Goal: Task Accomplishment & Management: Use online tool/utility

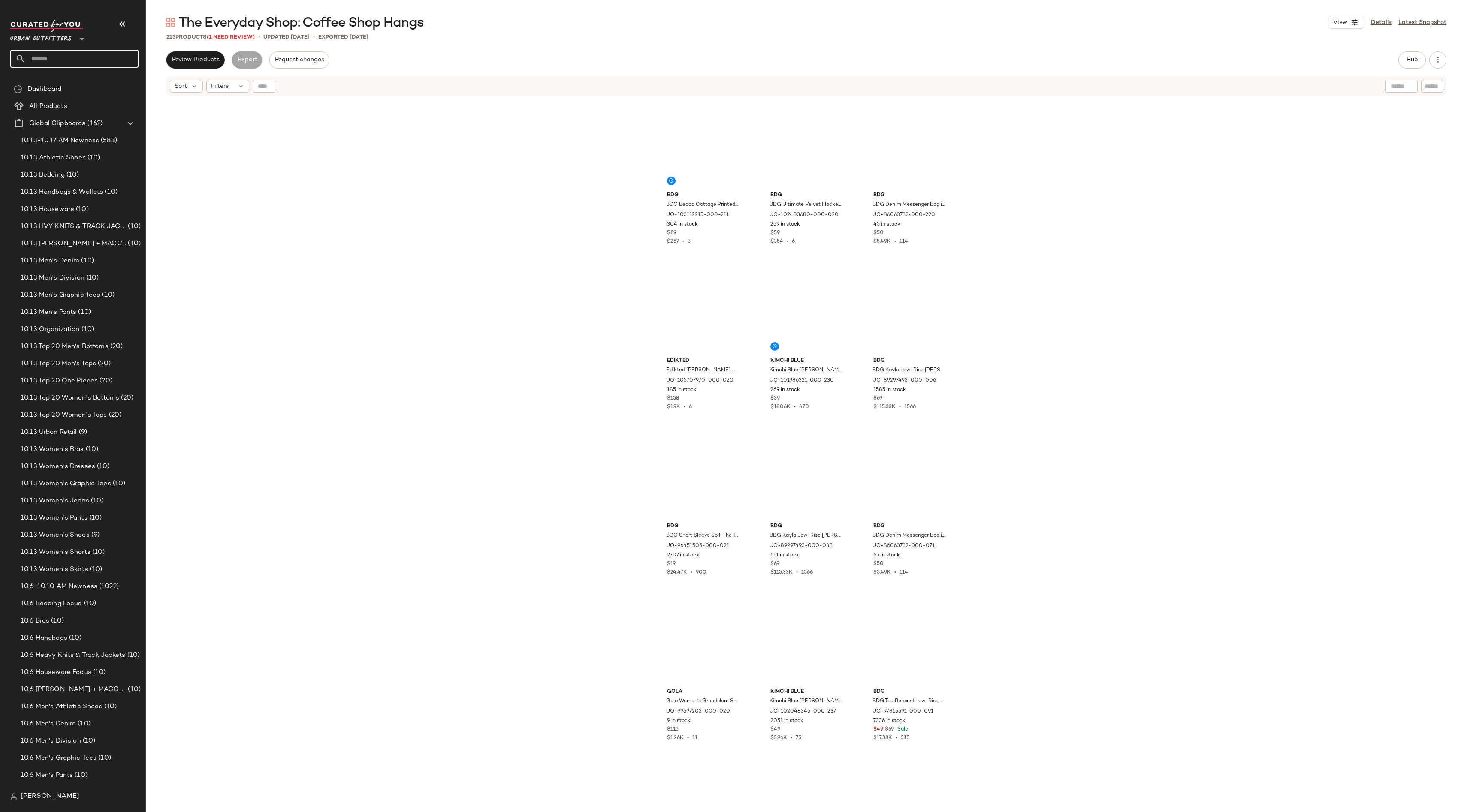
click at [100, 61] on input "text" at bounding box center [82, 59] width 113 height 18
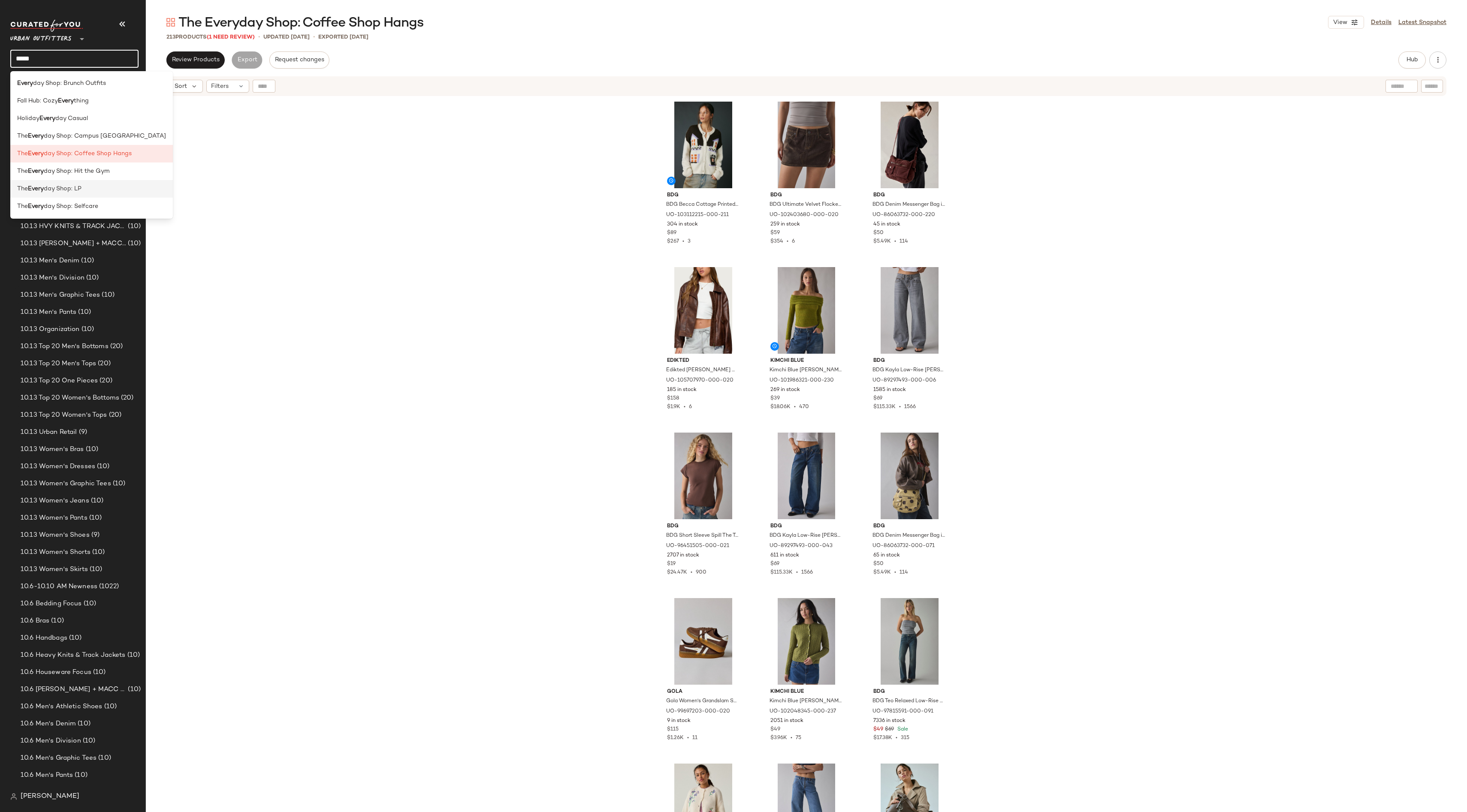
type input "*****"
click at [108, 184] on div "The Every day Shop: LP" at bounding box center [91, 188] width 149 height 9
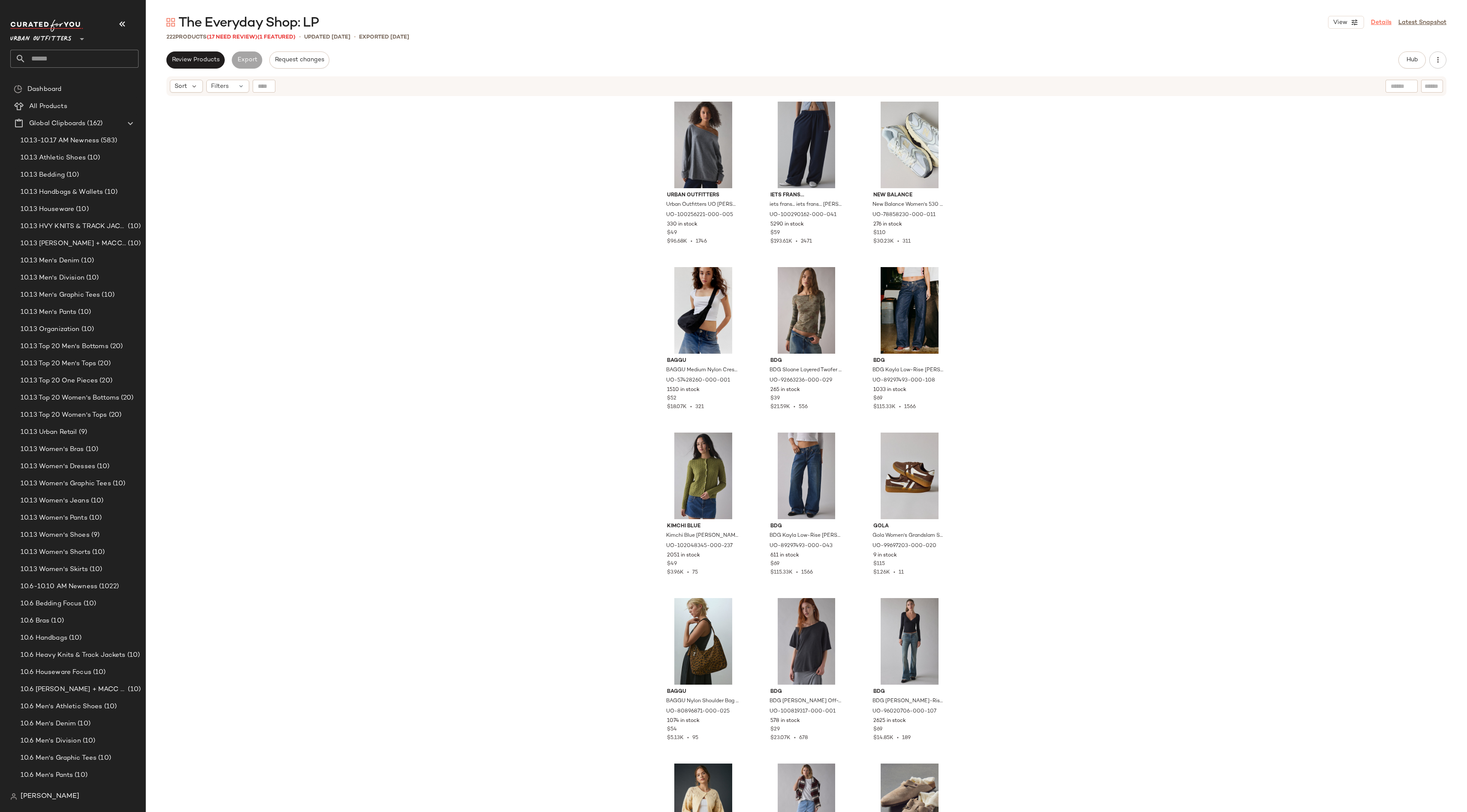
click at [1380, 23] on link "Details" at bounding box center [1381, 22] width 20 height 9
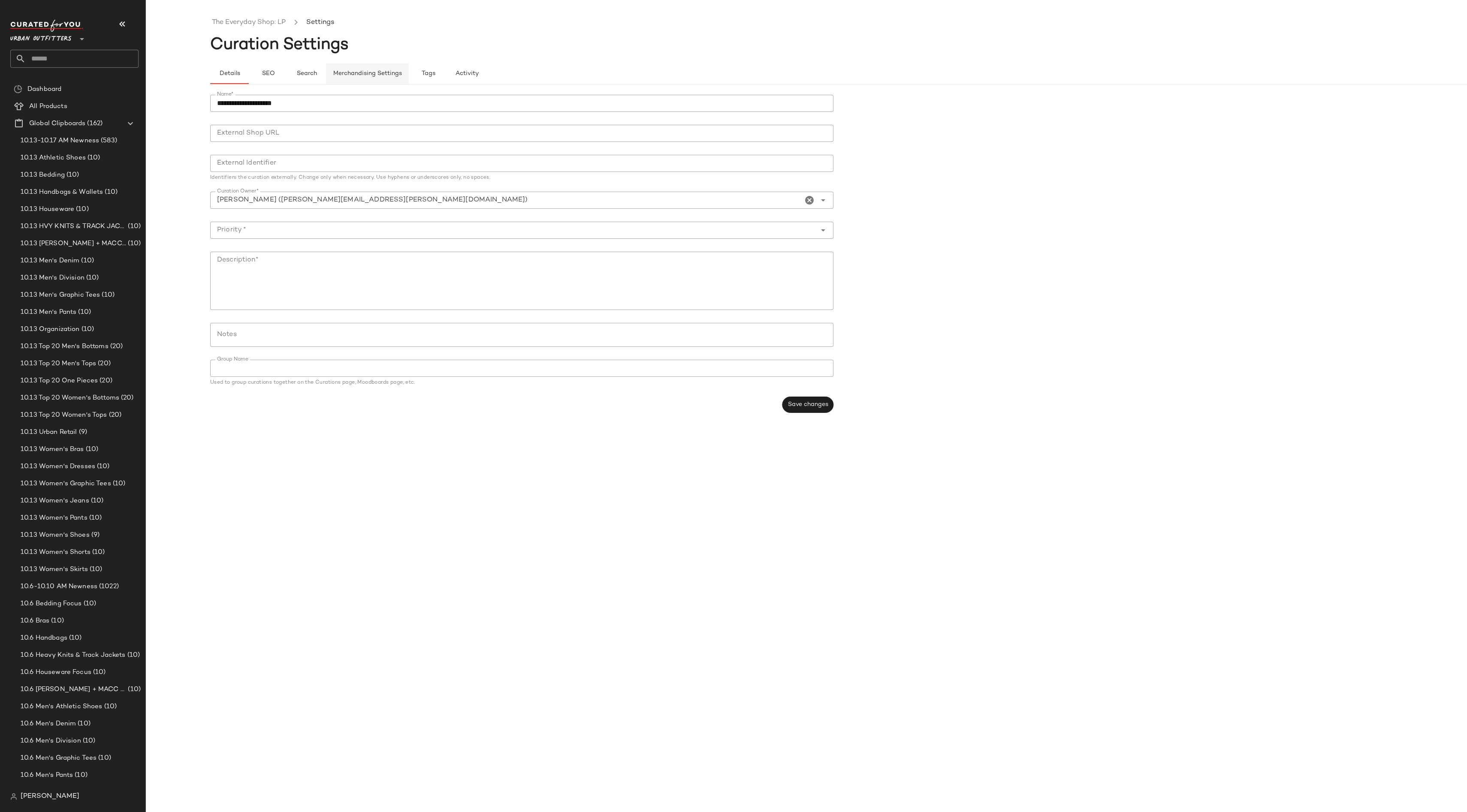
click at [388, 78] on button "Merchandising Settings" at bounding box center [367, 74] width 83 height 20
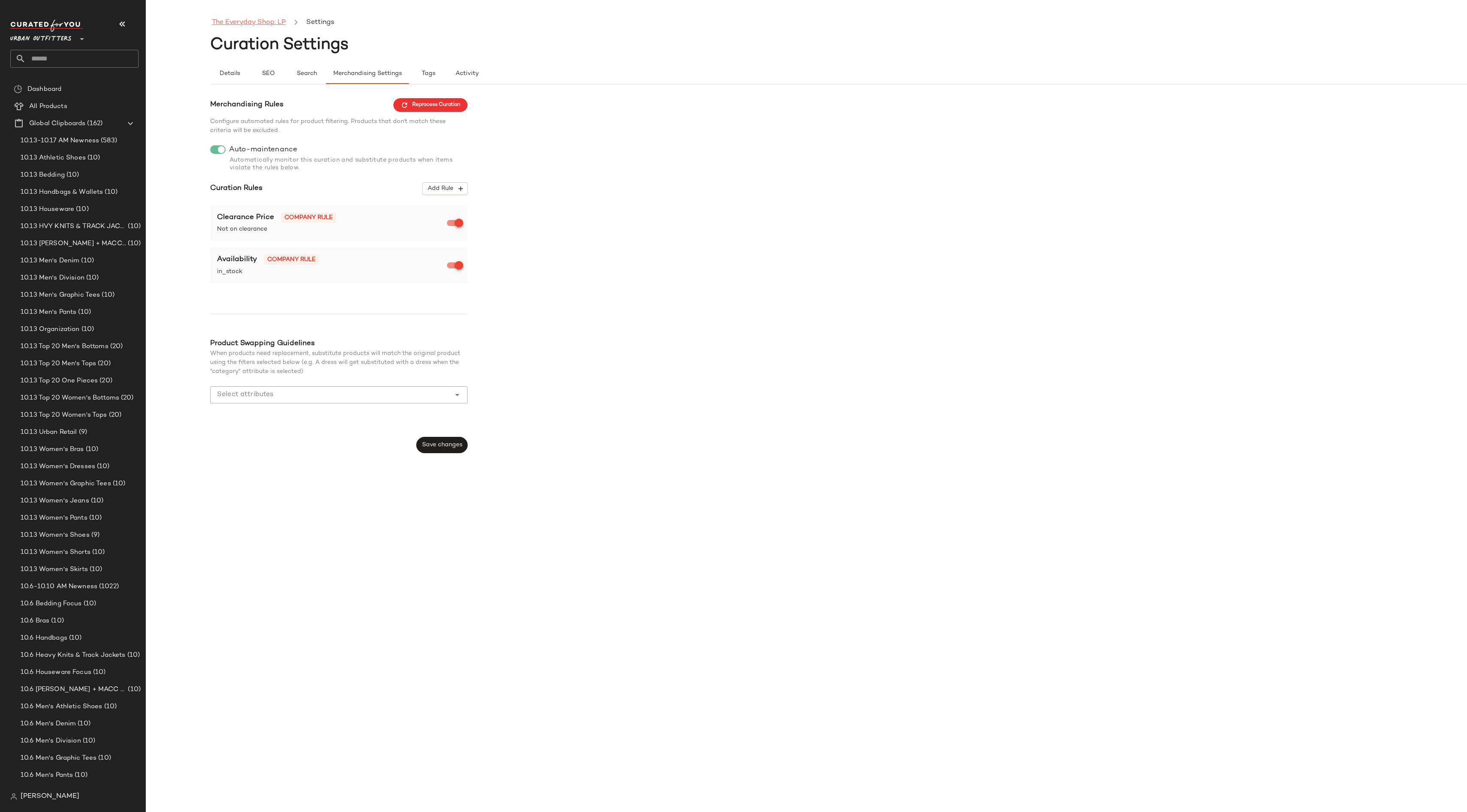
click at [257, 18] on link "The Everyday Shop: LP" at bounding box center [248, 23] width 74 height 11
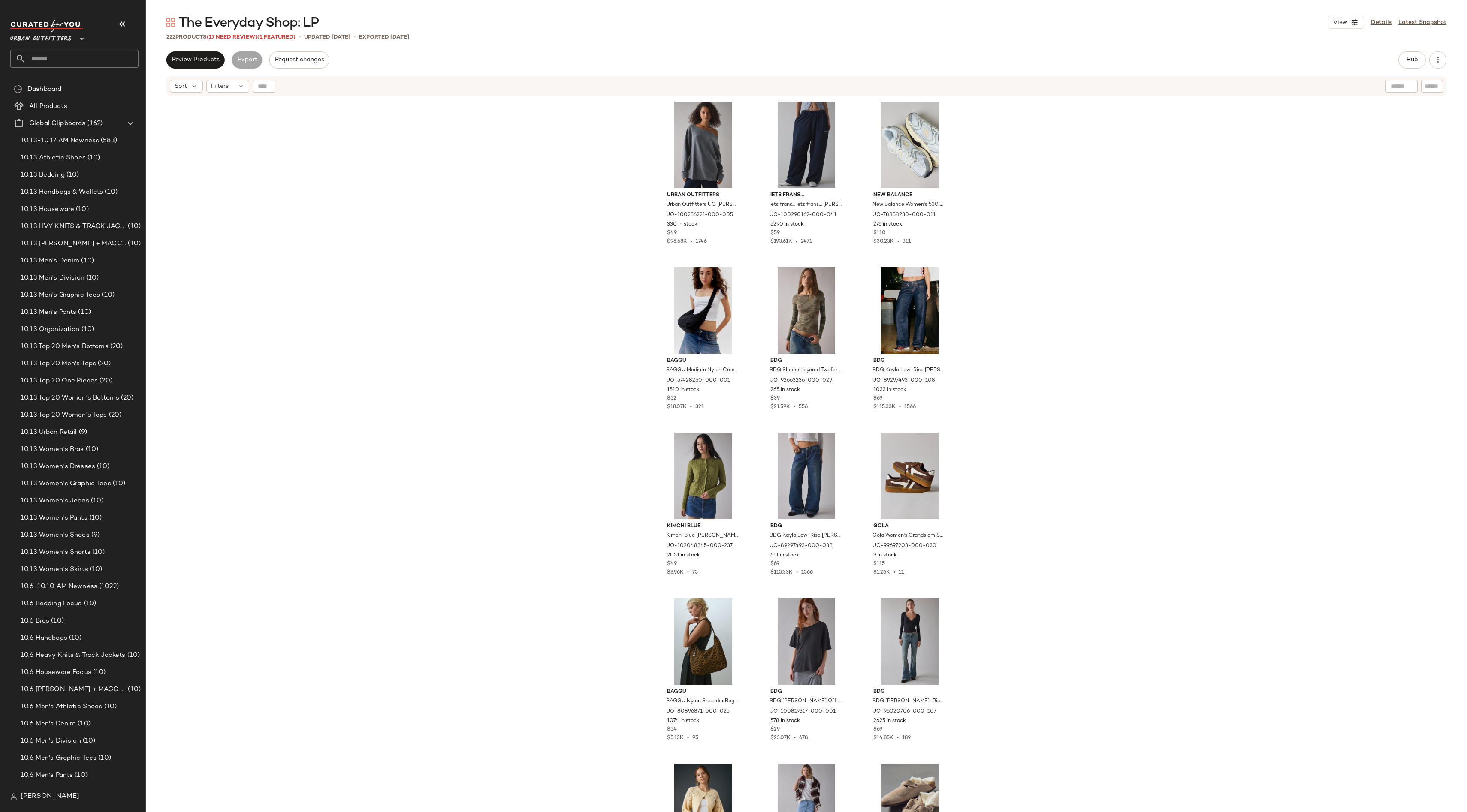
click at [245, 35] on span "(17 Need Review)" at bounding box center [232, 37] width 51 height 6
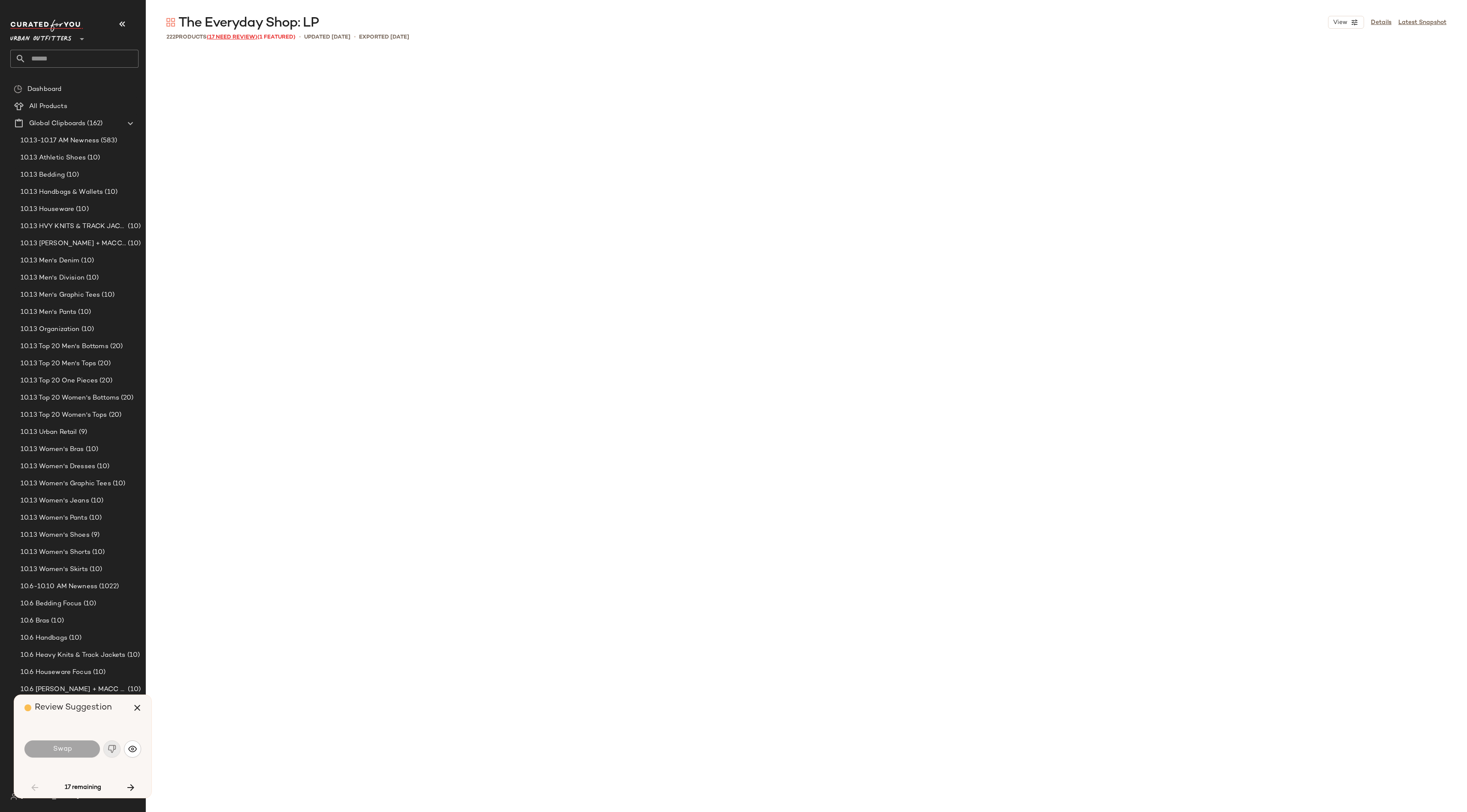
scroll to position [2978, 0]
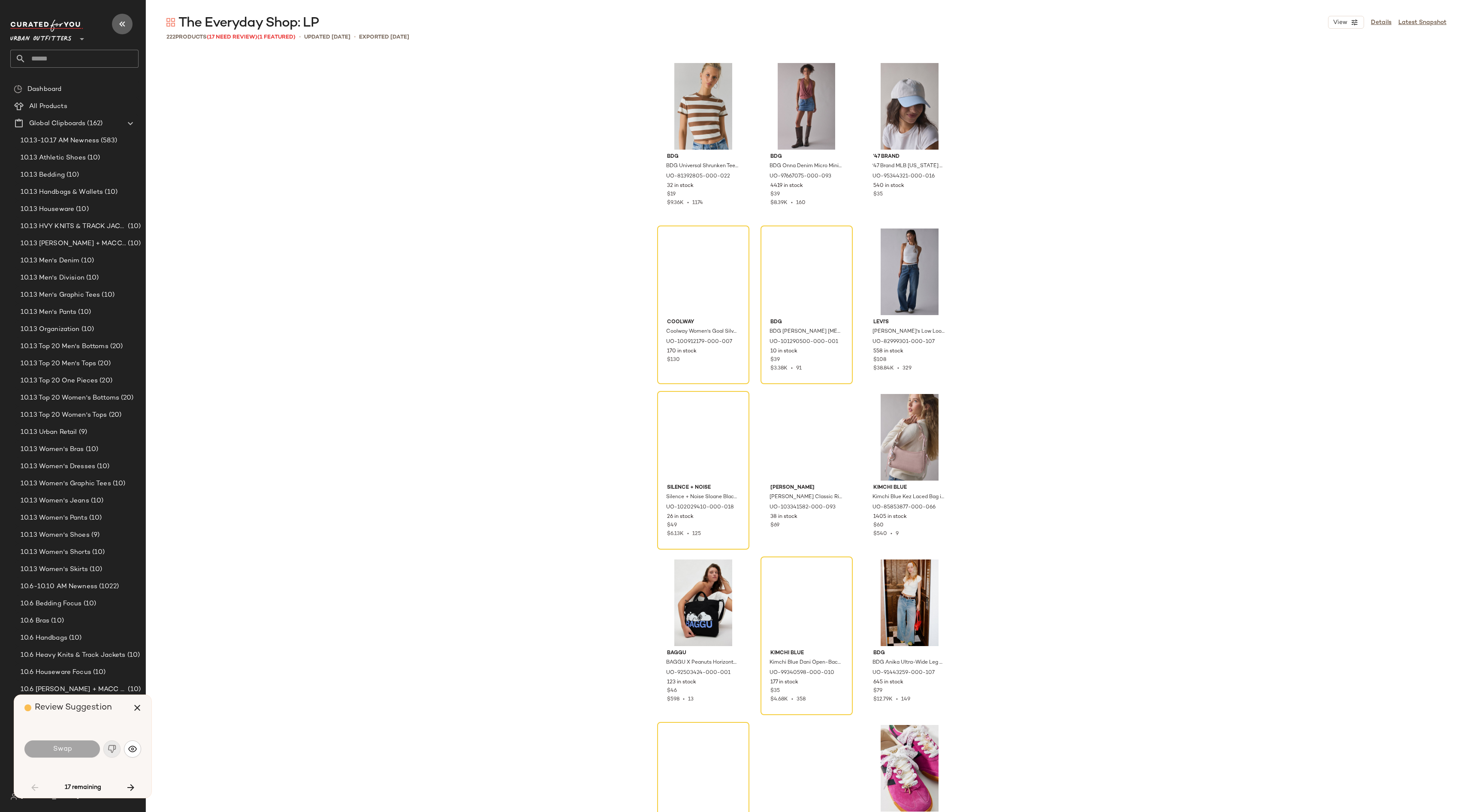
click at [123, 26] on icon "button" at bounding box center [122, 24] width 10 height 10
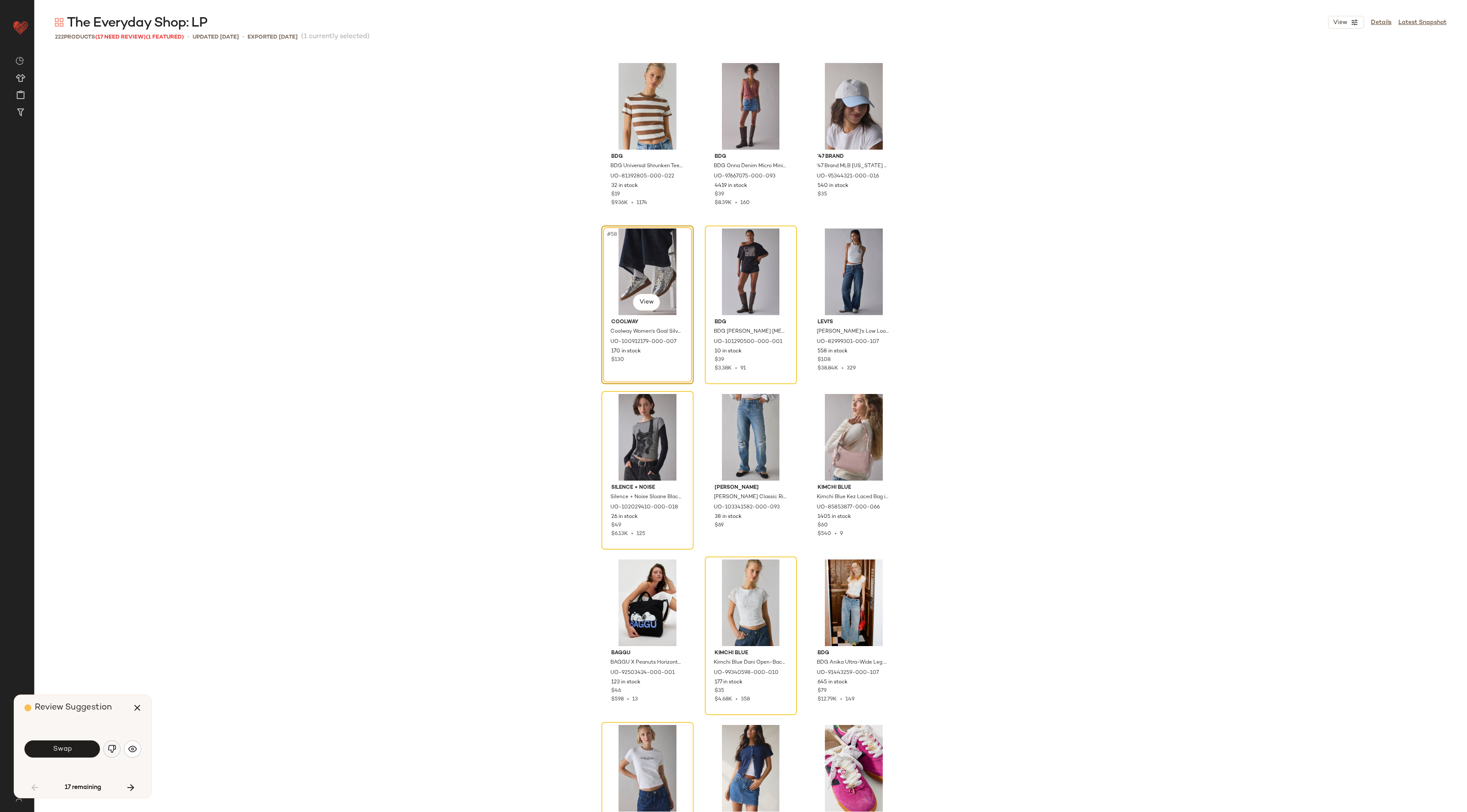
click at [112, 747] on img "button" at bounding box center [112, 749] width 9 height 9
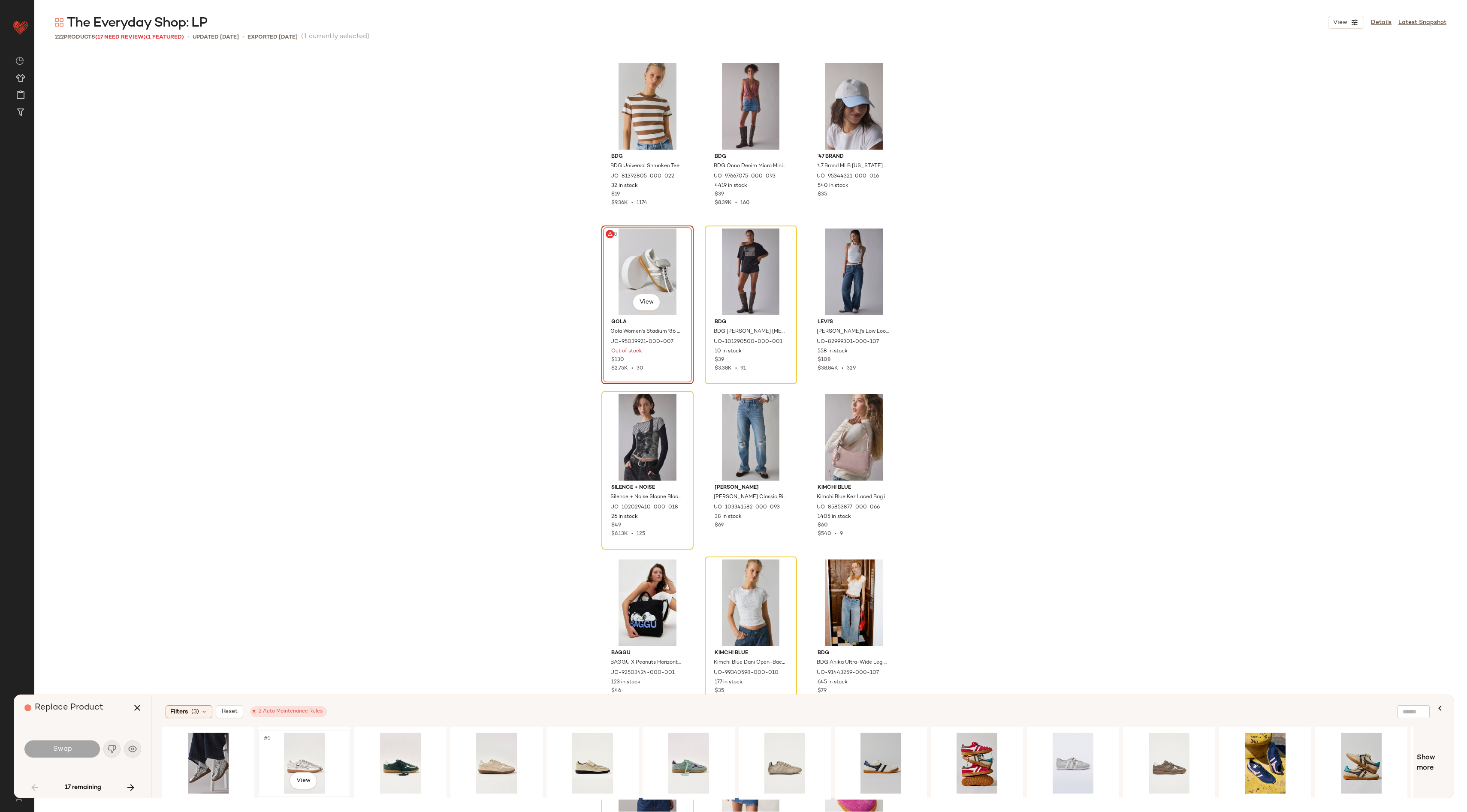
click at [307, 741] on div "#1 View" at bounding box center [304, 763] width 86 height 61
click at [225, 750] on div "#1 View" at bounding box center [208, 763] width 86 height 61
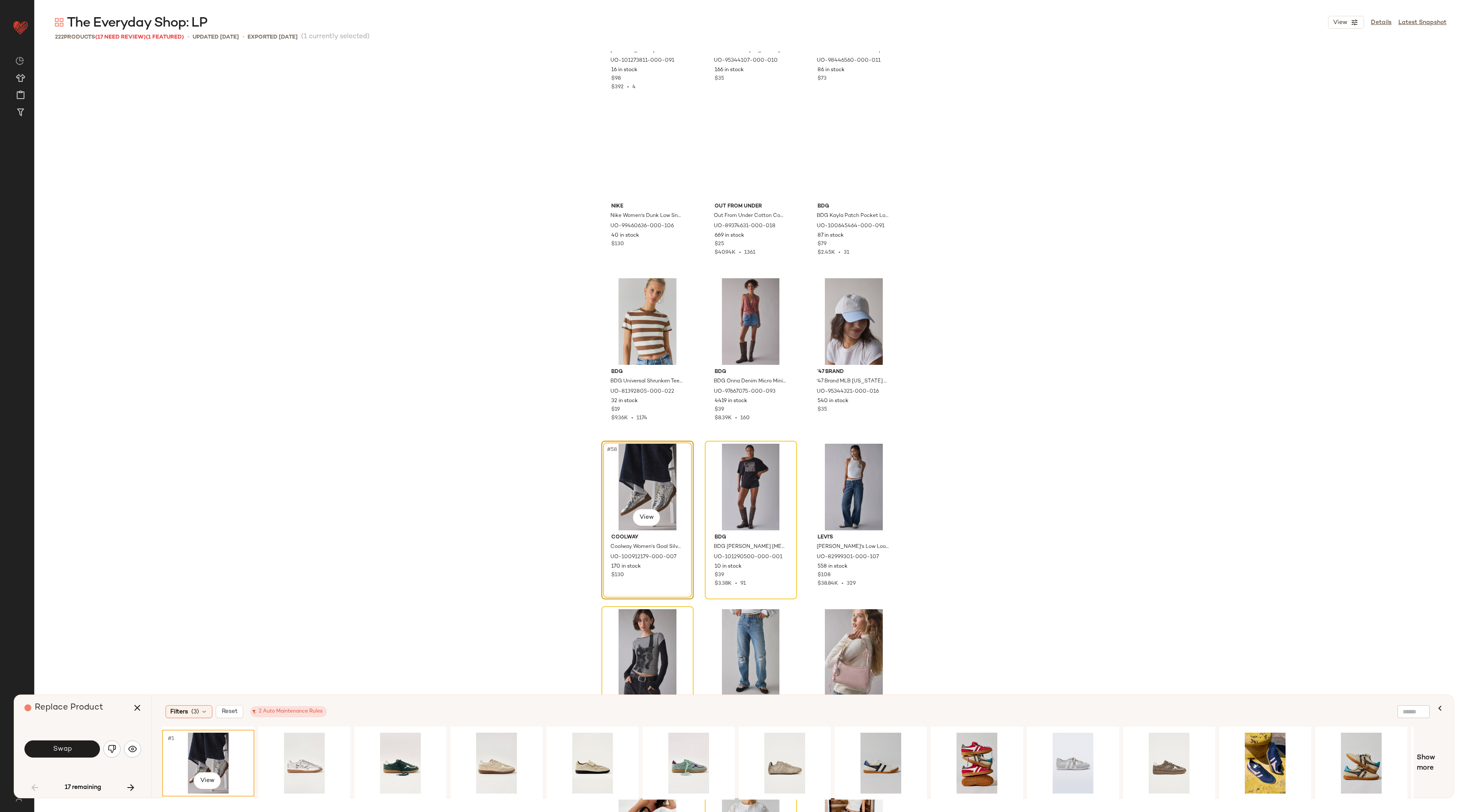
scroll to position [2738, 0]
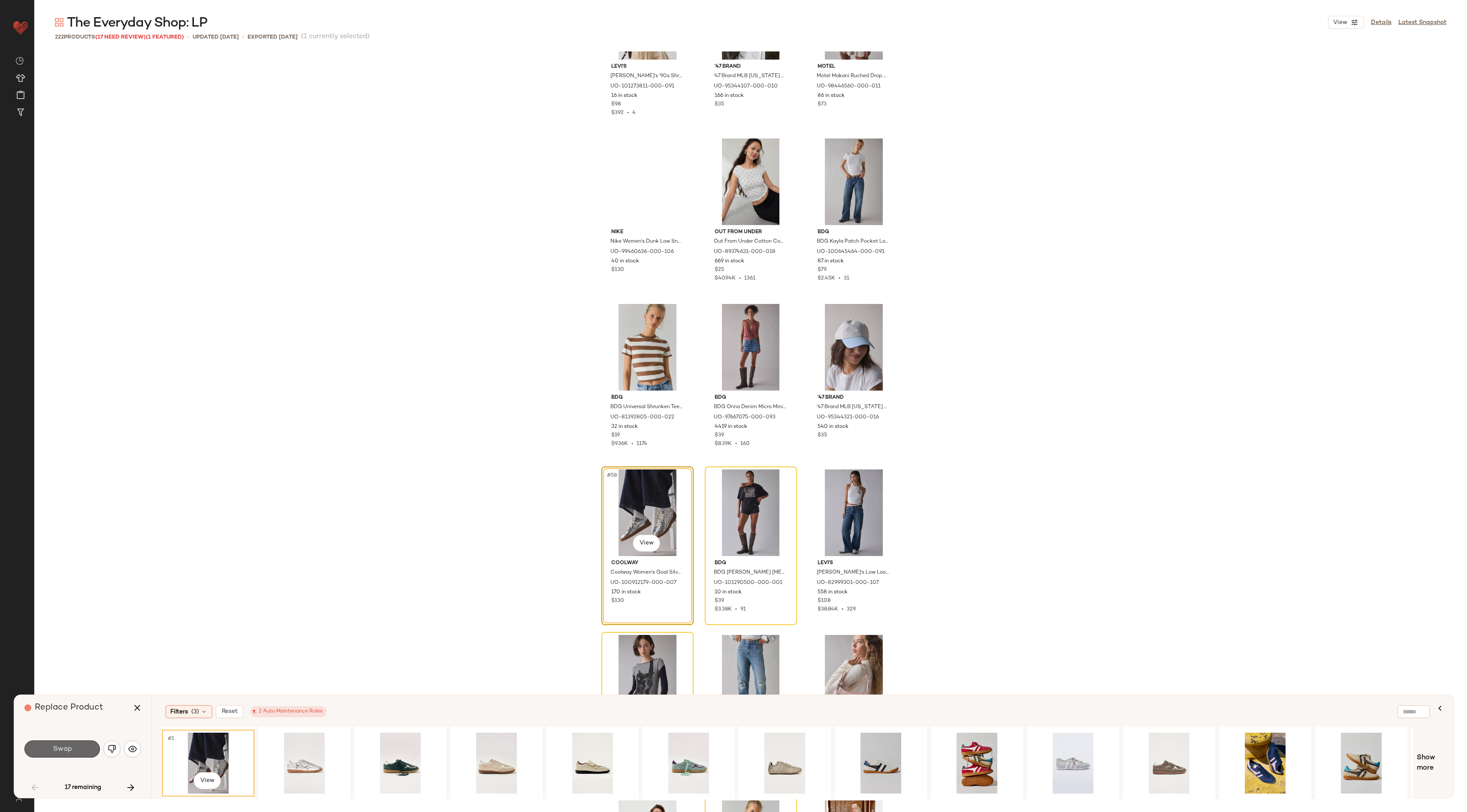
click at [59, 749] on span "Swap" at bounding box center [62, 749] width 19 height 8
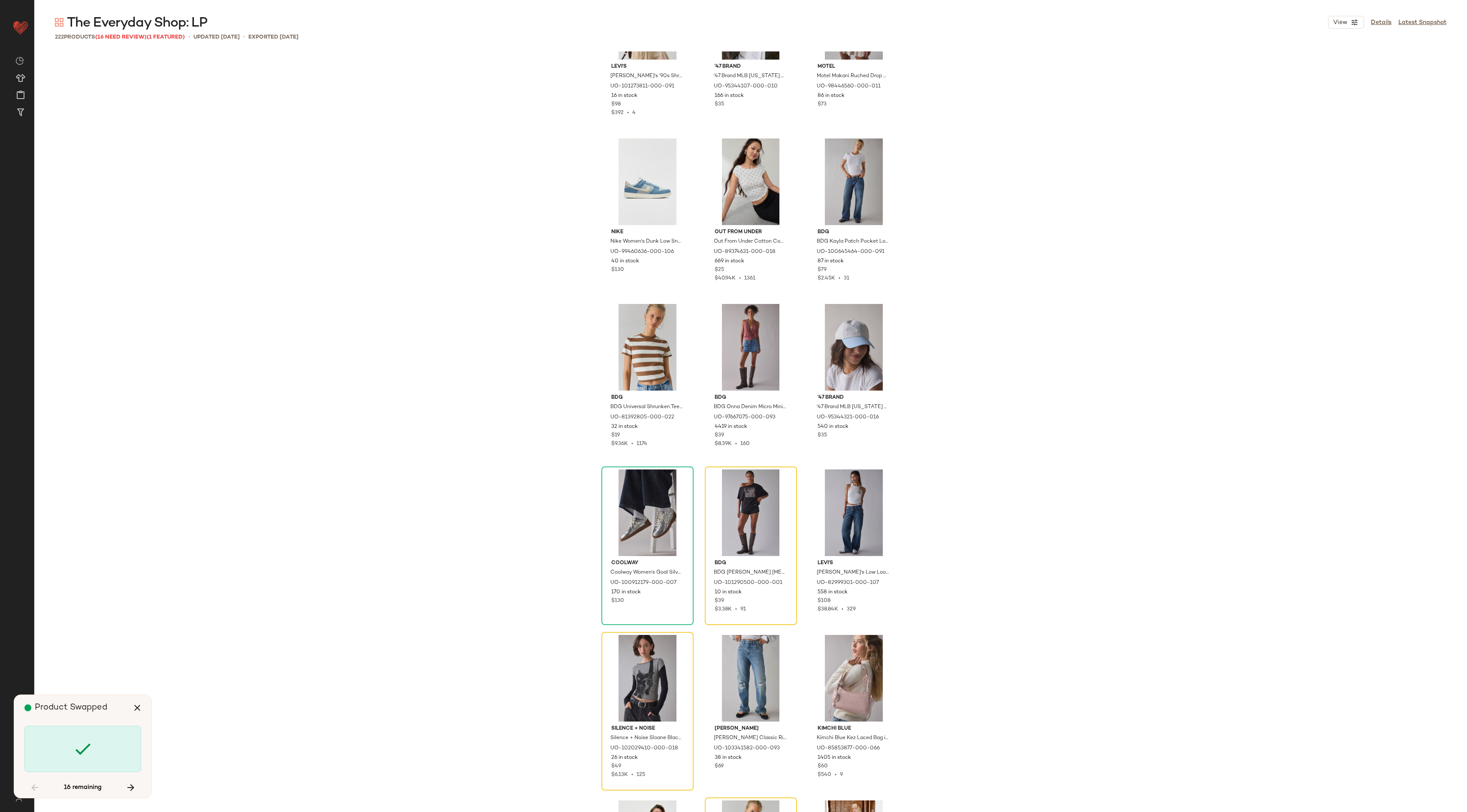
scroll to position [2978, 0]
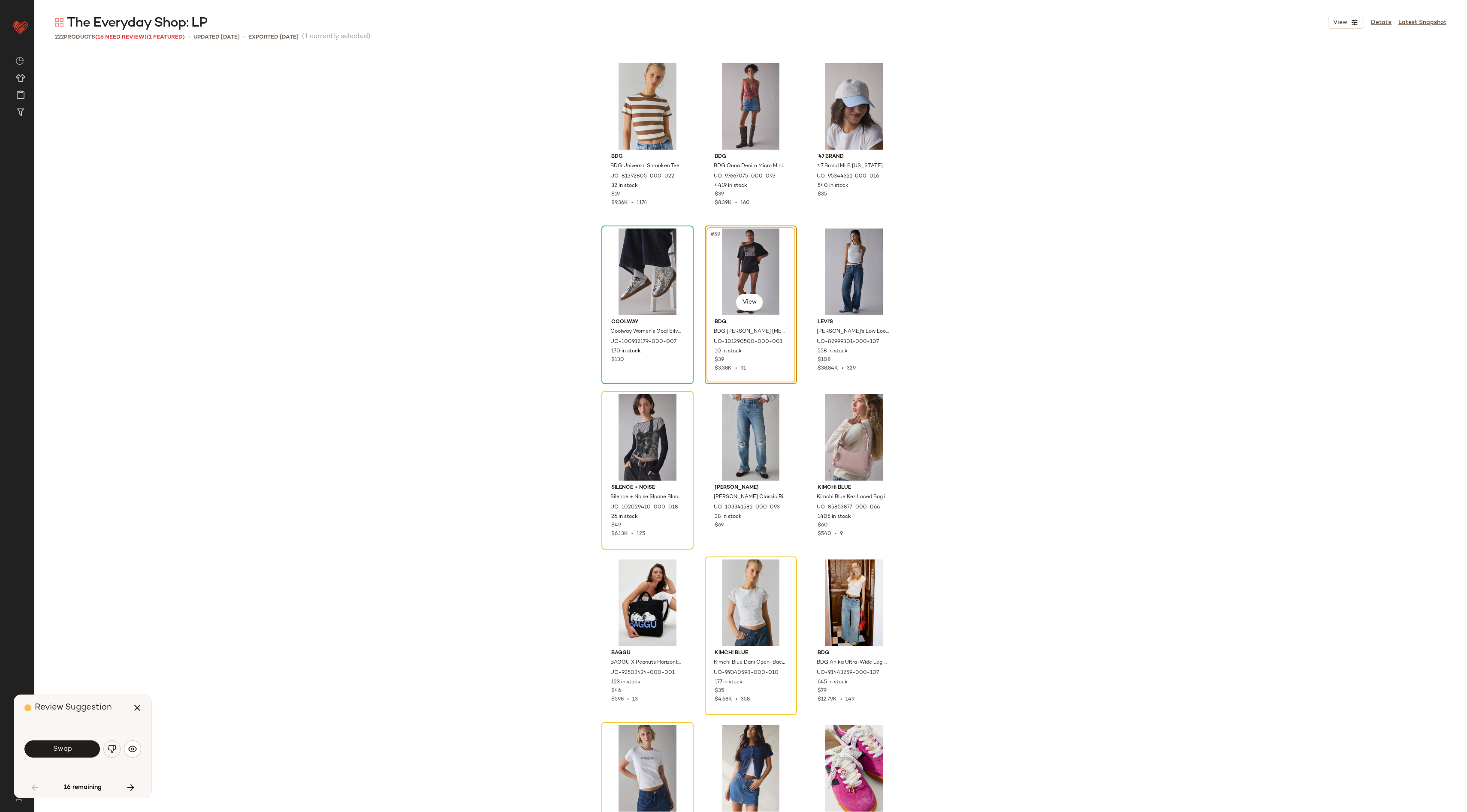
click at [113, 746] on img "button" at bounding box center [112, 749] width 9 height 9
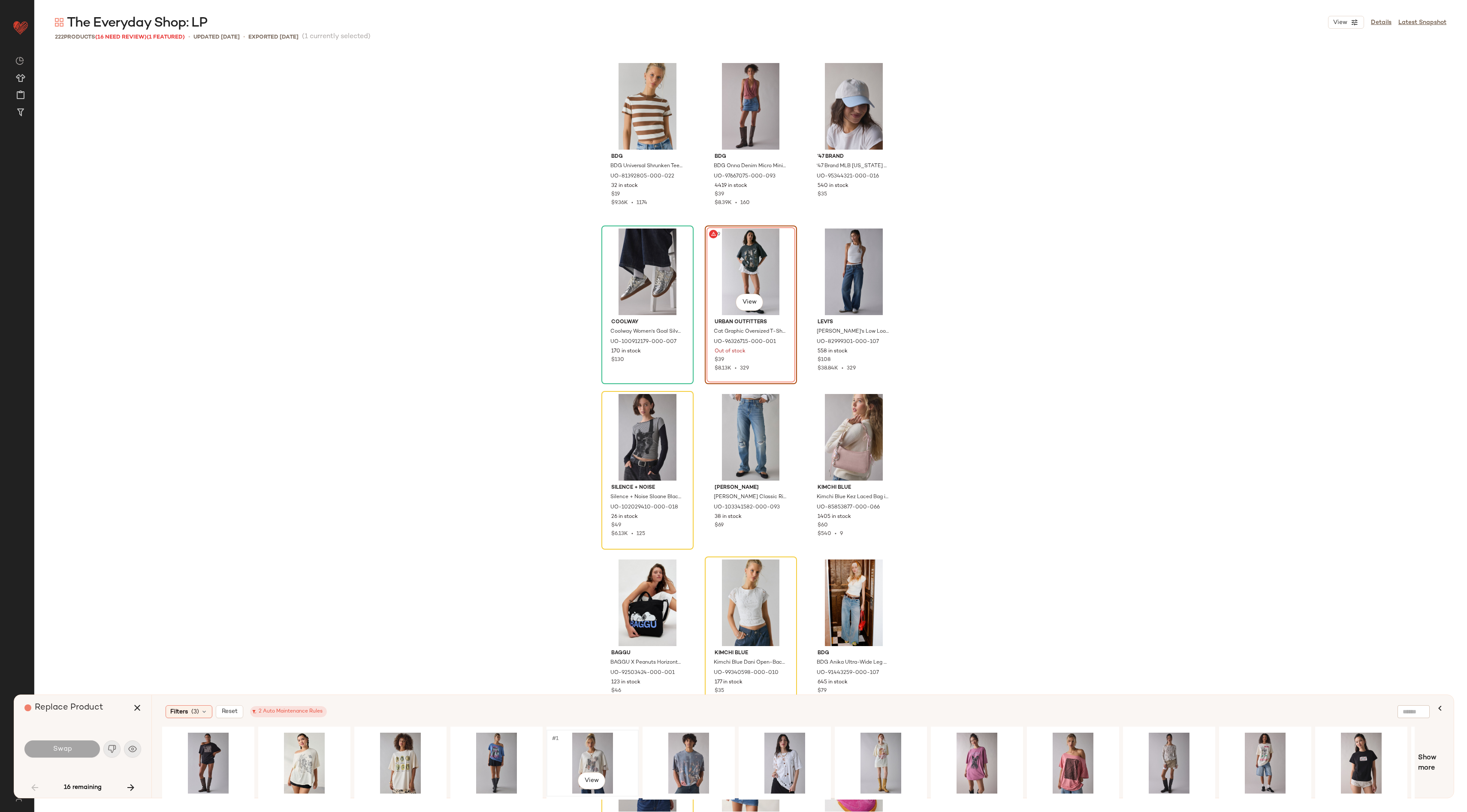
click at [601, 742] on div "#1 View" at bounding box center [593, 763] width 86 height 61
click at [315, 756] on div "#1 View" at bounding box center [304, 763] width 86 height 61
click at [769, 755] on div "#1 View" at bounding box center [784, 763] width 86 height 61
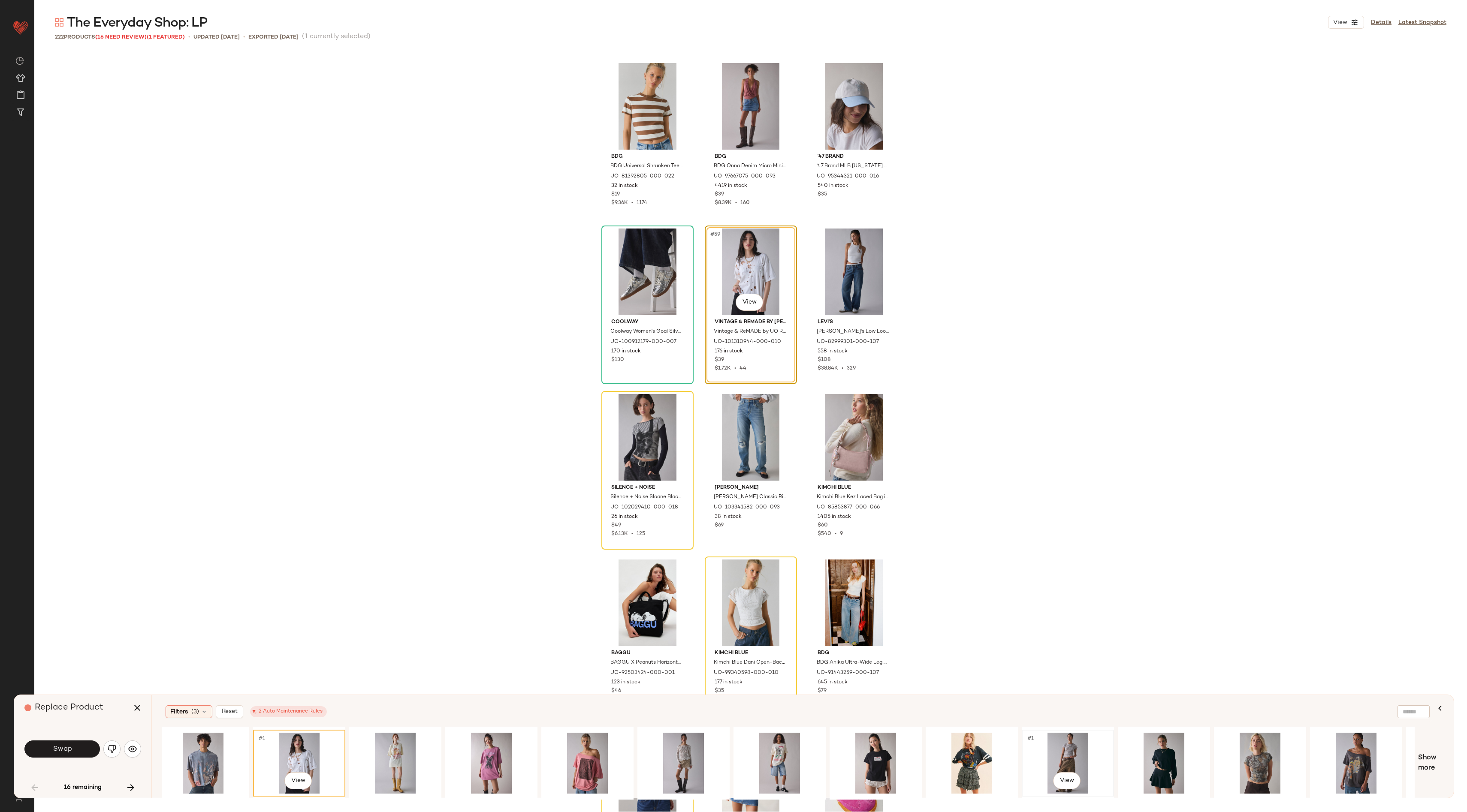
scroll to position [0, 569]
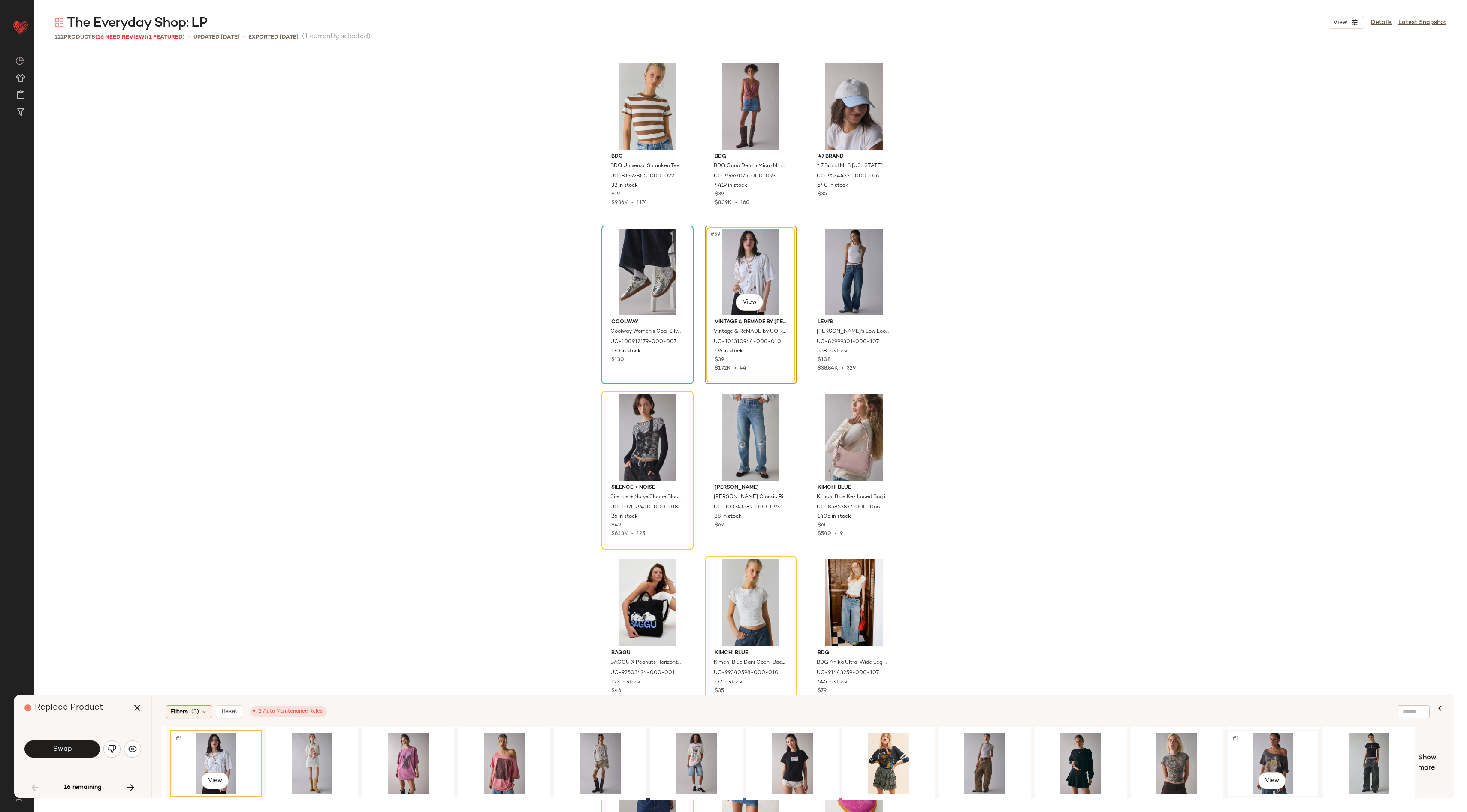
click at [1291, 762] on div "#1 View" at bounding box center [1272, 763] width 86 height 61
click at [707, 748] on div "#1 View" at bounding box center [696, 763] width 86 height 61
click at [586, 758] on div "#1 View" at bounding box center [600, 763] width 86 height 61
click at [680, 738] on div "#1 View" at bounding box center [696, 763] width 86 height 61
click at [1424, 759] on span "Show more" at bounding box center [1430, 763] width 25 height 20
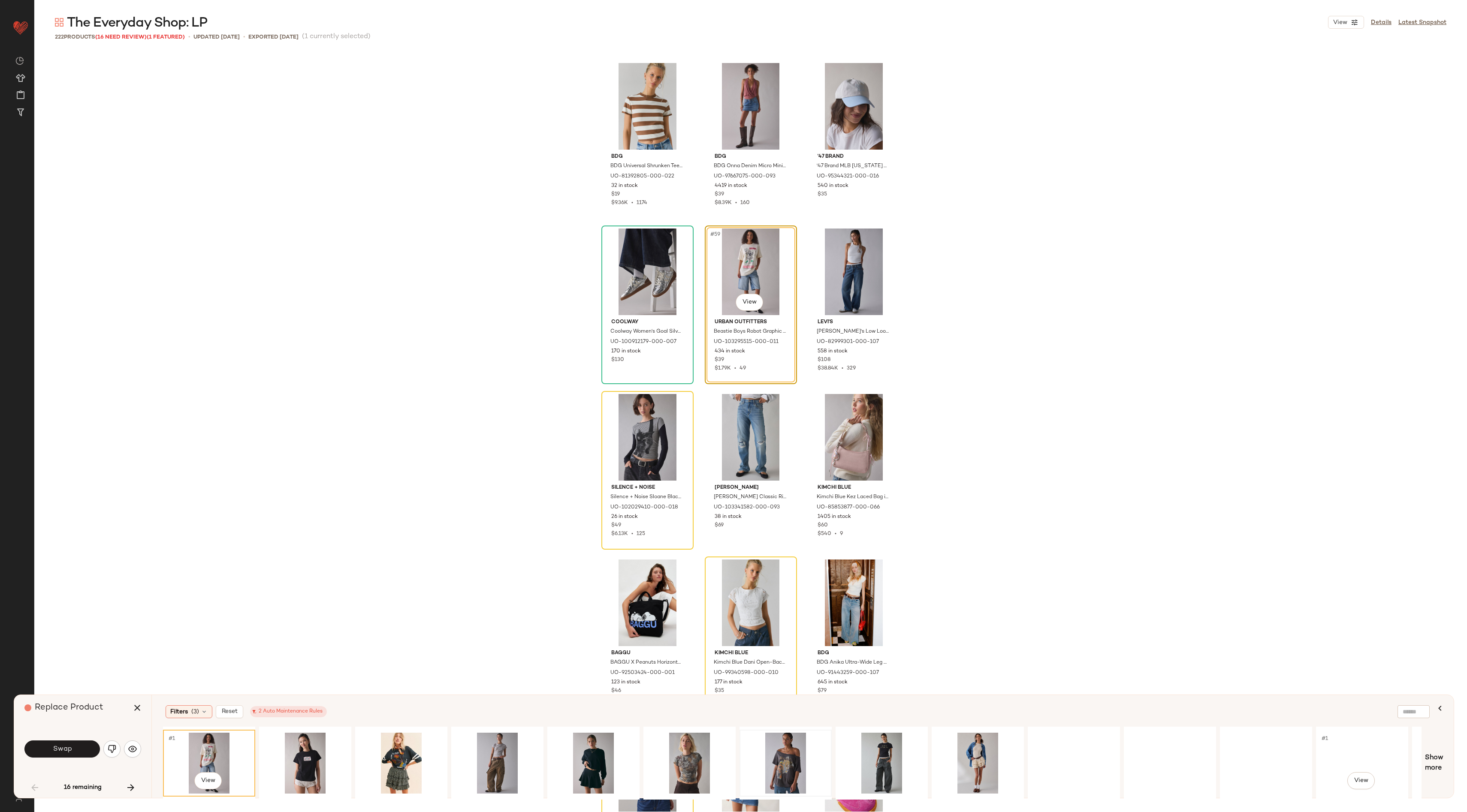
scroll to position [0, 1361]
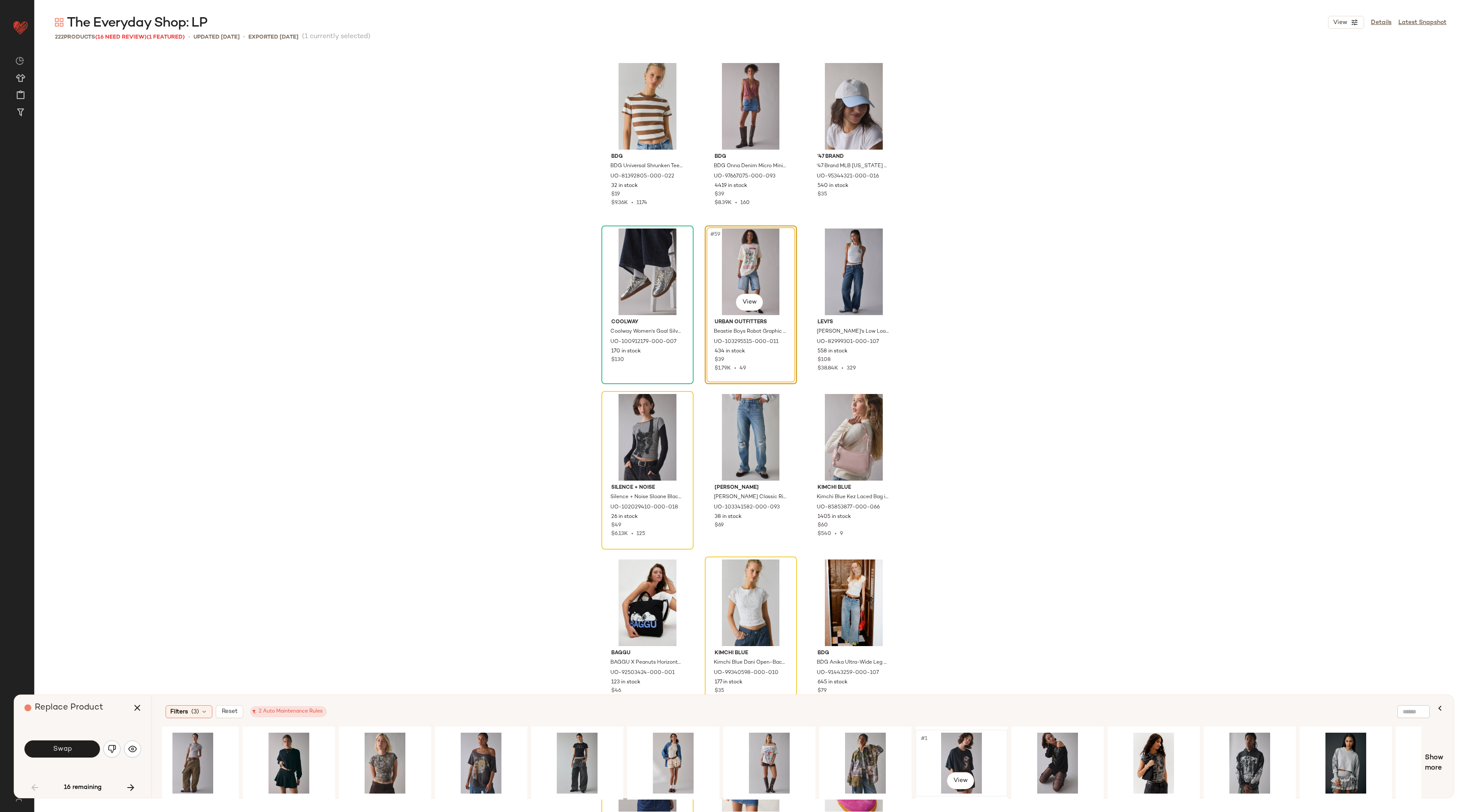
click at [958, 740] on div "#1 View" at bounding box center [961, 763] width 86 height 61
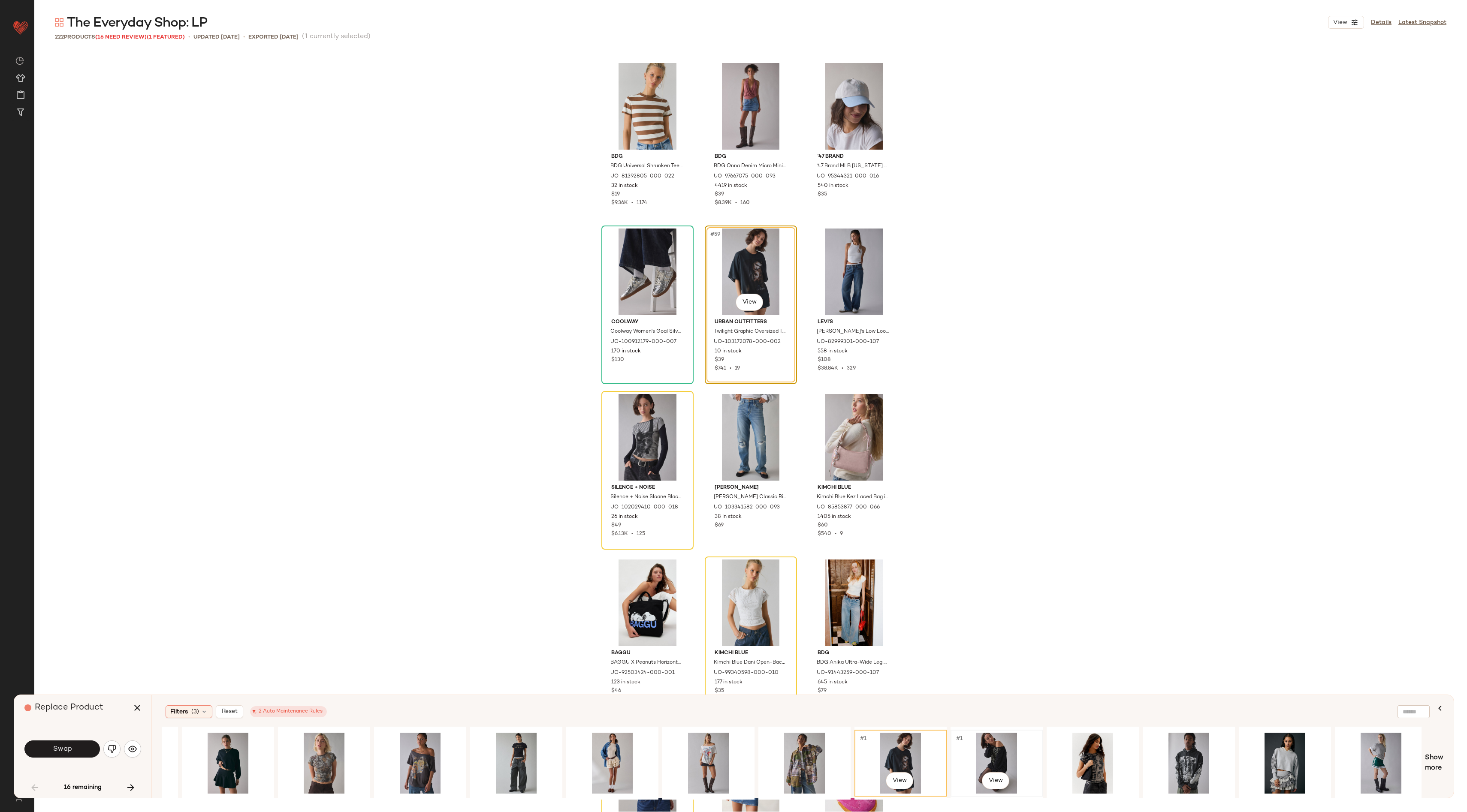
scroll to position [0, 1426]
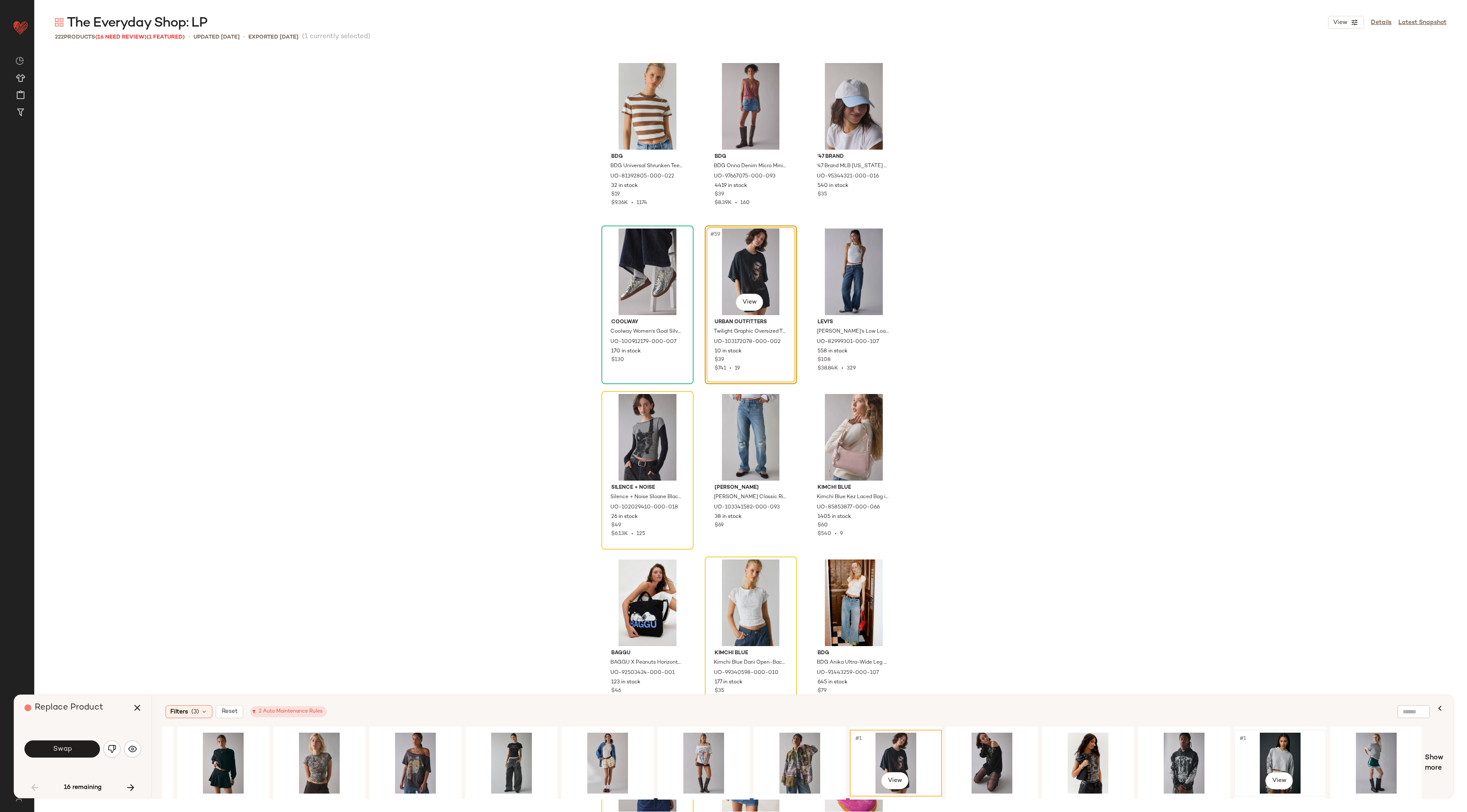
click at [1268, 746] on div "#1 View" at bounding box center [1280, 763] width 86 height 61
click at [1430, 759] on span "Show more" at bounding box center [1434, 763] width 18 height 20
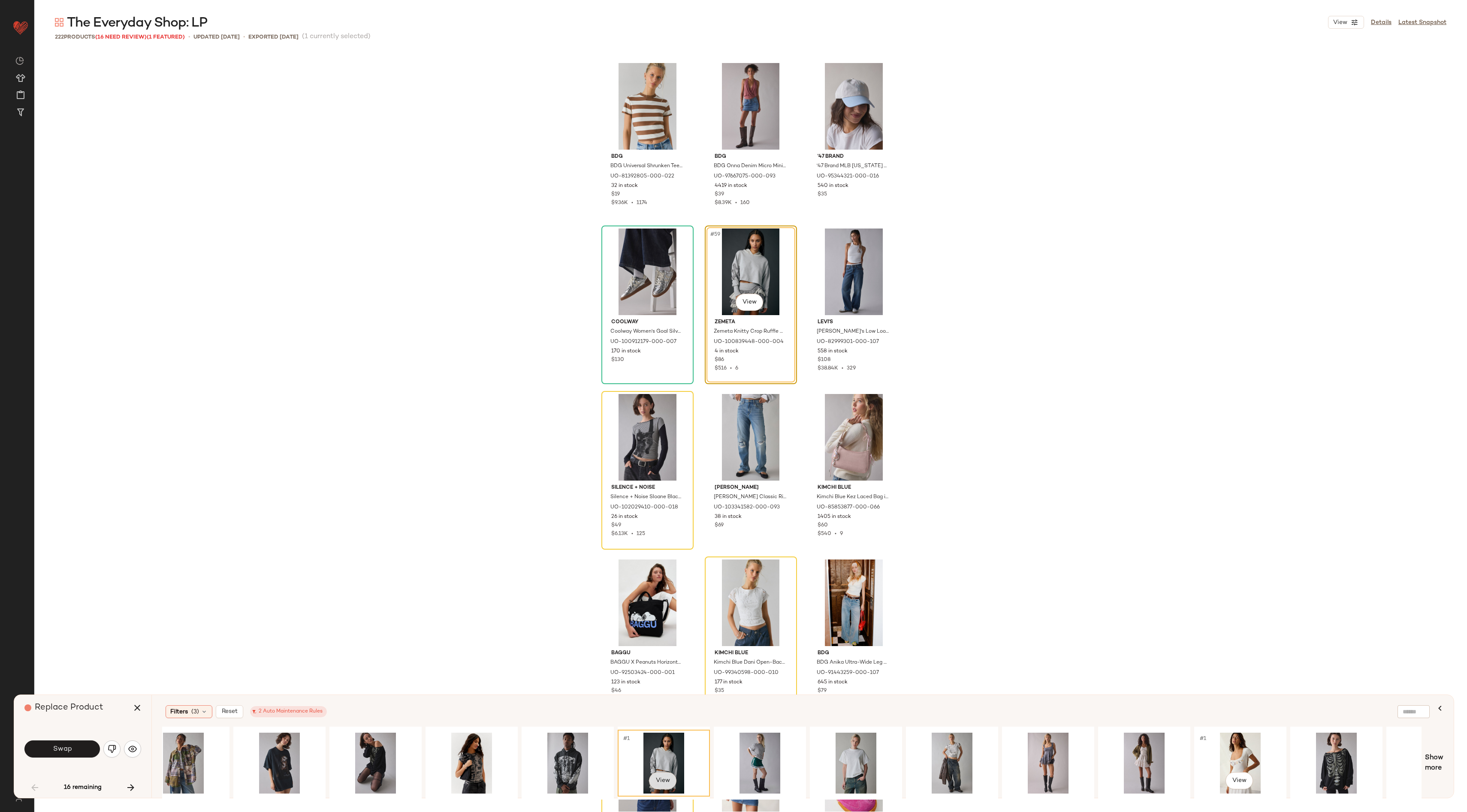
scroll to position [0, 2043]
click at [858, 756] on div "#1 View" at bounding box center [855, 763] width 86 height 61
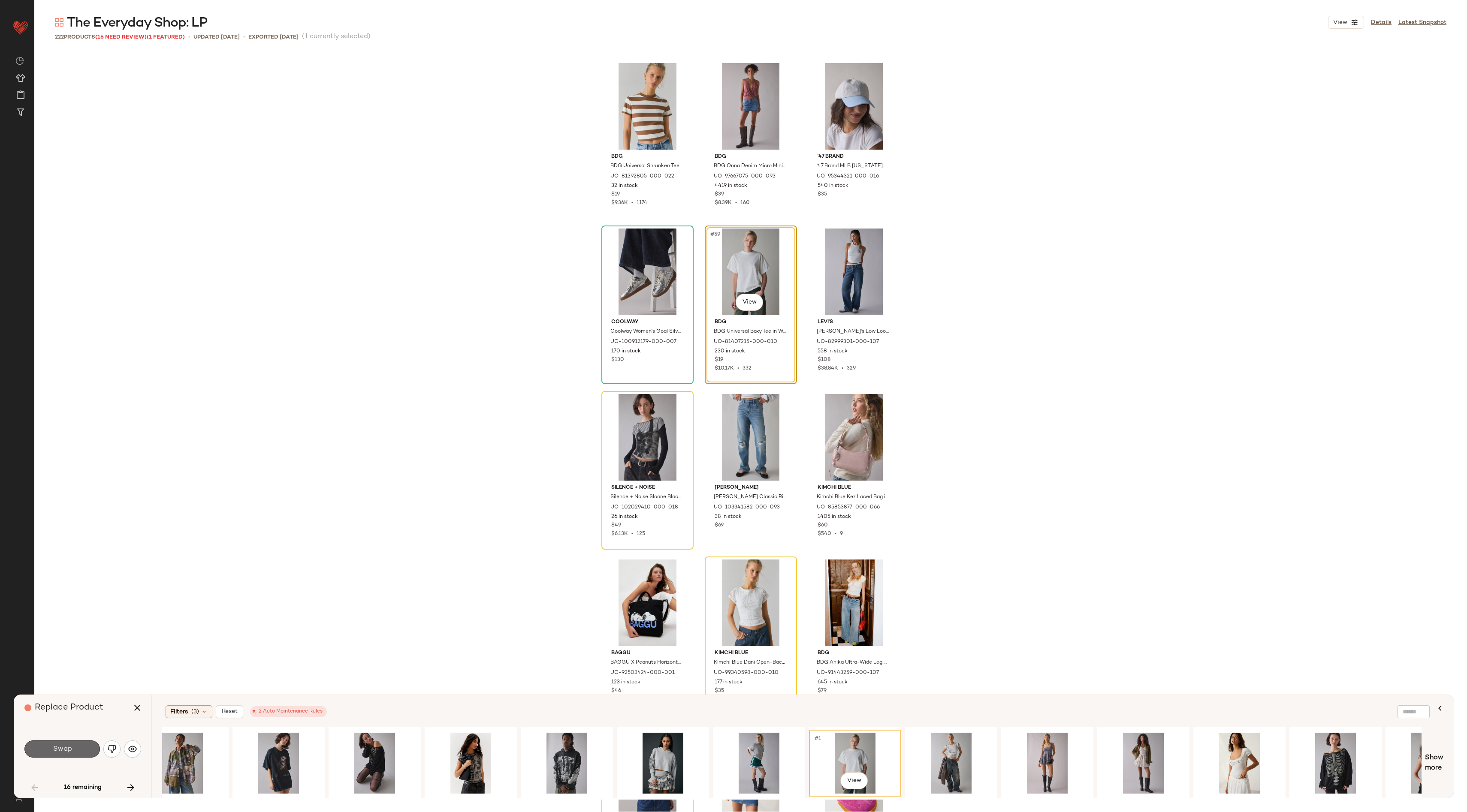
click at [78, 749] on button "Swap" at bounding box center [62, 749] width 76 height 17
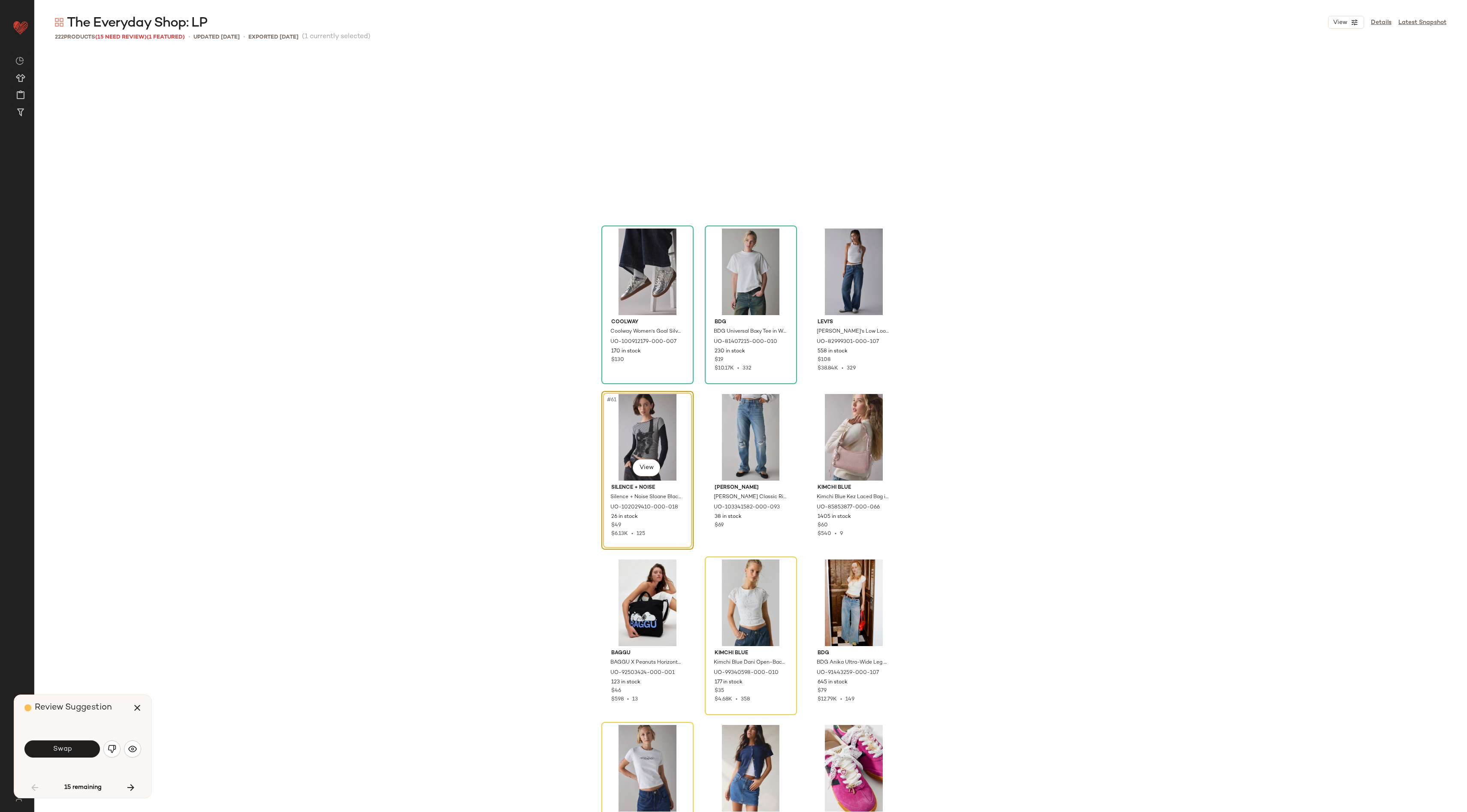
scroll to position [3144, 0]
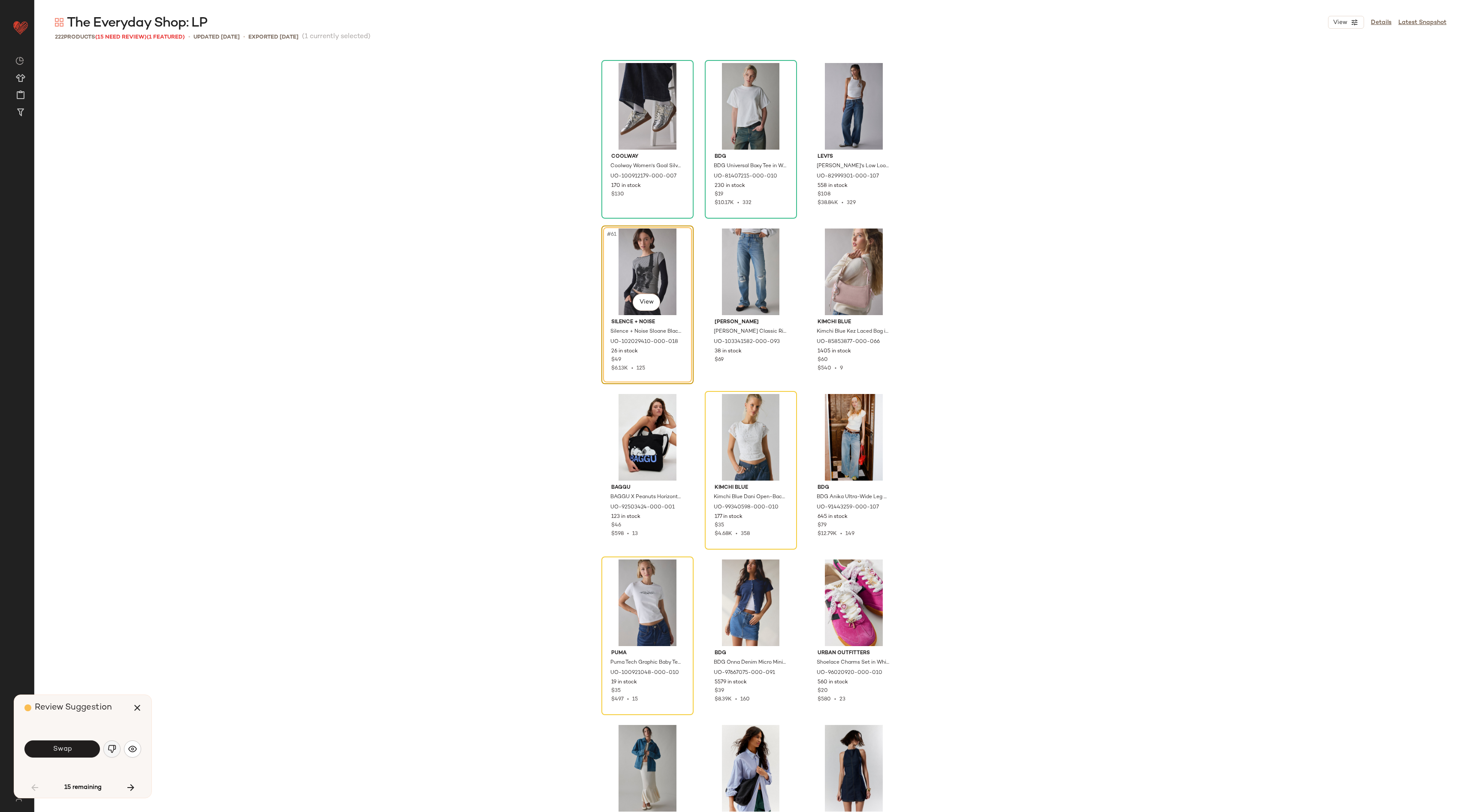
click at [109, 746] on img "button" at bounding box center [112, 749] width 9 height 9
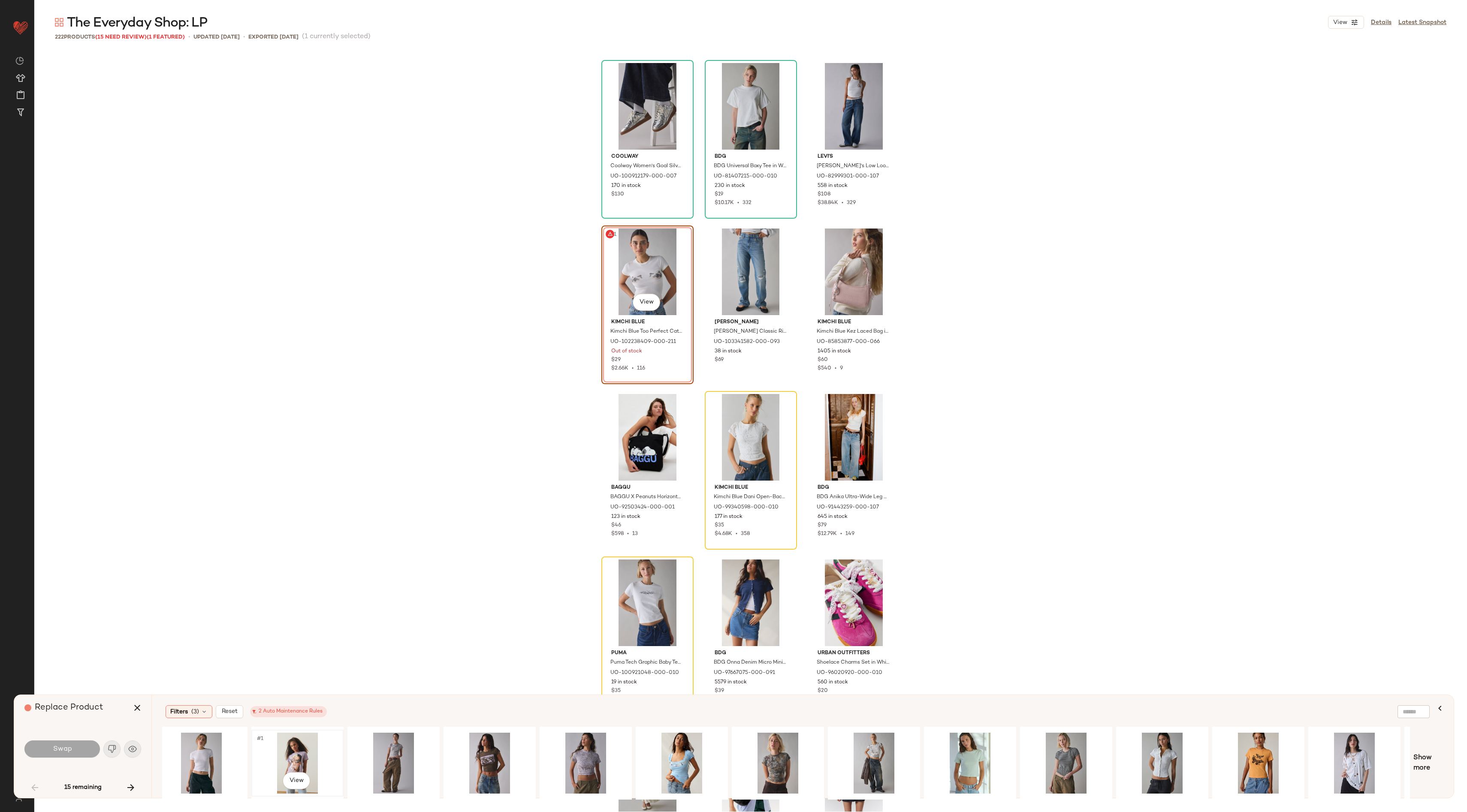
scroll to position [0, 285]
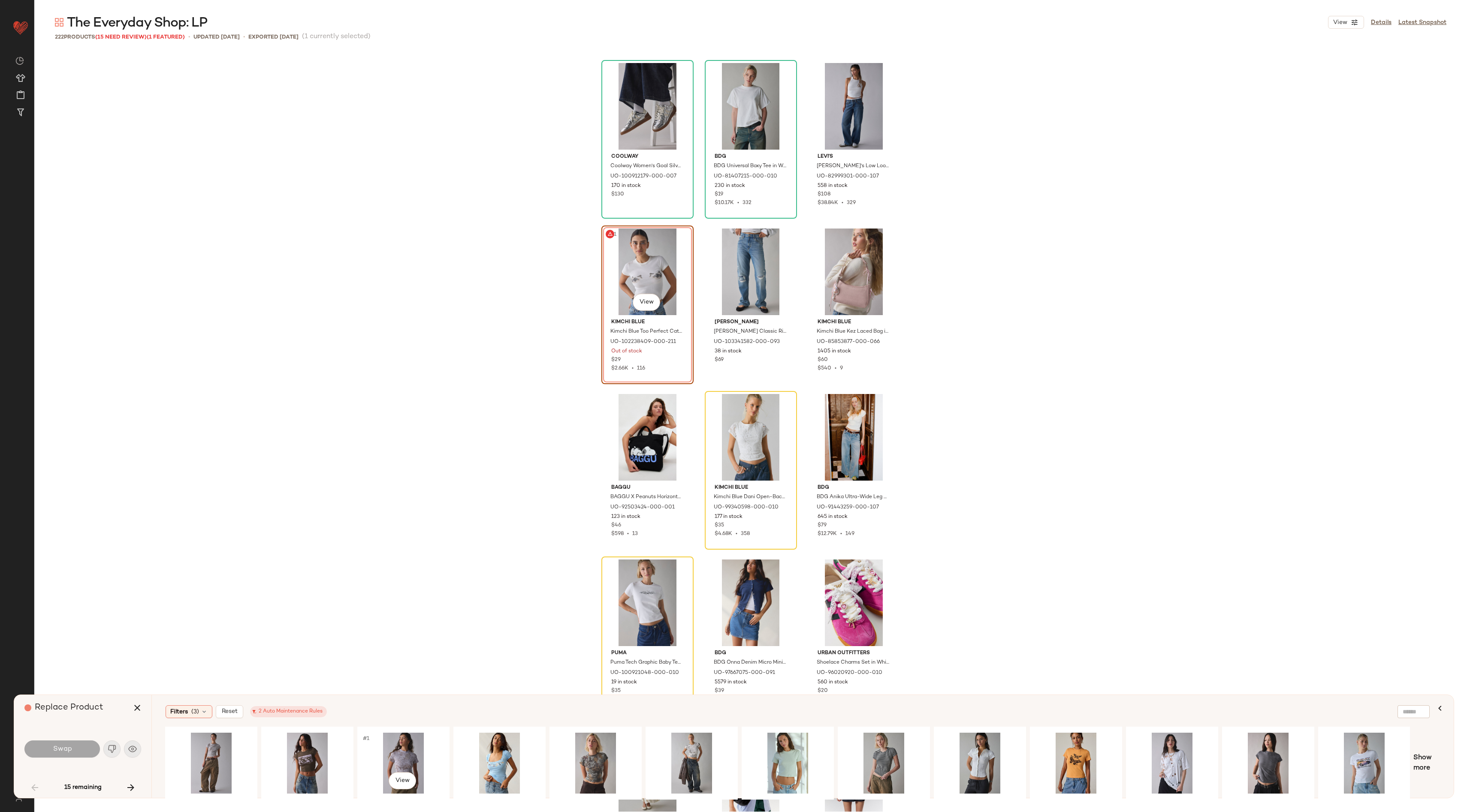
drag, startPoint x: 384, startPoint y: 759, endPoint x: 356, endPoint y: 811, distance: 59.1
click at [384, 759] on div "#1 View" at bounding box center [403, 763] width 86 height 61
click at [899, 759] on div "#1 View" at bounding box center [883, 763] width 86 height 61
click at [74, 746] on button "Swap" at bounding box center [62, 749] width 76 height 17
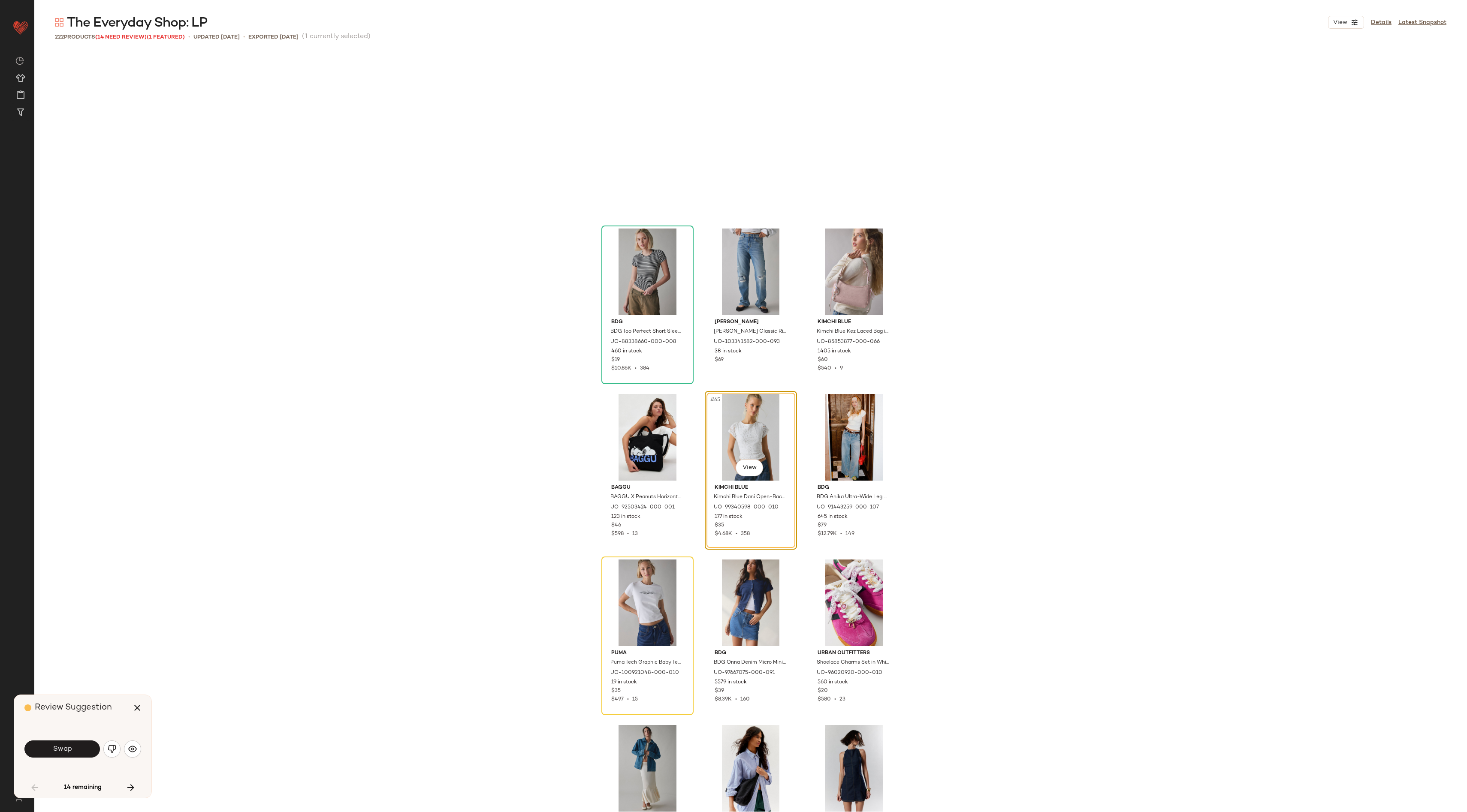
scroll to position [3309, 0]
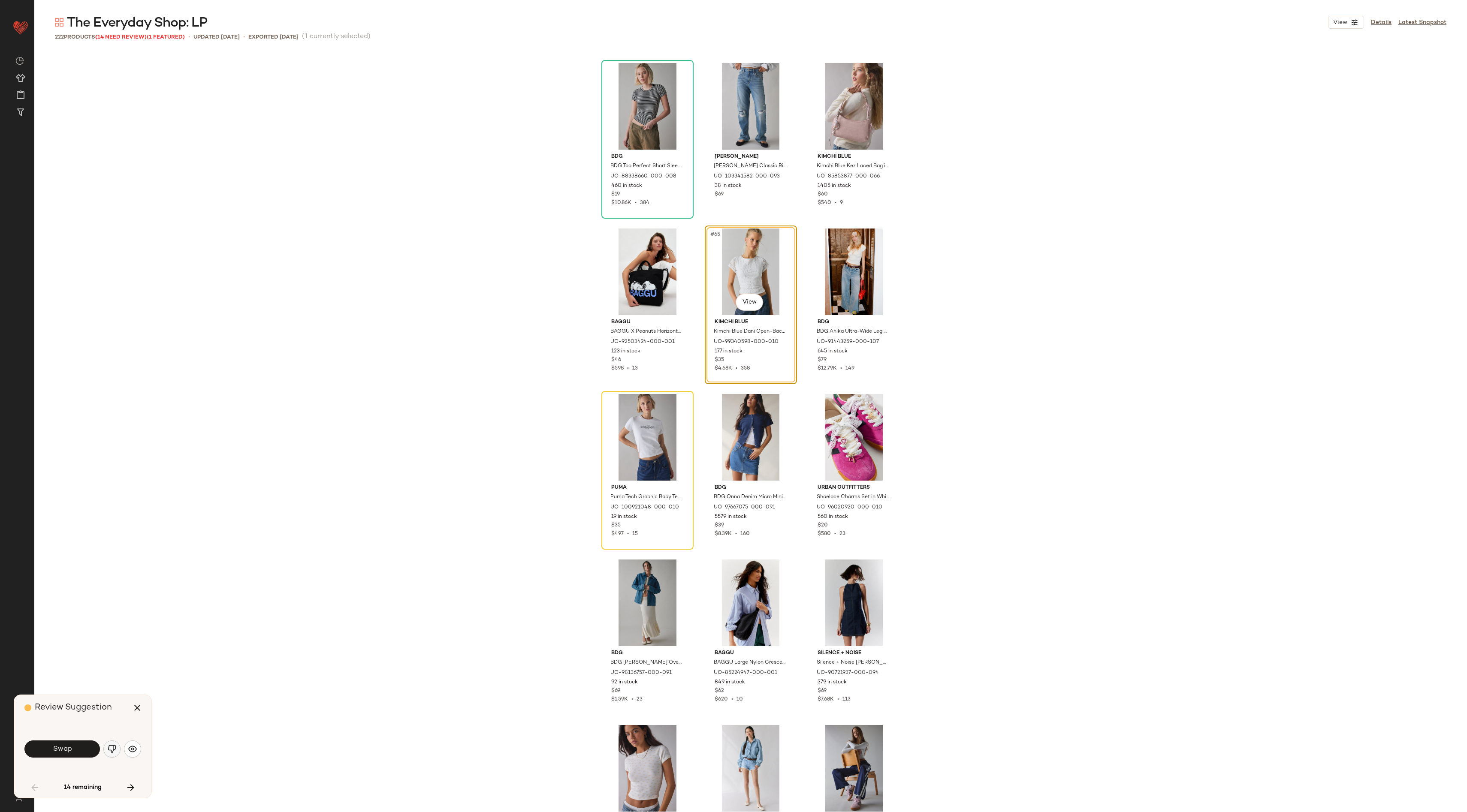
click at [113, 751] on img "button" at bounding box center [112, 749] width 9 height 9
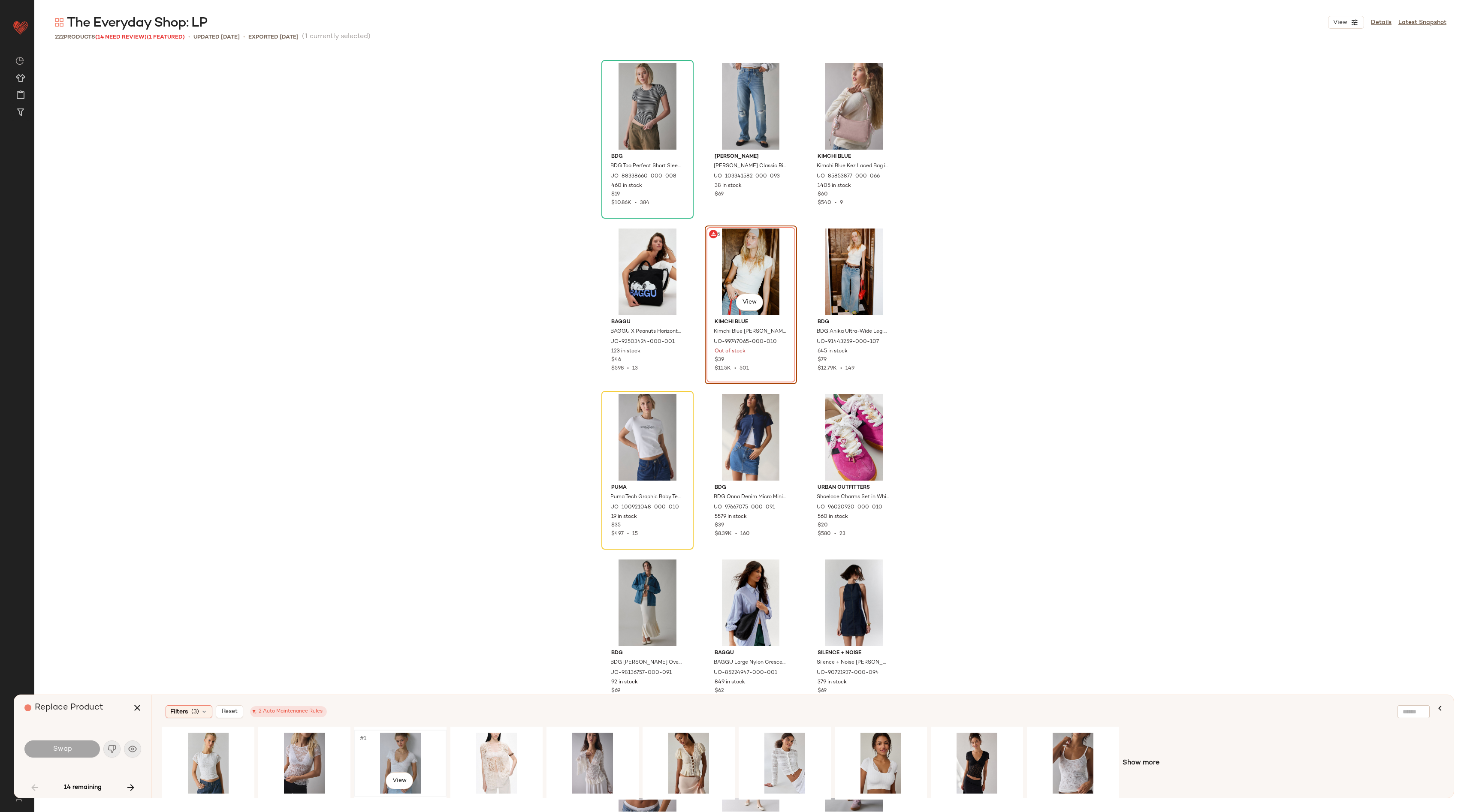
click at [407, 755] on div "#1 View" at bounding box center [400, 763] width 86 height 61
click at [1138, 759] on span "Show more" at bounding box center [1141, 763] width 37 height 10
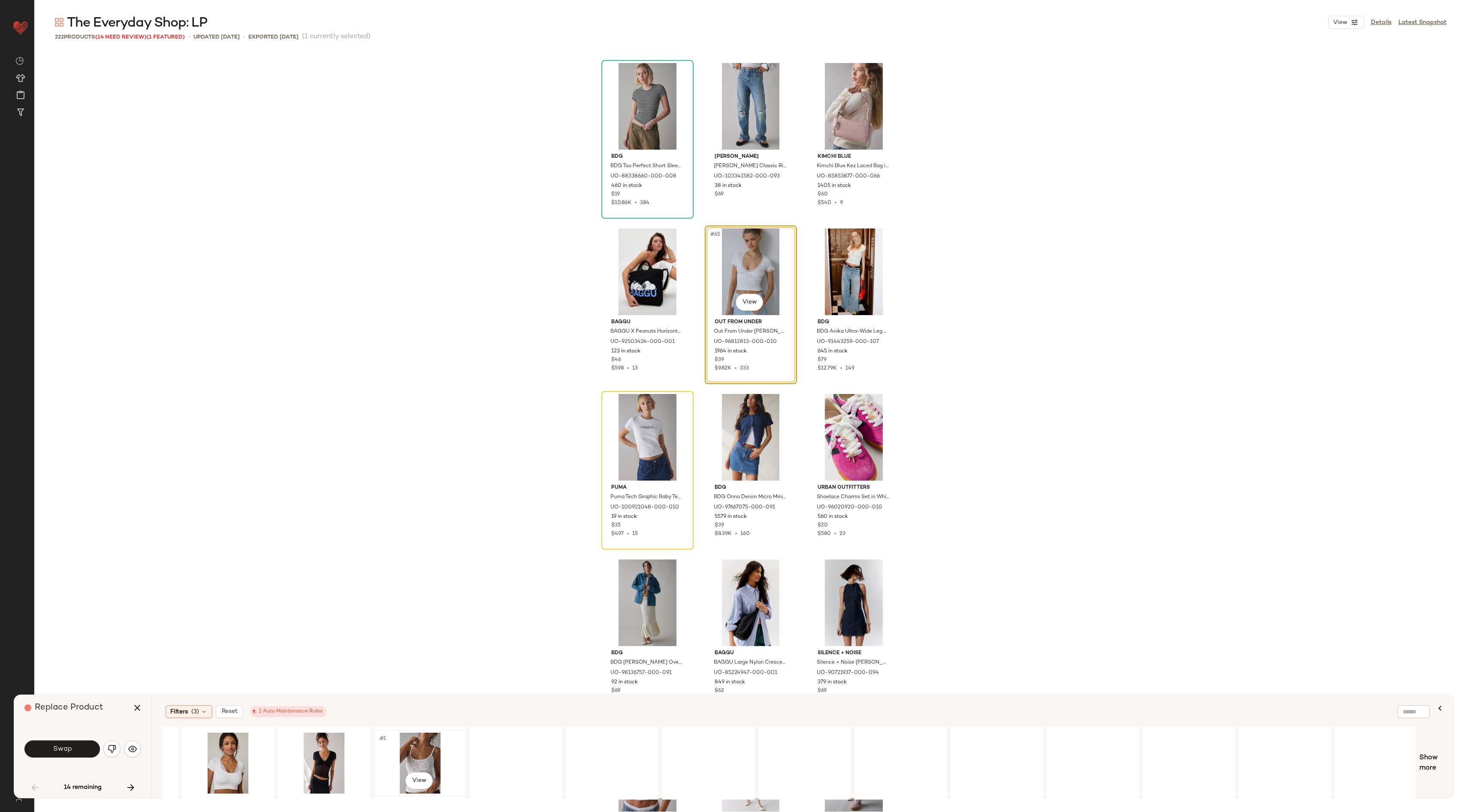
scroll to position [0, 664]
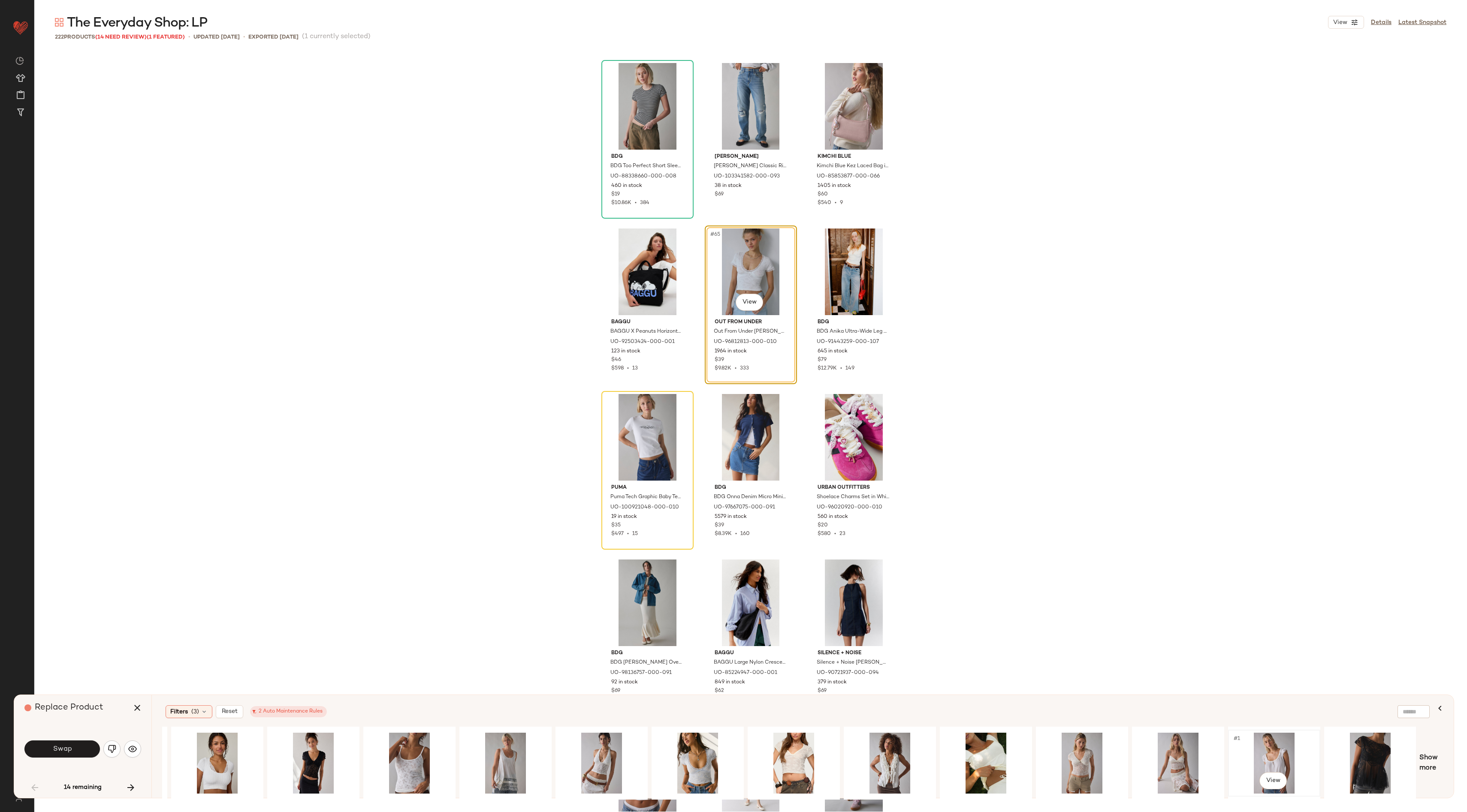
click at [1260, 750] on div "#1 View" at bounding box center [1274, 763] width 86 height 61
click at [66, 745] on span "Swap" at bounding box center [62, 749] width 19 height 8
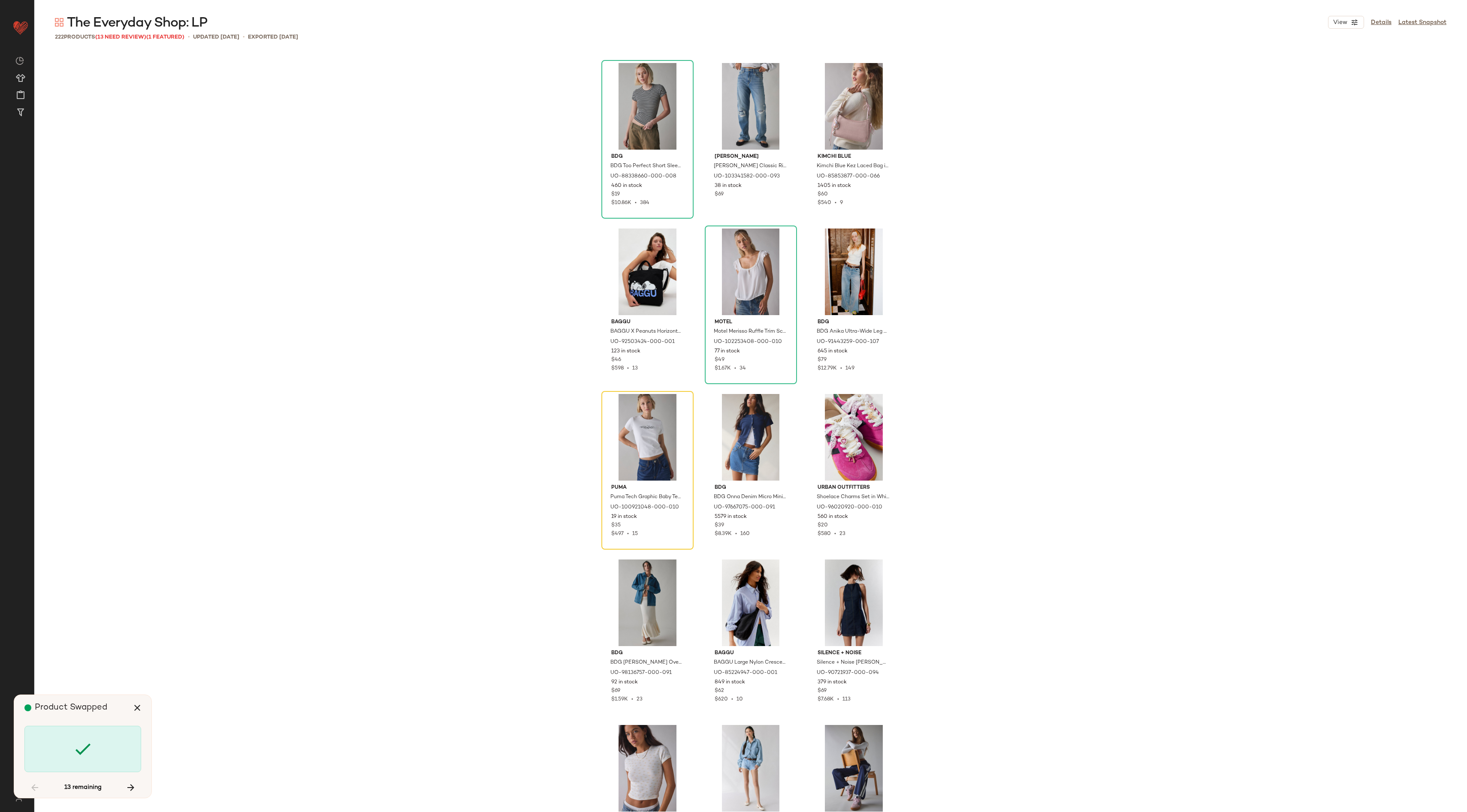
scroll to position [3475, 0]
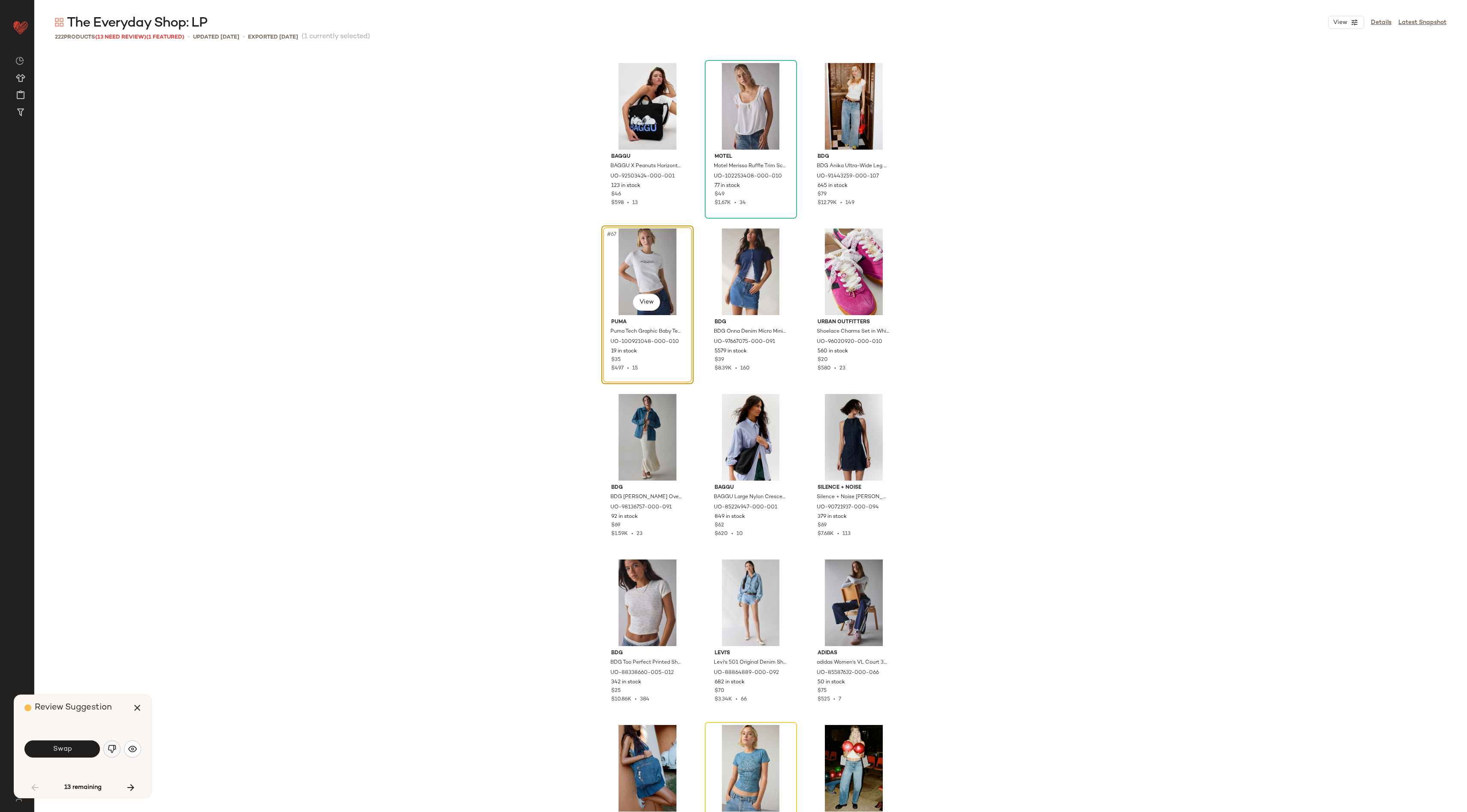
click at [113, 749] on img "button" at bounding box center [112, 749] width 9 height 9
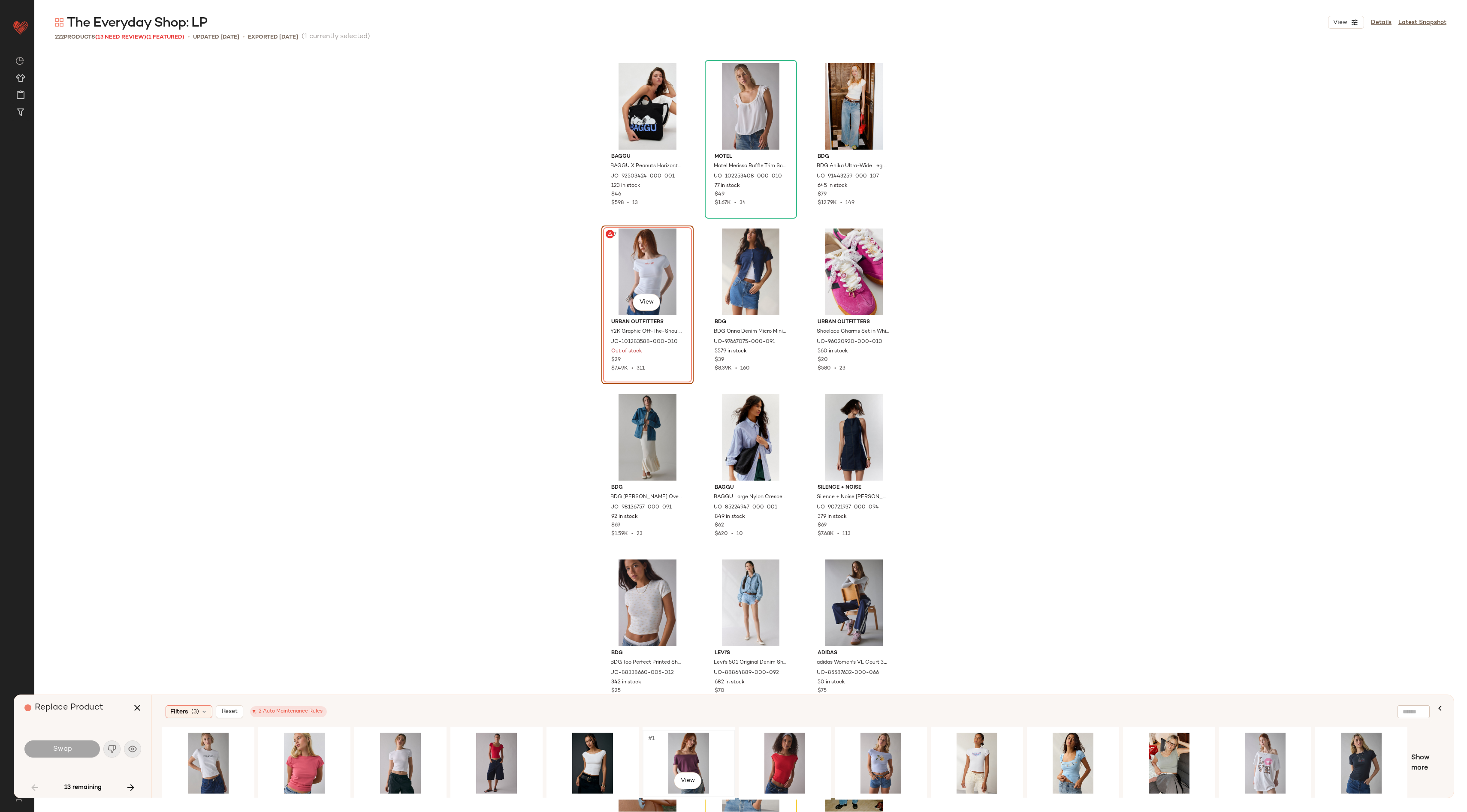
scroll to position [0, 191]
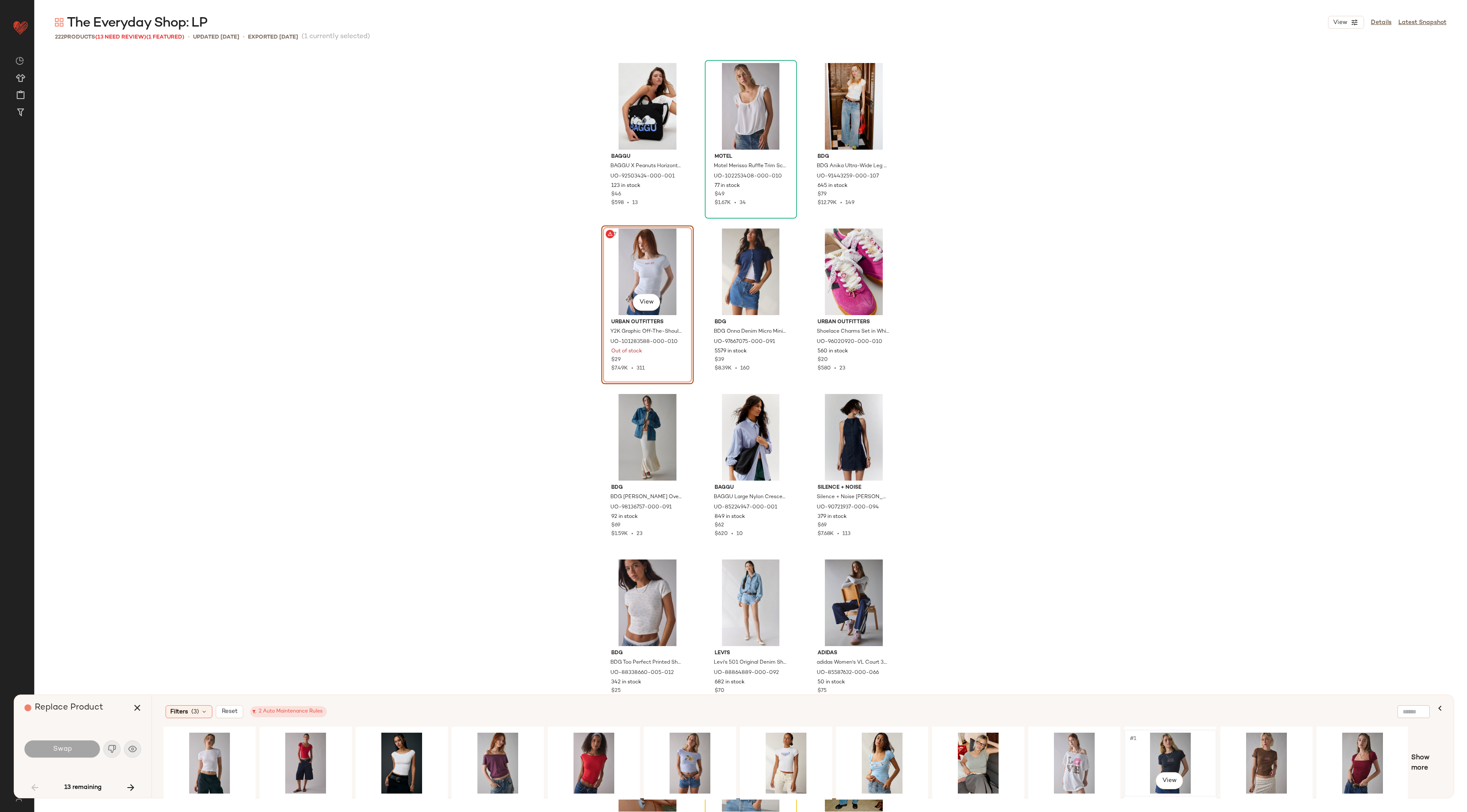
click at [1163, 750] on div "#1 View" at bounding box center [1170, 763] width 86 height 61
click at [691, 755] on div "#1 View" at bounding box center [689, 763] width 86 height 61
click at [1417, 753] on span "Show more" at bounding box center [1427, 763] width 32 height 20
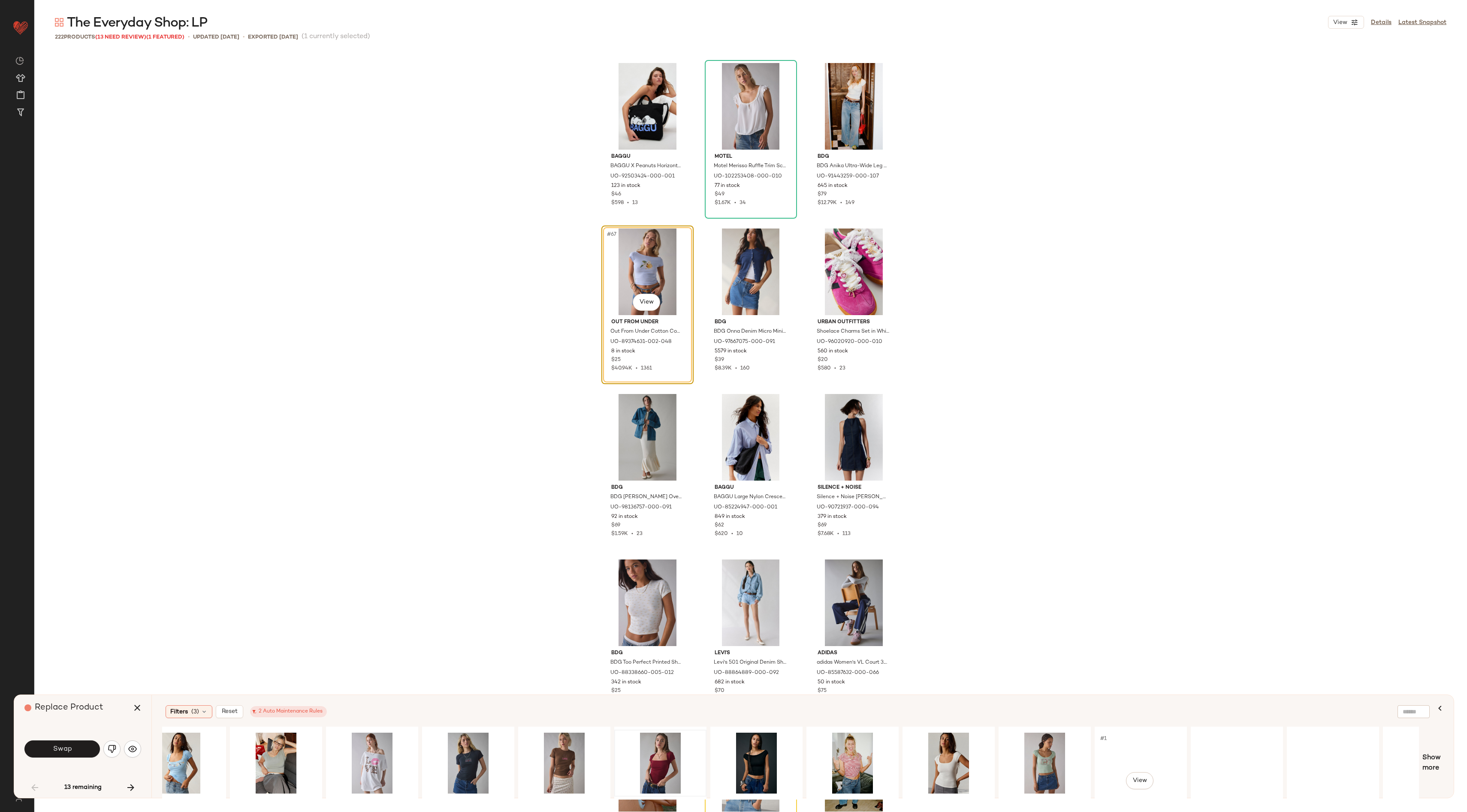
scroll to position [0, 949]
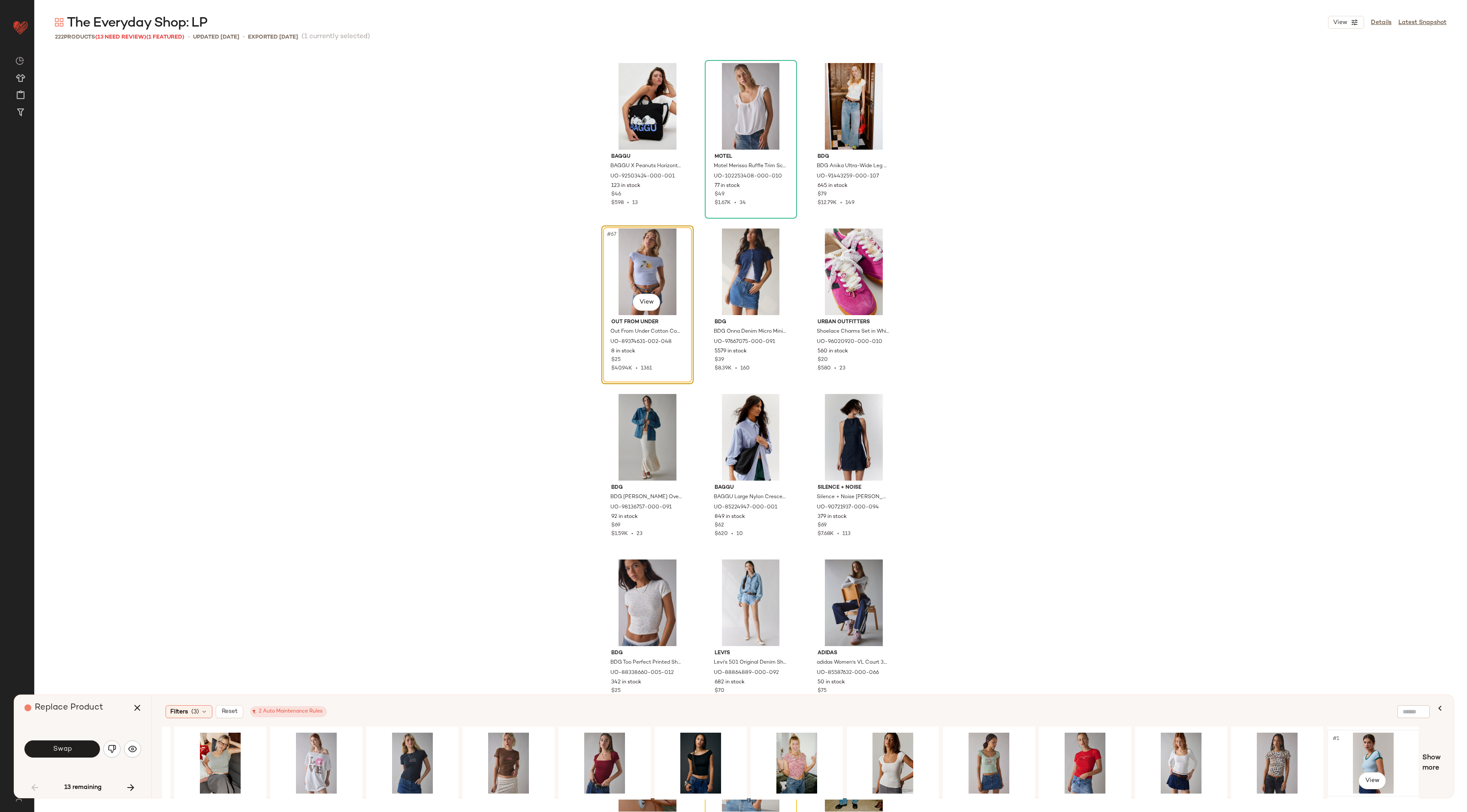
click at [1380, 755] on div "#1 View" at bounding box center [1373, 763] width 86 height 61
click at [1430, 757] on span "Show more" at bounding box center [1432, 763] width 21 height 20
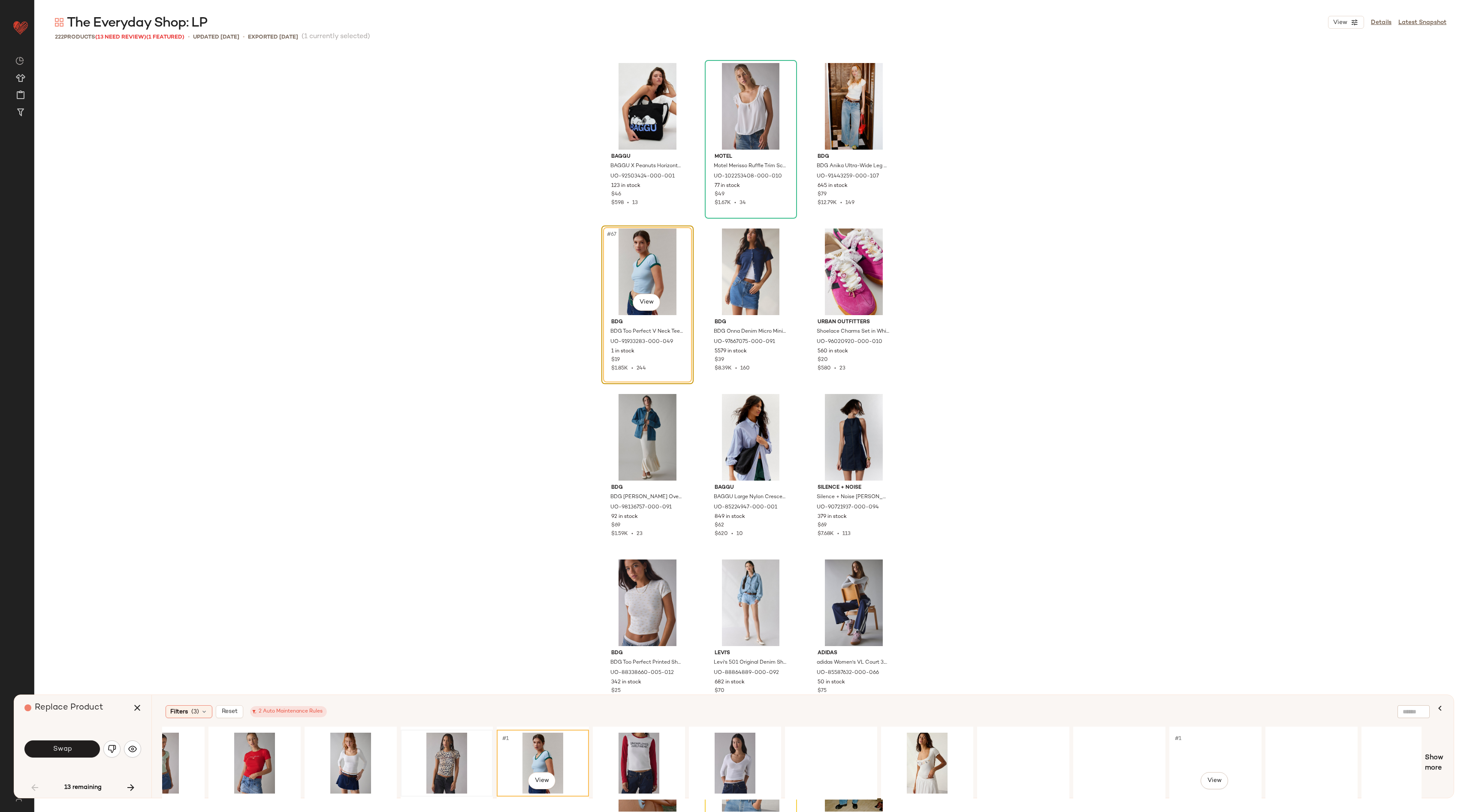
scroll to position [0, 1810]
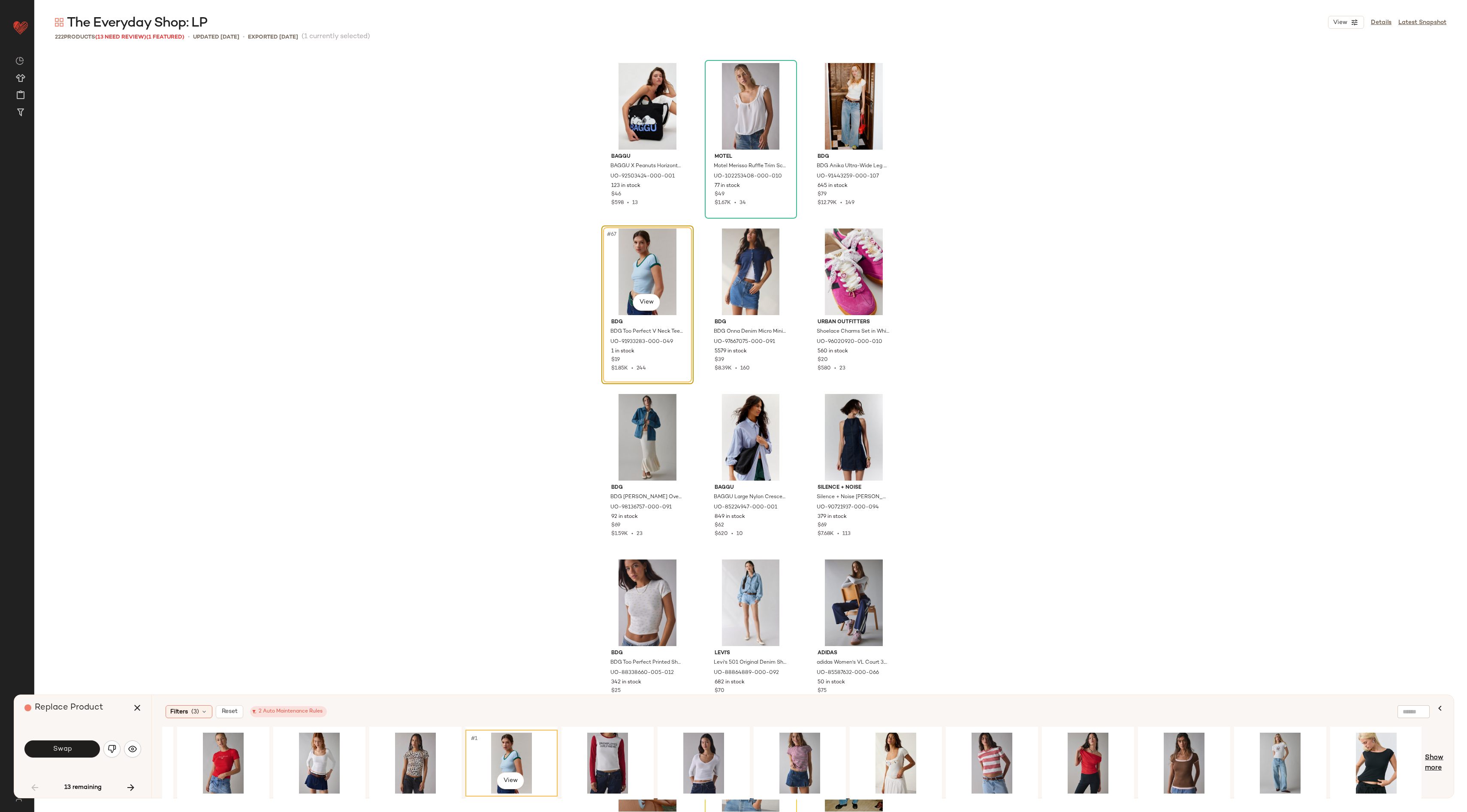
click at [1429, 765] on span "Show more" at bounding box center [1434, 763] width 18 height 20
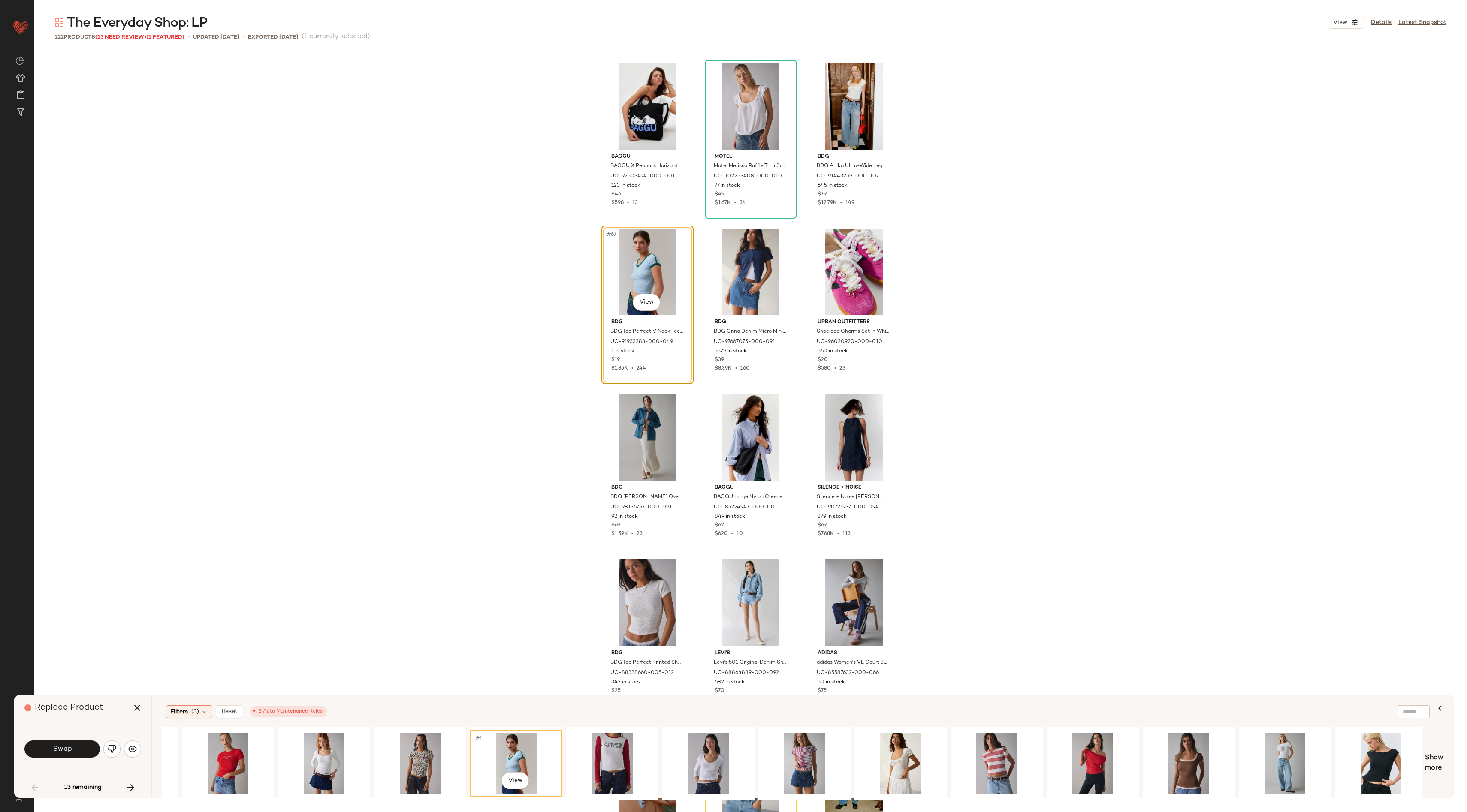
click at [1438, 764] on span "Show more" at bounding box center [1434, 763] width 18 height 20
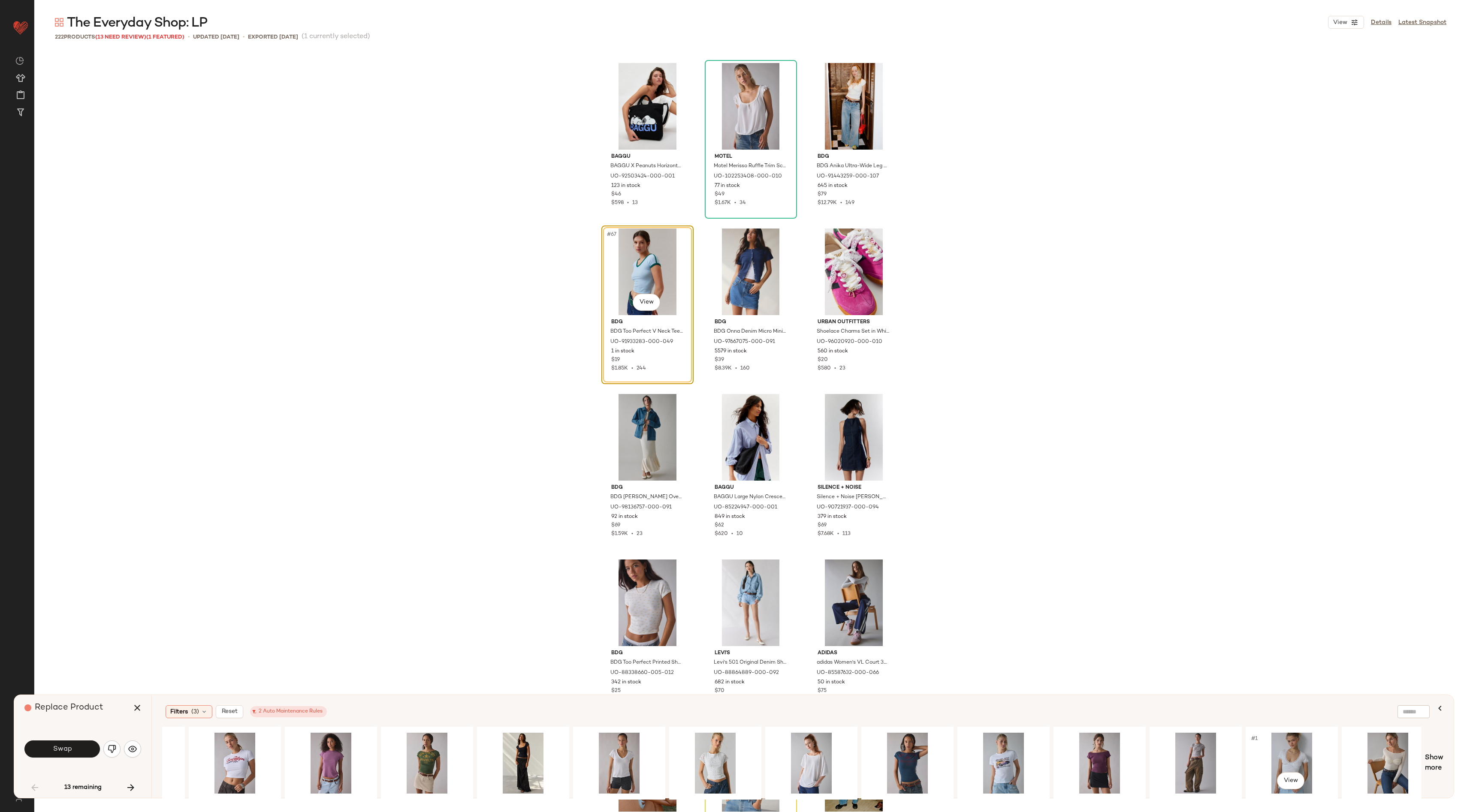
scroll to position [0, 3341]
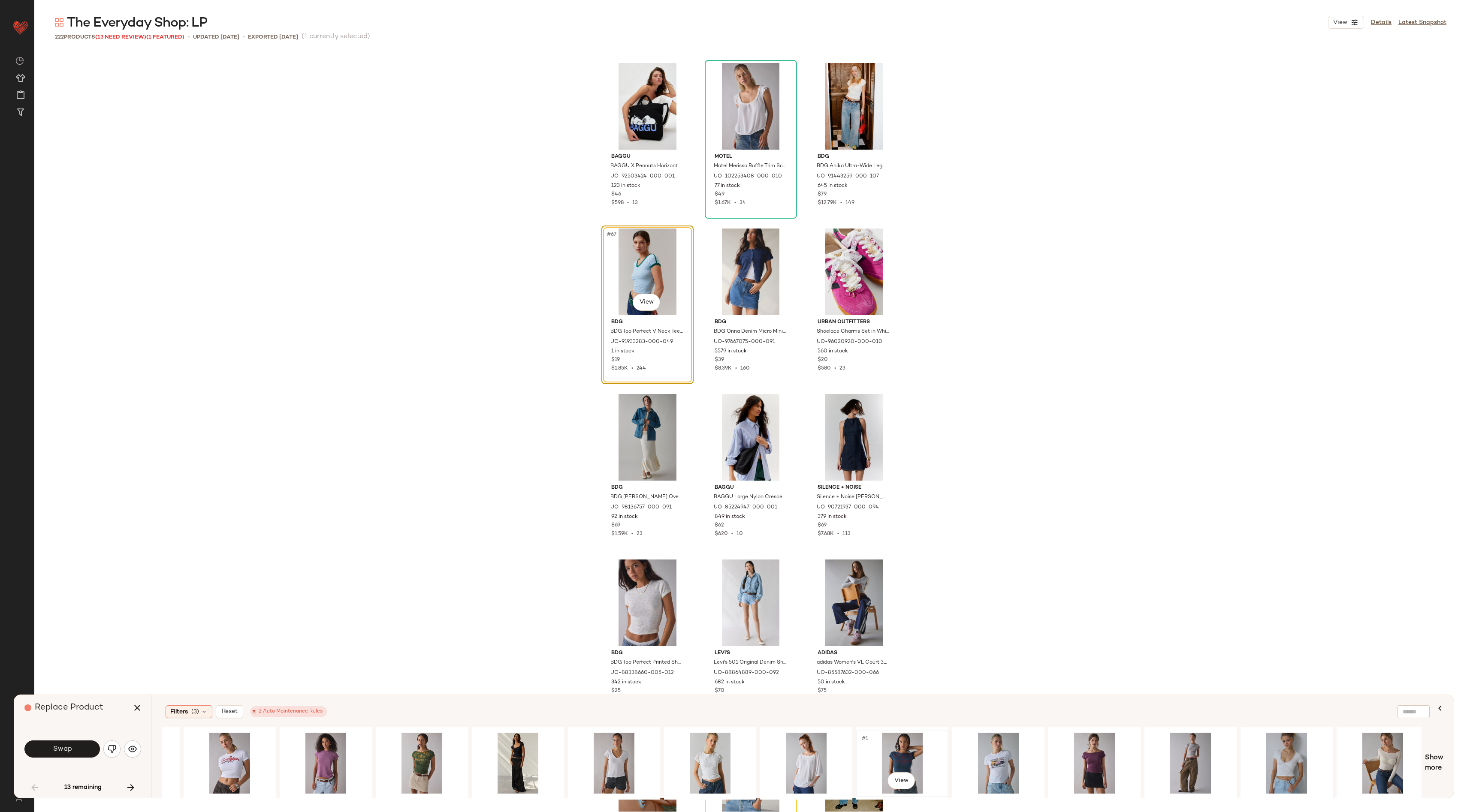
click at [909, 748] on div "#1 View" at bounding box center [902, 763] width 86 height 61
click at [55, 750] on span "Swap" at bounding box center [62, 749] width 19 height 8
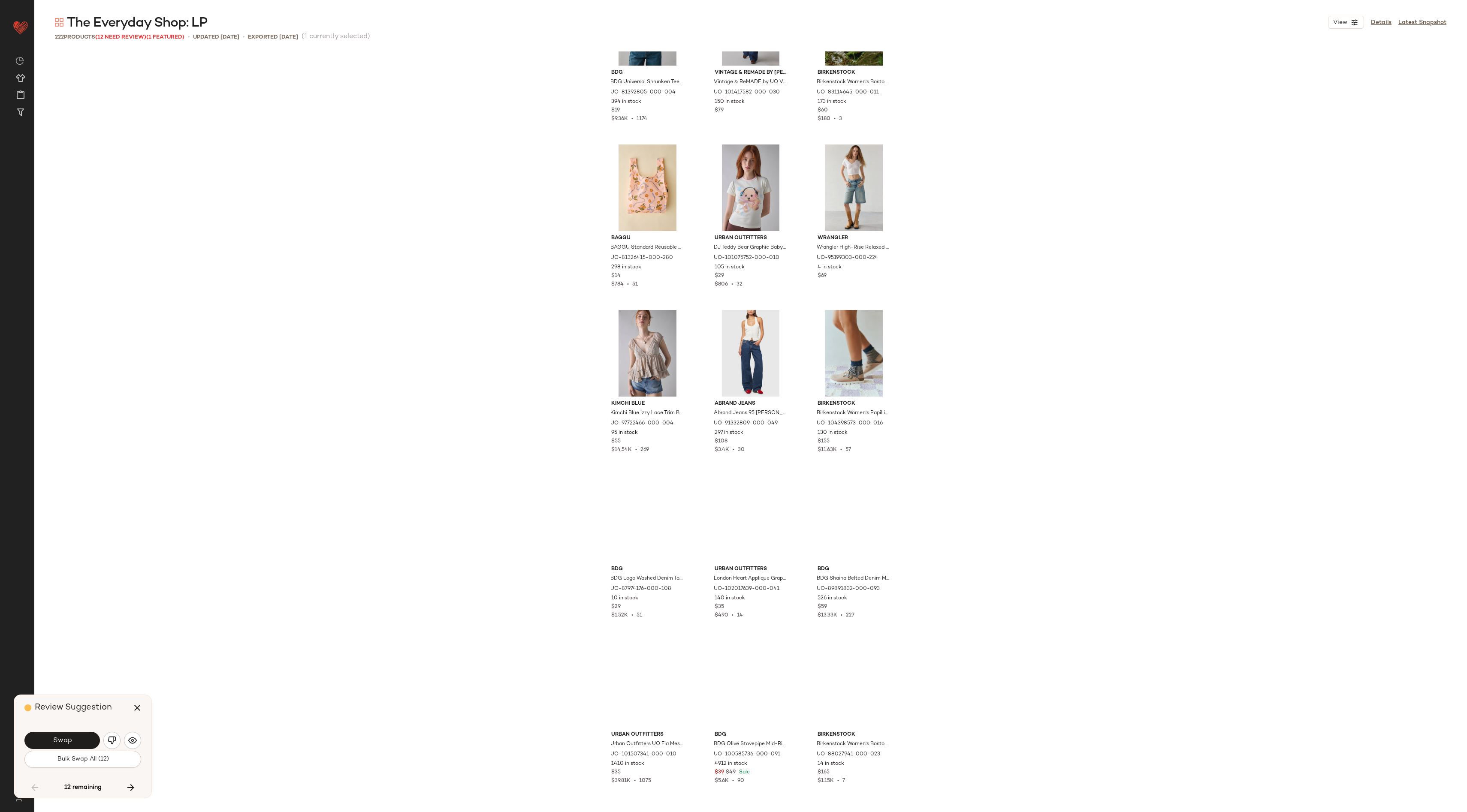
scroll to position [4565, 0]
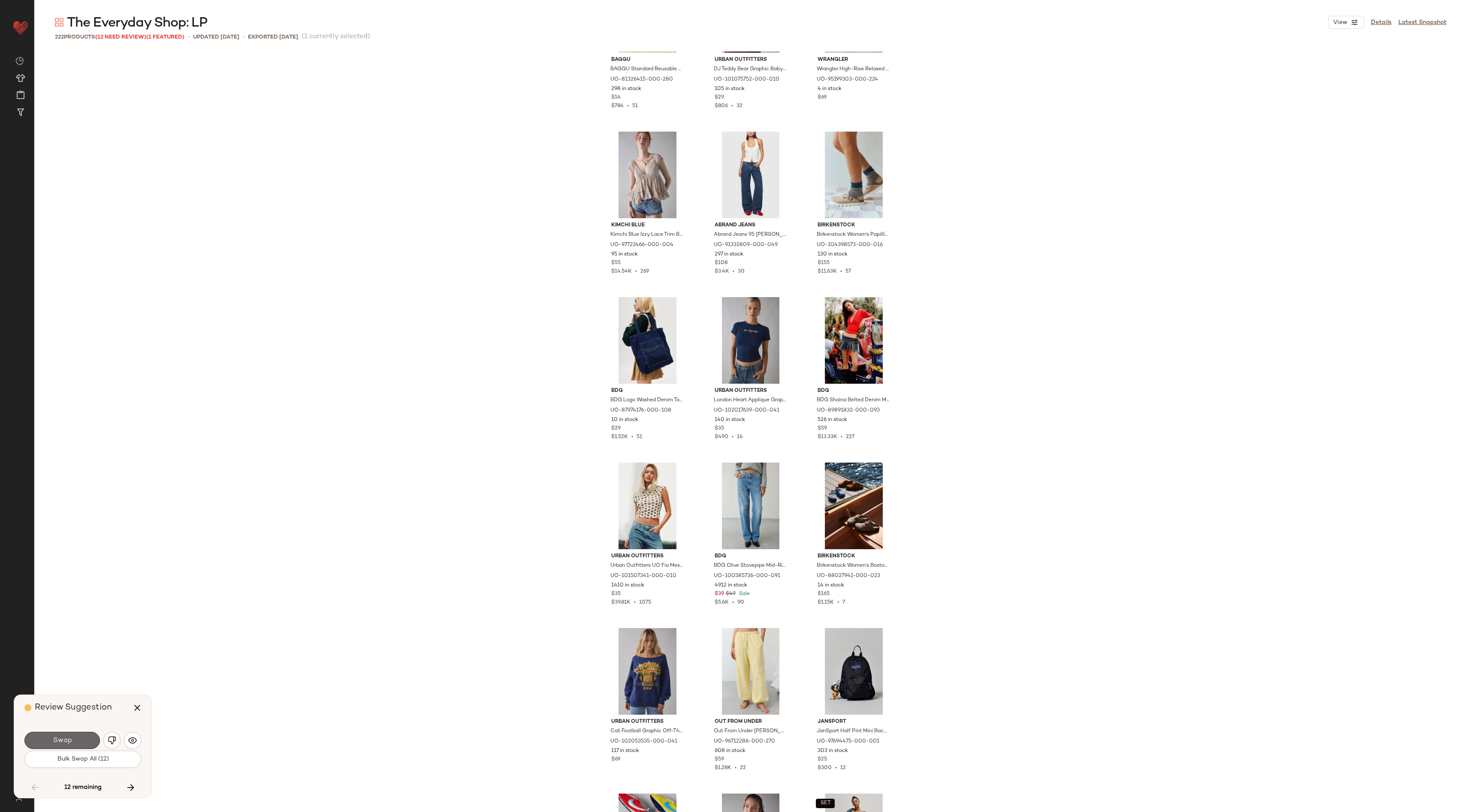
click at [70, 742] on span "Swap" at bounding box center [62, 740] width 19 height 8
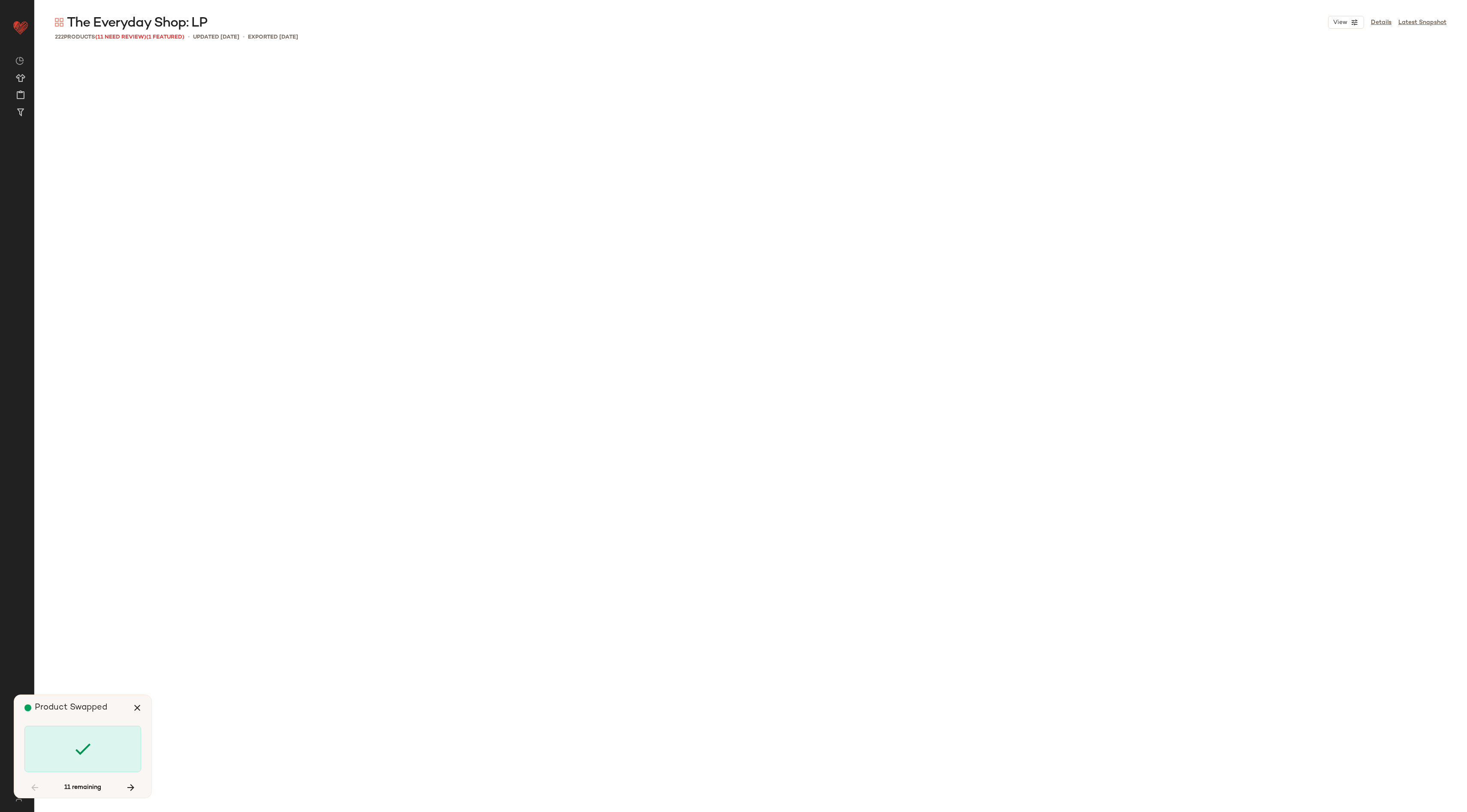
scroll to position [5461, 0]
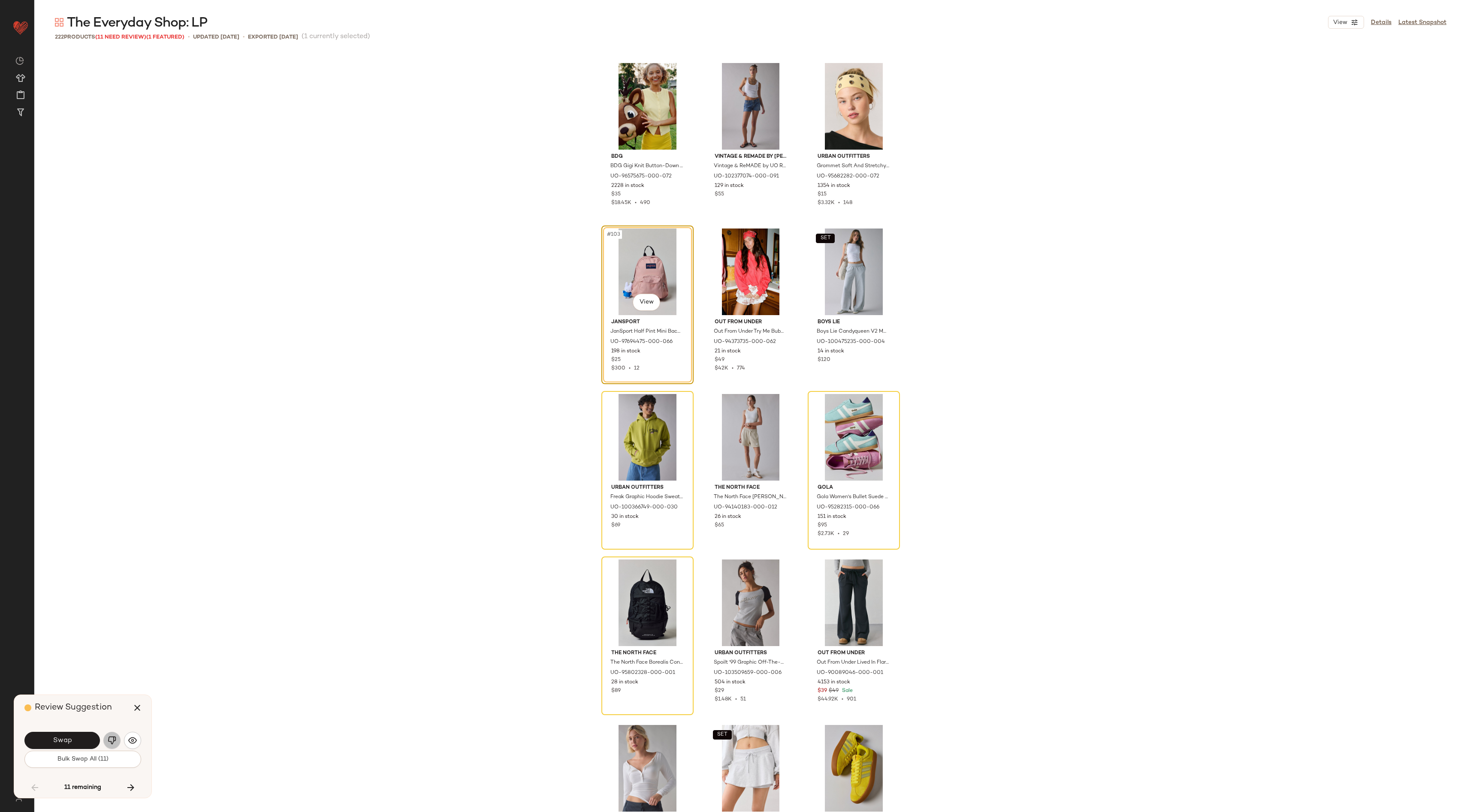
click at [111, 741] on img "button" at bounding box center [112, 740] width 9 height 9
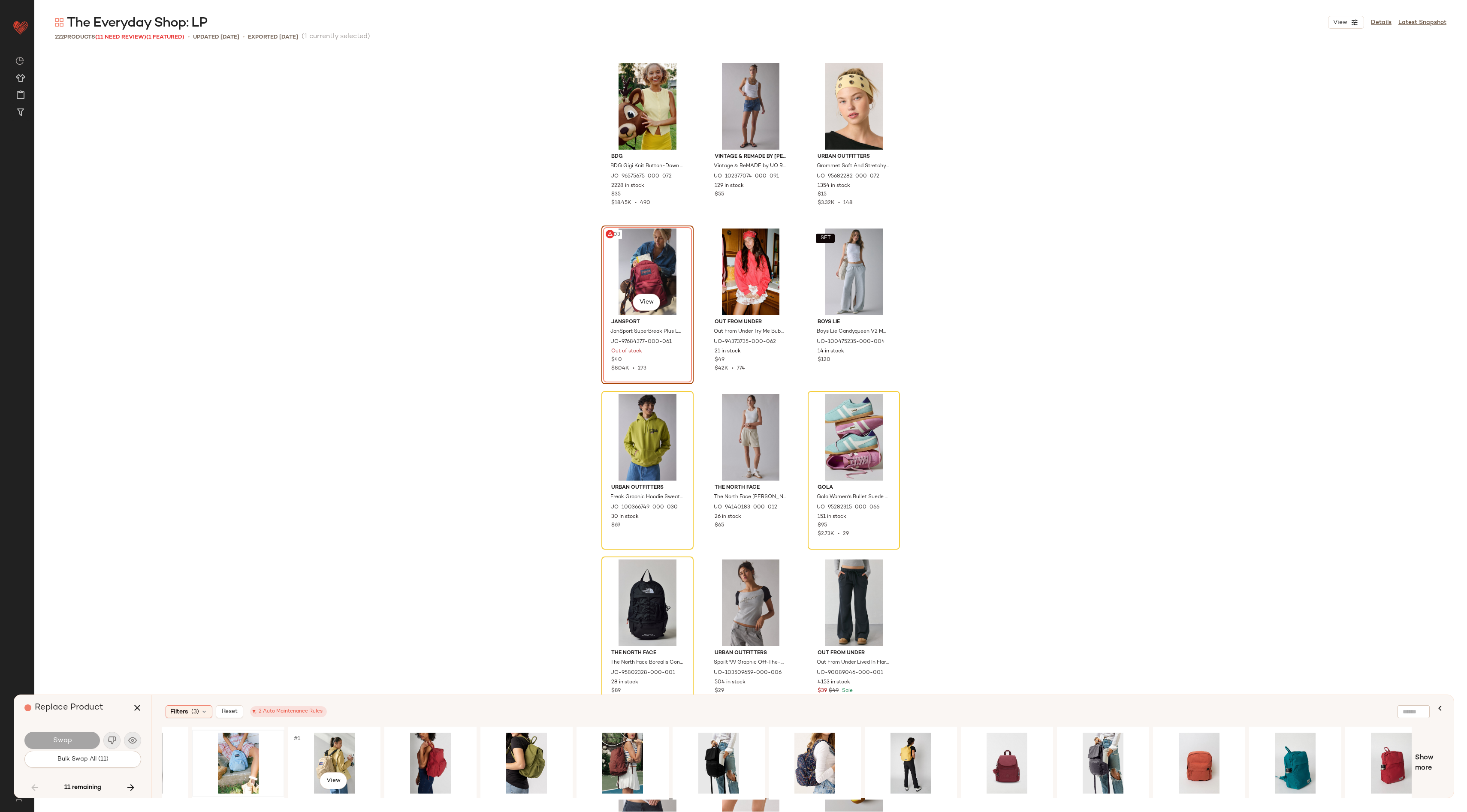
scroll to position [0, 184]
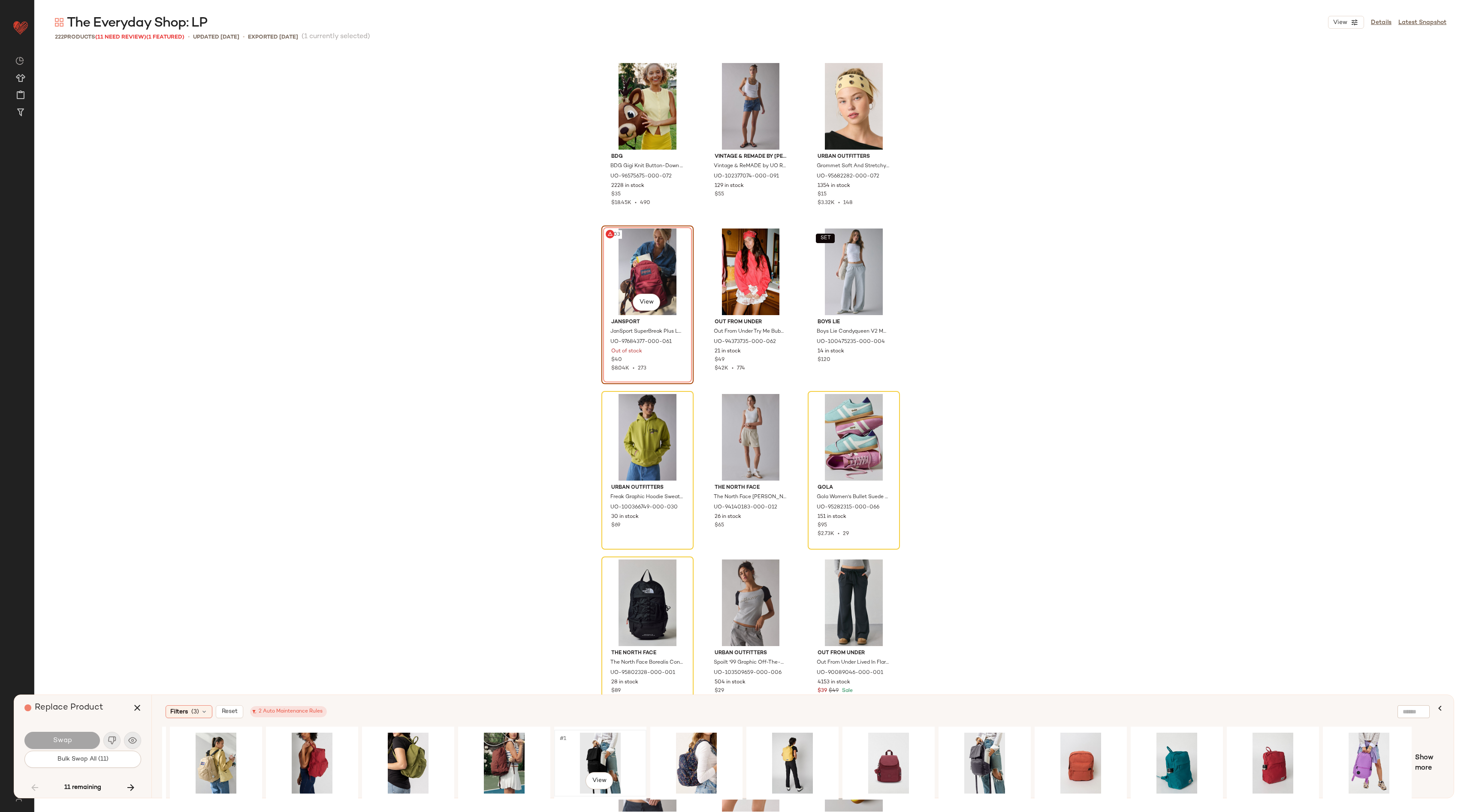
click at [607, 754] on div "#1 View" at bounding box center [600, 763] width 86 height 61
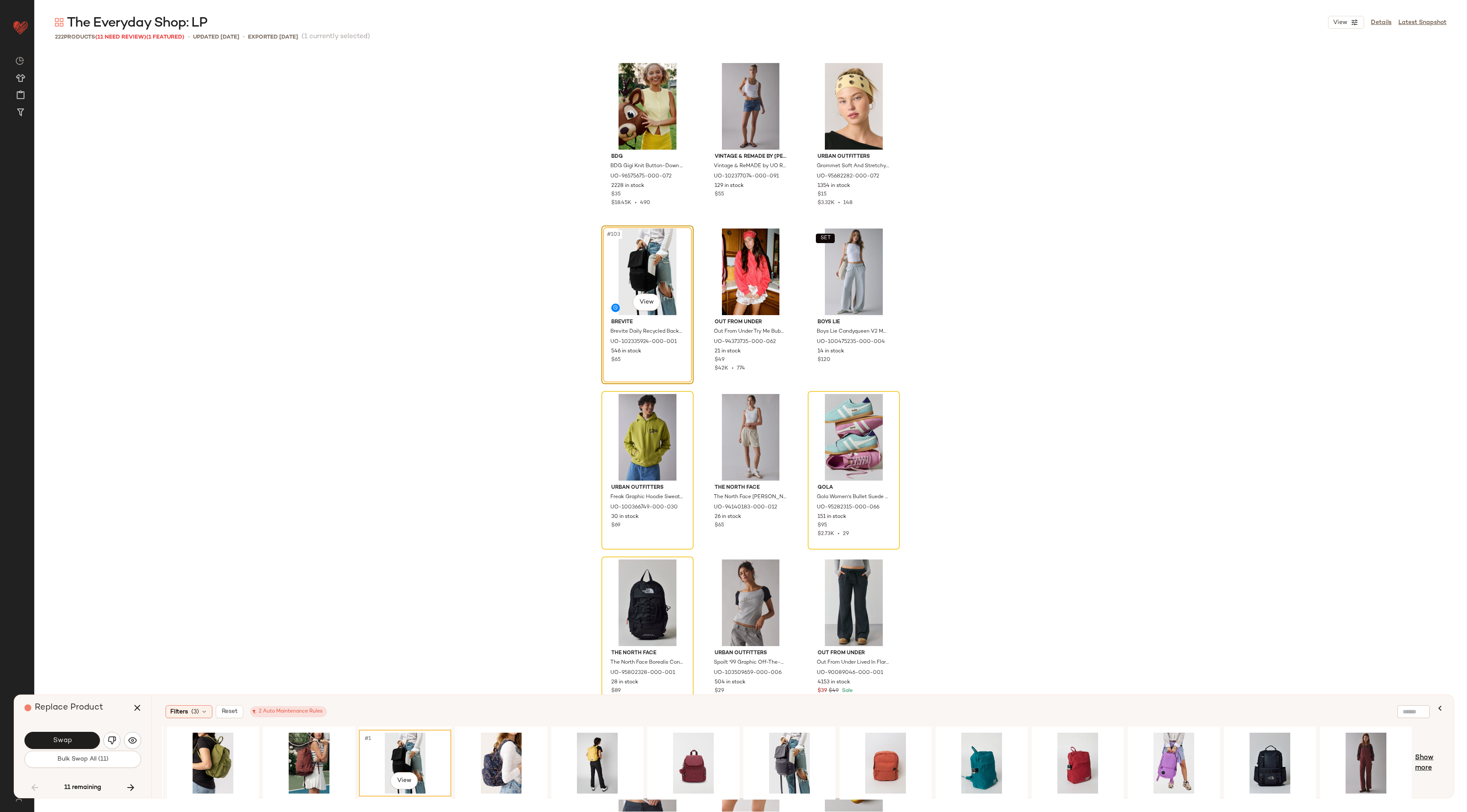
click at [1434, 766] on span "Show more" at bounding box center [1429, 763] width 28 height 20
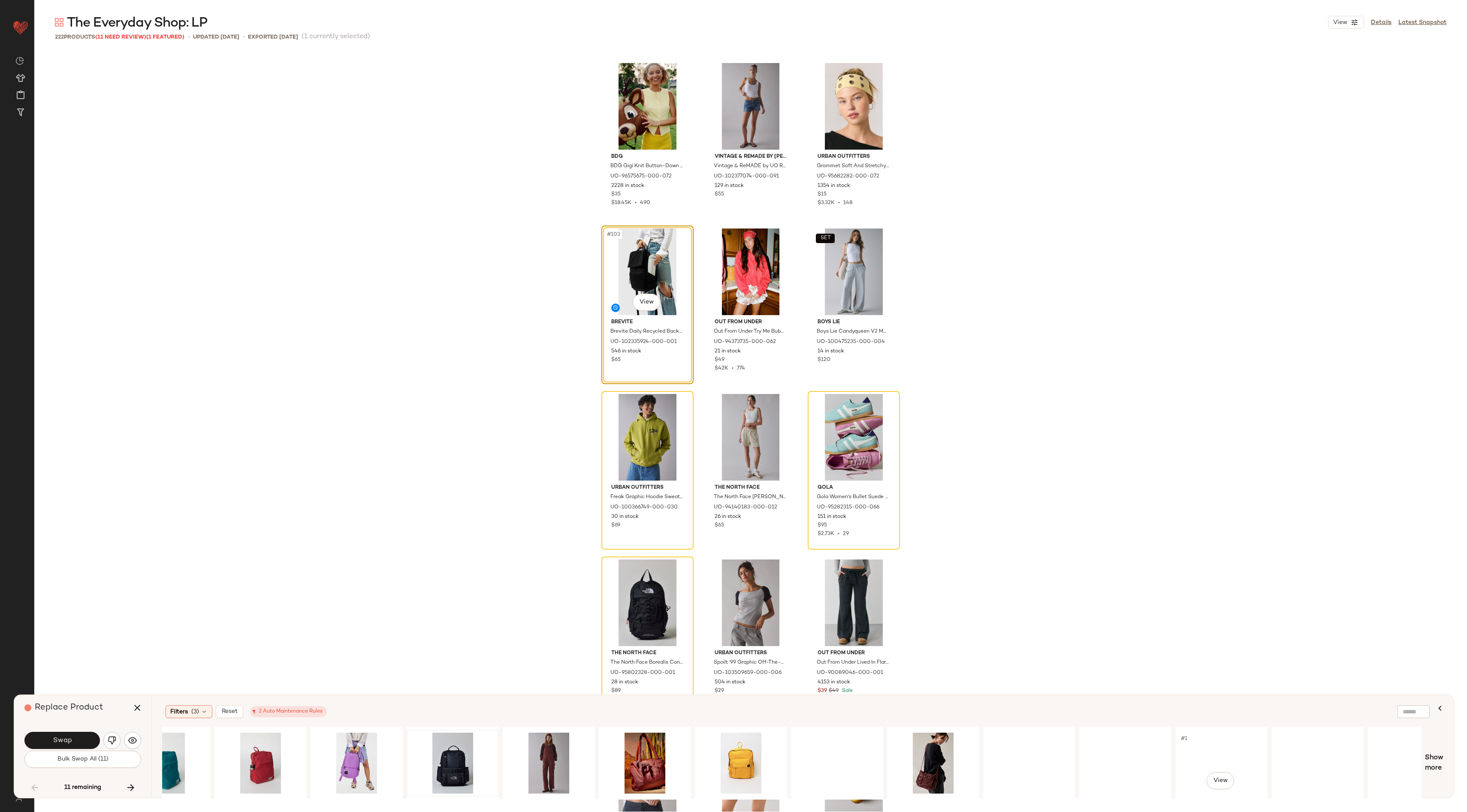
scroll to position [0, 1235]
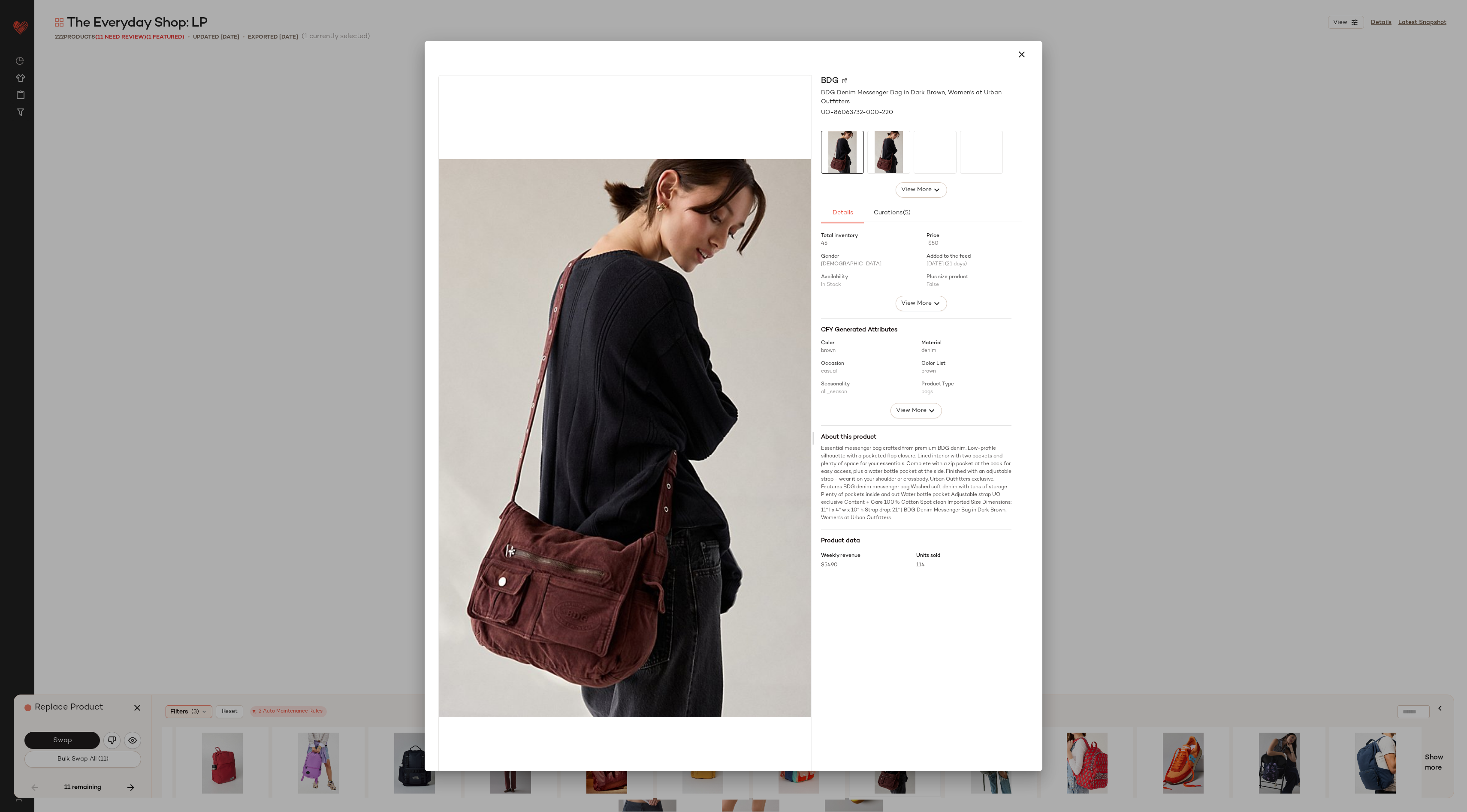
click at [1190, 207] on div at bounding box center [733, 406] width 1467 height 812
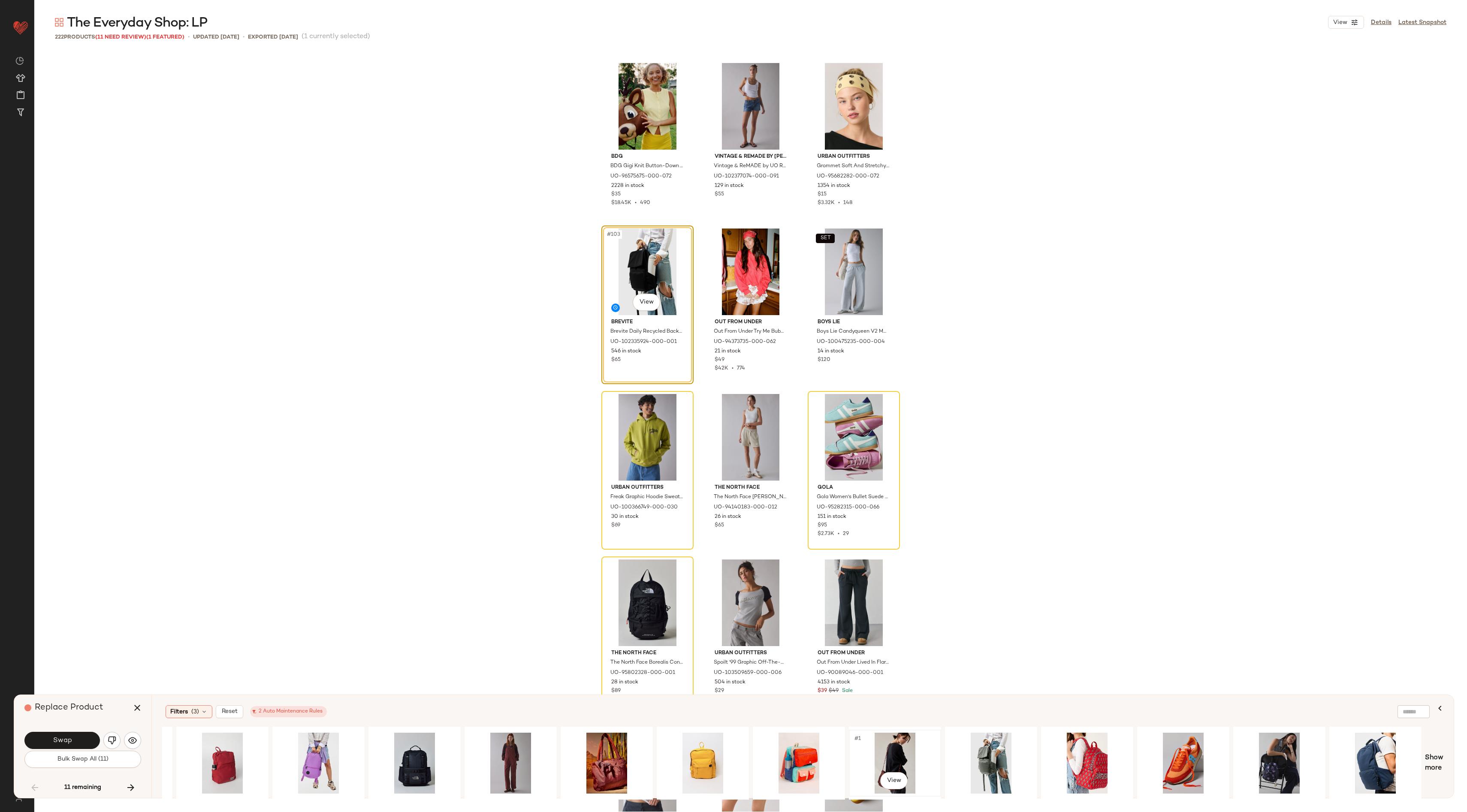
click at [881, 737] on div "#1 View" at bounding box center [895, 763] width 86 height 61
click at [66, 734] on button "Swap" at bounding box center [62, 740] width 76 height 17
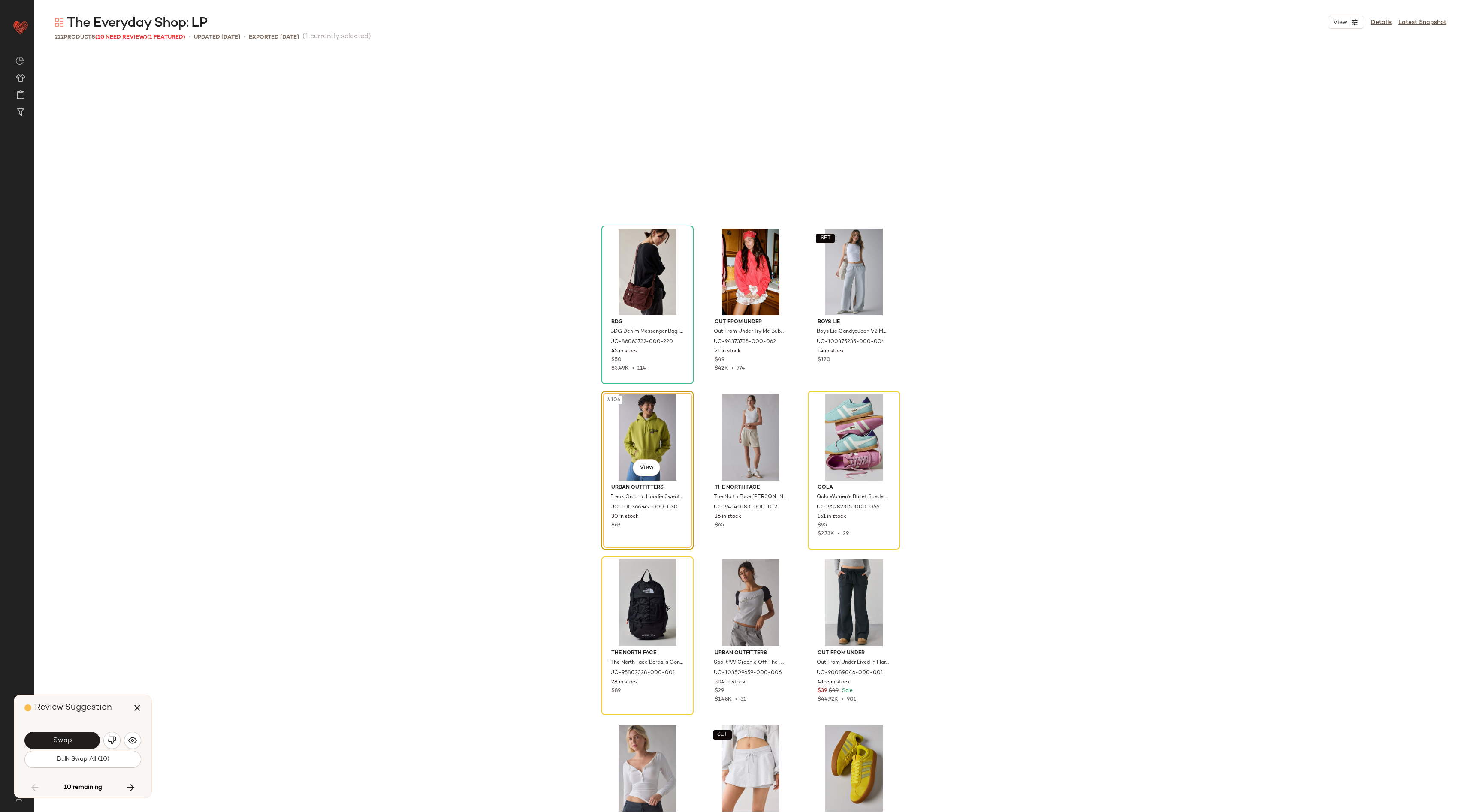
scroll to position [5626, 0]
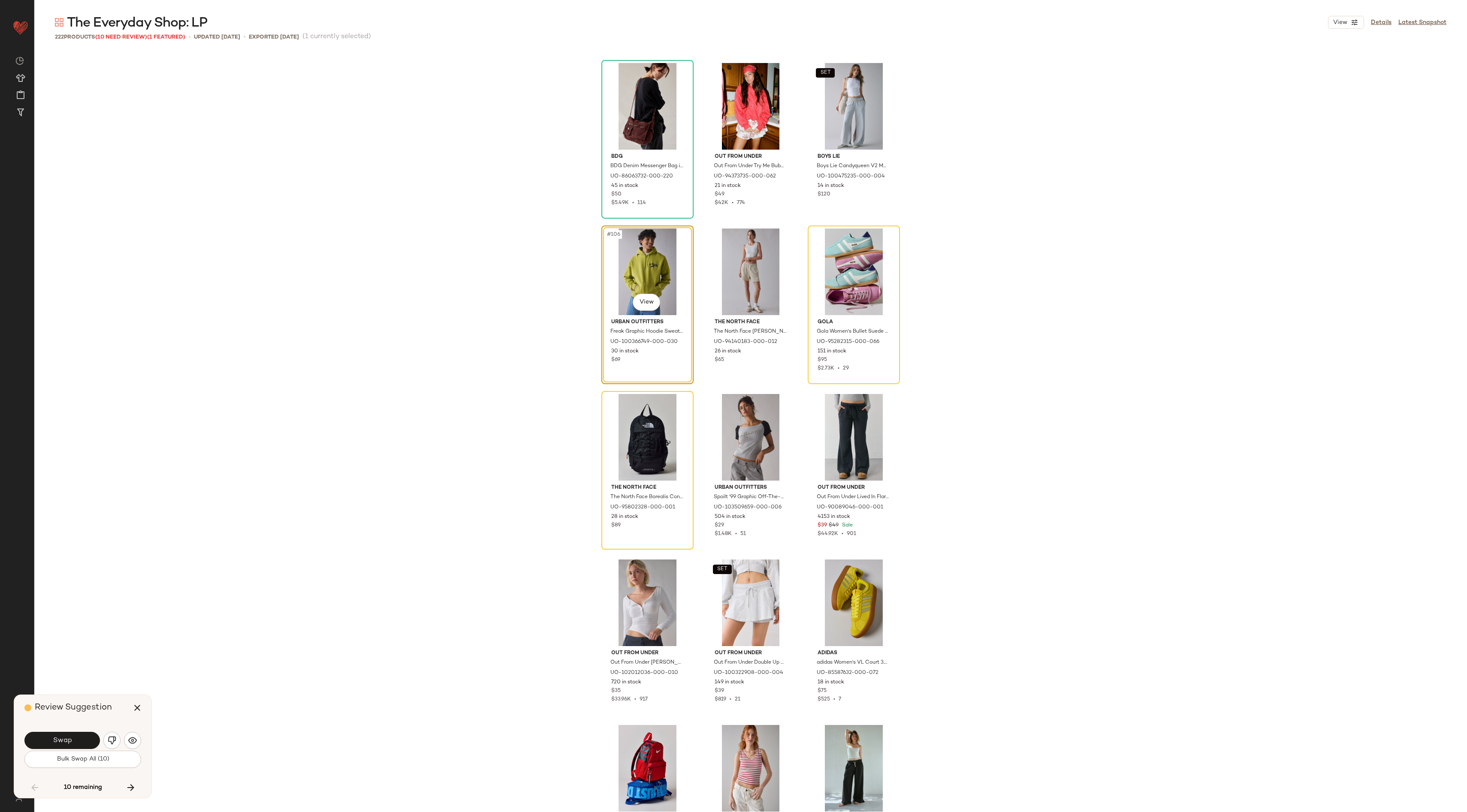
click at [111, 730] on div "Swap" at bounding box center [83, 740] width 117 height 20
click at [113, 735] on button "button" at bounding box center [111, 740] width 17 height 17
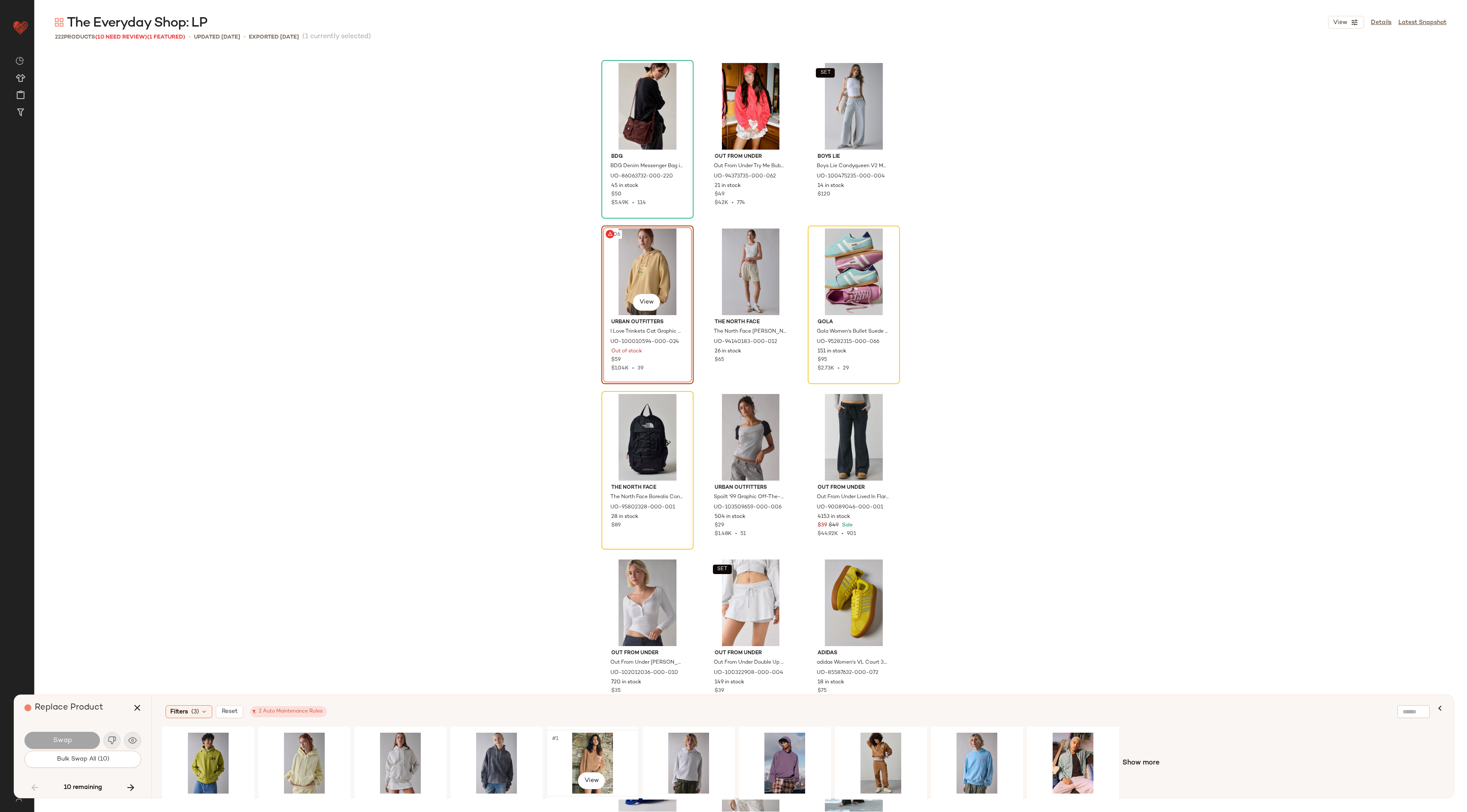
click at [599, 751] on div "#1 View" at bounding box center [593, 763] width 86 height 61
click at [385, 754] on div "#1 View" at bounding box center [400, 763] width 86 height 61
click at [73, 738] on button "Swap" at bounding box center [62, 740] width 76 height 17
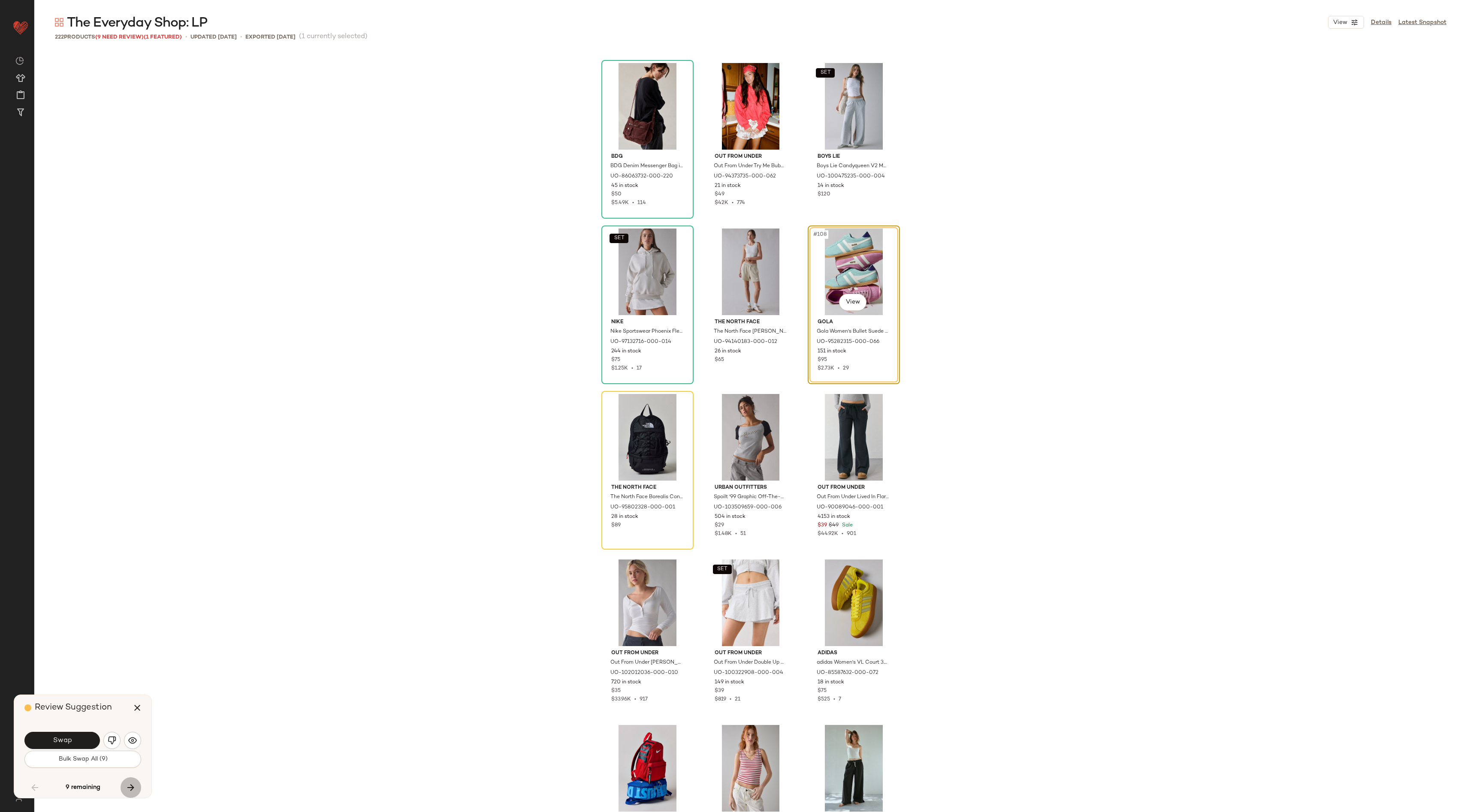
click at [132, 791] on icon "button" at bounding box center [130, 787] width 10 height 10
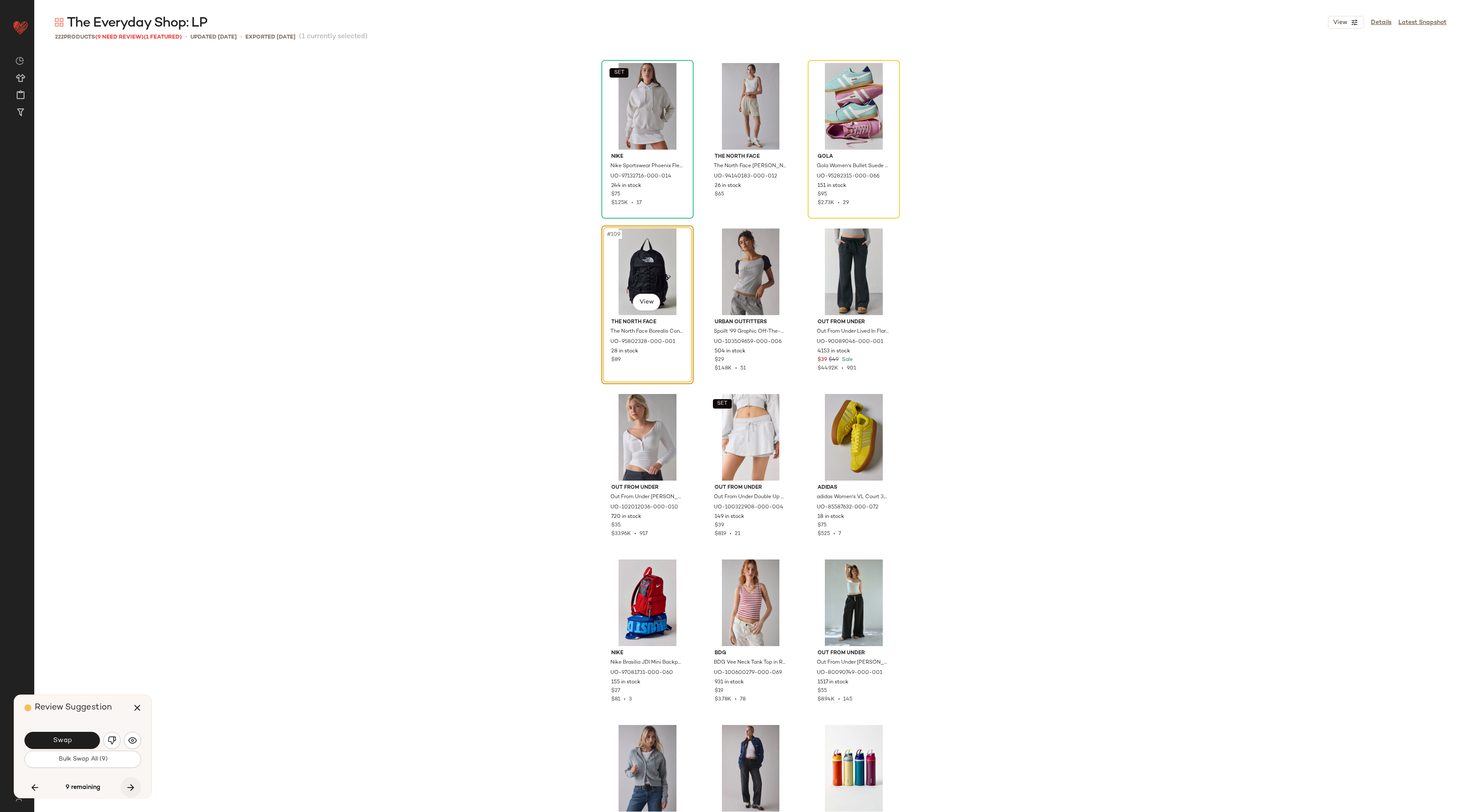
click at [132, 791] on icon "button" at bounding box center [130, 787] width 10 height 10
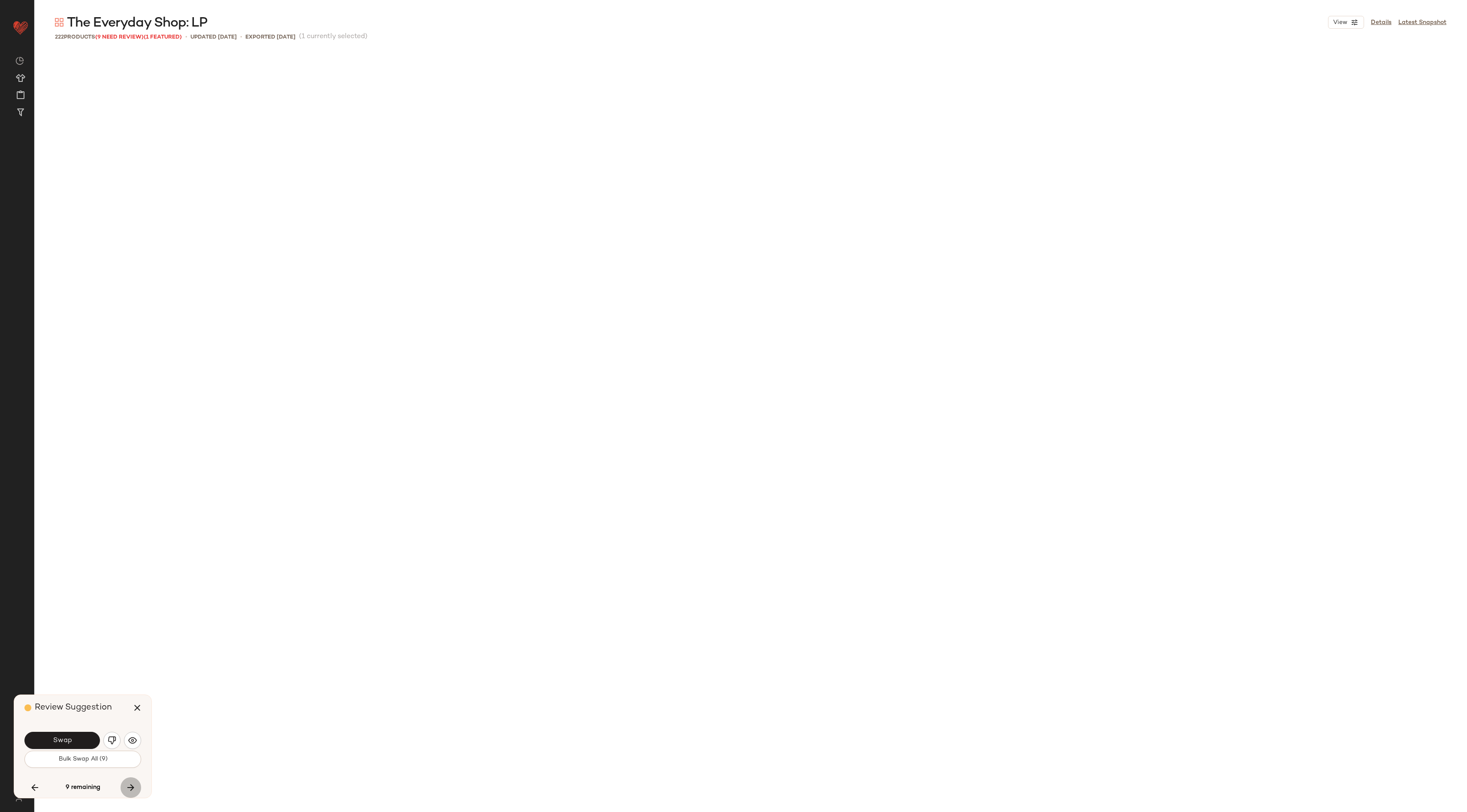
scroll to position [7281, 0]
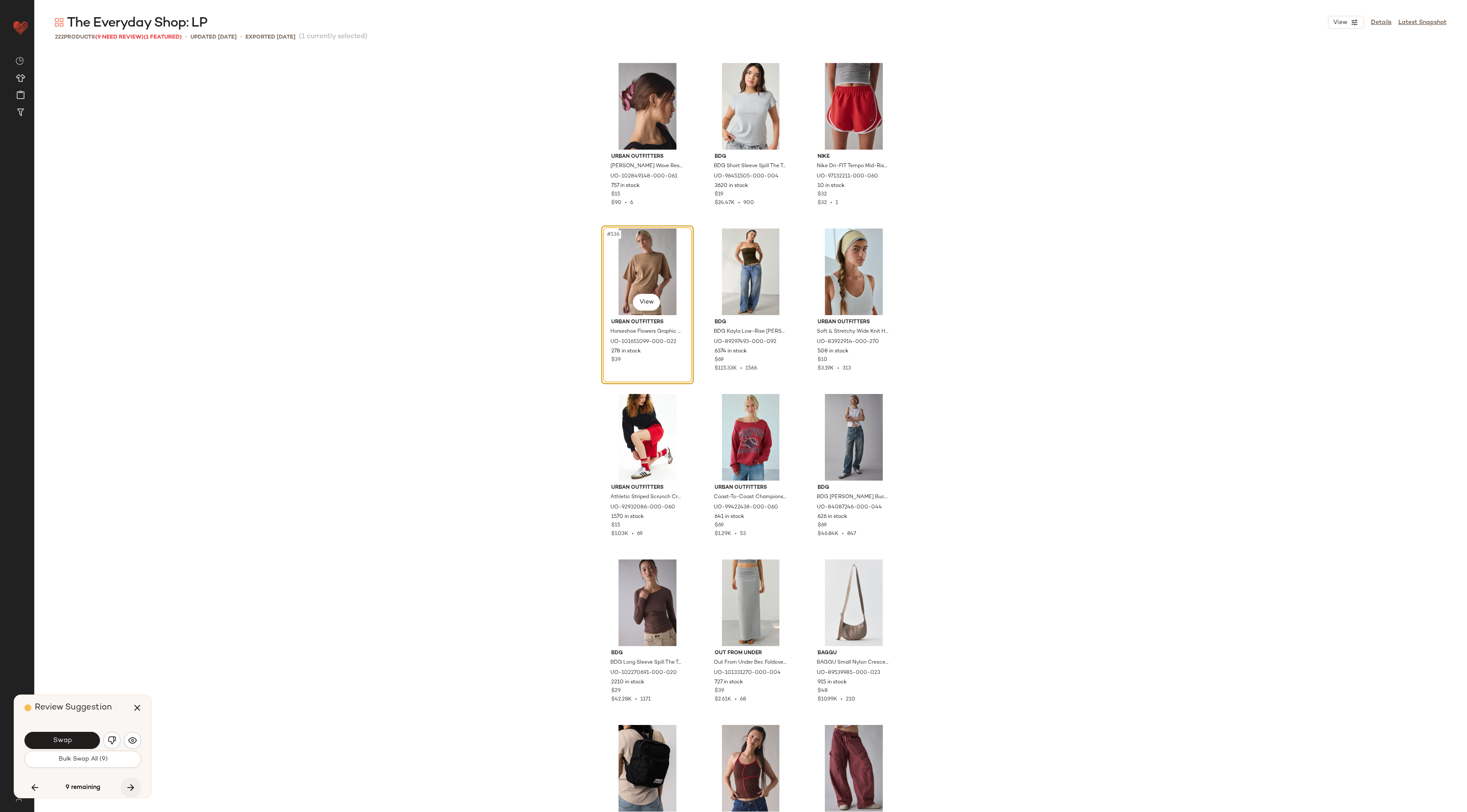
click at [132, 791] on icon "button" at bounding box center [130, 787] width 10 height 10
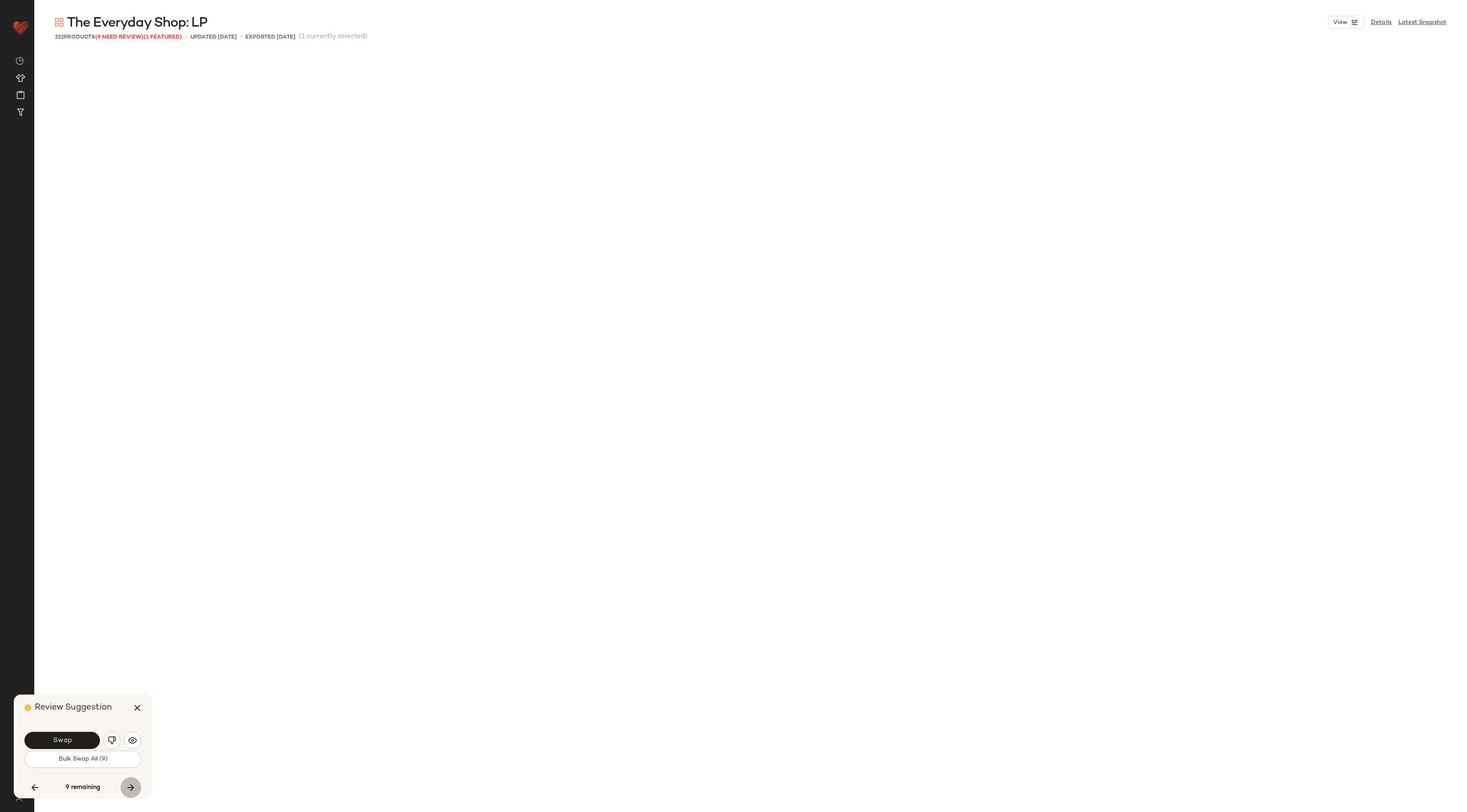
scroll to position [8439, 0]
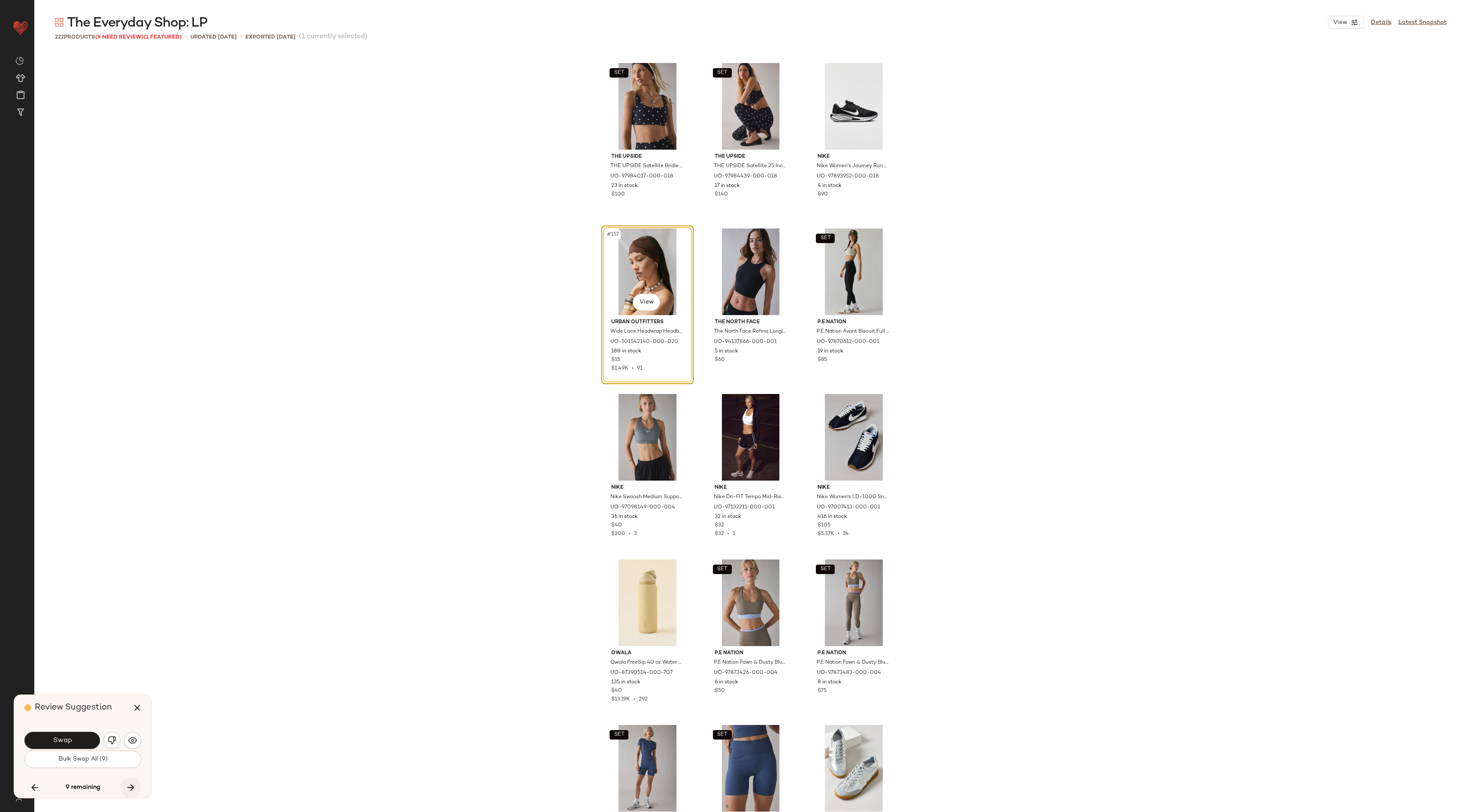
click at [132, 791] on icon "button" at bounding box center [130, 787] width 10 height 10
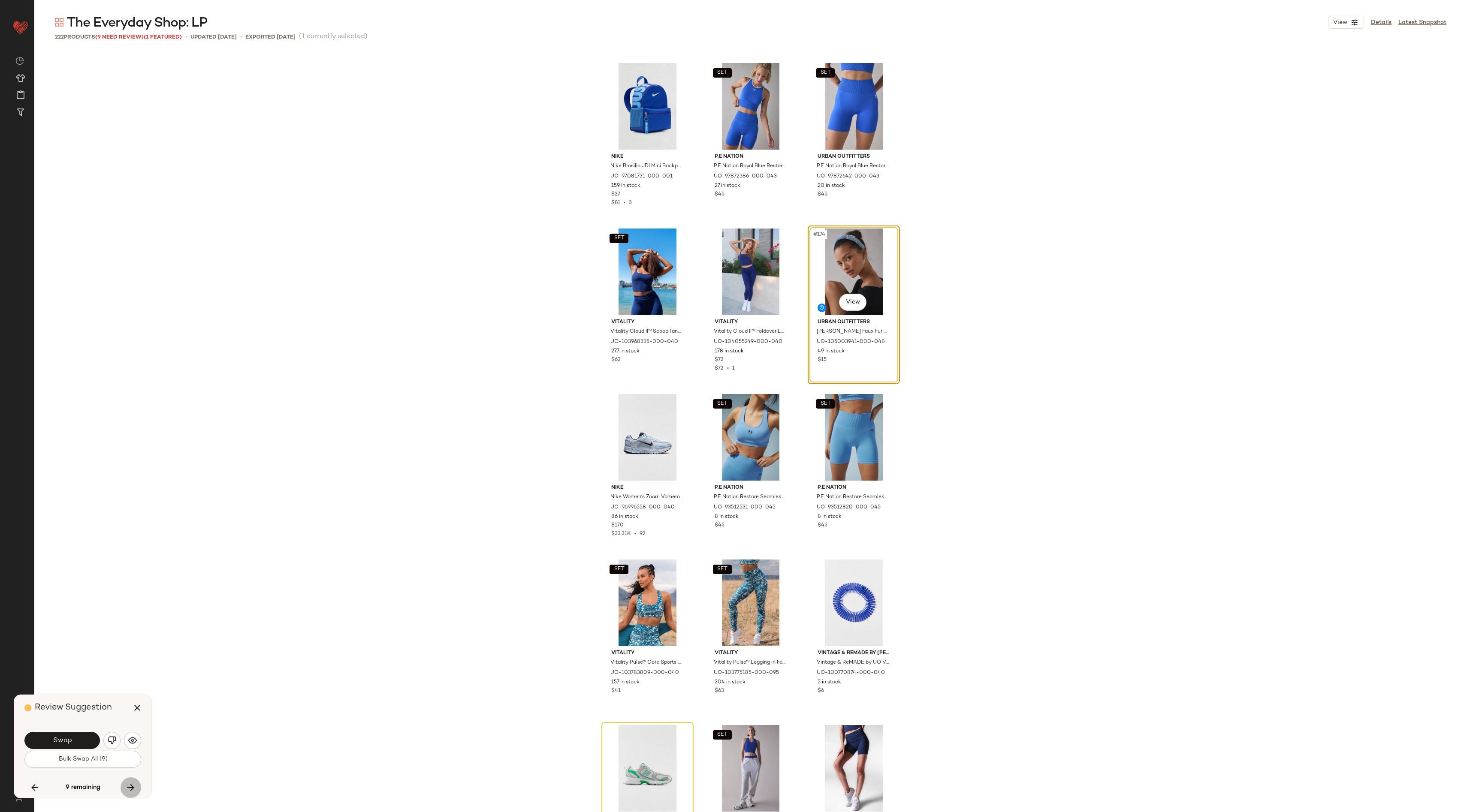
click at [132, 791] on icon "button" at bounding box center [130, 787] width 10 height 10
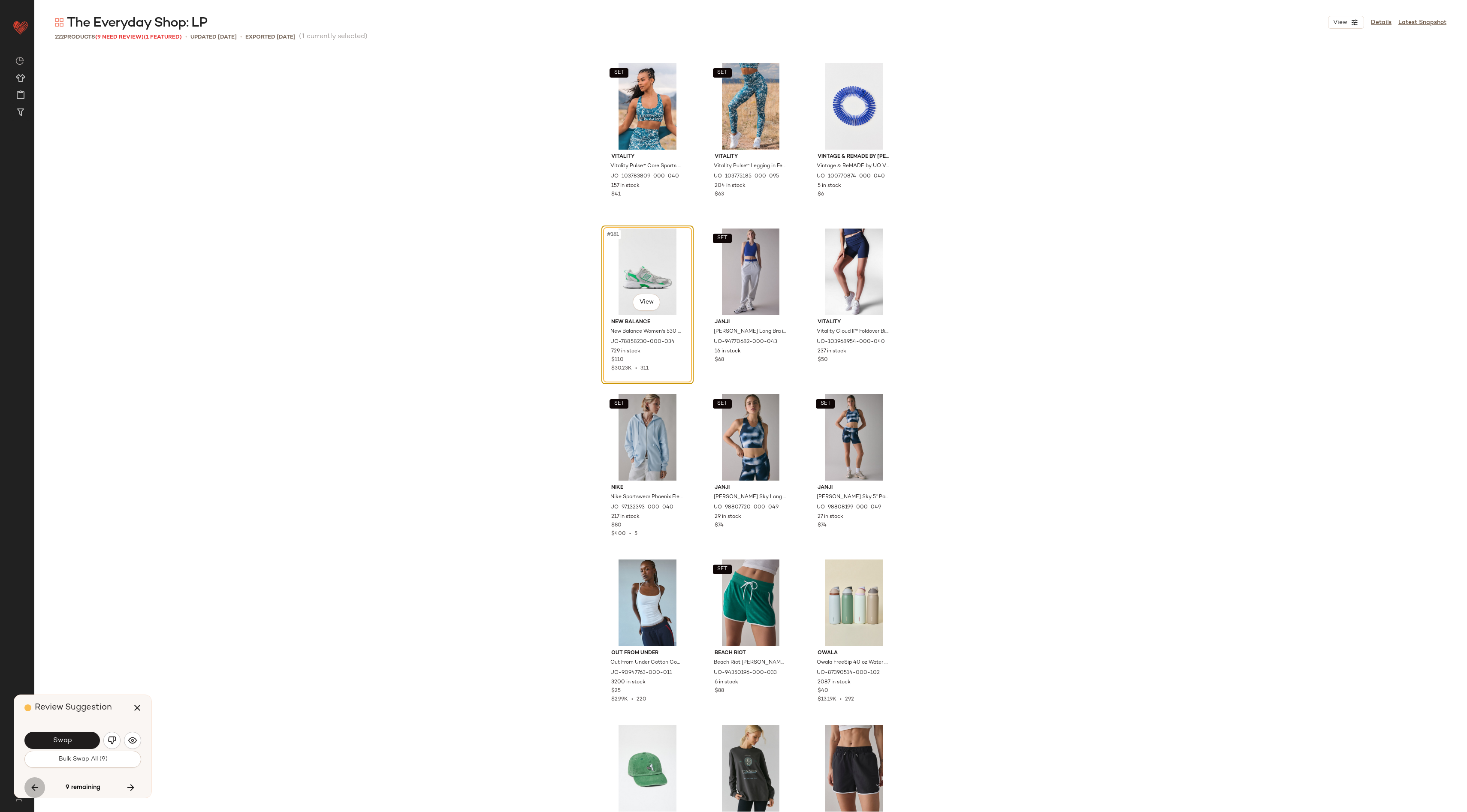
click at [34, 784] on icon "button" at bounding box center [34, 787] width 10 height 10
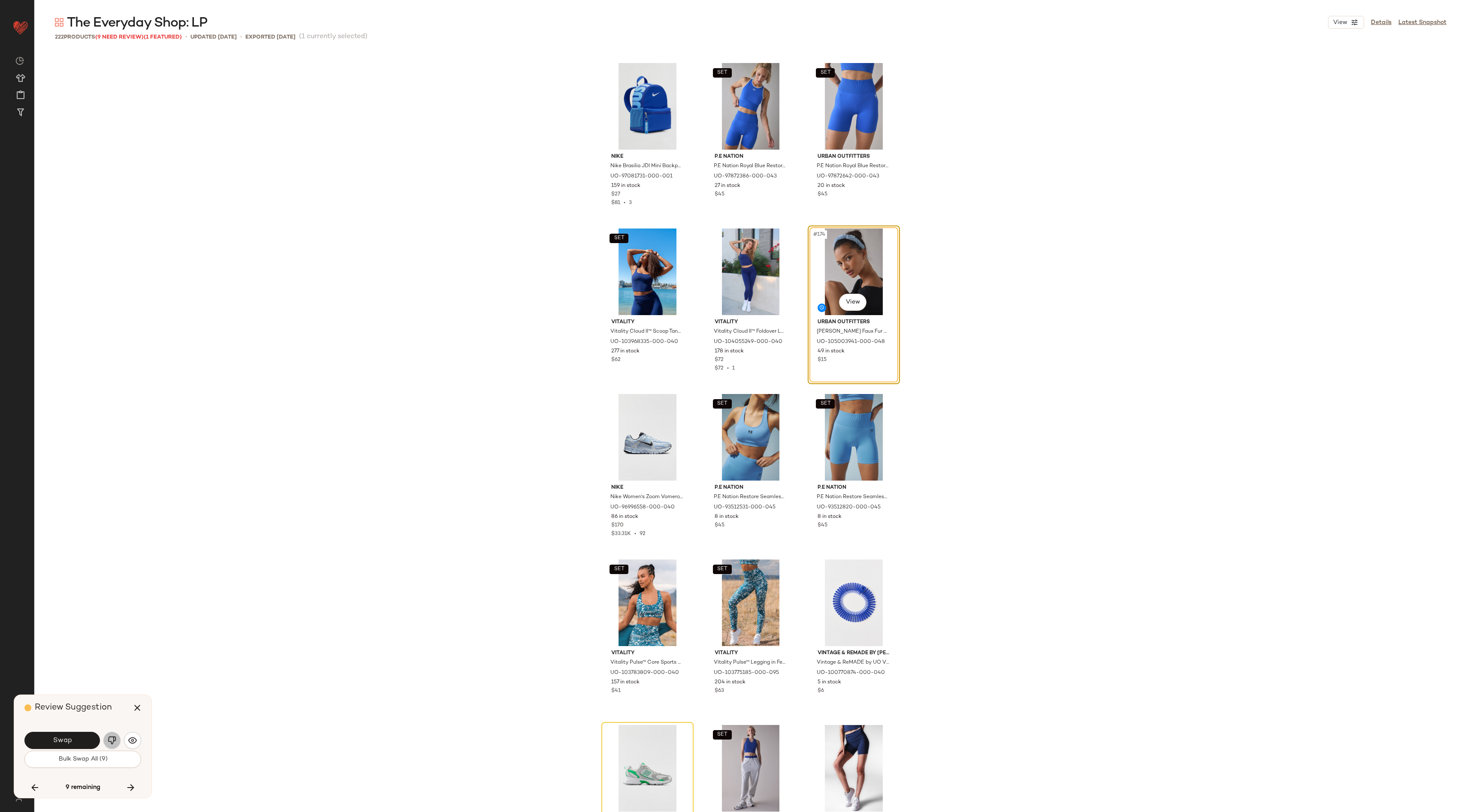
click at [106, 740] on button "button" at bounding box center [111, 740] width 17 height 17
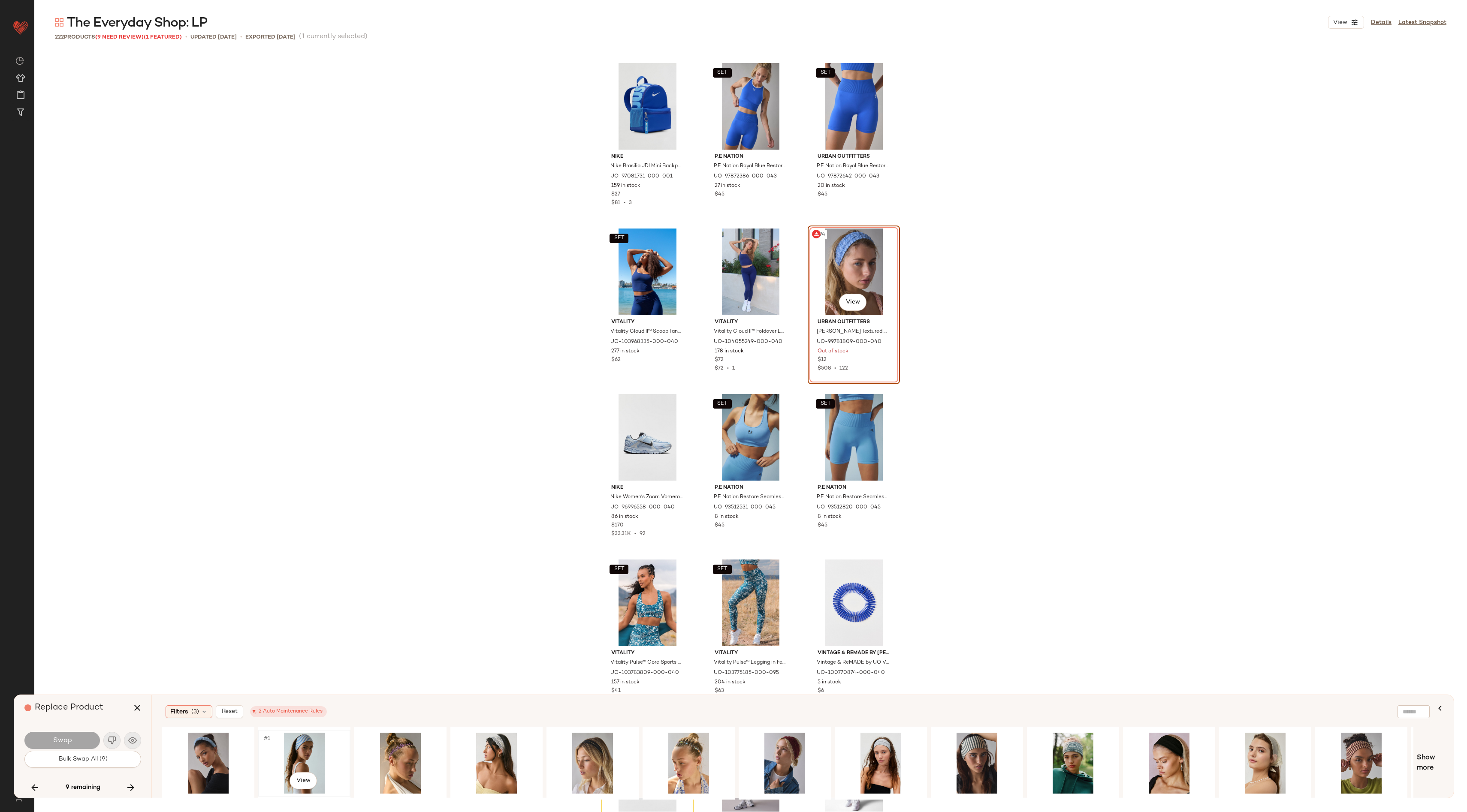
click at [310, 753] on div "#1 View" at bounding box center [304, 763] width 86 height 61
click at [51, 735] on button "Swap" at bounding box center [62, 740] width 76 height 17
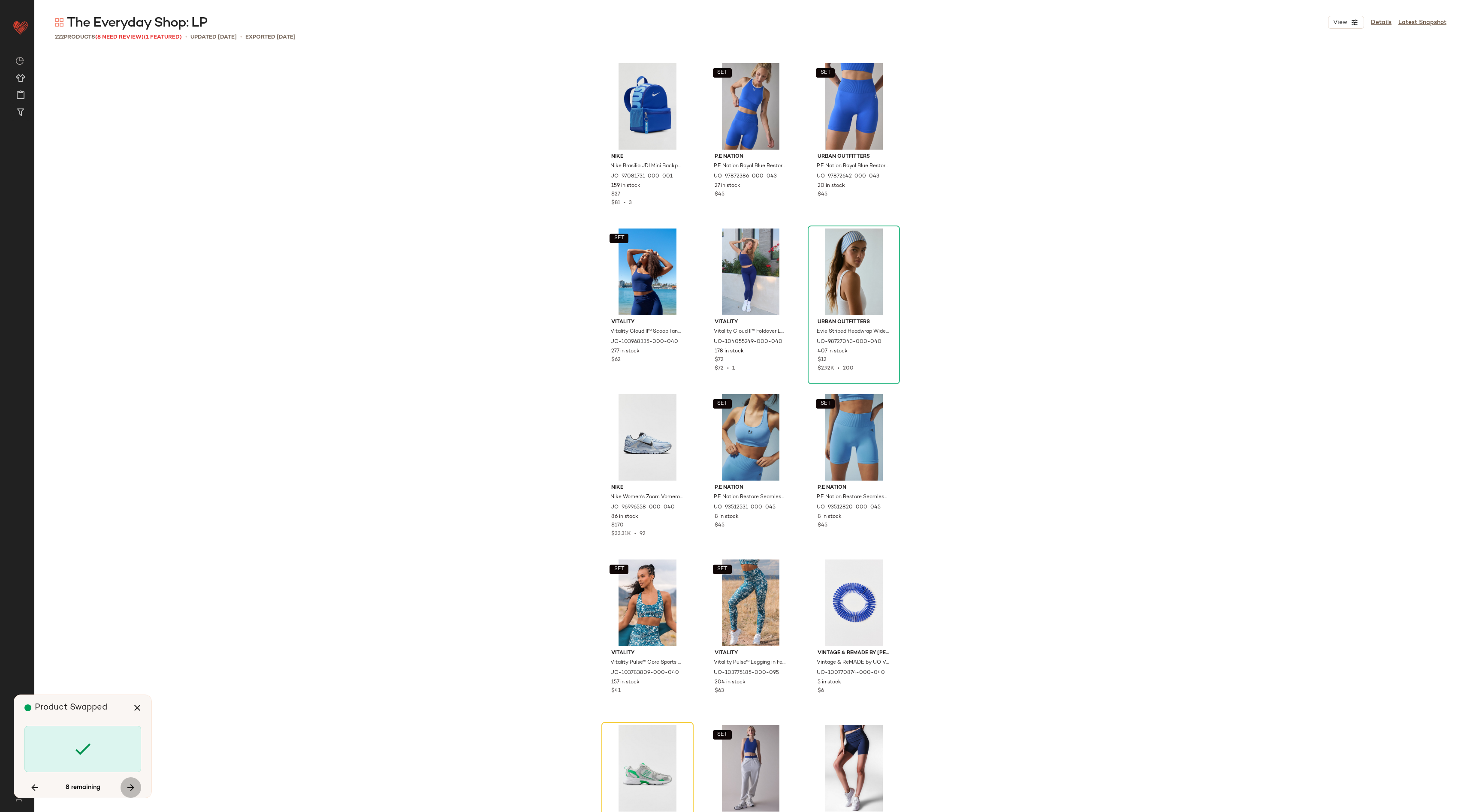
click at [133, 786] on icon "button" at bounding box center [130, 787] width 10 height 10
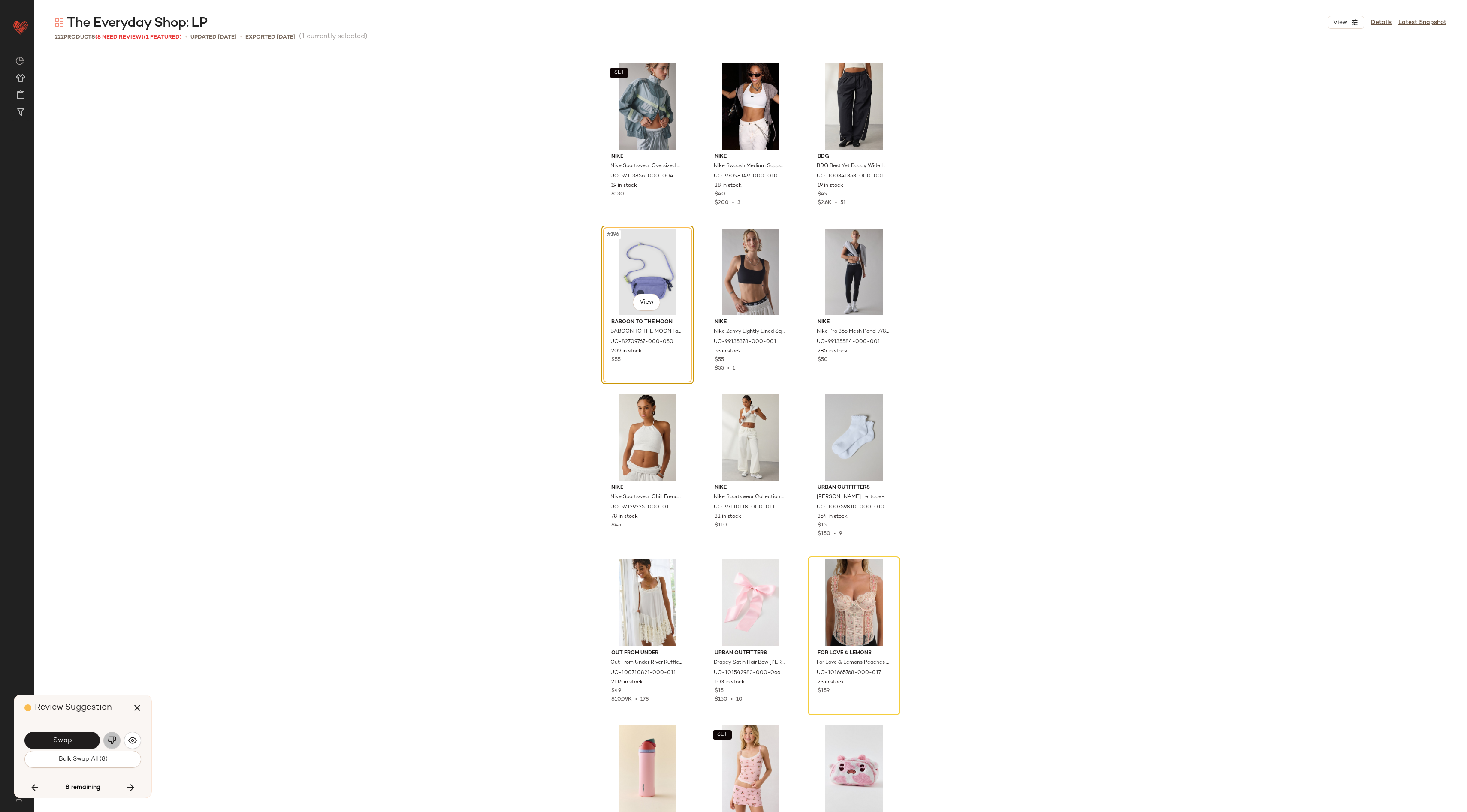
click at [115, 743] on img "button" at bounding box center [112, 740] width 9 height 9
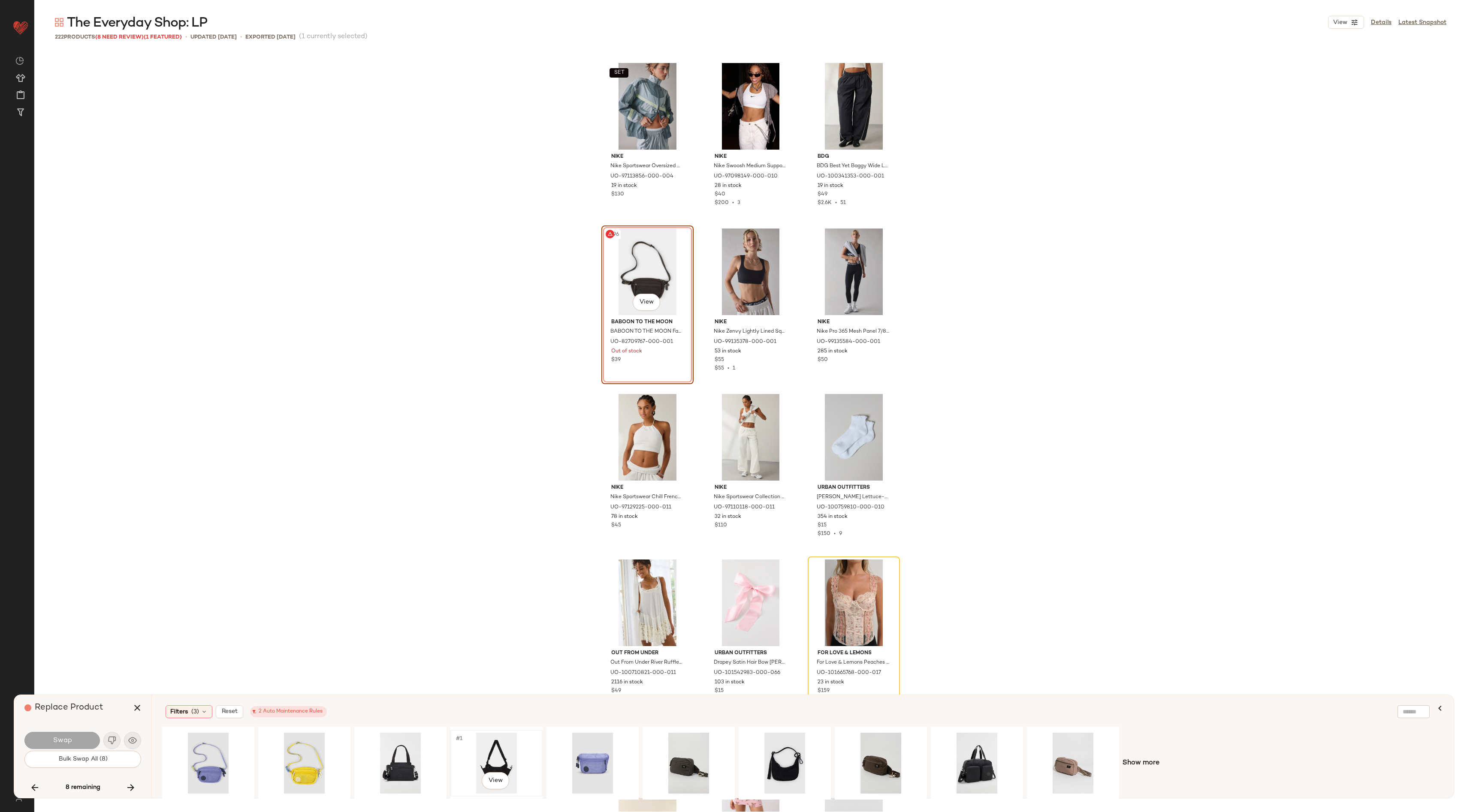
click at [493, 759] on div "#1 View" at bounding box center [496, 763] width 86 height 61
click at [791, 762] on div "#1 View" at bounding box center [784, 763] width 86 height 61
click at [63, 740] on span "Swap" at bounding box center [62, 740] width 19 height 8
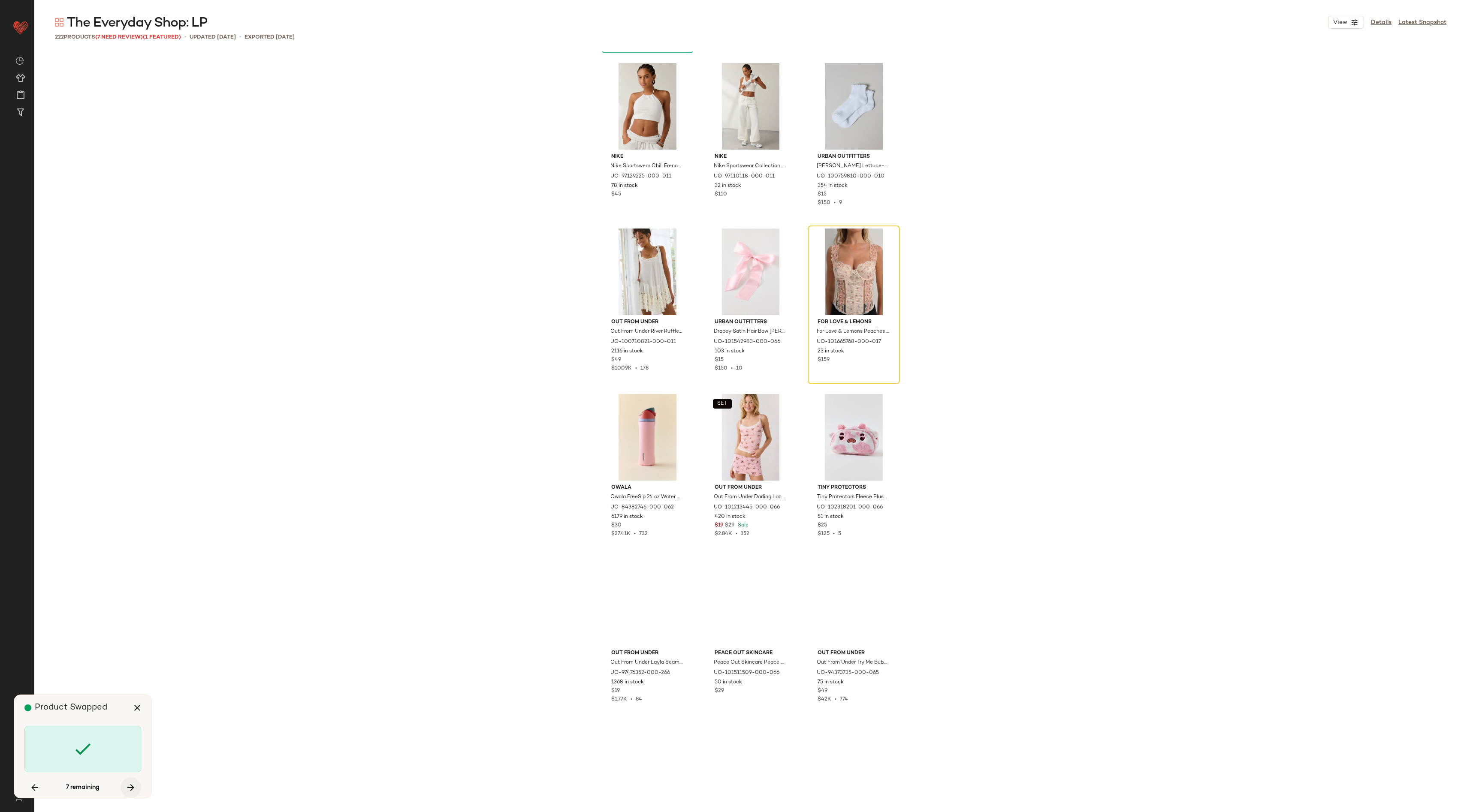
click at [132, 786] on icon "button" at bounding box center [130, 787] width 10 height 10
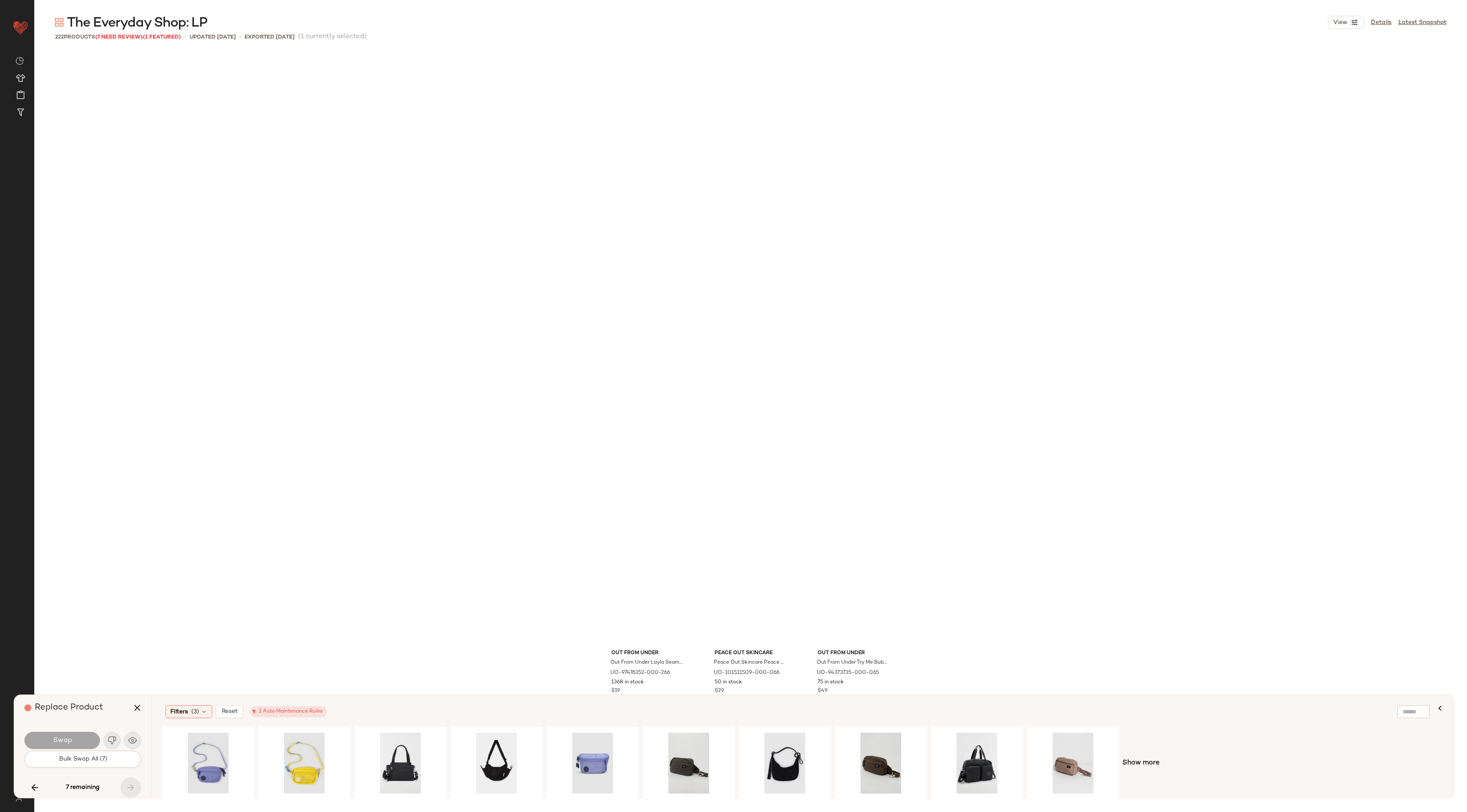
scroll to position [11485, 0]
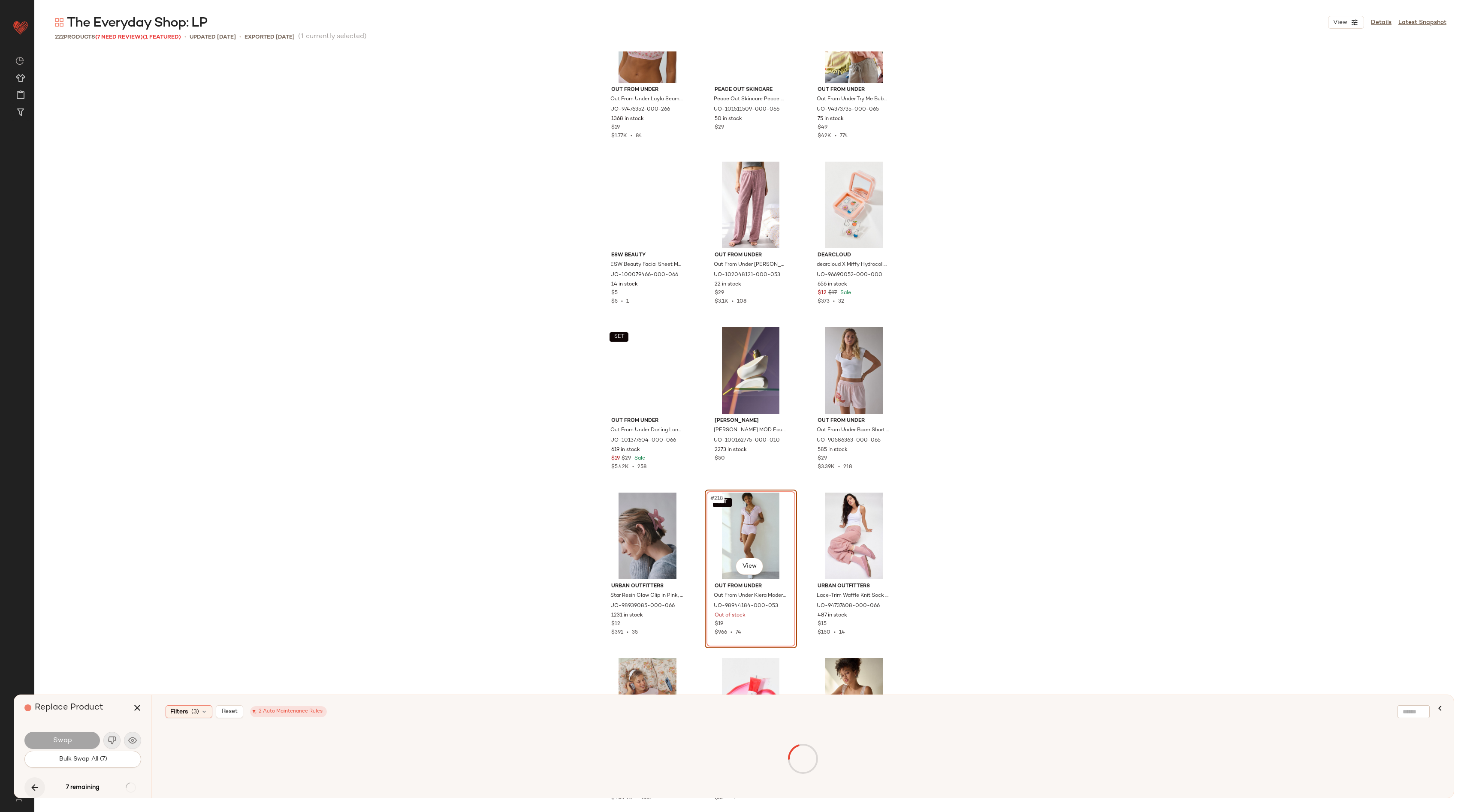
click at [31, 789] on icon "button" at bounding box center [34, 787] width 10 height 10
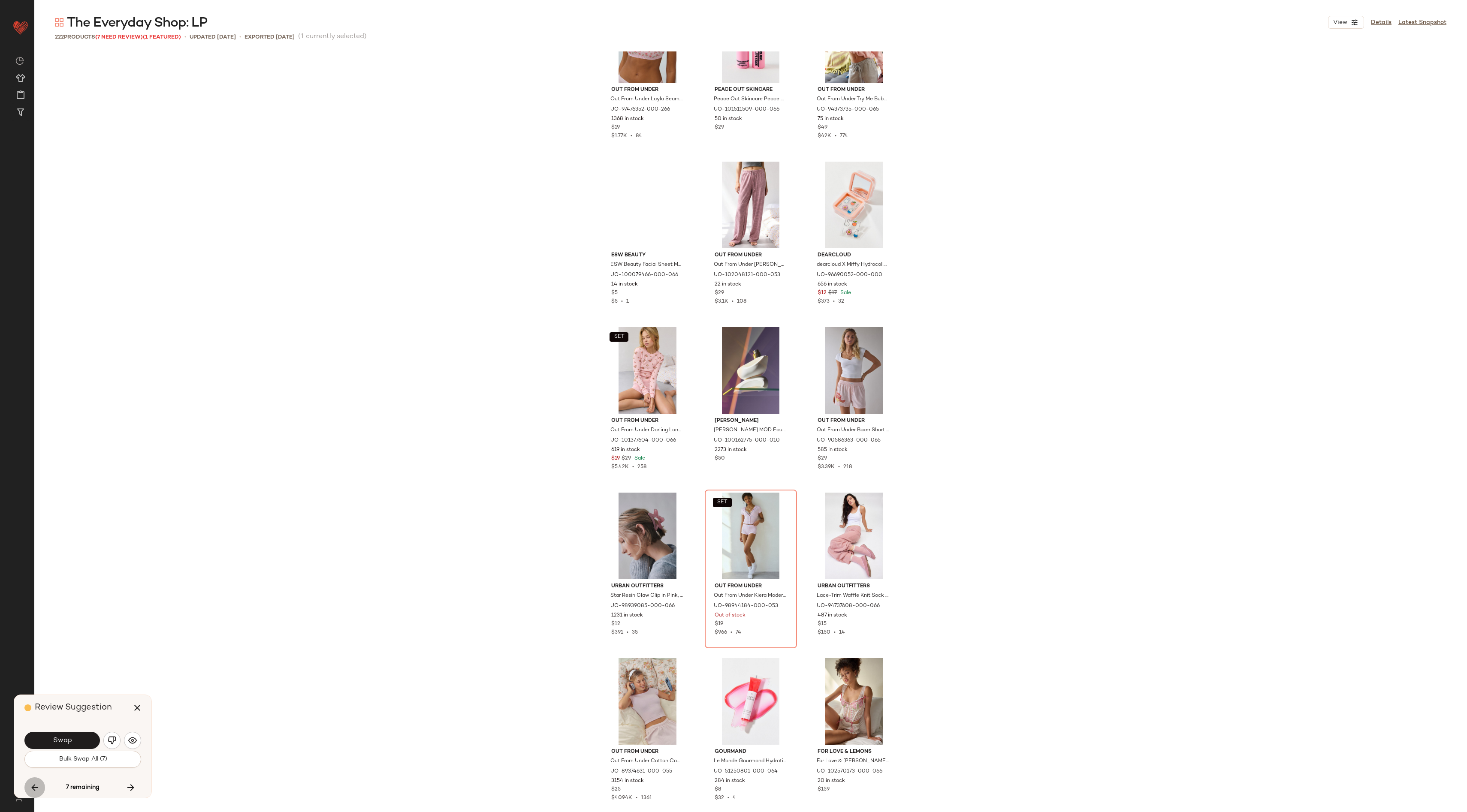
scroll to position [10922, 0]
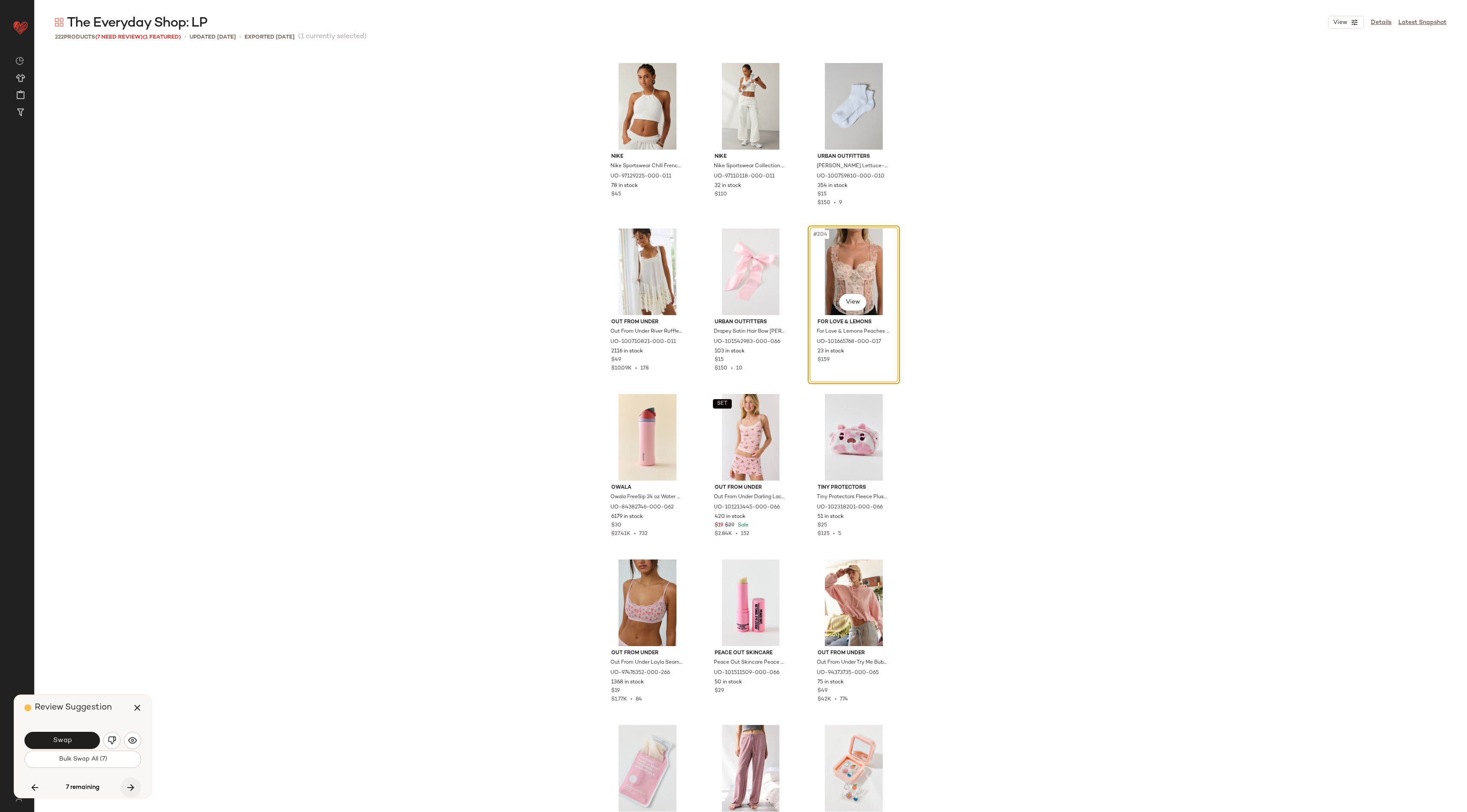
click at [126, 784] on icon "button" at bounding box center [130, 787] width 10 height 10
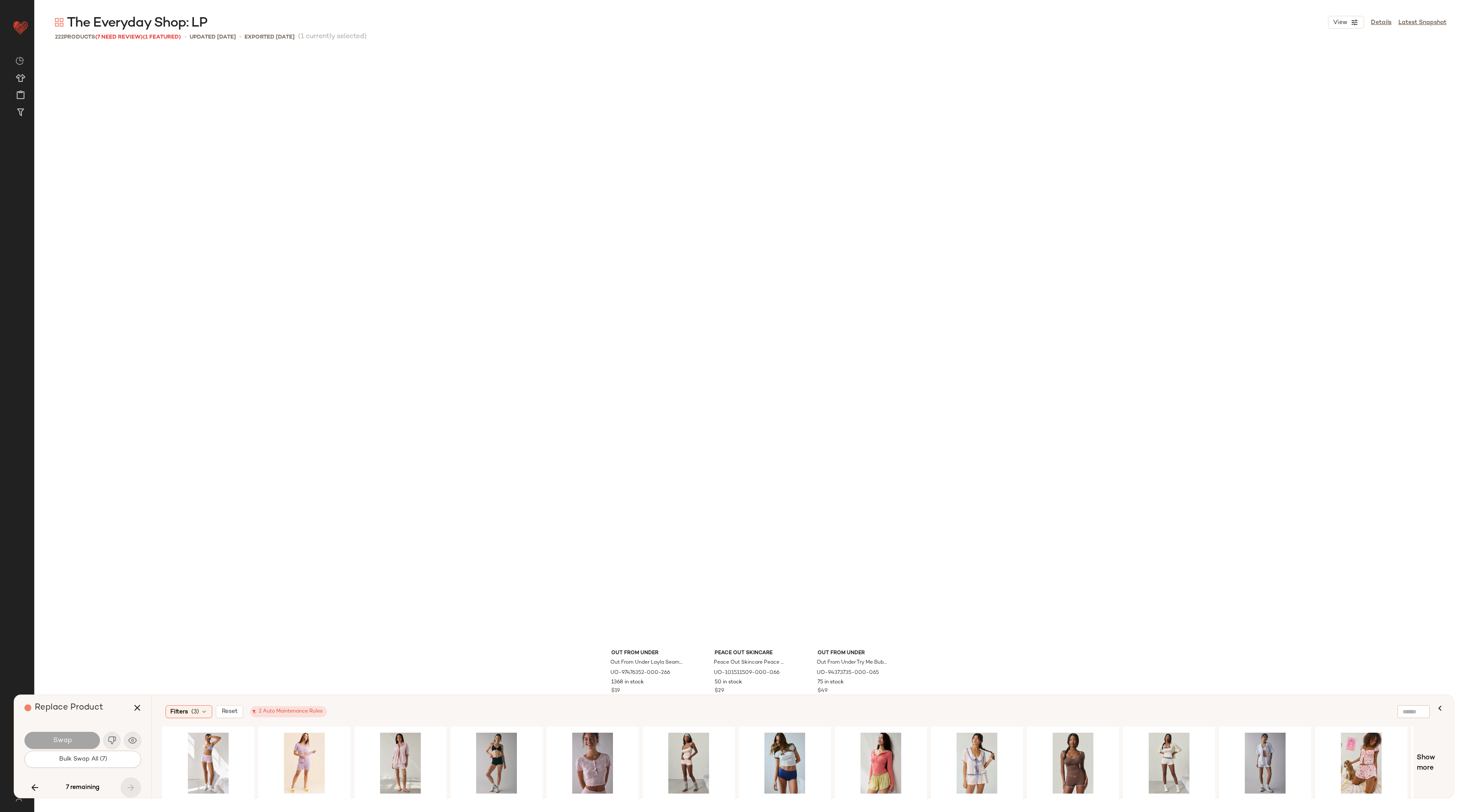
scroll to position [11485, 0]
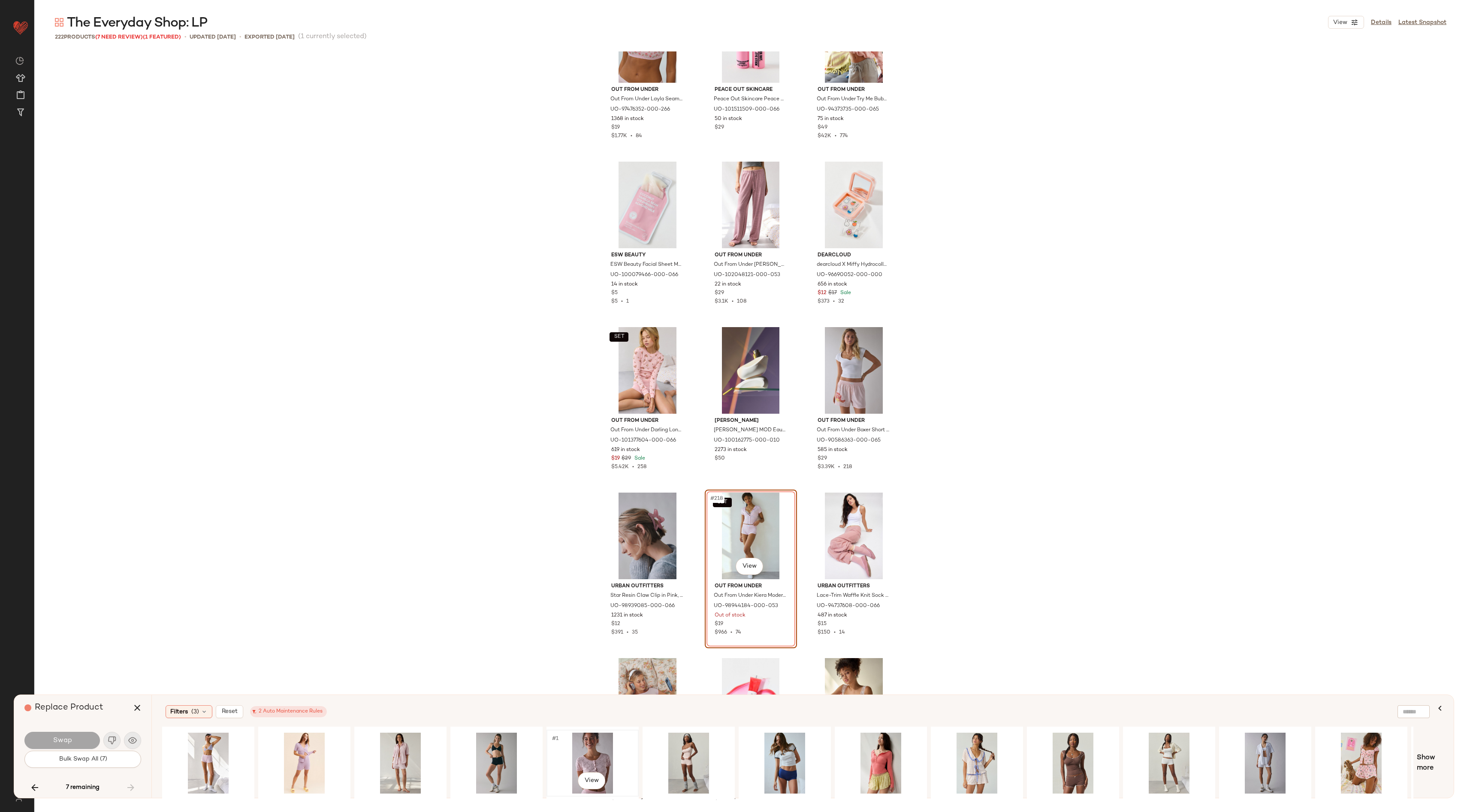
click at [584, 755] on div "#1 View" at bounding box center [593, 763] width 86 height 61
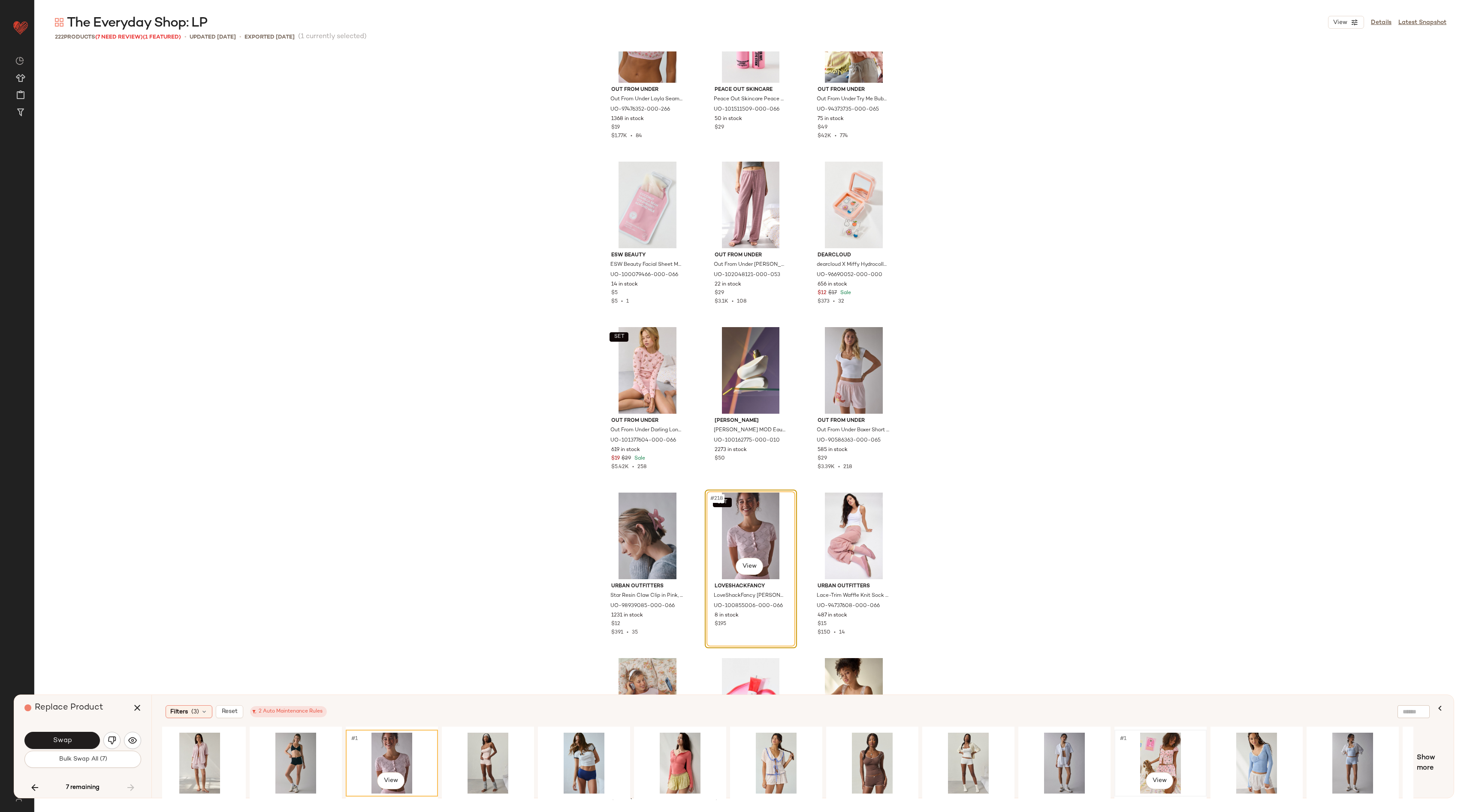
scroll to position [0, 474]
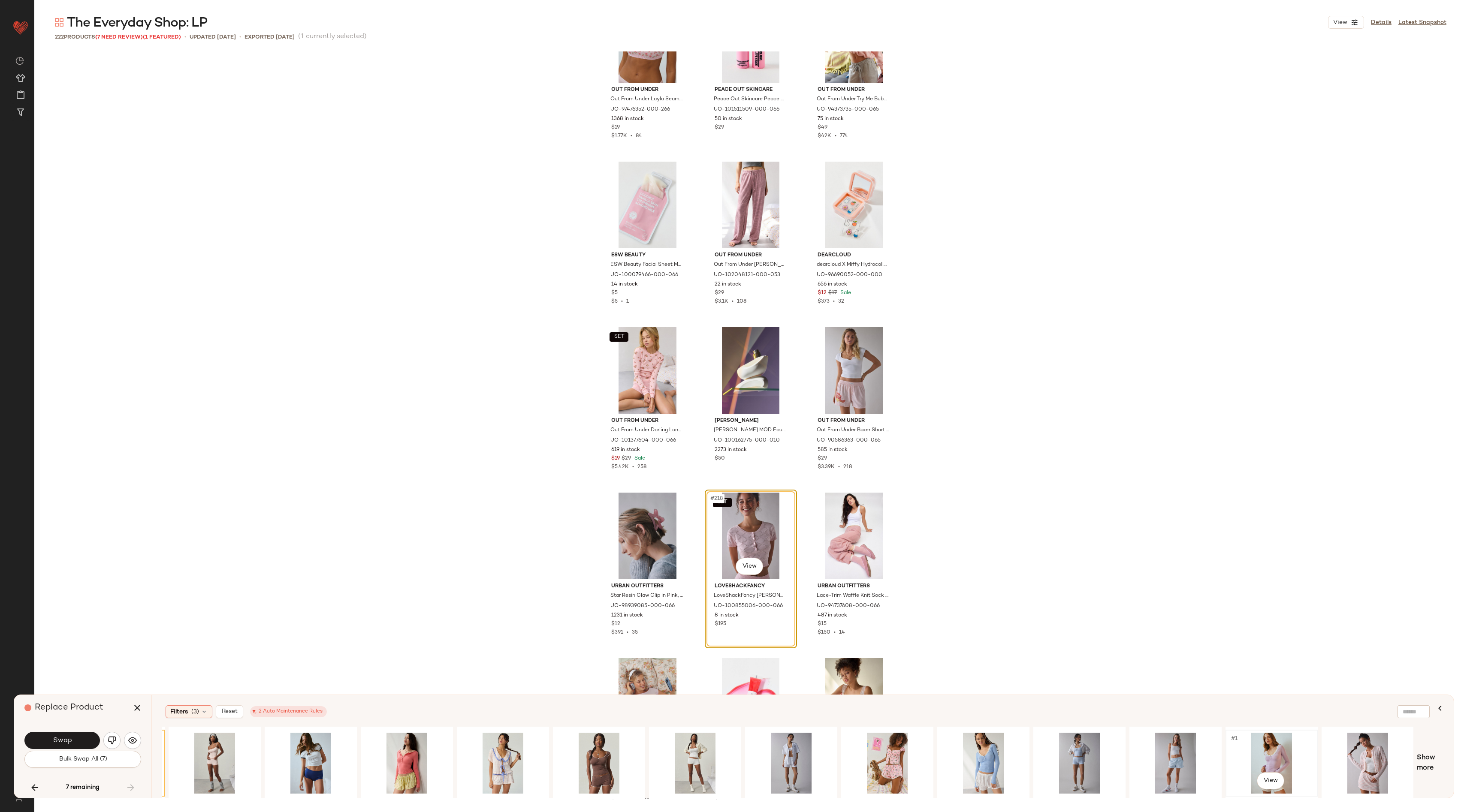
click at [1282, 749] on div "#1 View" at bounding box center [1271, 763] width 86 height 61
click at [73, 740] on button "Swap" at bounding box center [62, 740] width 76 height 17
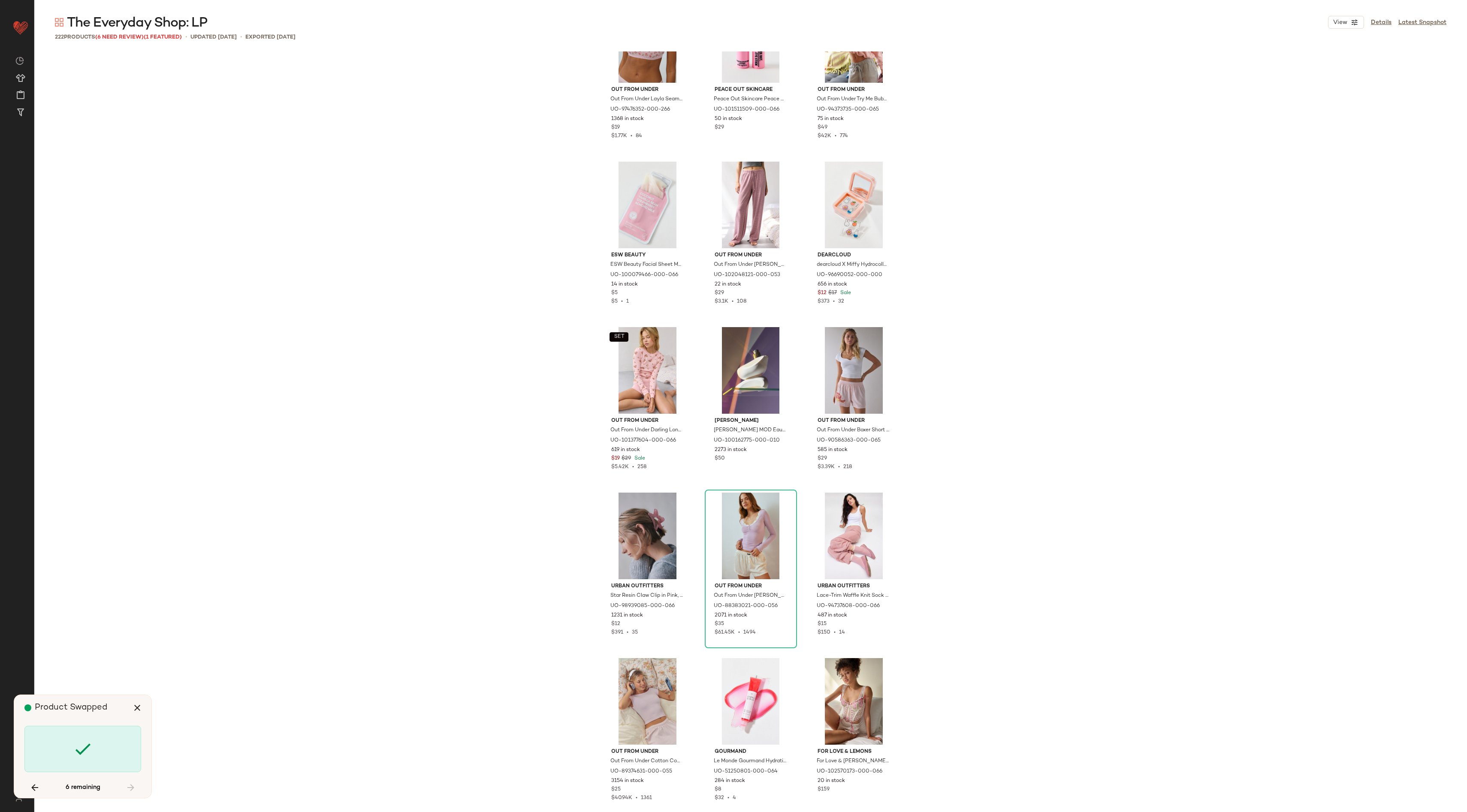
scroll to position [5626, 0]
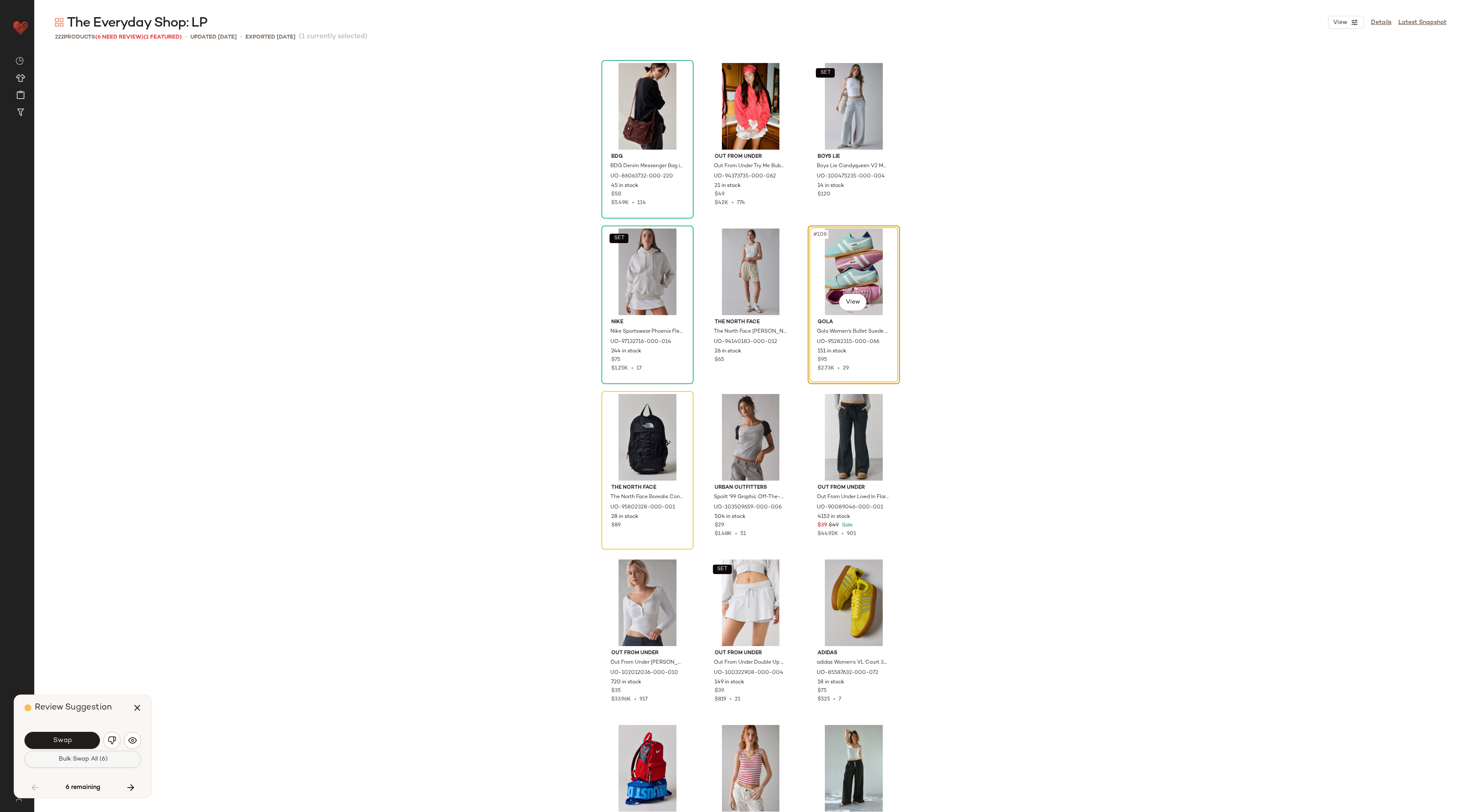
click at [94, 762] on span "Bulk Swap All (6)" at bounding box center [83, 759] width 49 height 7
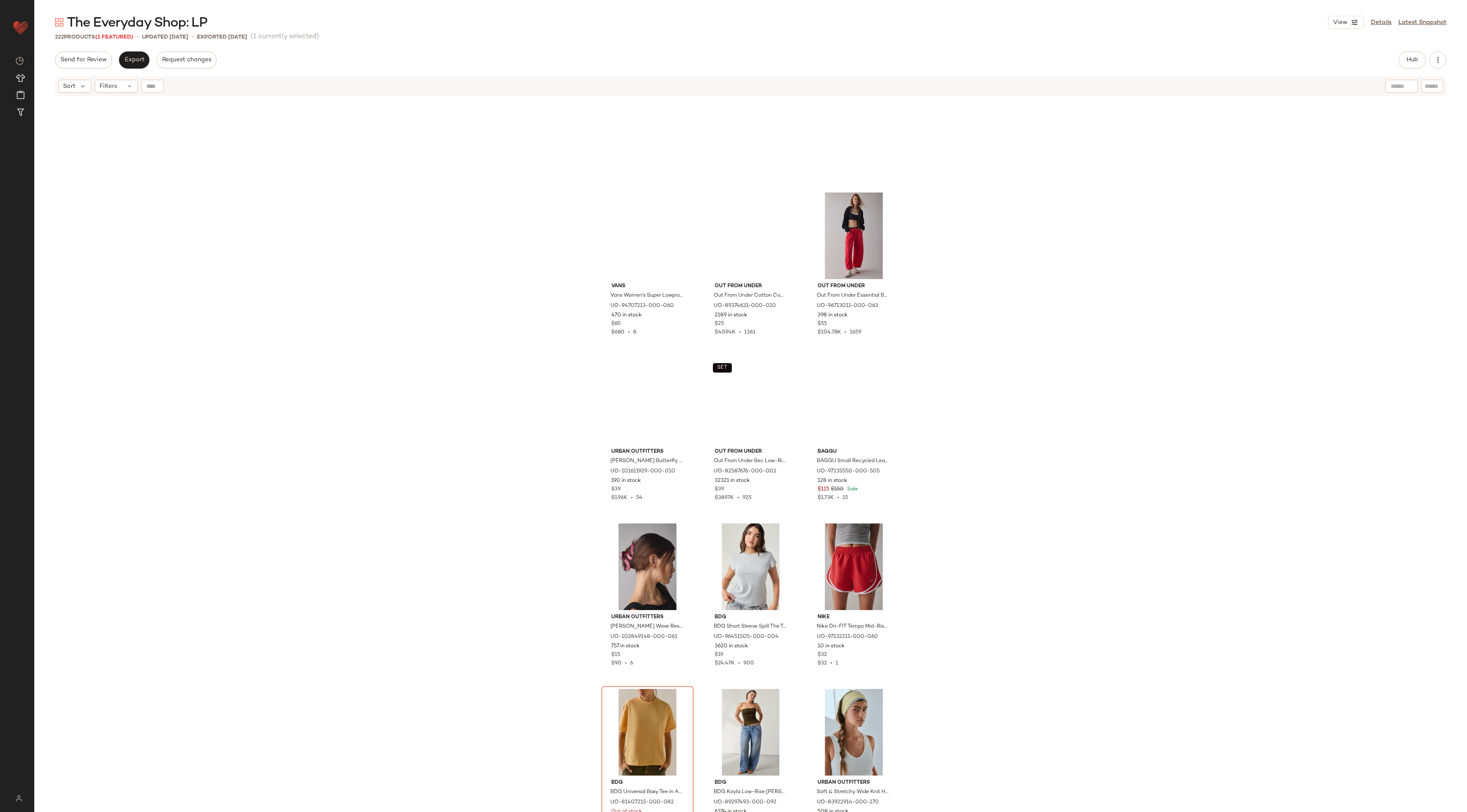
scroll to position [7063, 0]
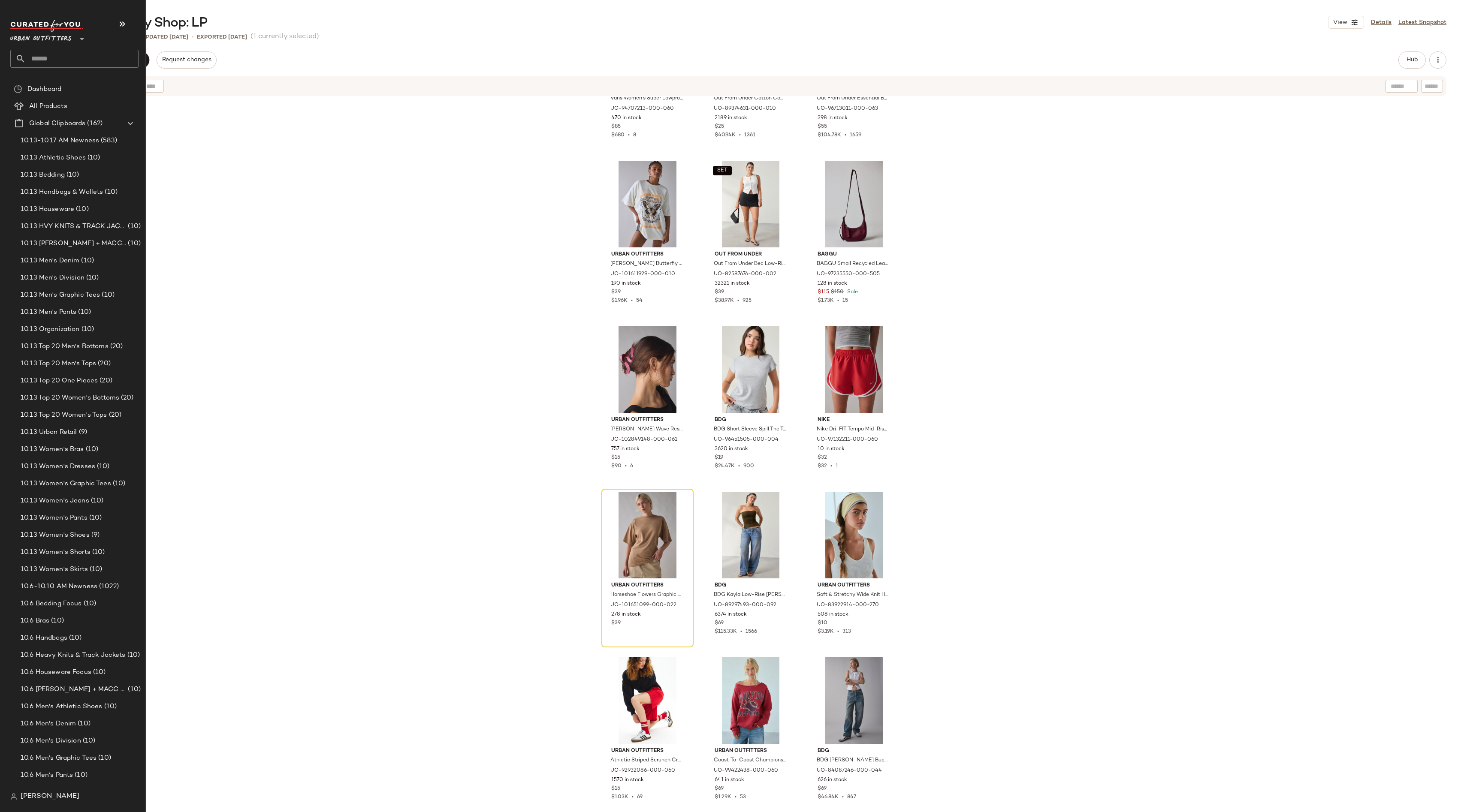
click at [79, 56] on input "text" at bounding box center [82, 59] width 113 height 18
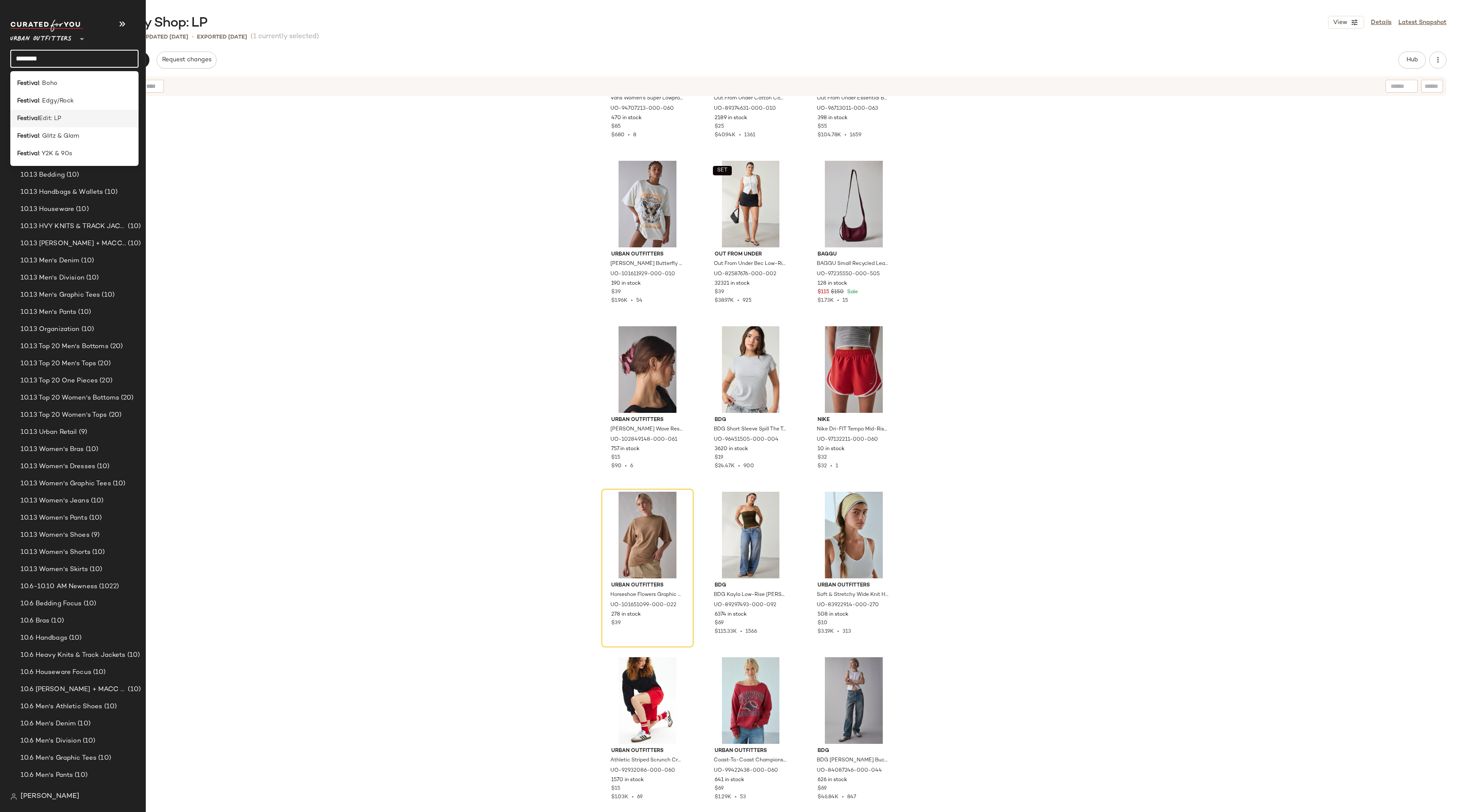
type input "********"
click at [88, 121] on div "Festival Edit: LP" at bounding box center [74, 118] width 115 height 9
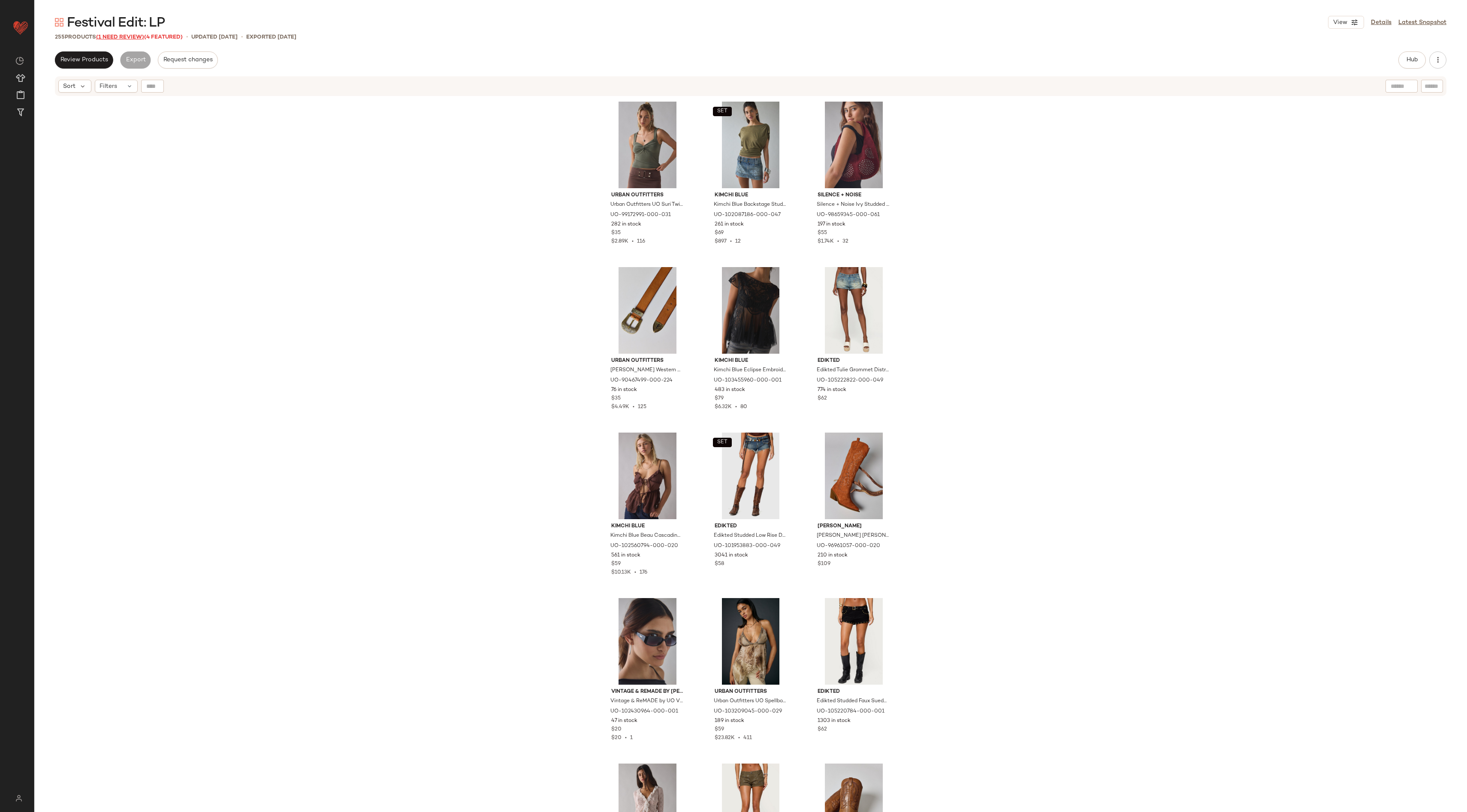
click at [127, 38] on span "(1 Need Review)" at bounding box center [120, 37] width 48 height 6
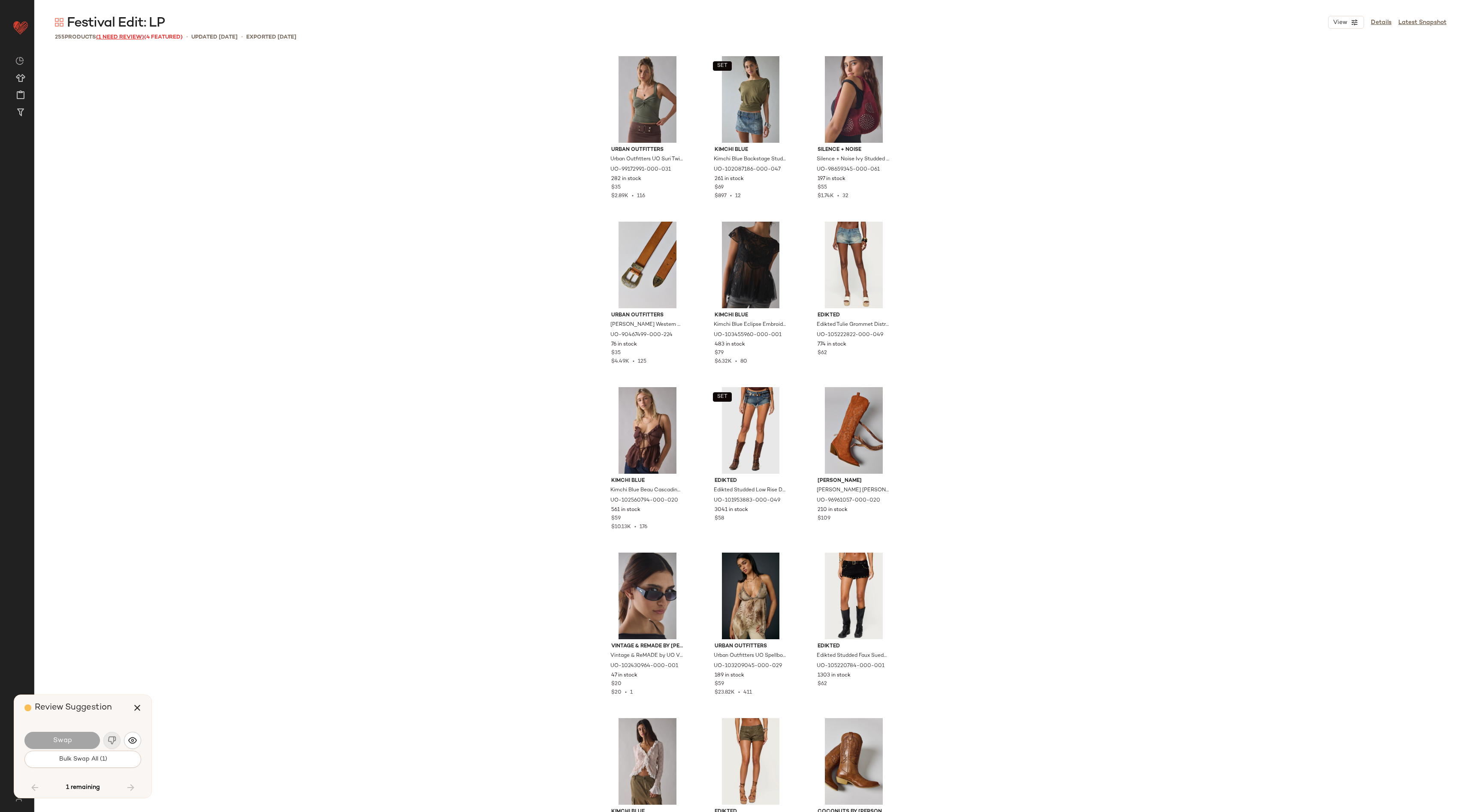
scroll to position [10425, 0]
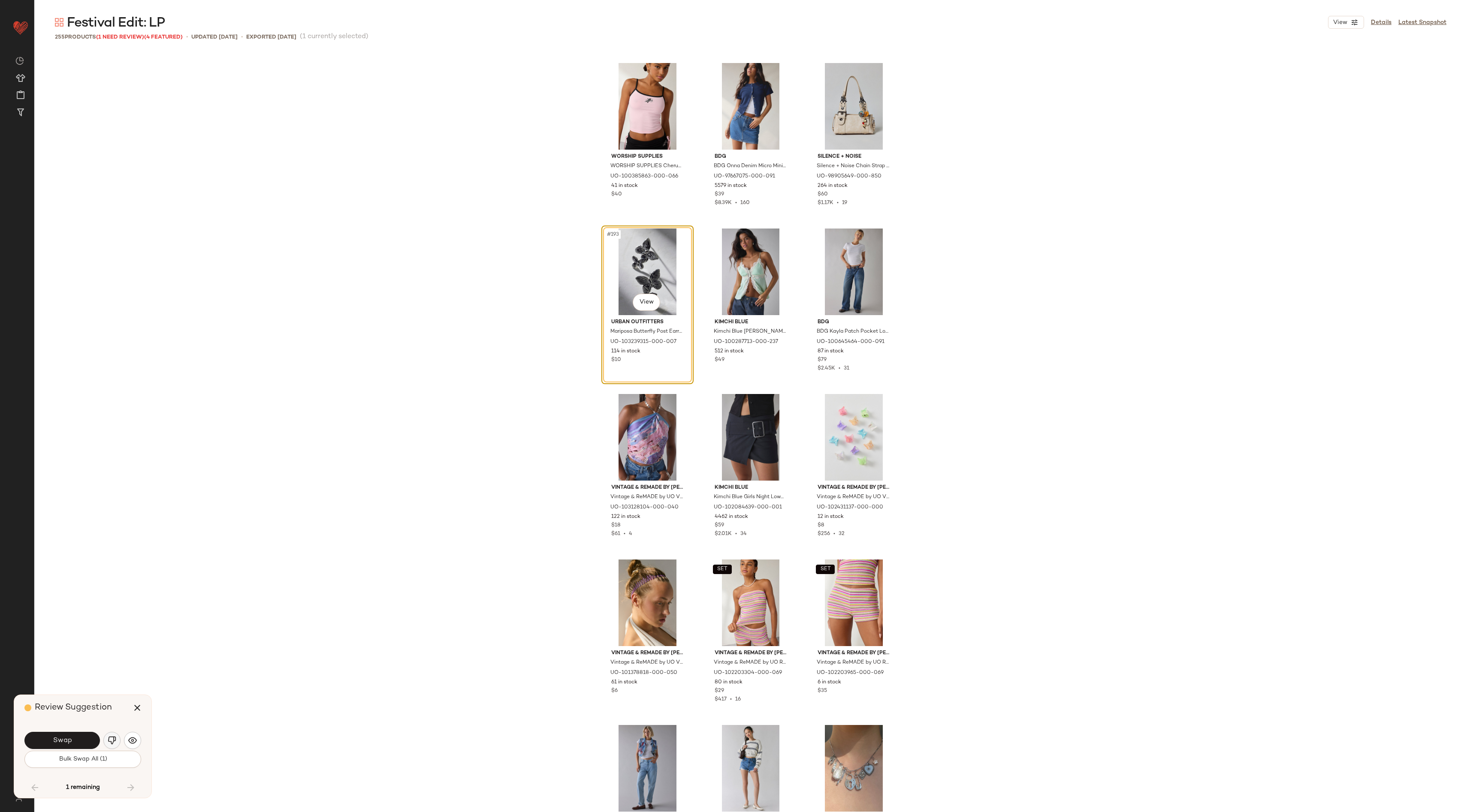
click at [113, 742] on img "button" at bounding box center [112, 740] width 9 height 9
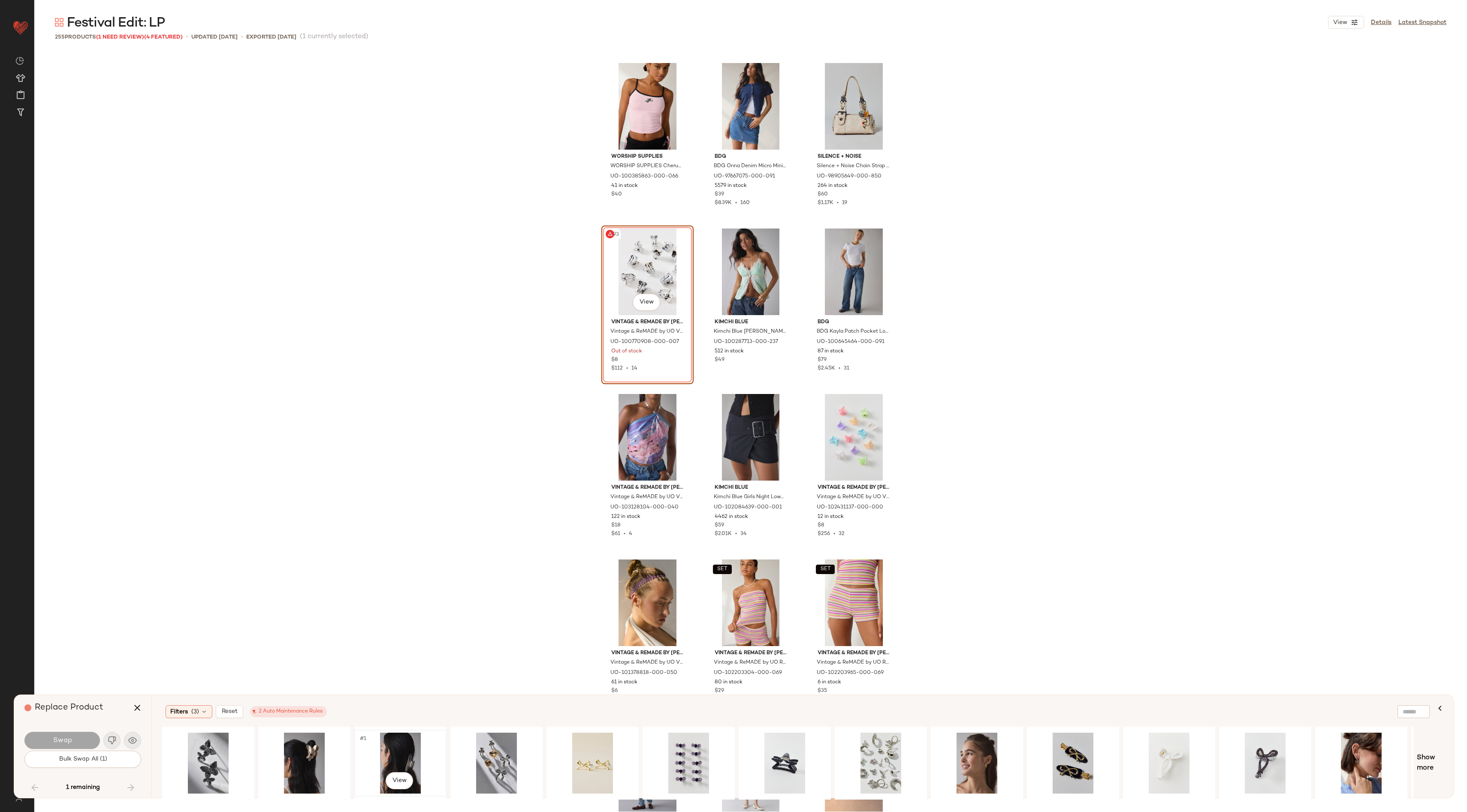
click at [417, 753] on div "#1 View" at bounding box center [400, 763] width 86 height 61
click at [496, 758] on div "#1 View" at bounding box center [496, 763] width 86 height 61
click at [793, 757] on div "#1 View" at bounding box center [784, 763] width 86 height 61
click at [83, 729] on div "Swap Bulk Swap All (1)" at bounding box center [83, 749] width 117 height 46
click at [55, 733] on button "Swap" at bounding box center [62, 740] width 76 height 17
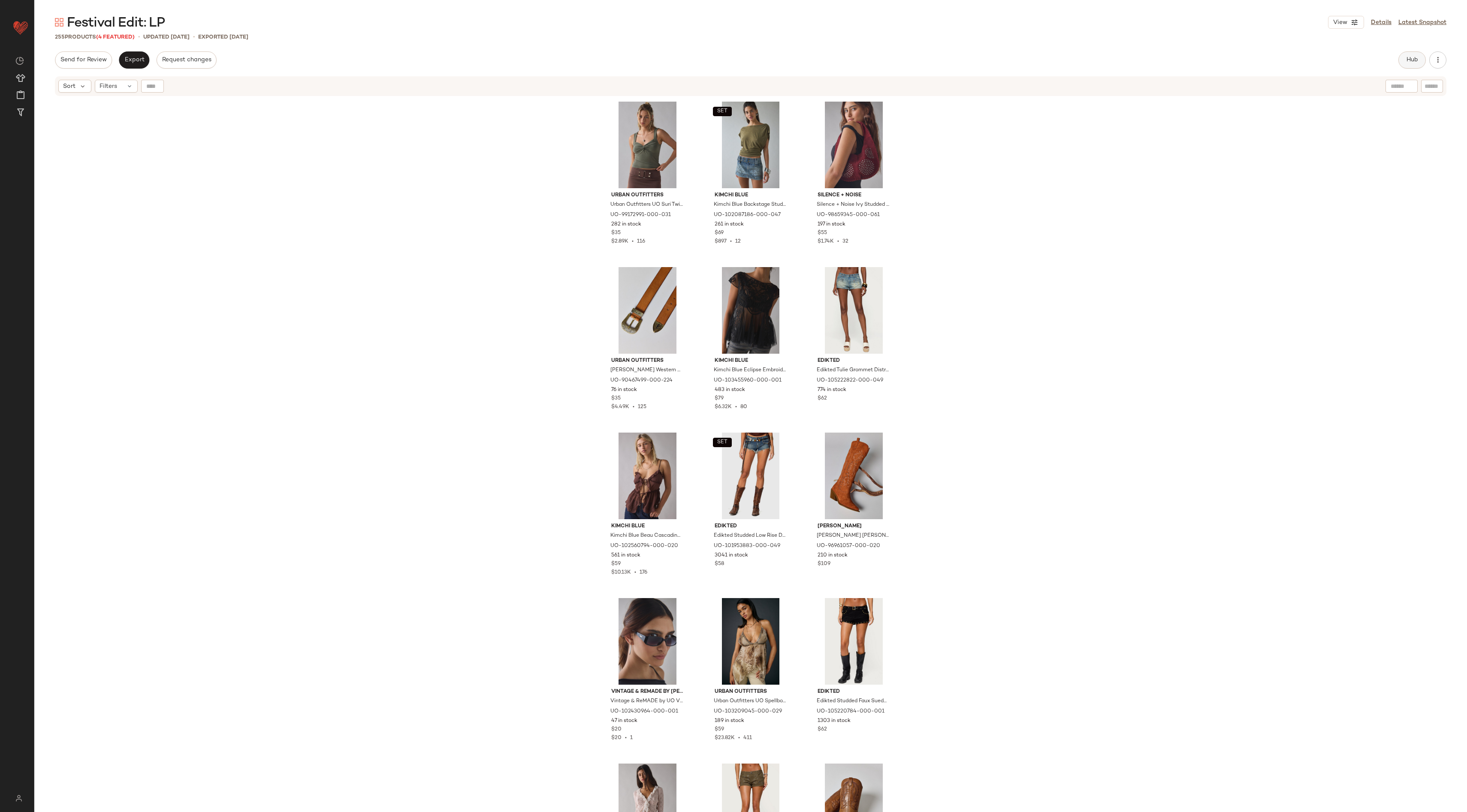
click at [1406, 64] on button "Hub" at bounding box center [1412, 59] width 27 height 17
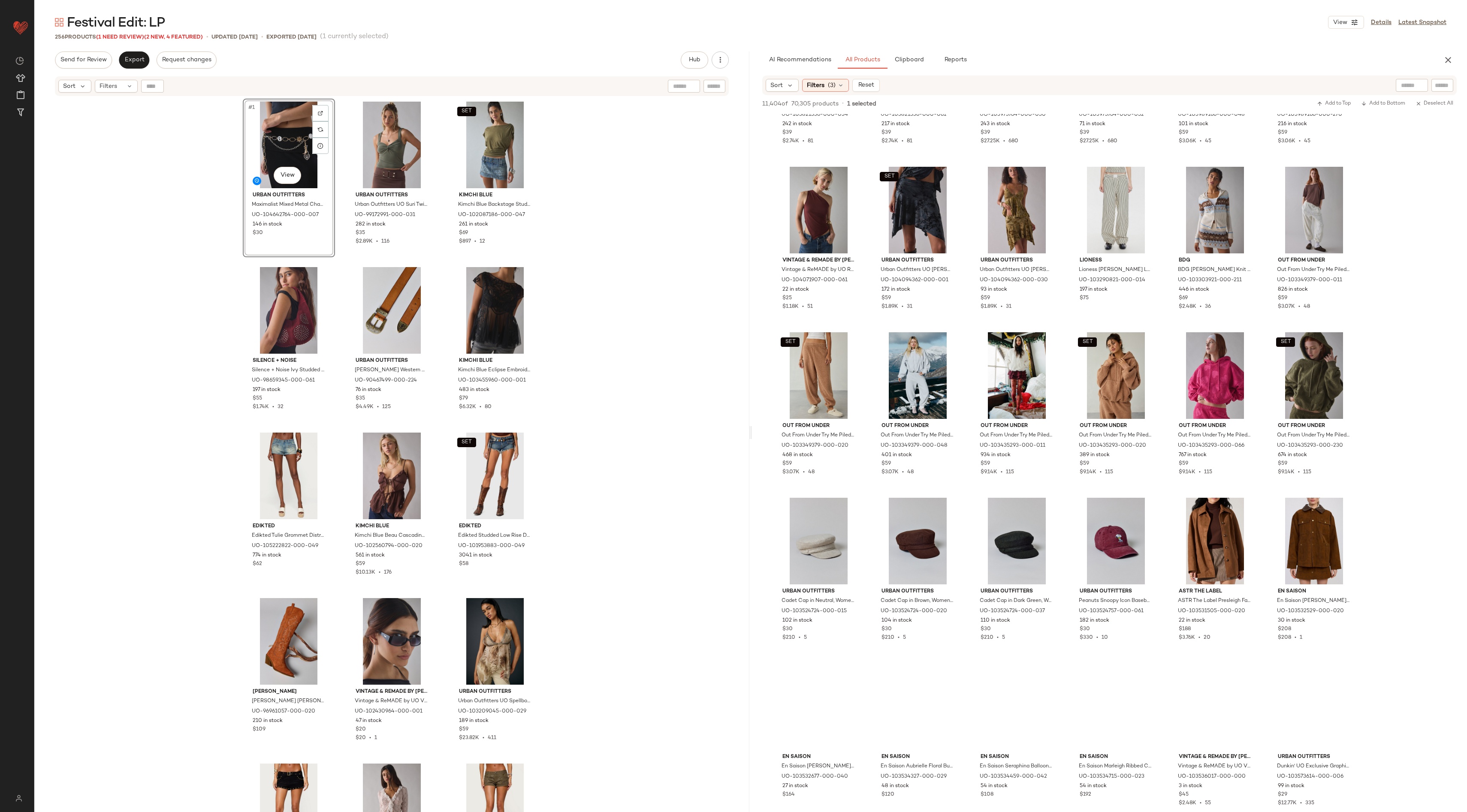
scroll to position [24774, 0]
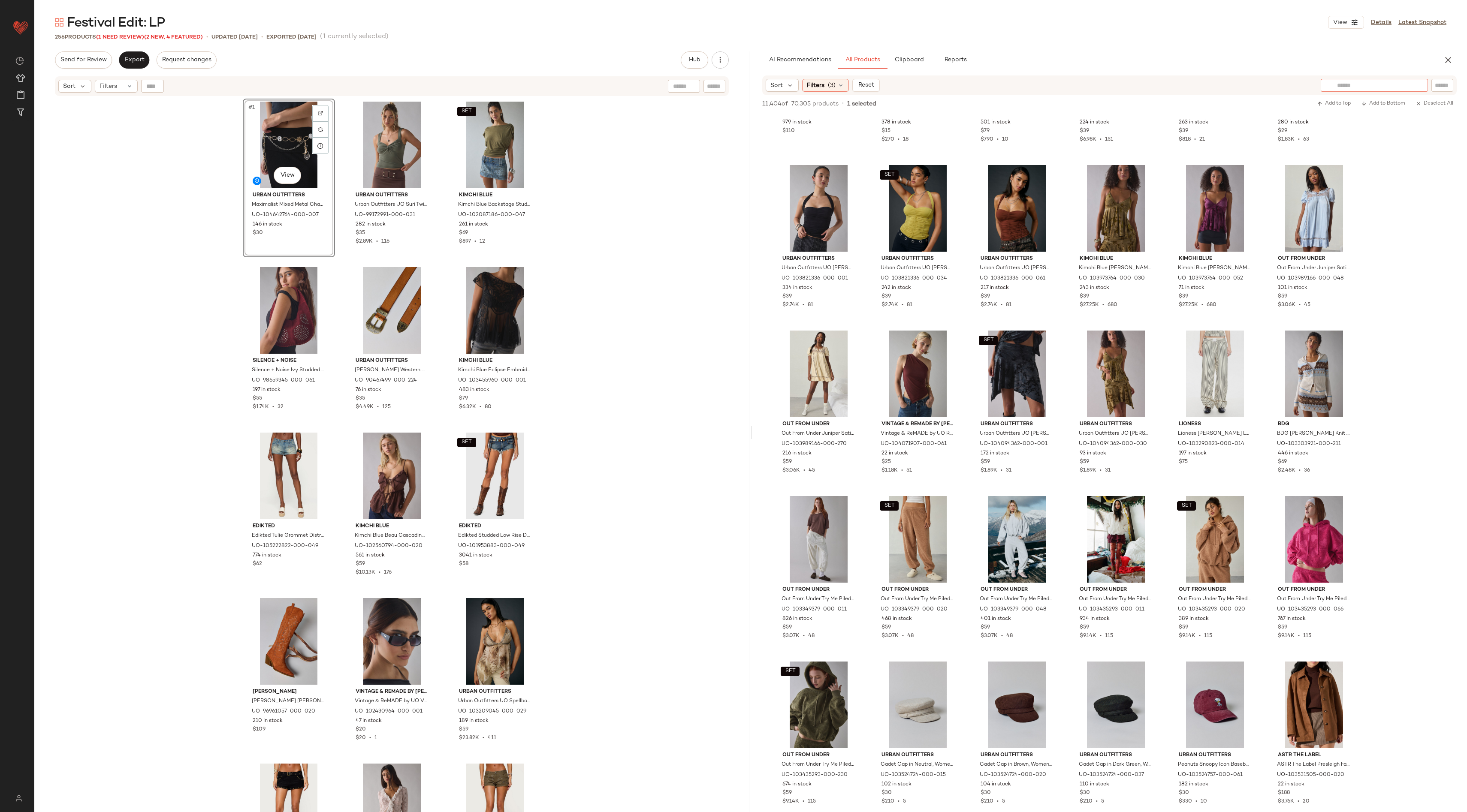
click at [1407, 87] on input "text" at bounding box center [1373, 85] width 74 height 9
type input "**********"
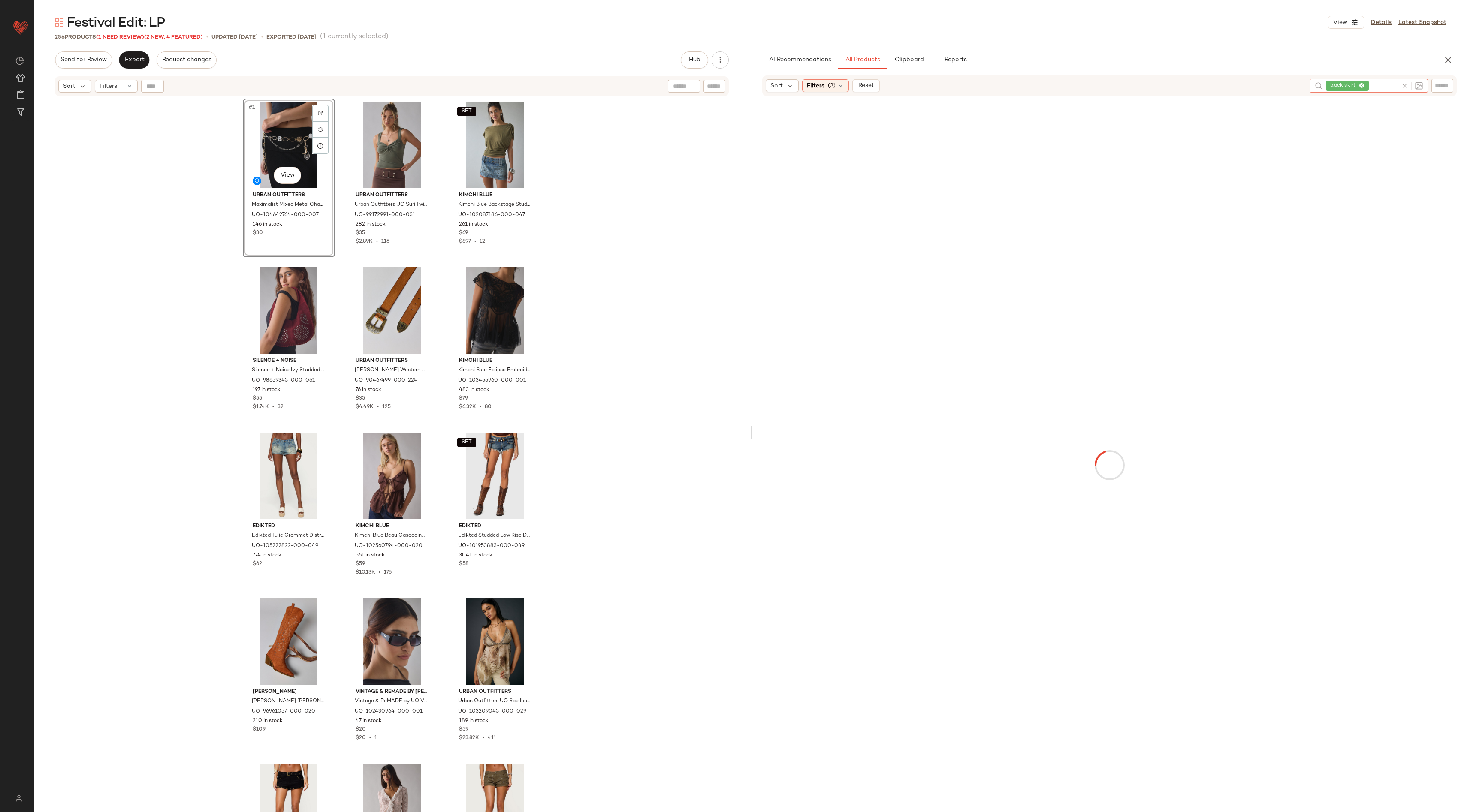
click at [1404, 85] on icon at bounding box center [1404, 85] width 6 height 6
type input "**********"
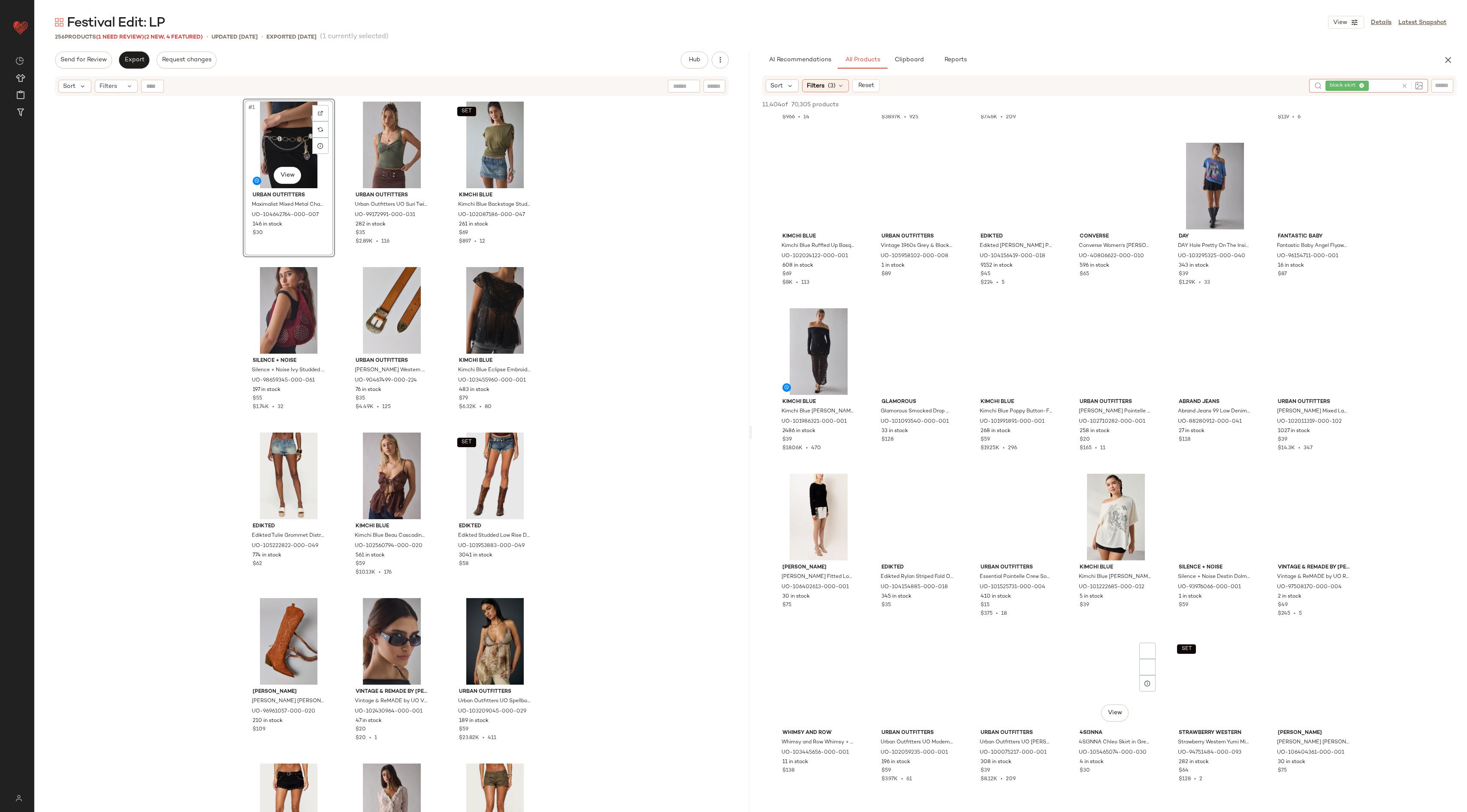
scroll to position [970, 0]
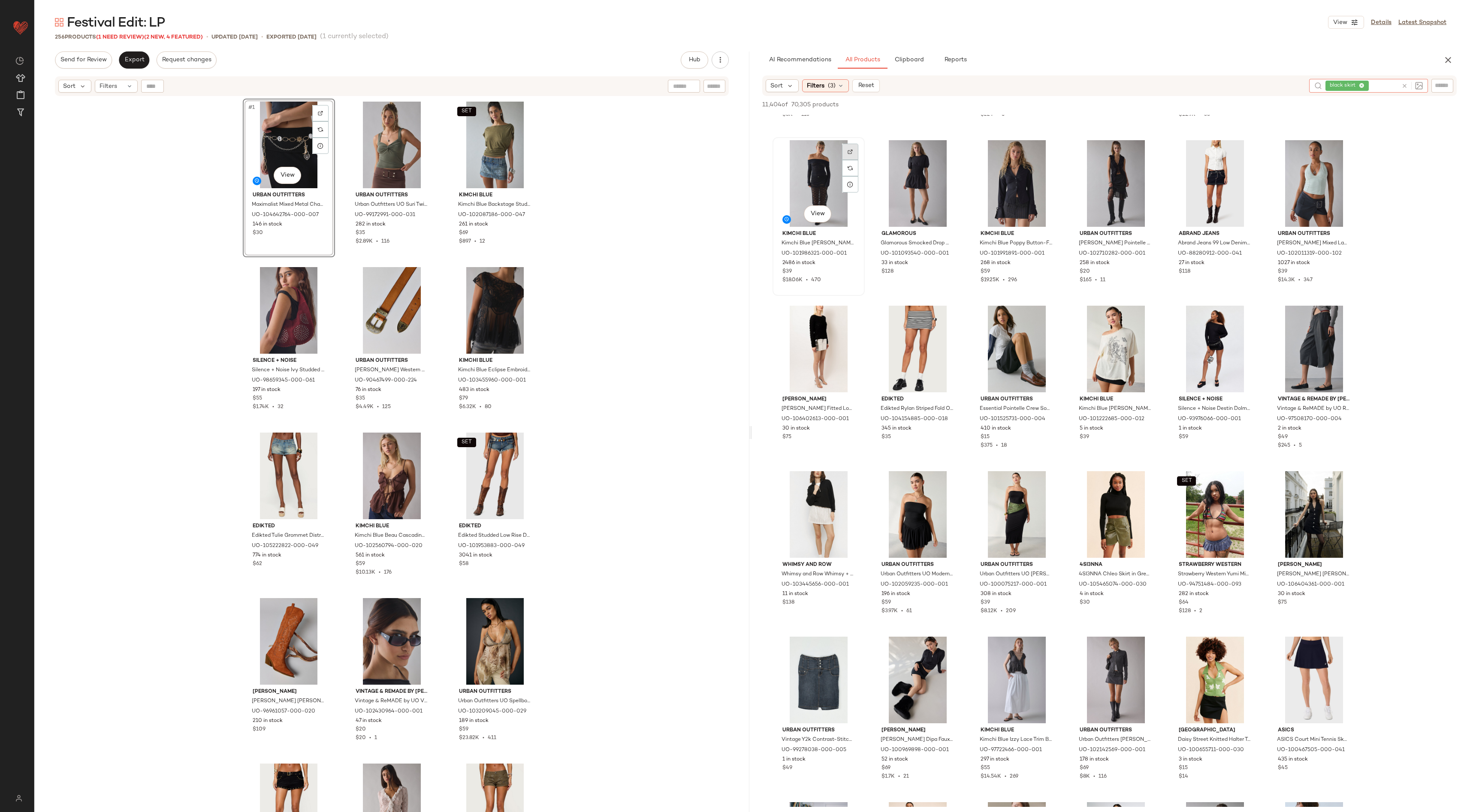
click at [846, 151] on div at bounding box center [850, 151] width 16 height 16
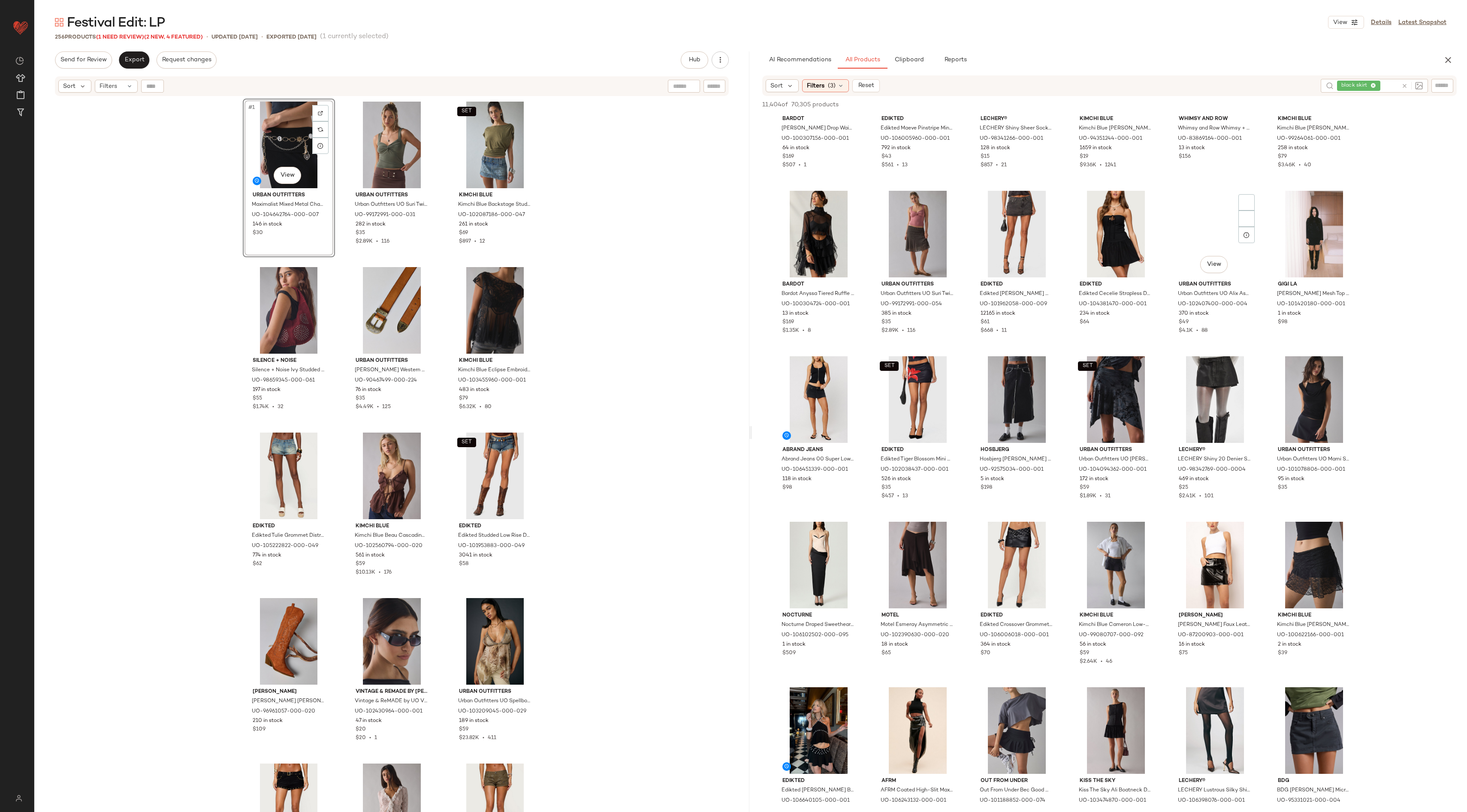
scroll to position [2398, 0]
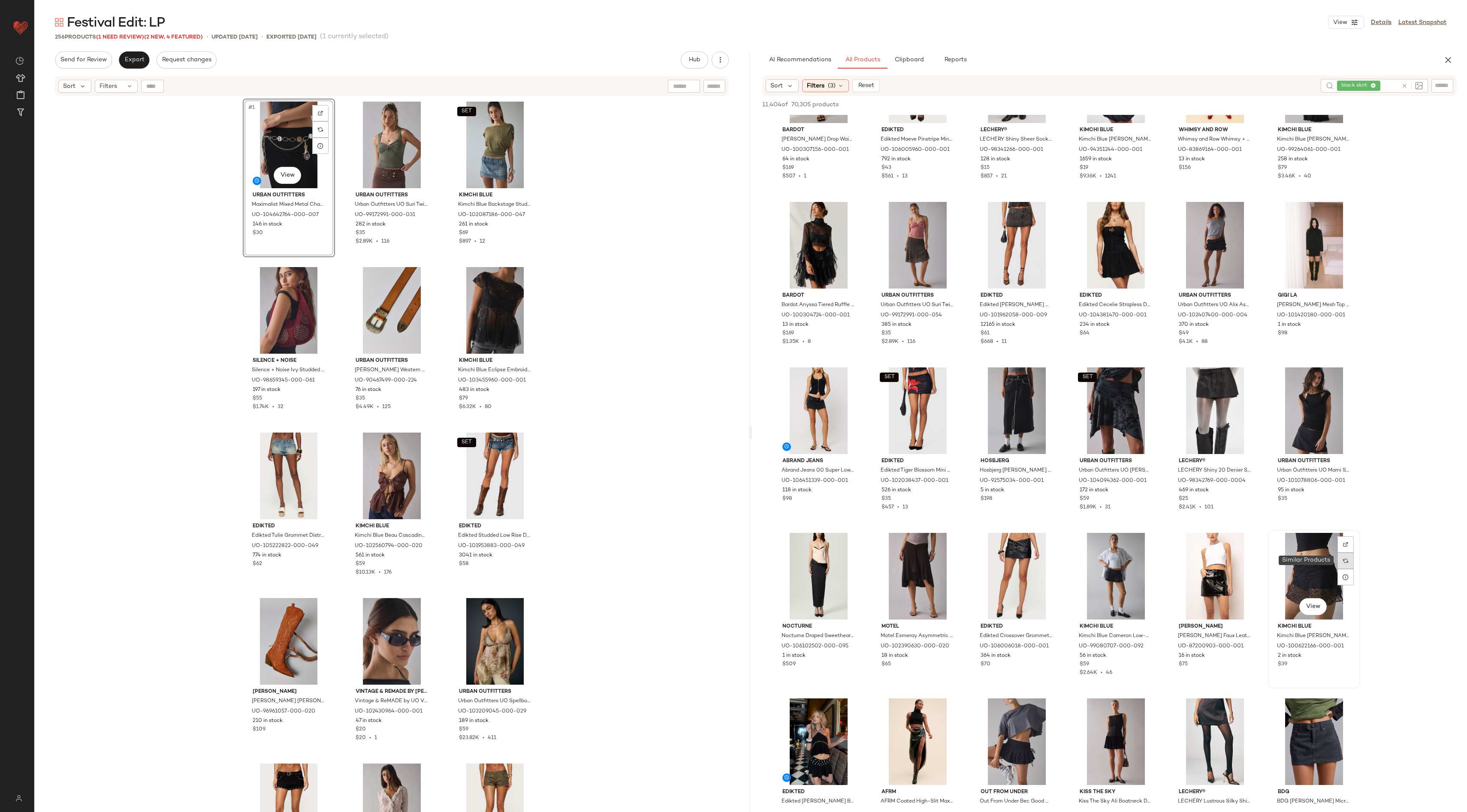
click at [1344, 564] on div at bounding box center [1345, 561] width 16 height 16
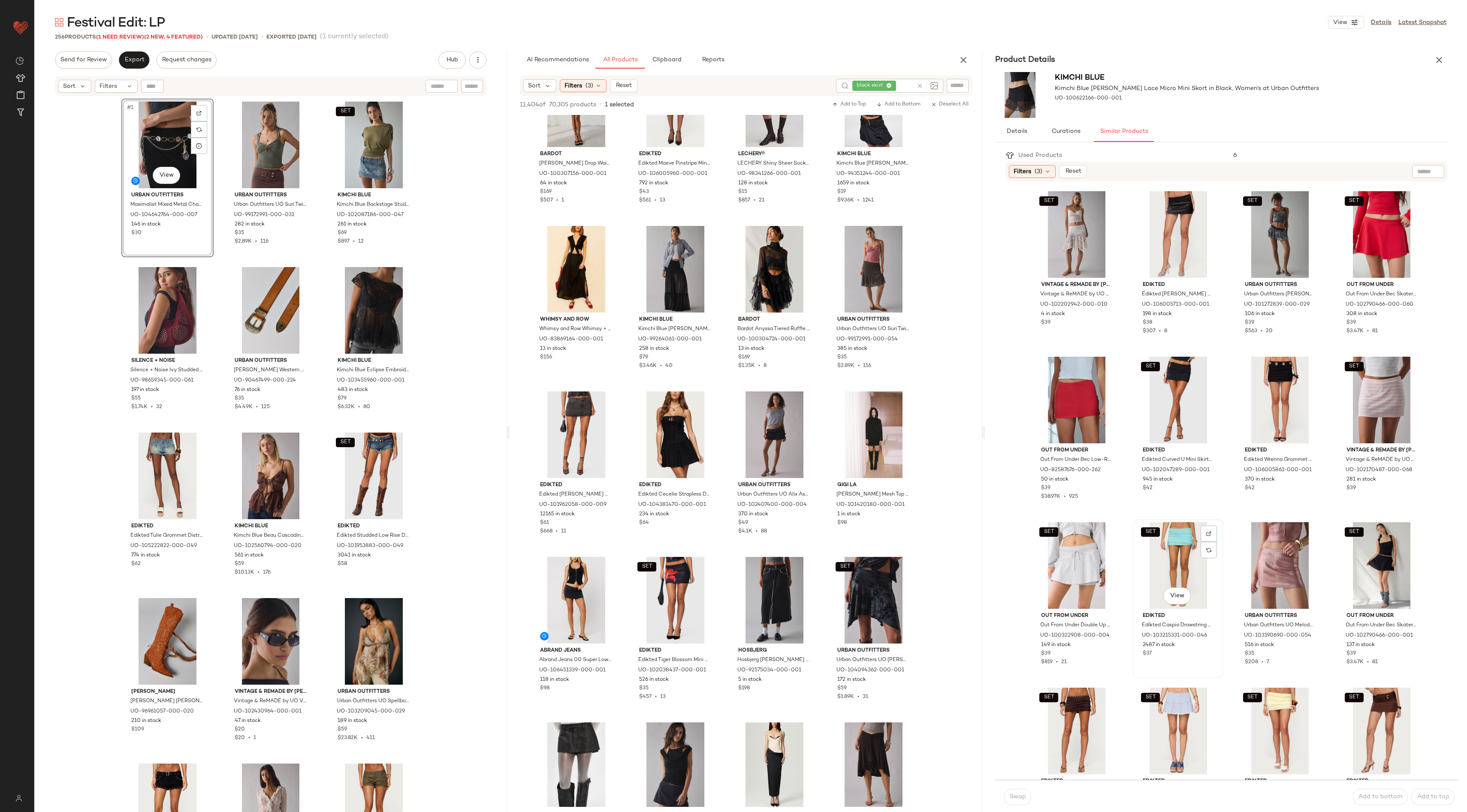
scroll to position [229, 0]
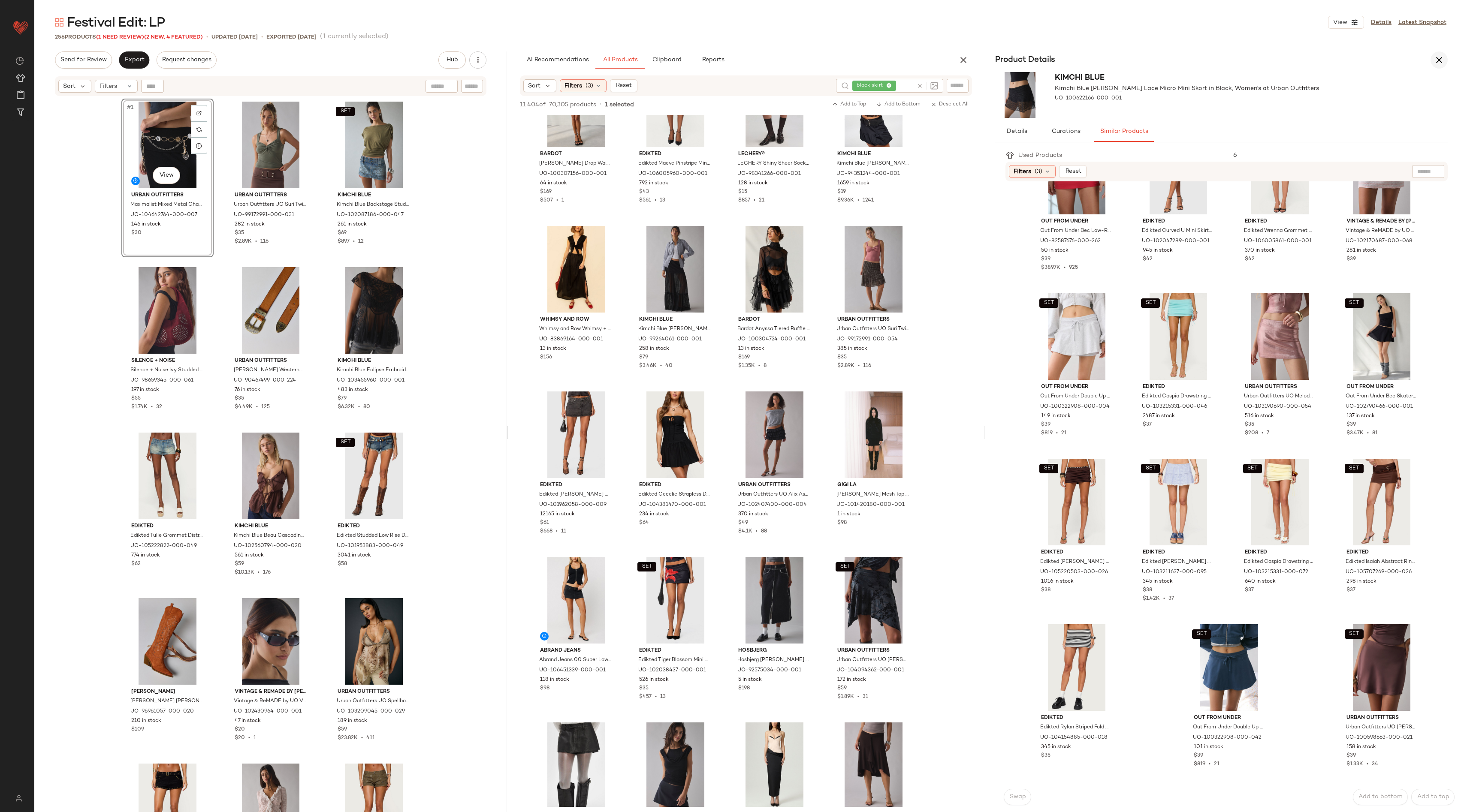
click at [1436, 64] on icon "button" at bounding box center [1438, 59] width 10 height 10
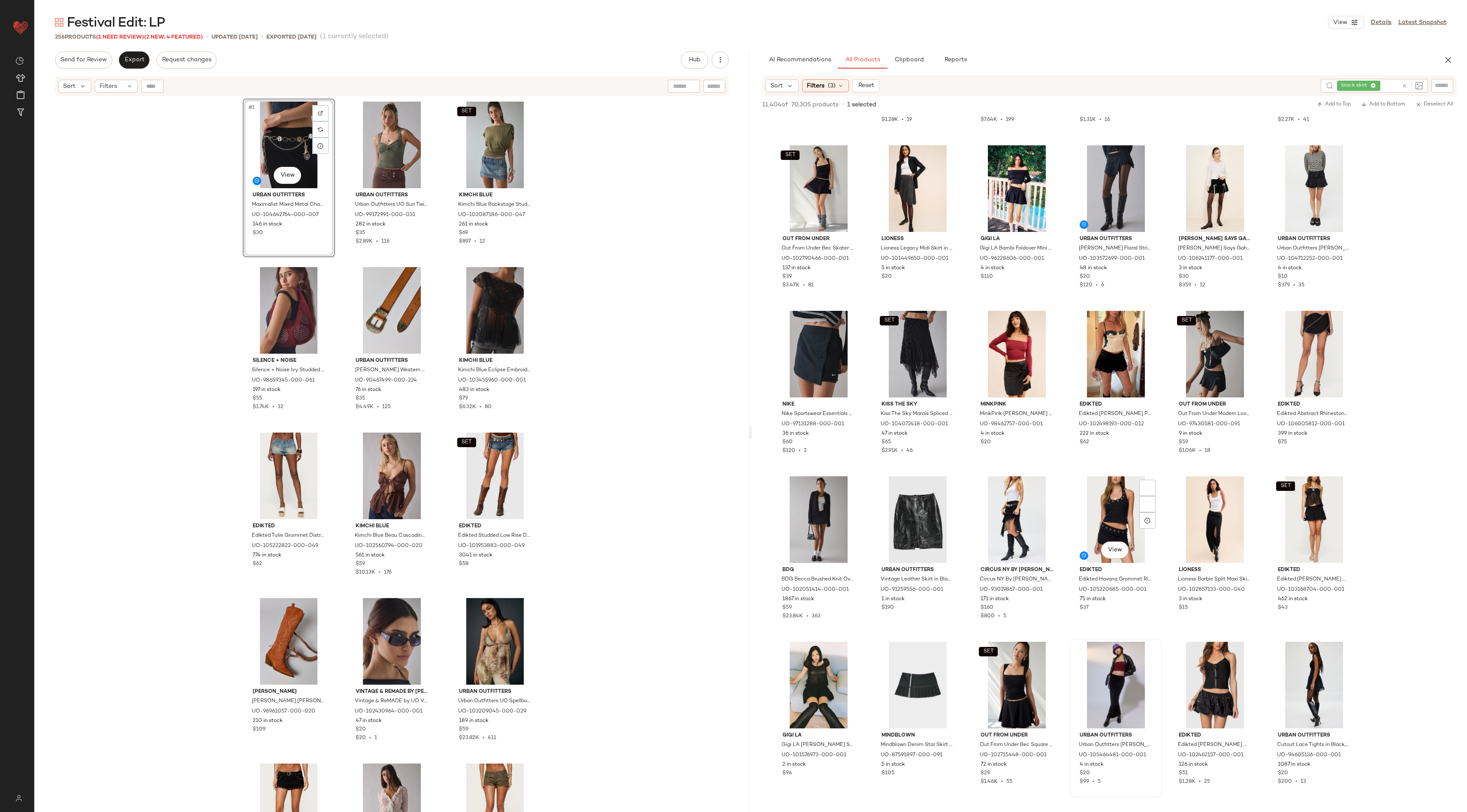
scroll to position [1129, 0]
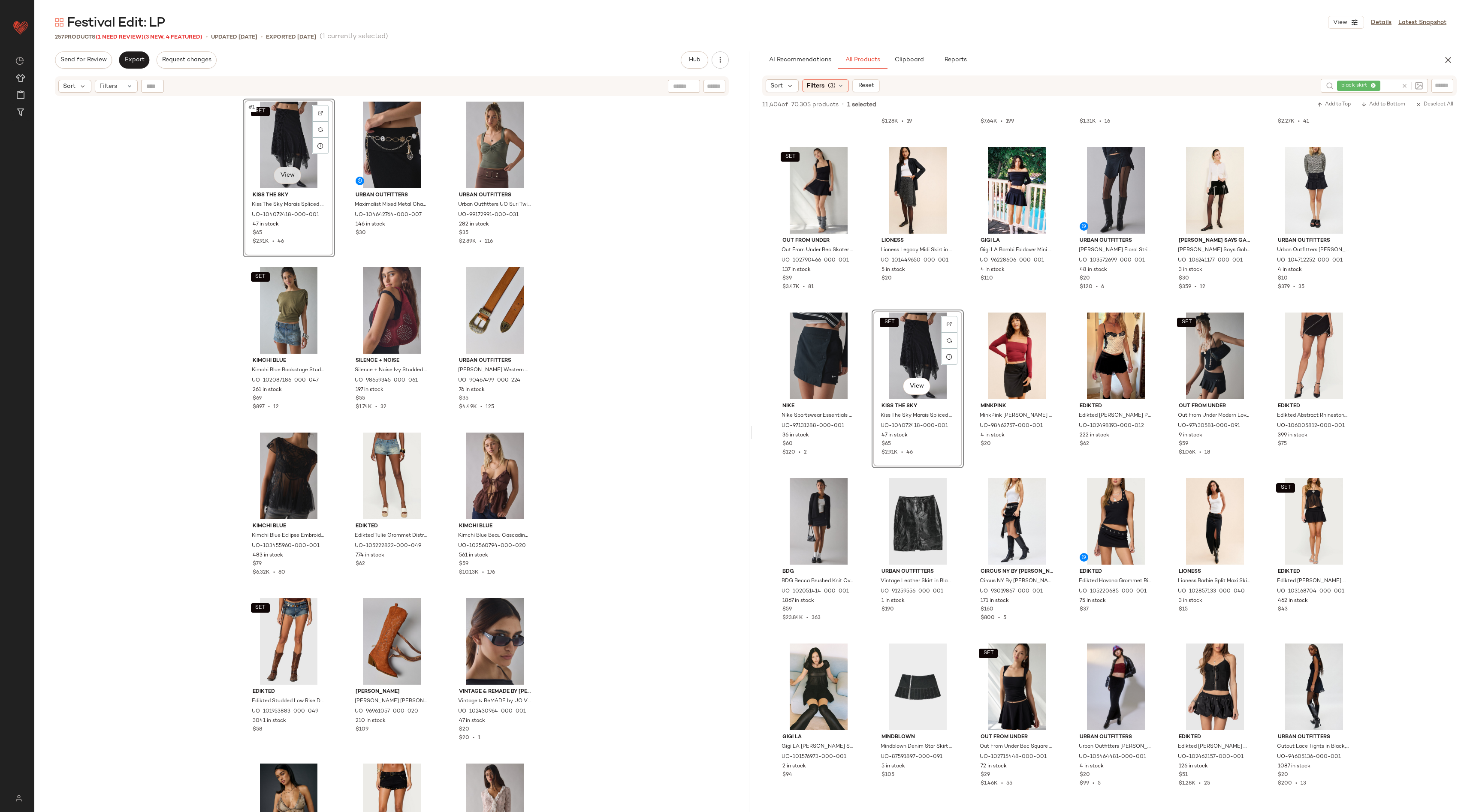
click at [283, 168] on body "Urban Outfitters ** Dashboard All Products Global Clipboards (162) Curations (2…" at bounding box center [733, 406] width 1467 height 812
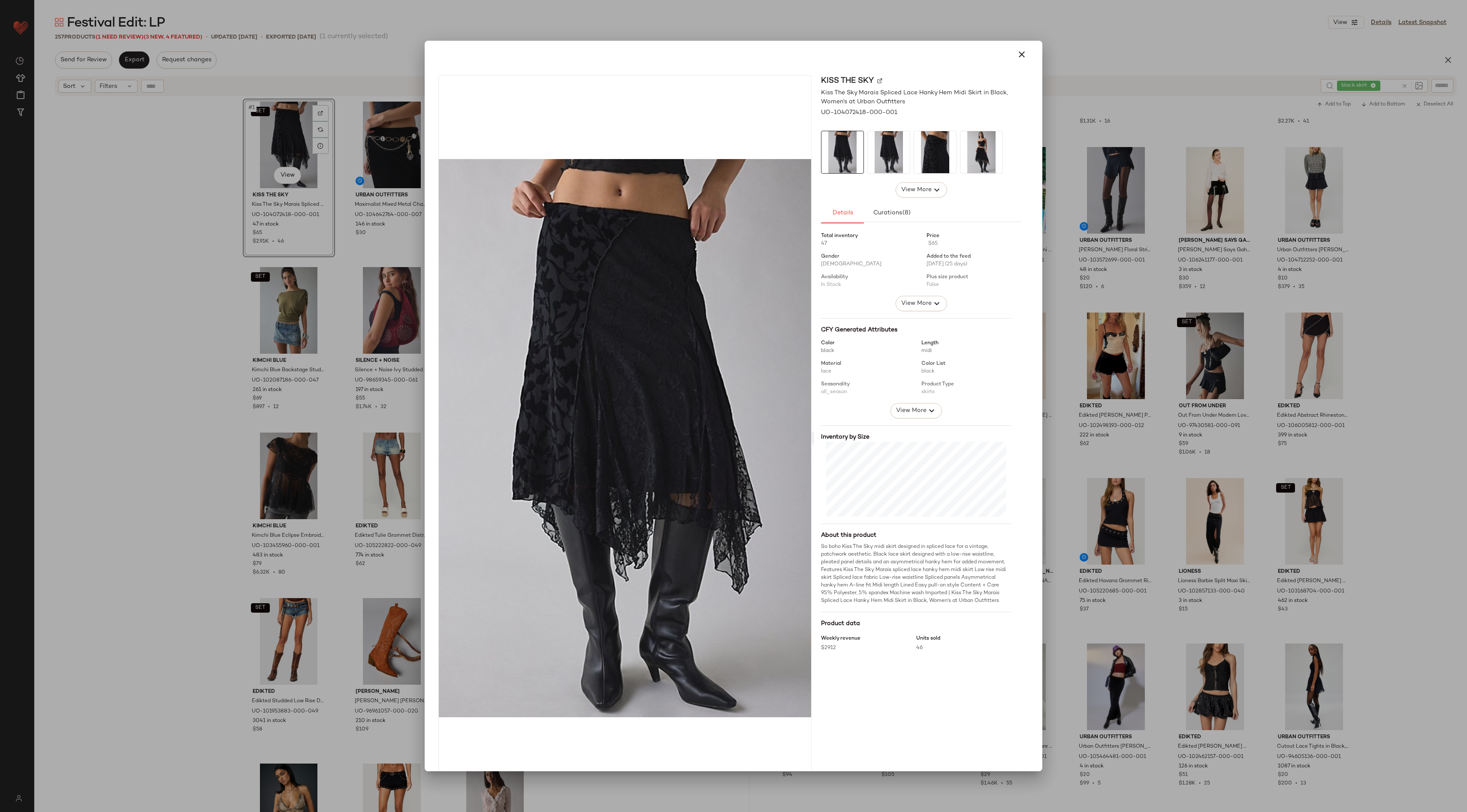
click at [1265, 199] on div at bounding box center [733, 406] width 1467 height 812
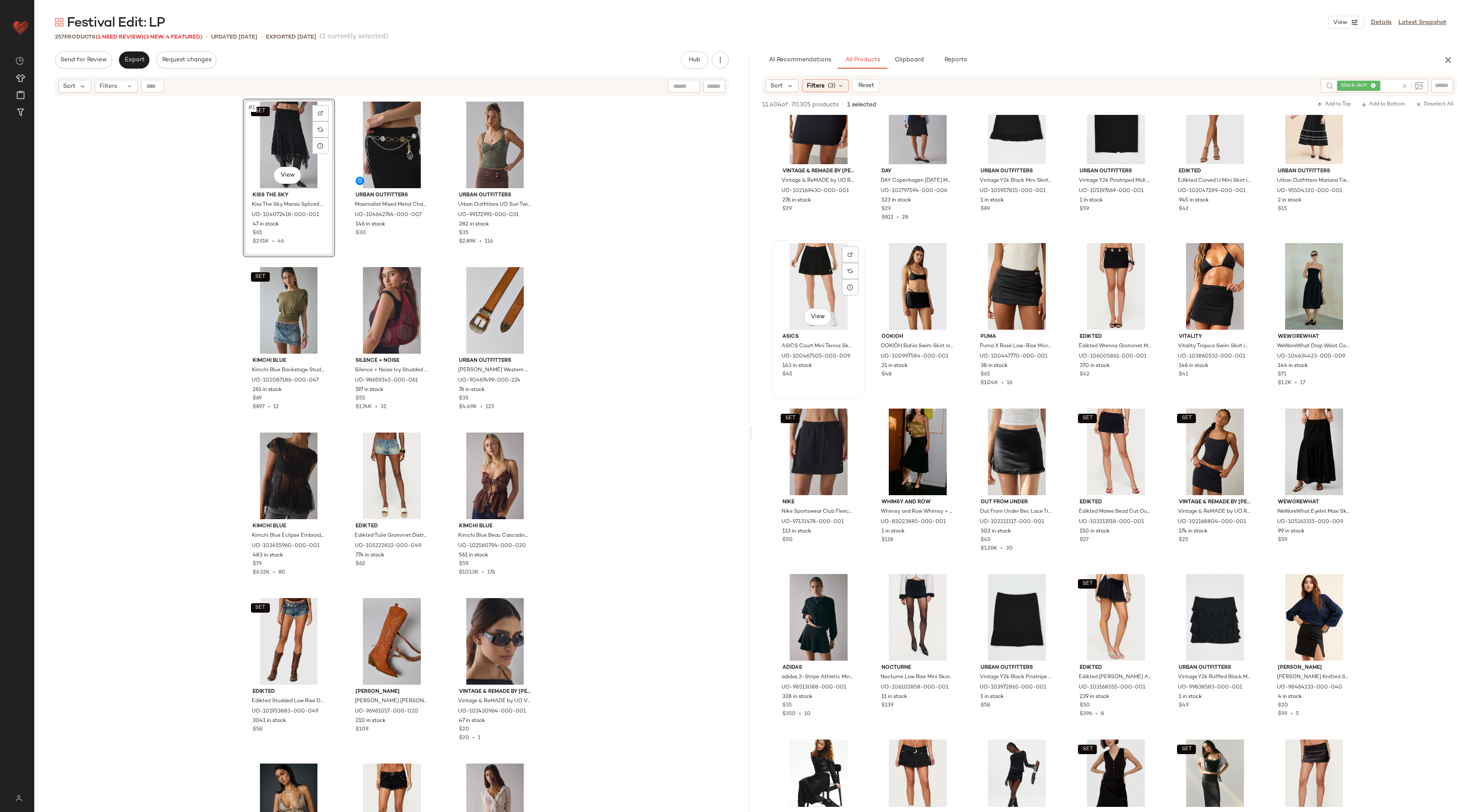
scroll to position [0, 0]
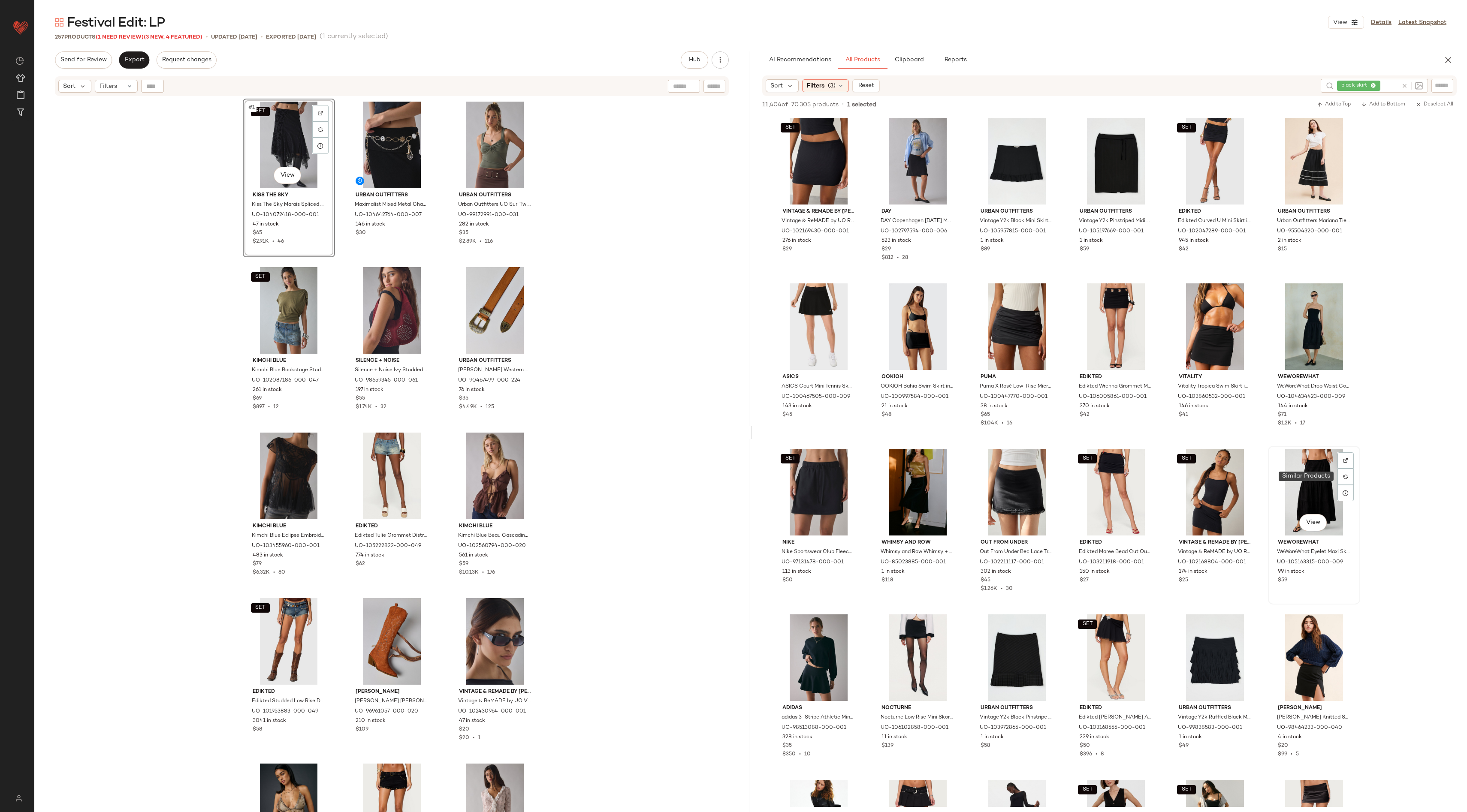
click at [1350, 482] on div at bounding box center [1345, 477] width 16 height 16
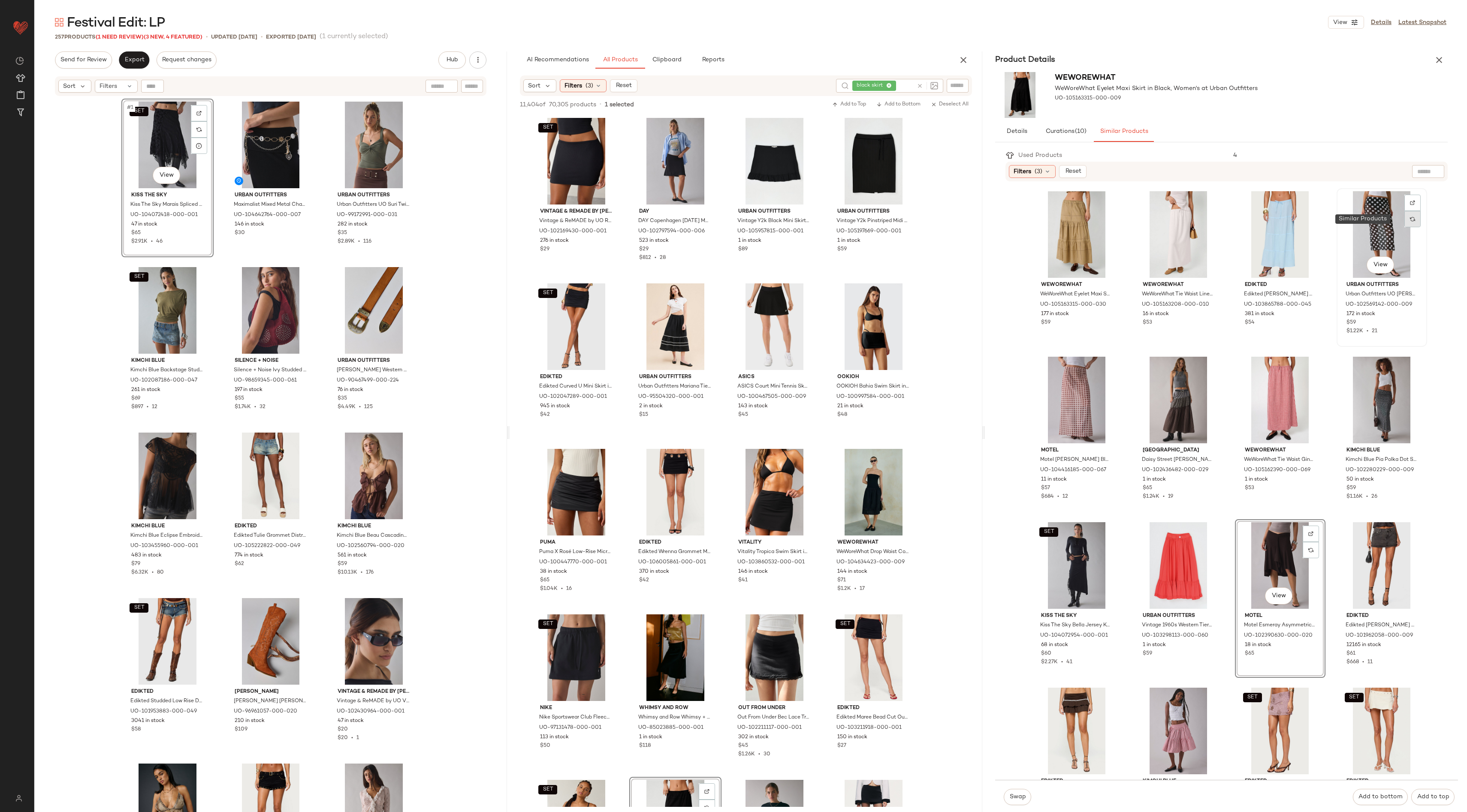
click at [1410, 220] on img at bounding box center [1412, 219] width 5 height 5
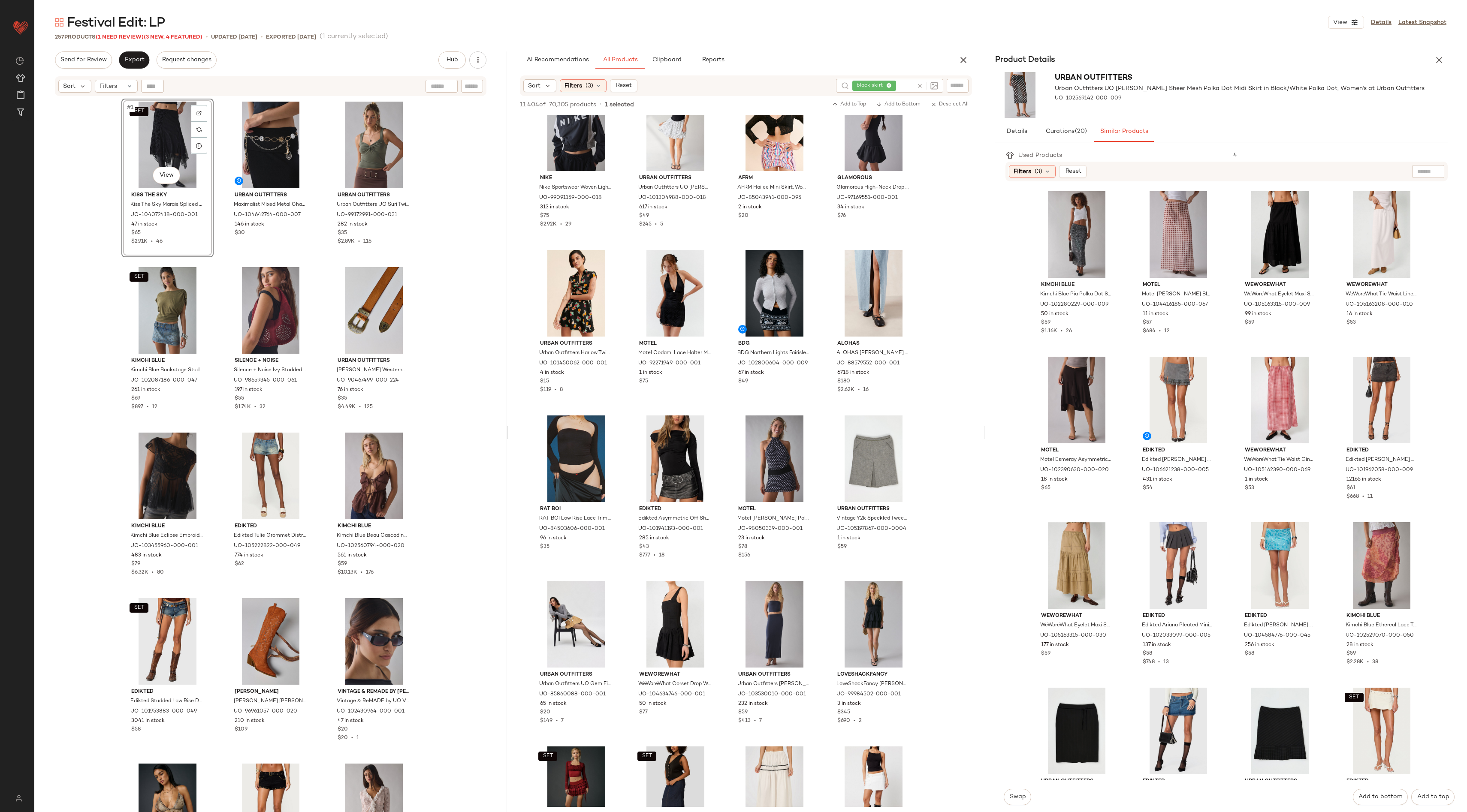
scroll to position [13126, 0]
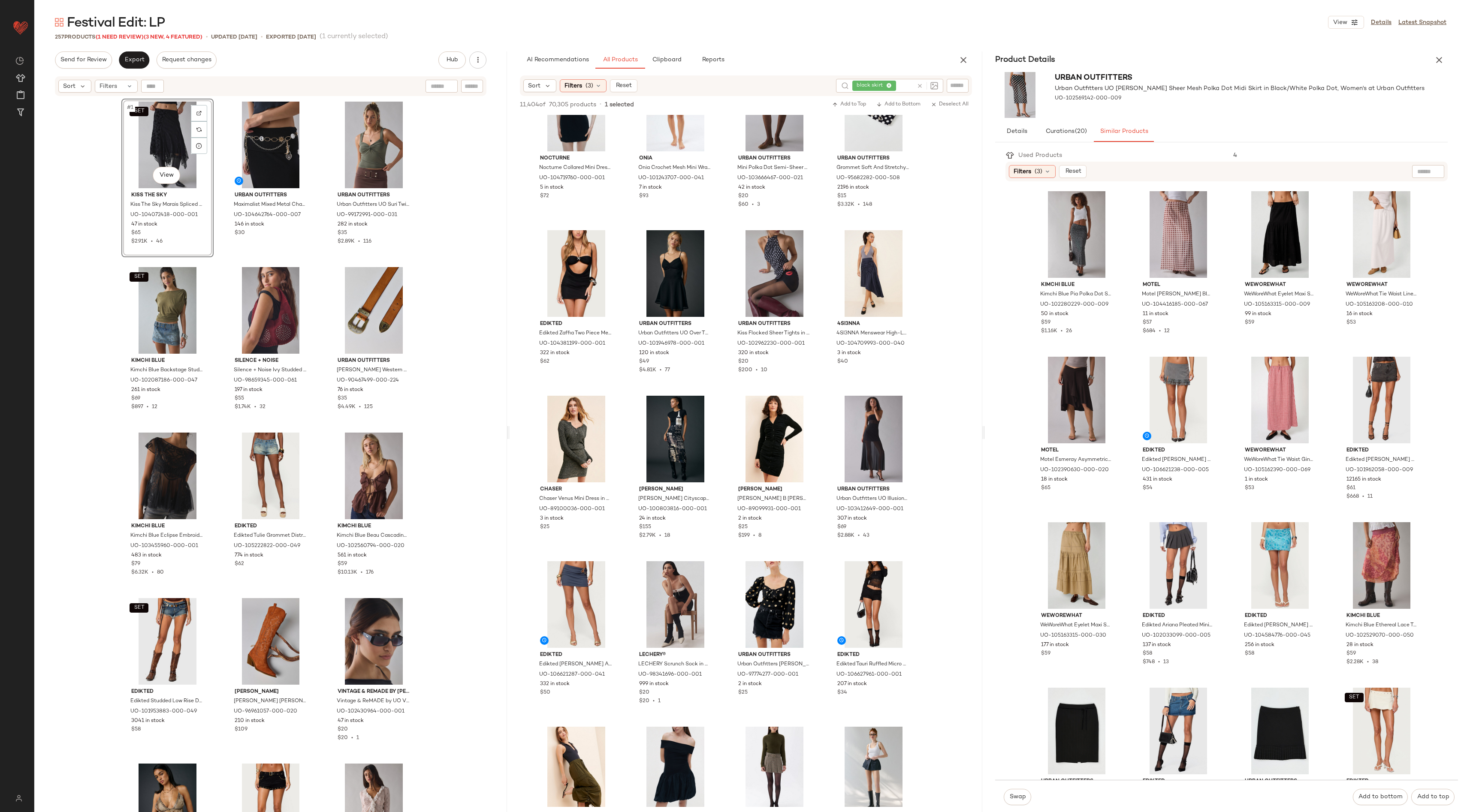
click at [922, 87] on icon at bounding box center [920, 85] width 6 height 6
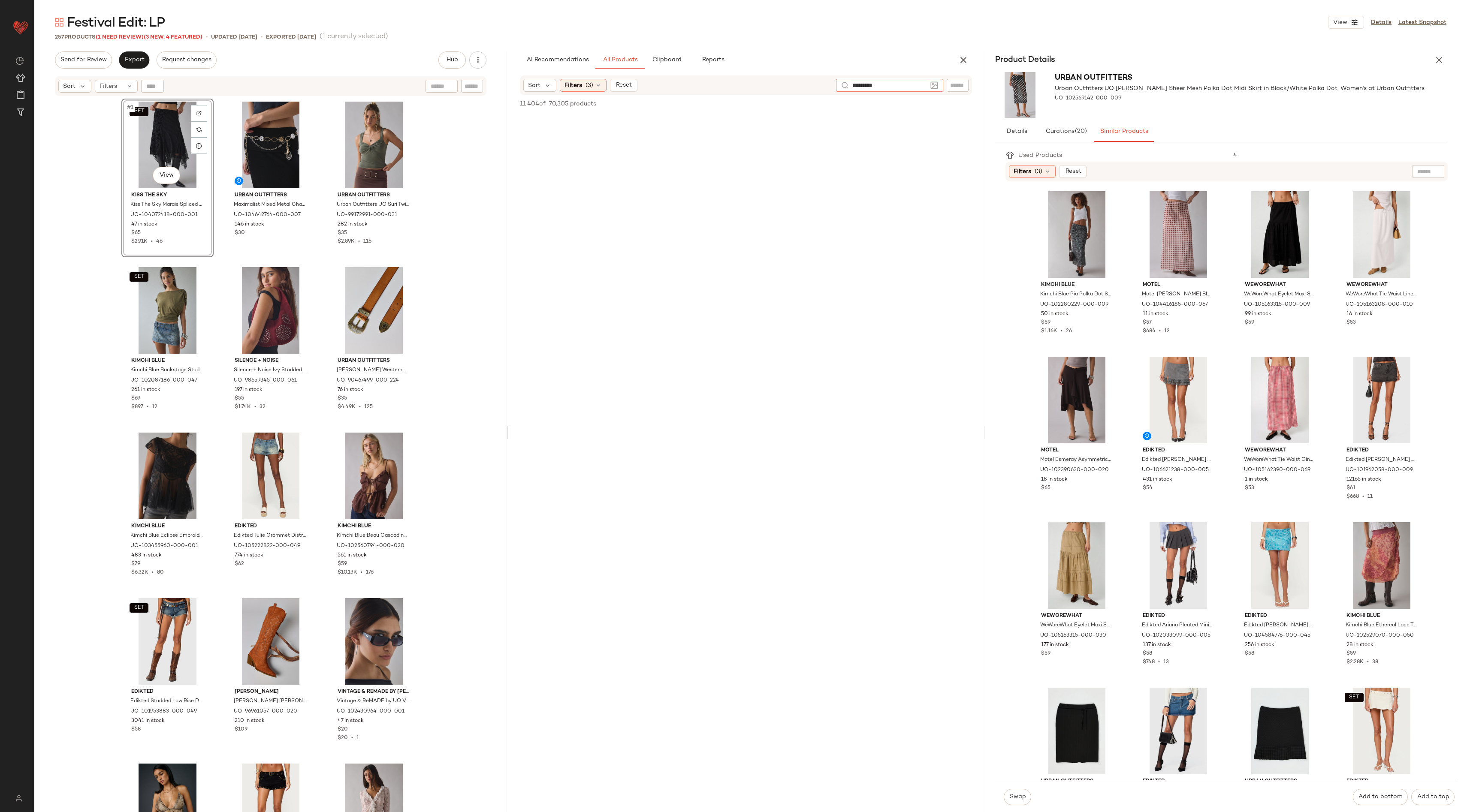
type input "**********"
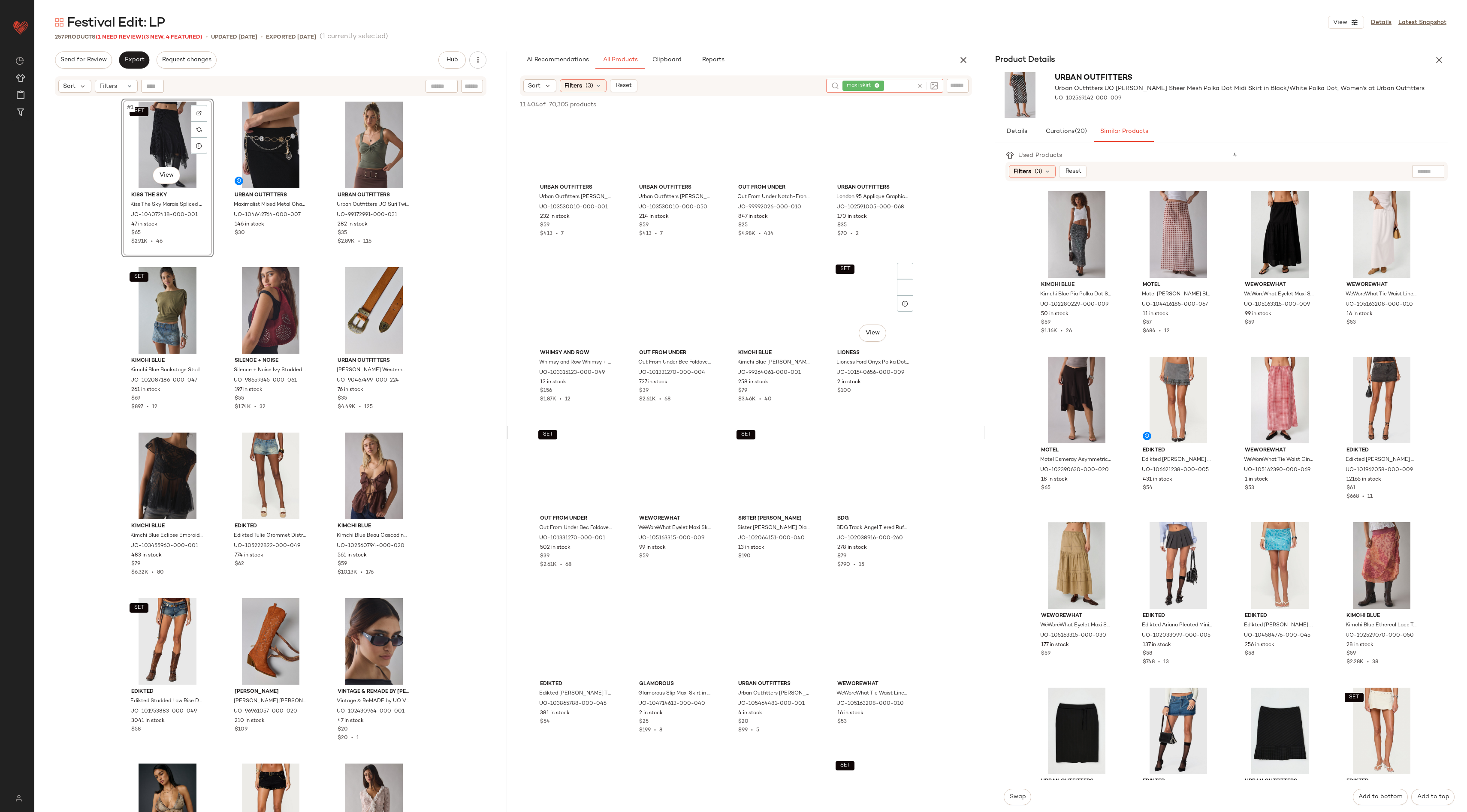
scroll to position [0, 0]
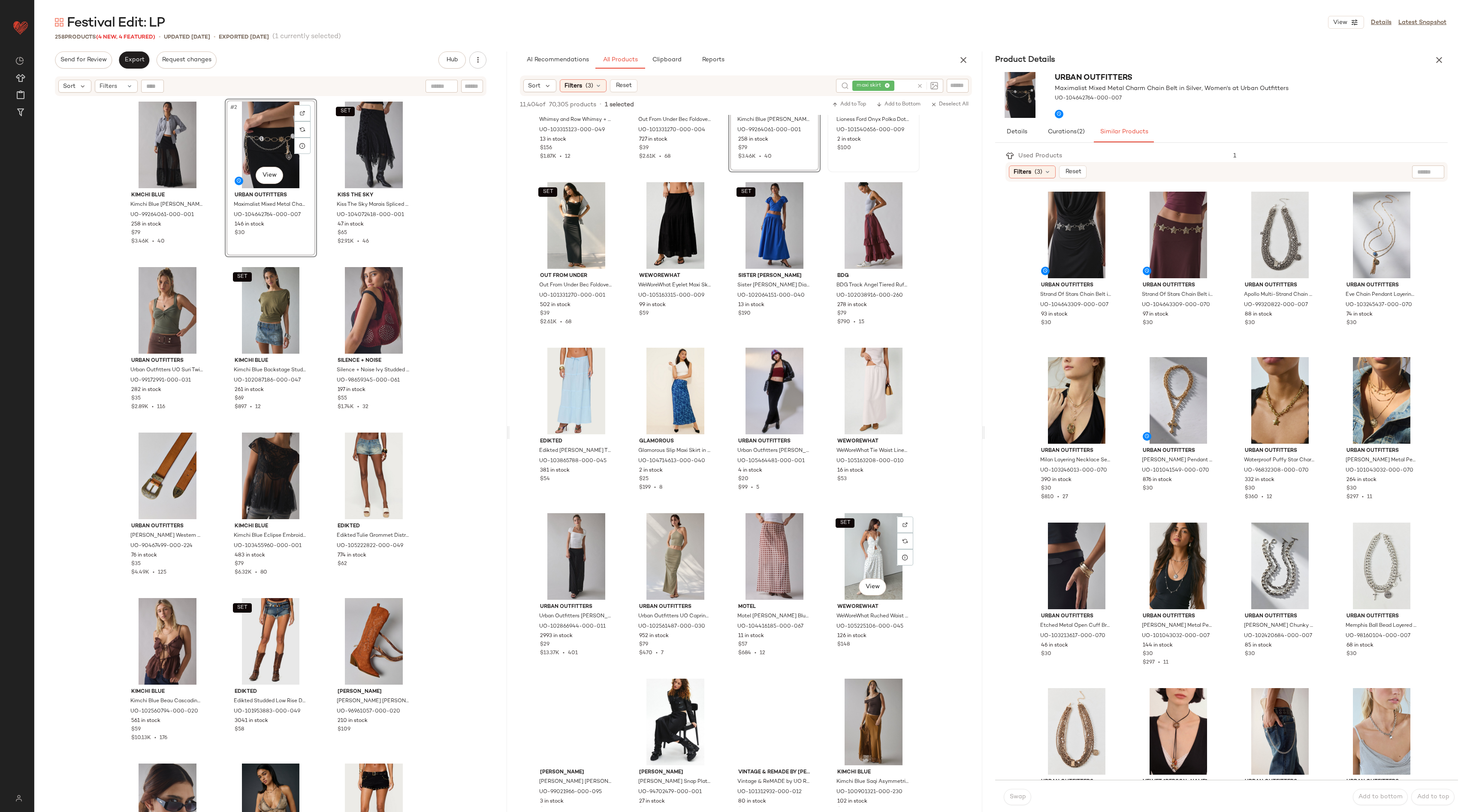
scroll to position [624, 0]
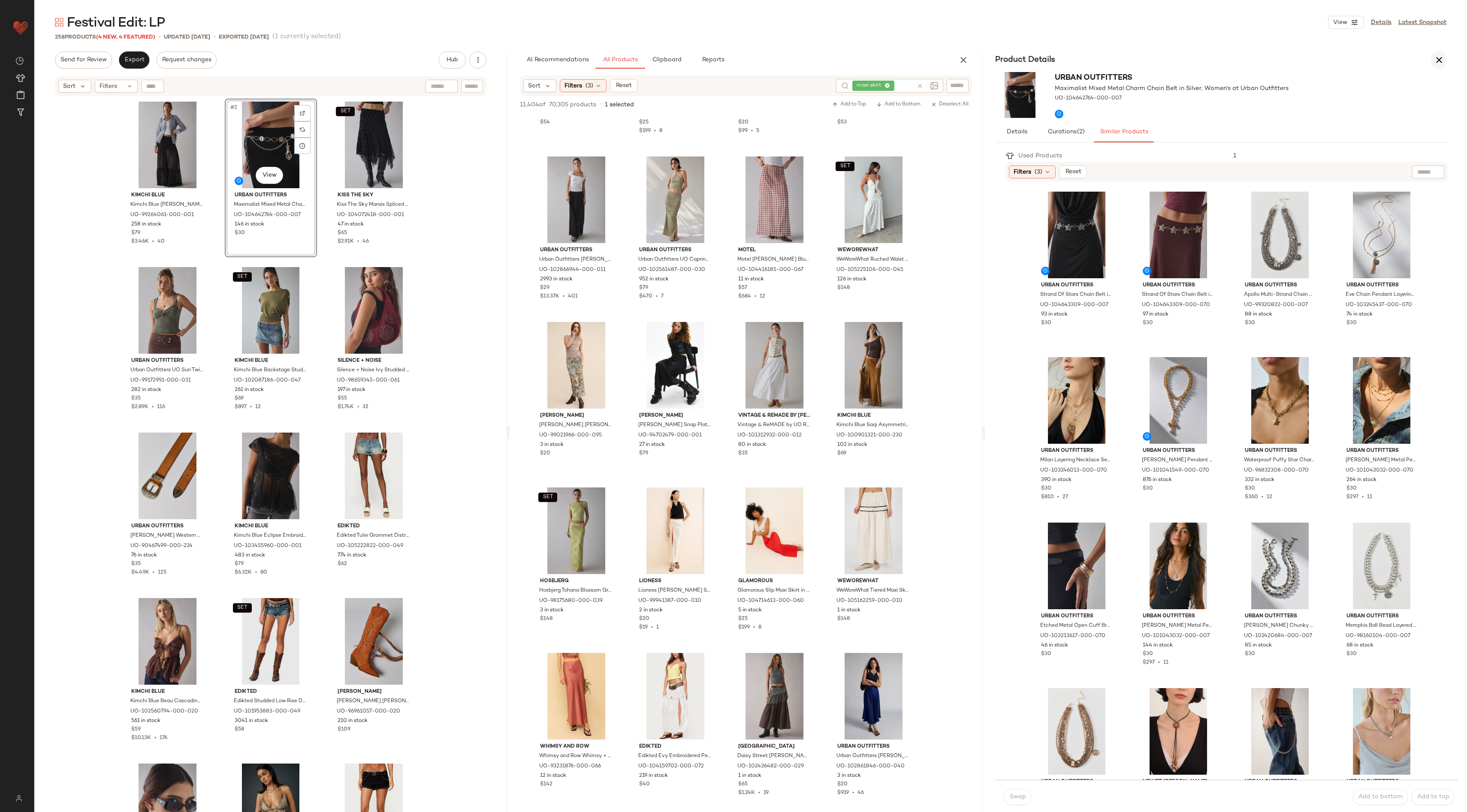
click at [1442, 59] on icon "button" at bounding box center [1438, 59] width 10 height 10
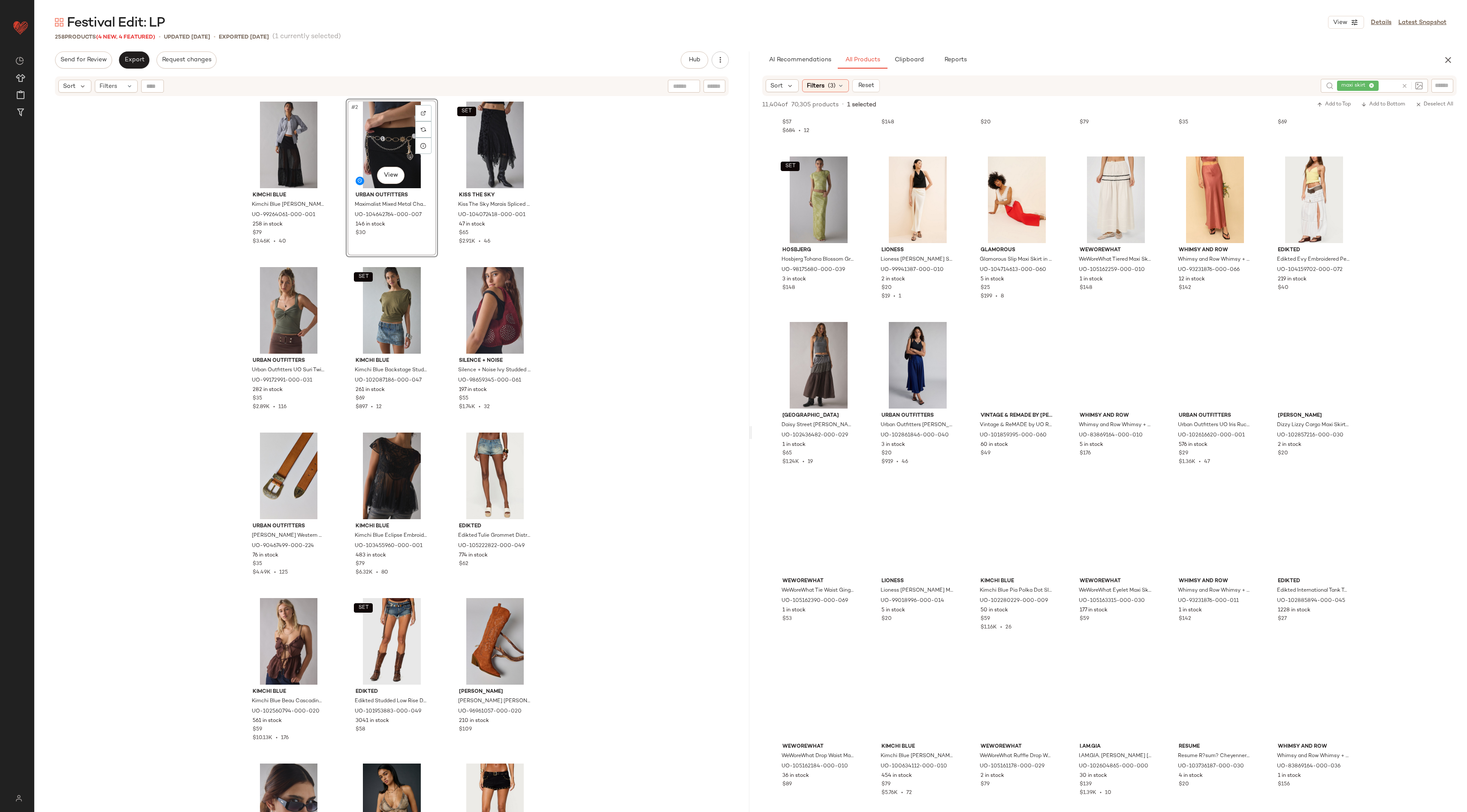
scroll to position [458, 0]
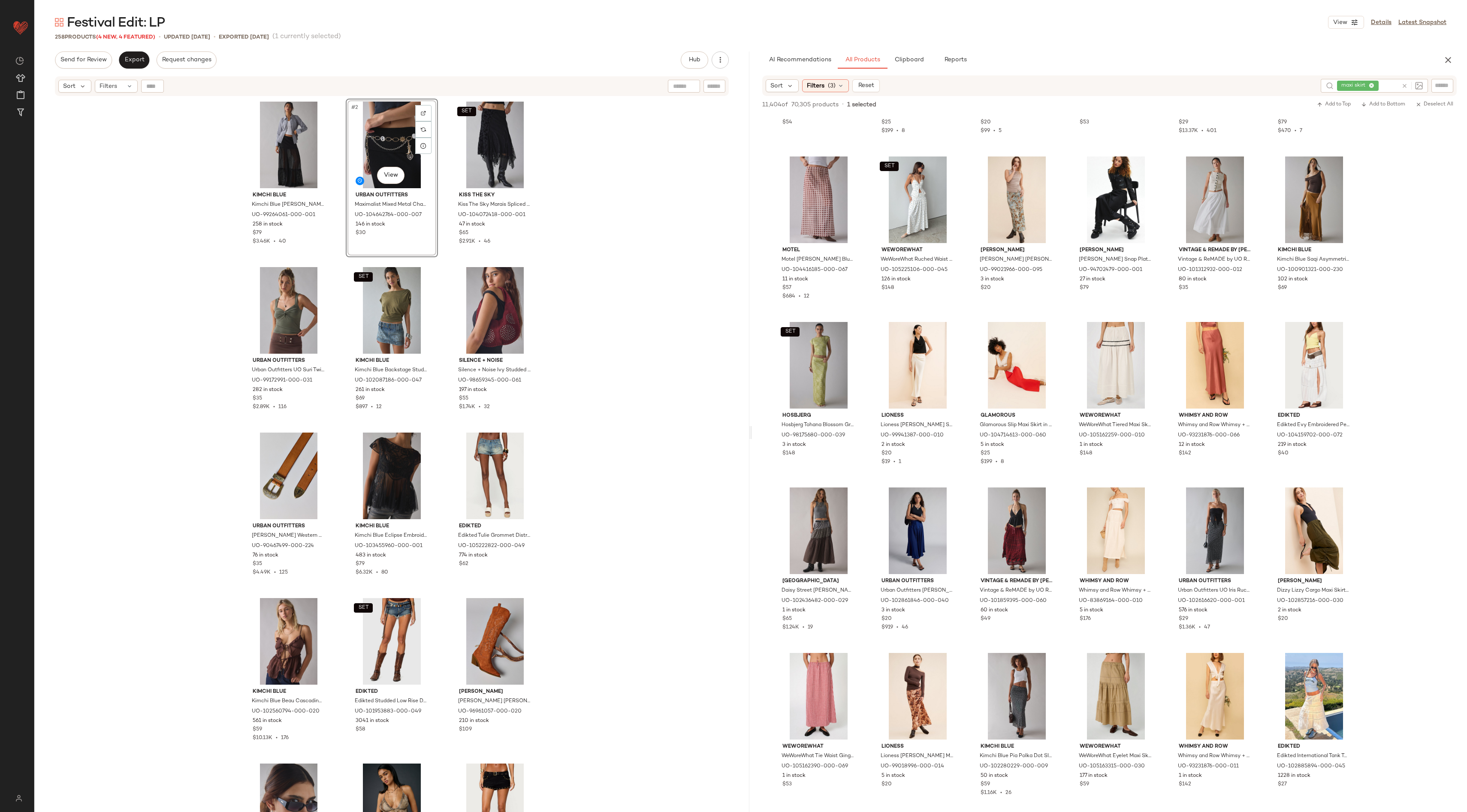
click at [1406, 88] on icon at bounding box center [1404, 85] width 6 height 6
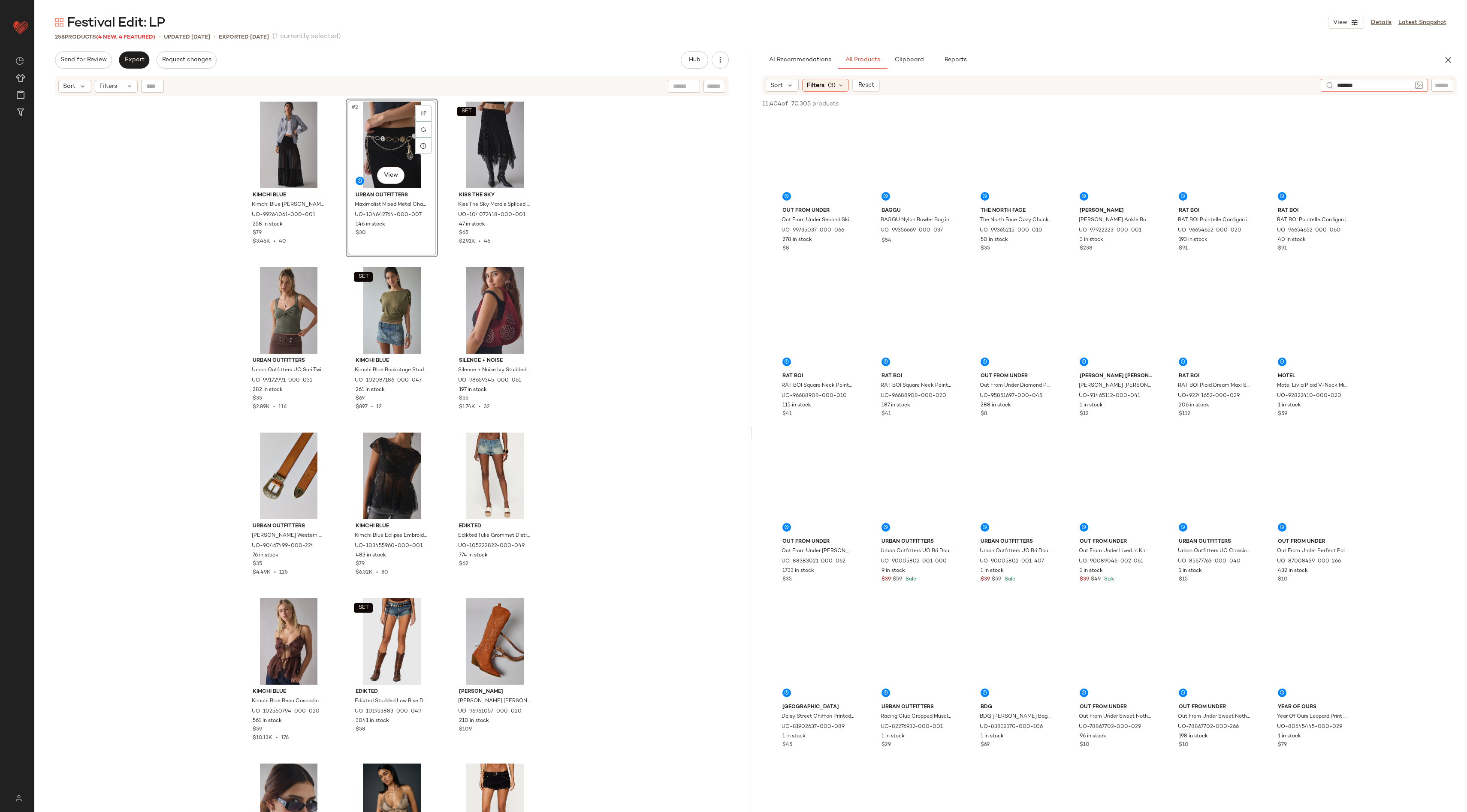
type input "********"
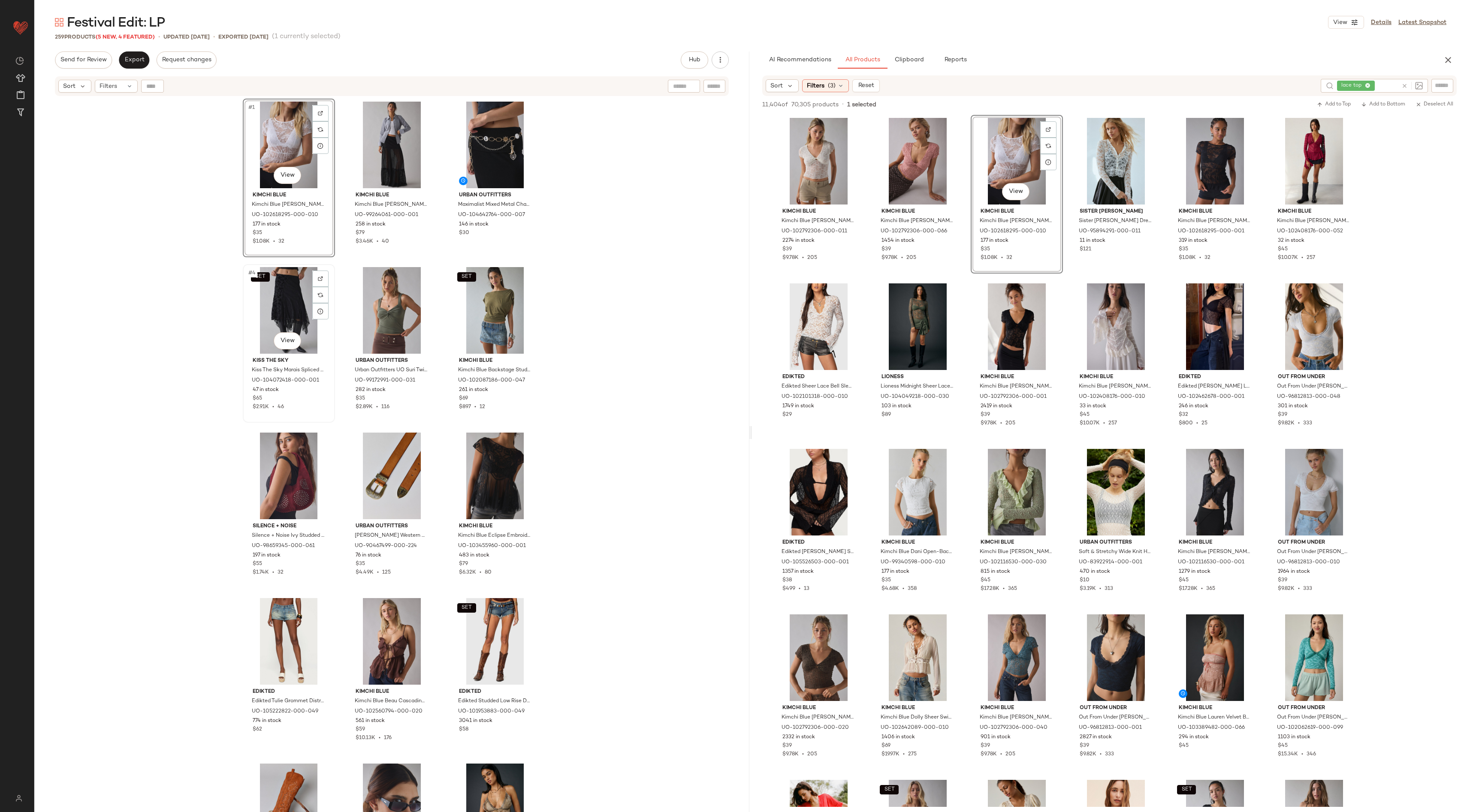
click at [273, 291] on div "SET #4 View" at bounding box center [289, 310] width 86 height 87
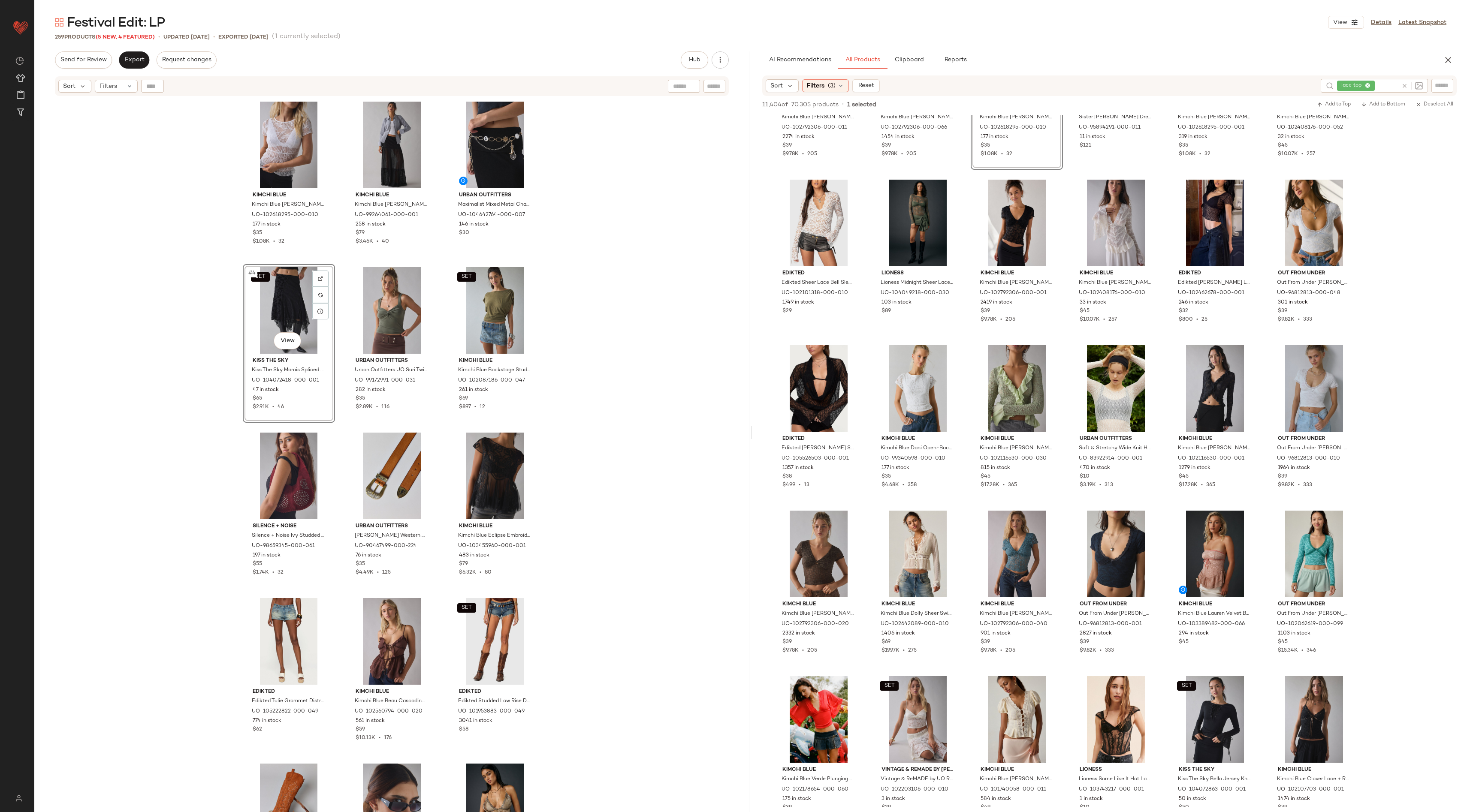
scroll to position [100, 0]
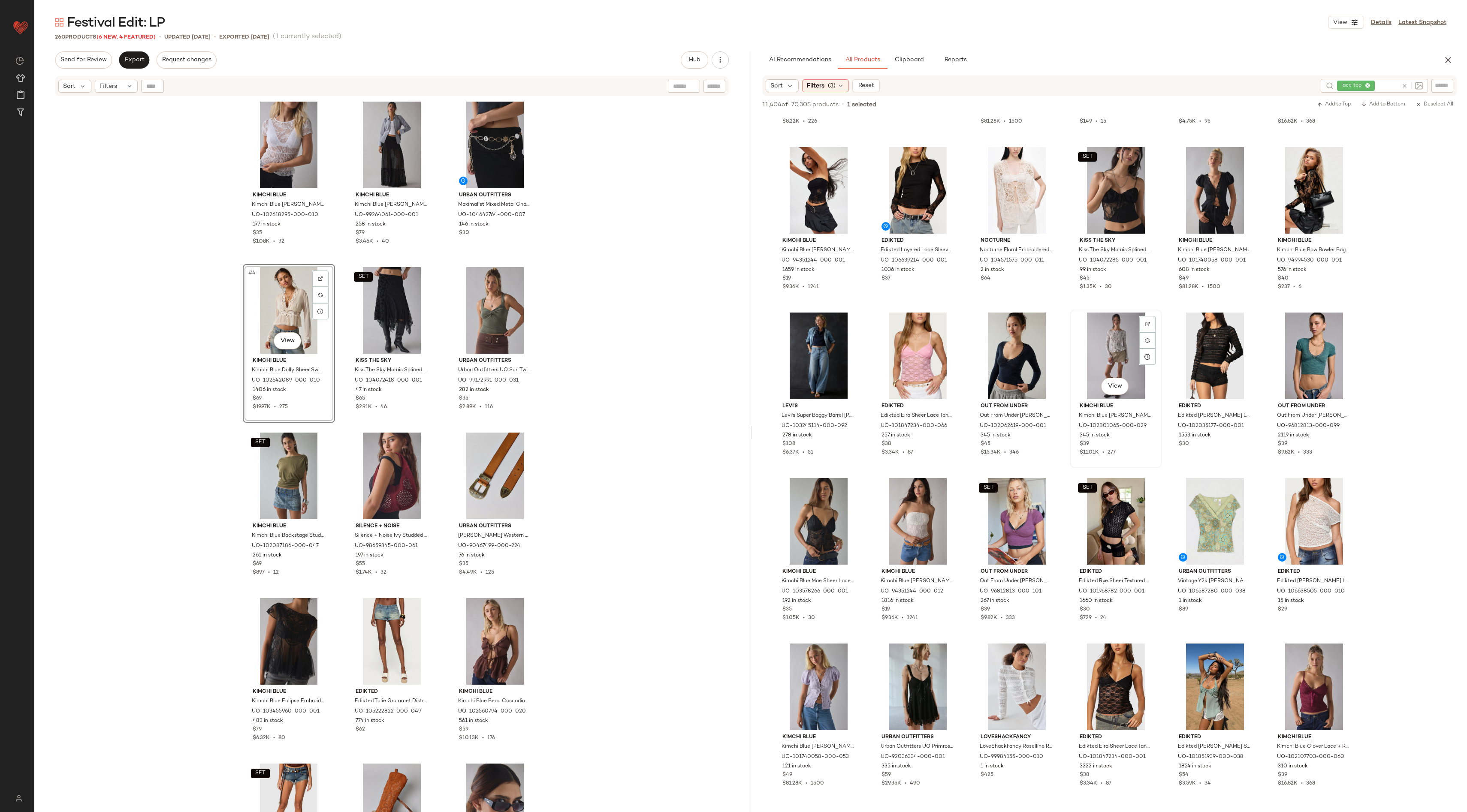
scroll to position [1199, 0]
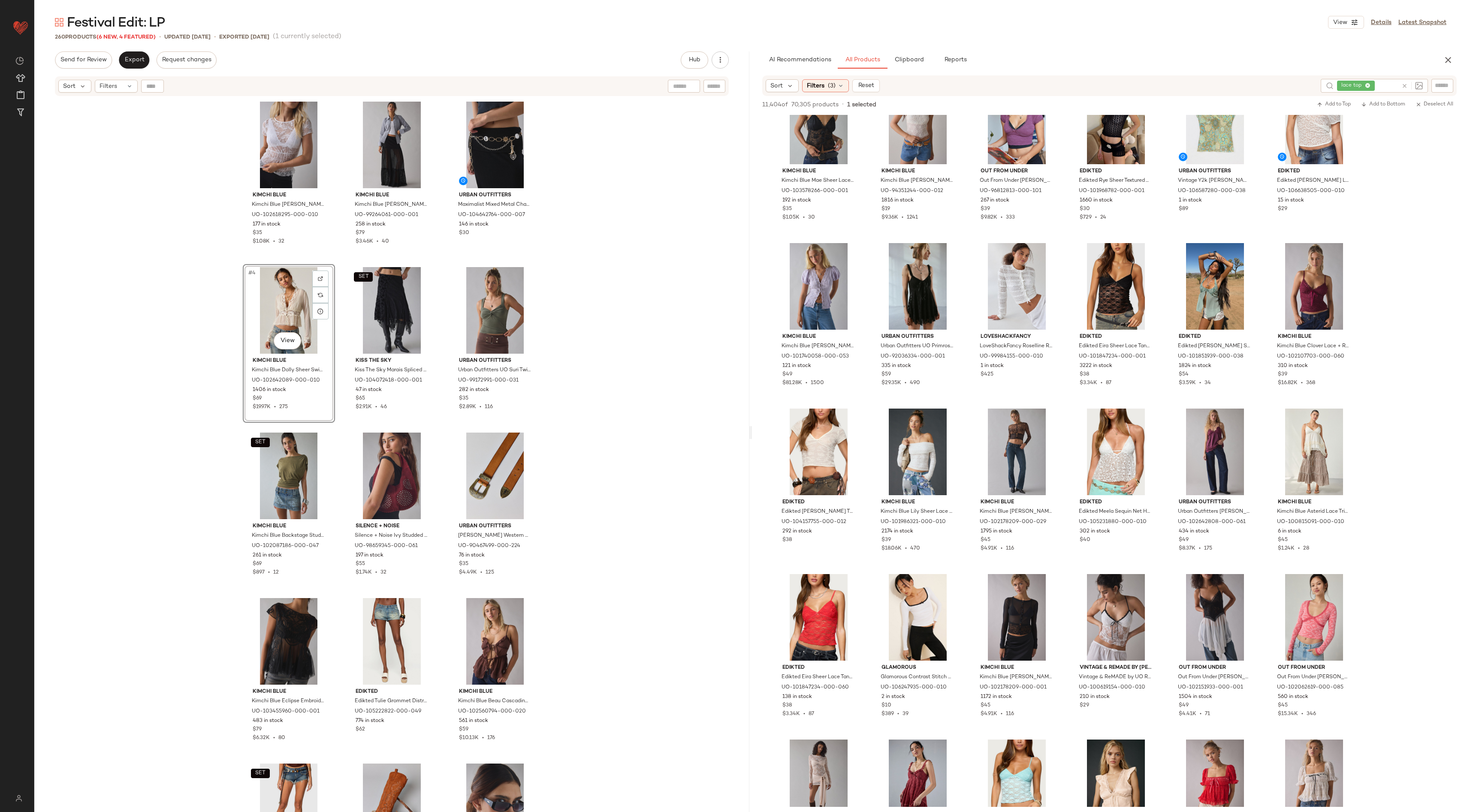
click at [1408, 86] on div at bounding box center [1412, 85] width 21 height 8
click at [1405, 86] on icon at bounding box center [1404, 85] width 6 height 6
type input "*"
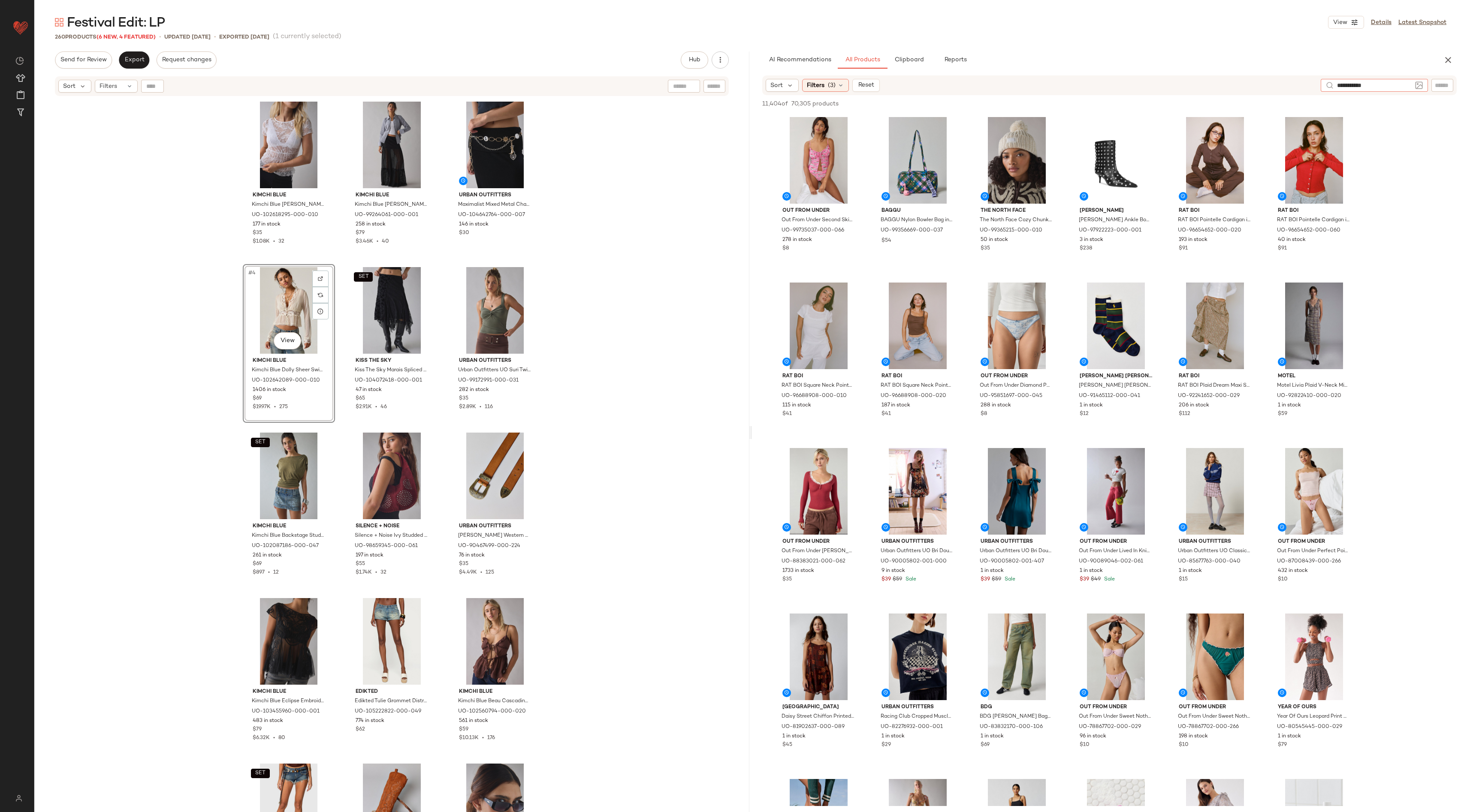
type input "**********"
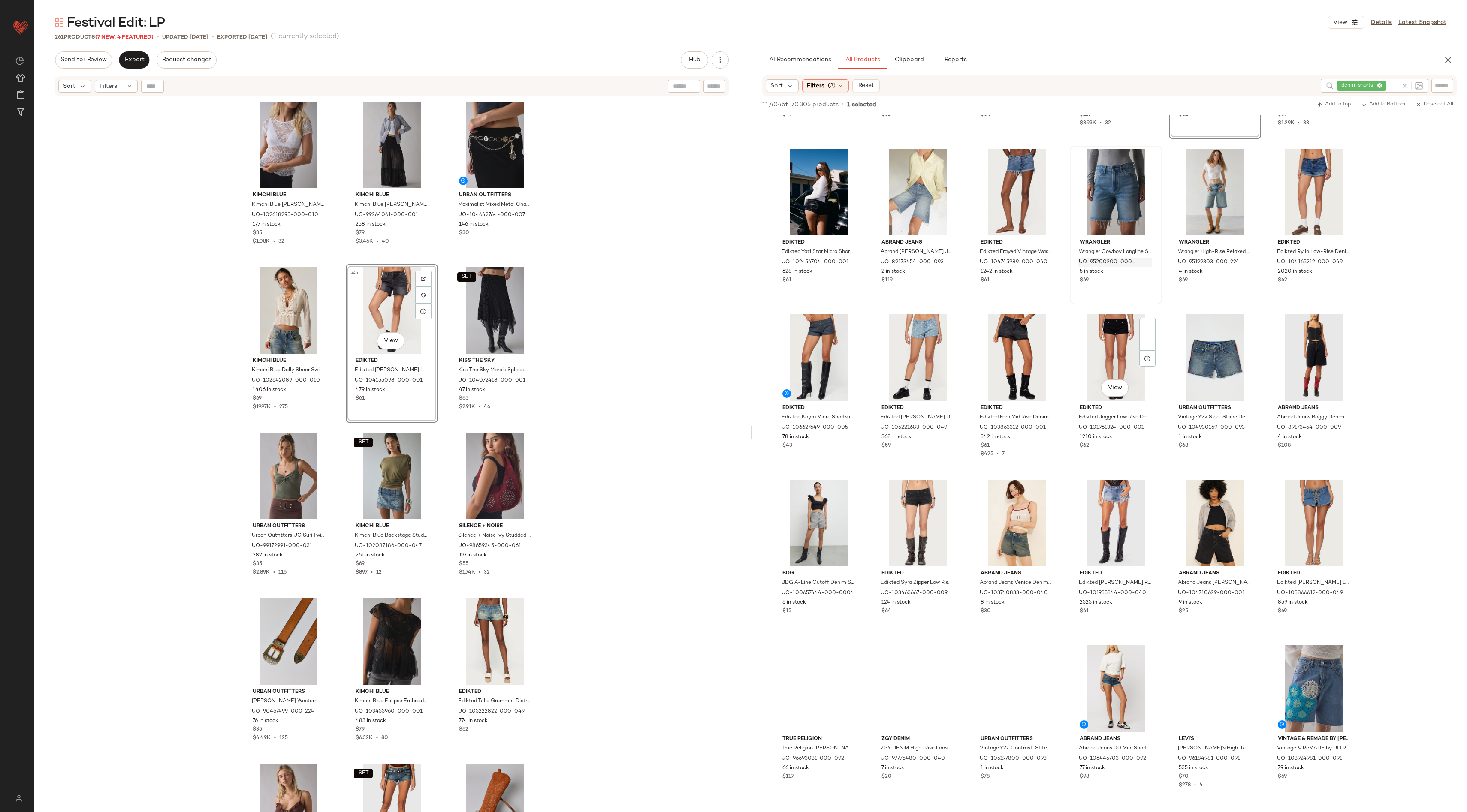
scroll to position [328, 0]
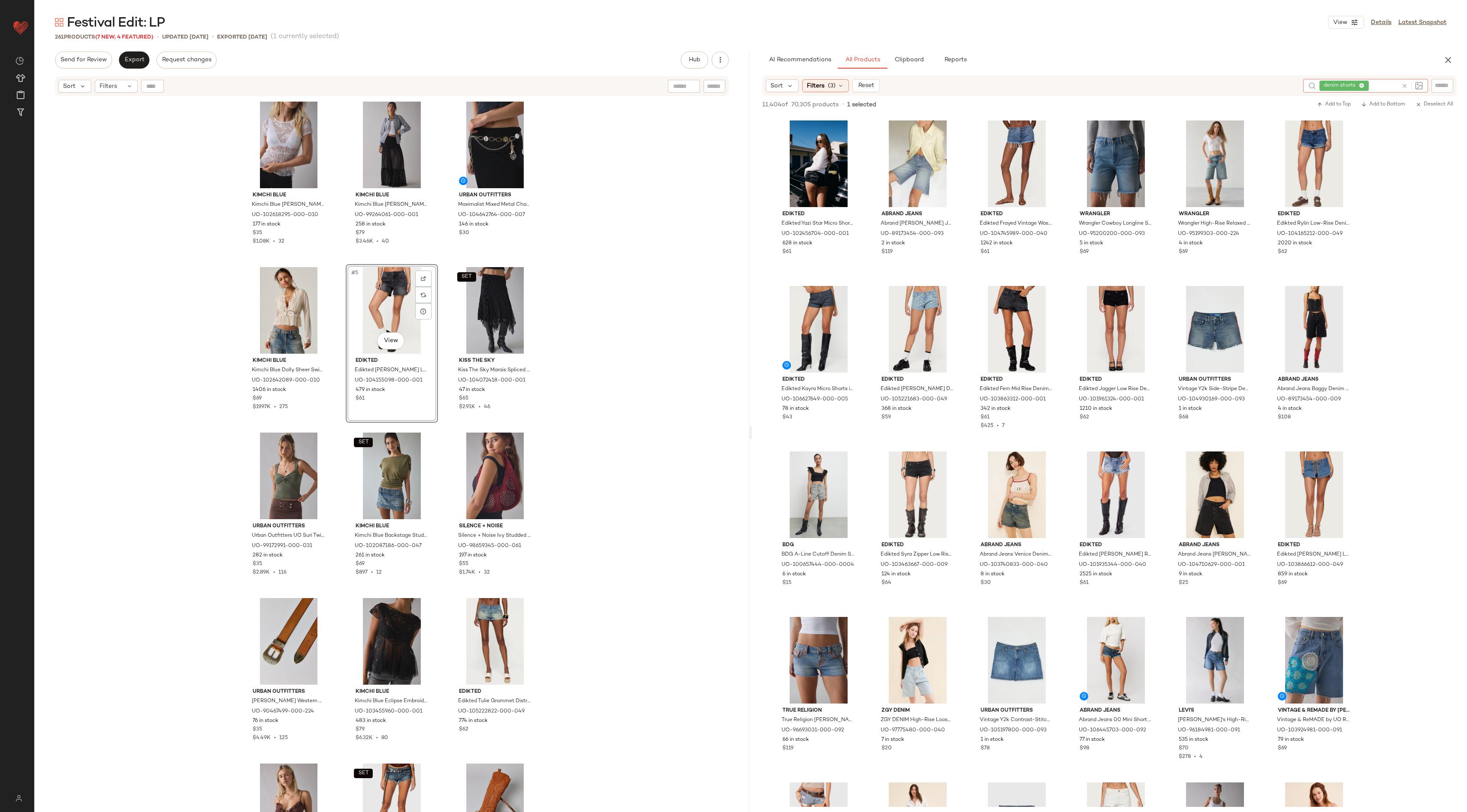
click at [1408, 88] on div at bounding box center [1412, 85] width 21 height 8
click at [1400, 86] on div at bounding box center [1410, 86] width 25 height 14
click at [1402, 85] on icon at bounding box center [1404, 85] width 6 height 6
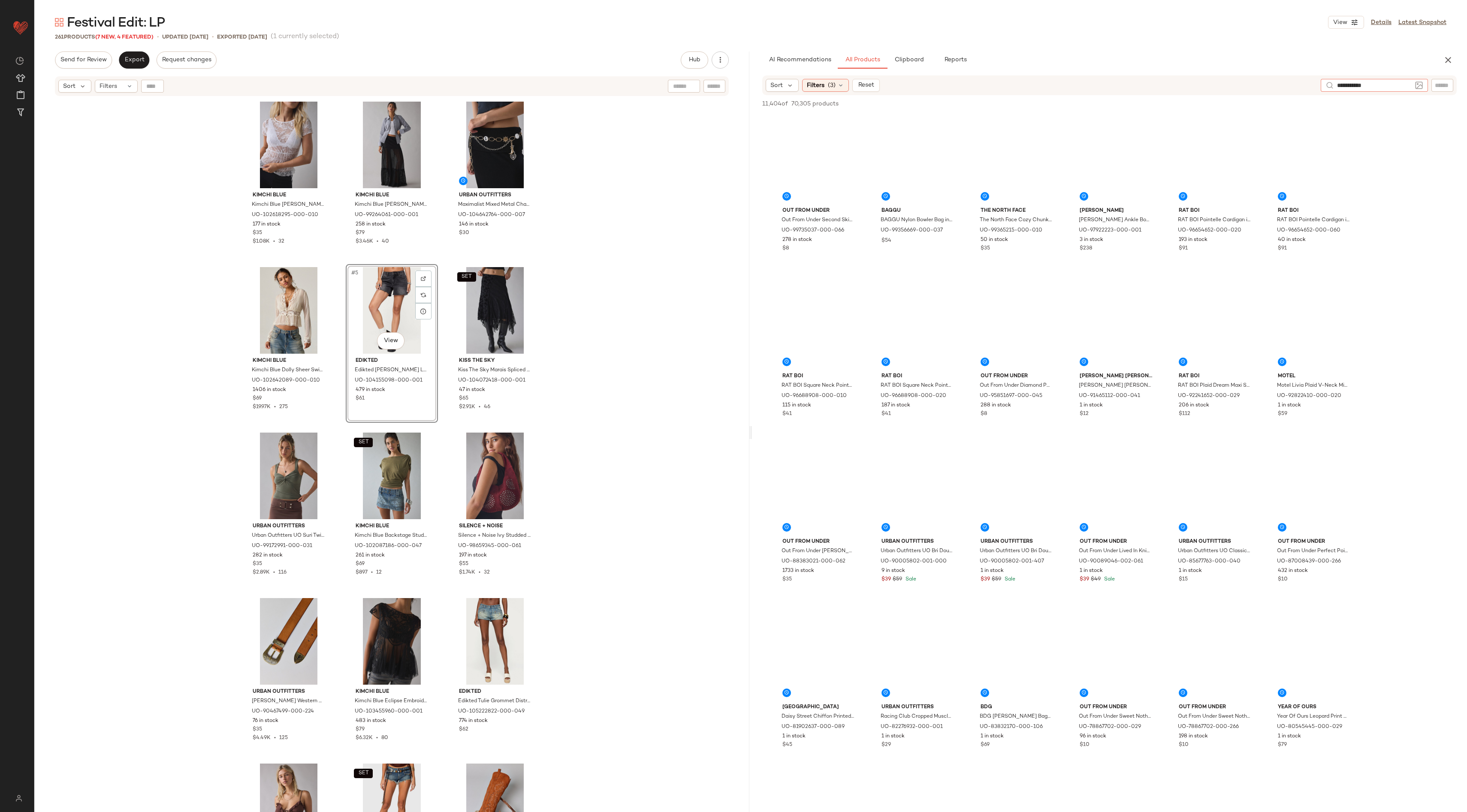
type input "**********"
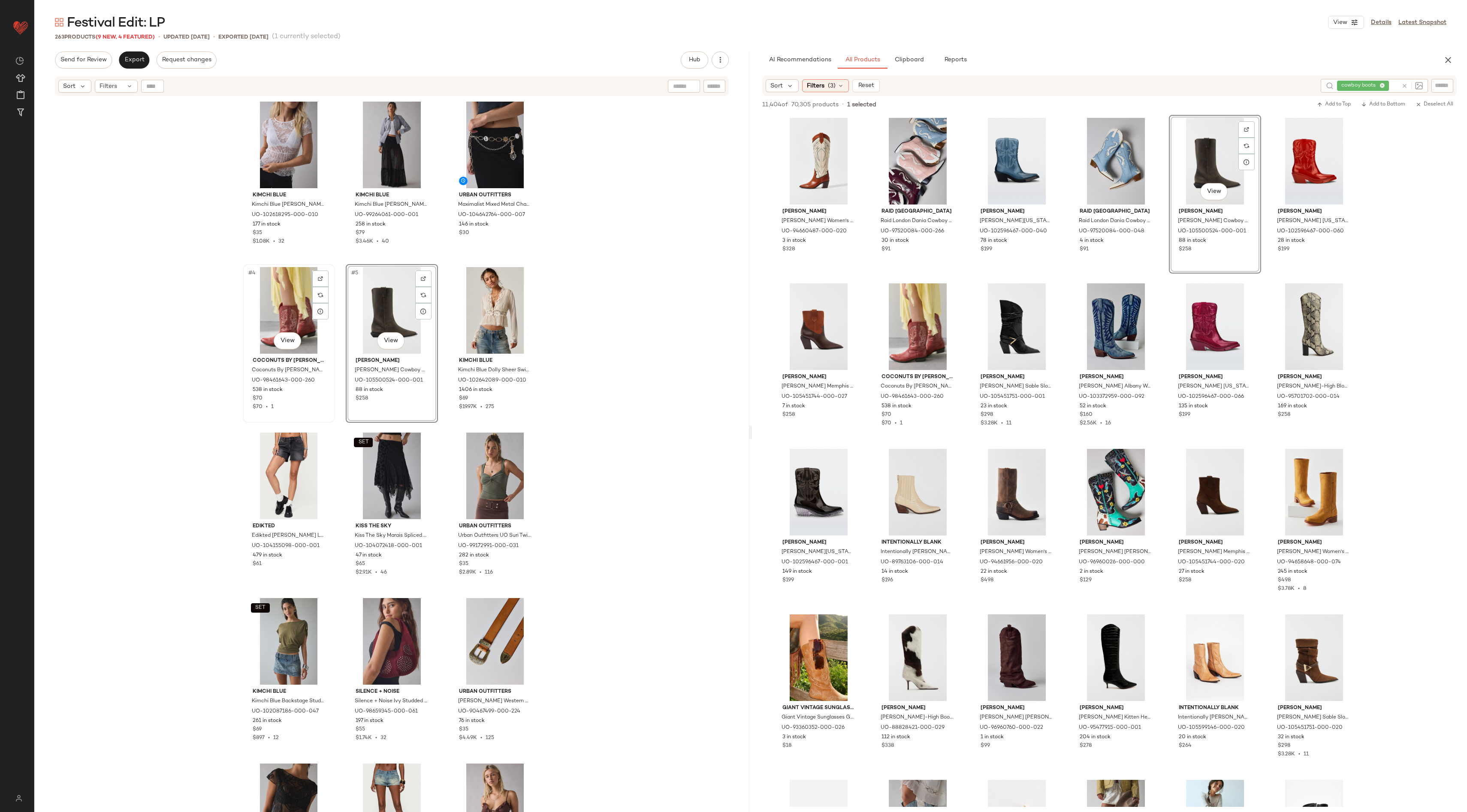
click at [289, 300] on div "#4 View" at bounding box center [289, 310] width 86 height 87
click at [380, 302] on div "#5 View" at bounding box center [392, 310] width 86 height 87
click at [281, 297] on div "#4 View" at bounding box center [289, 310] width 86 height 87
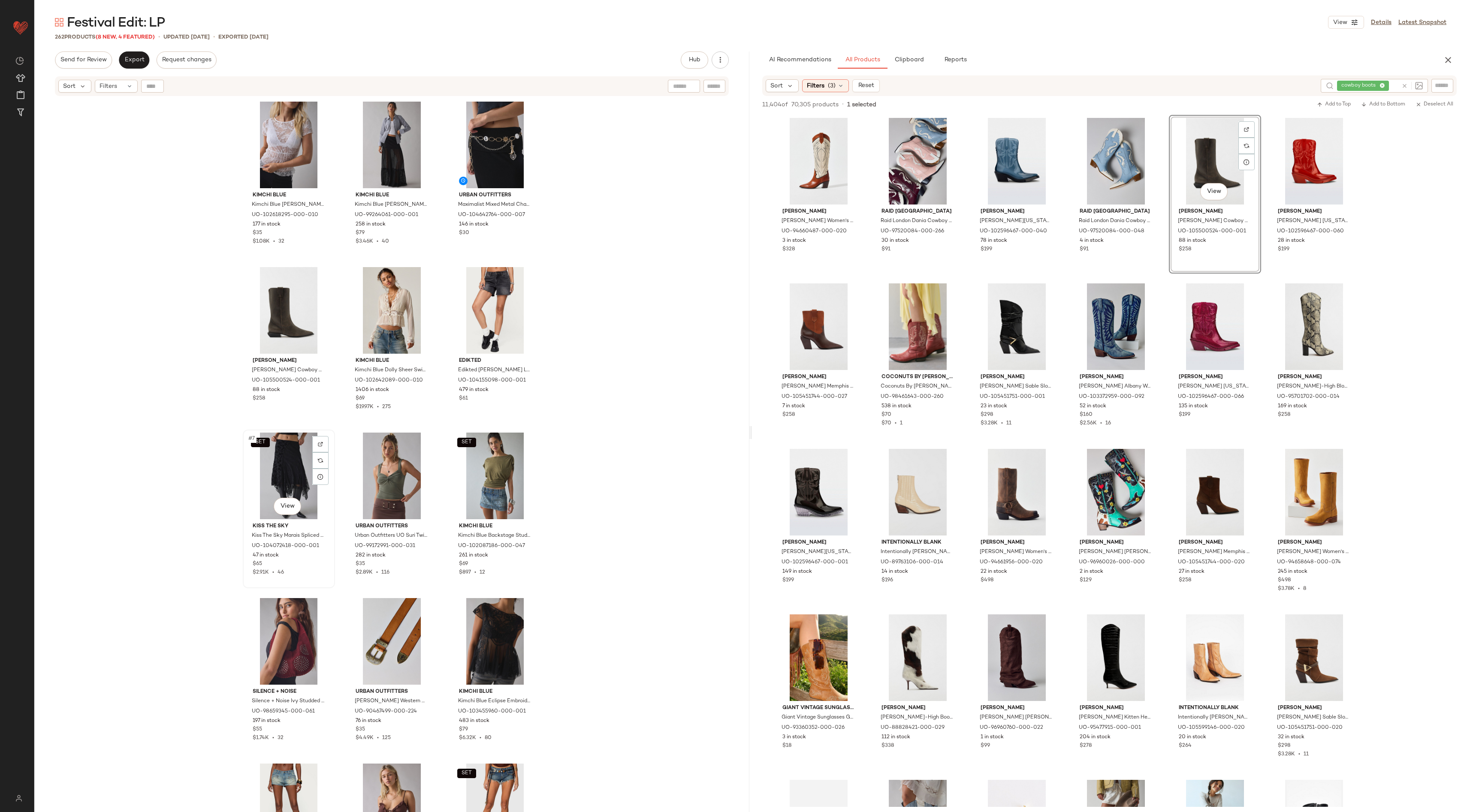
click at [279, 482] on div "SET #7 View" at bounding box center [289, 476] width 86 height 87
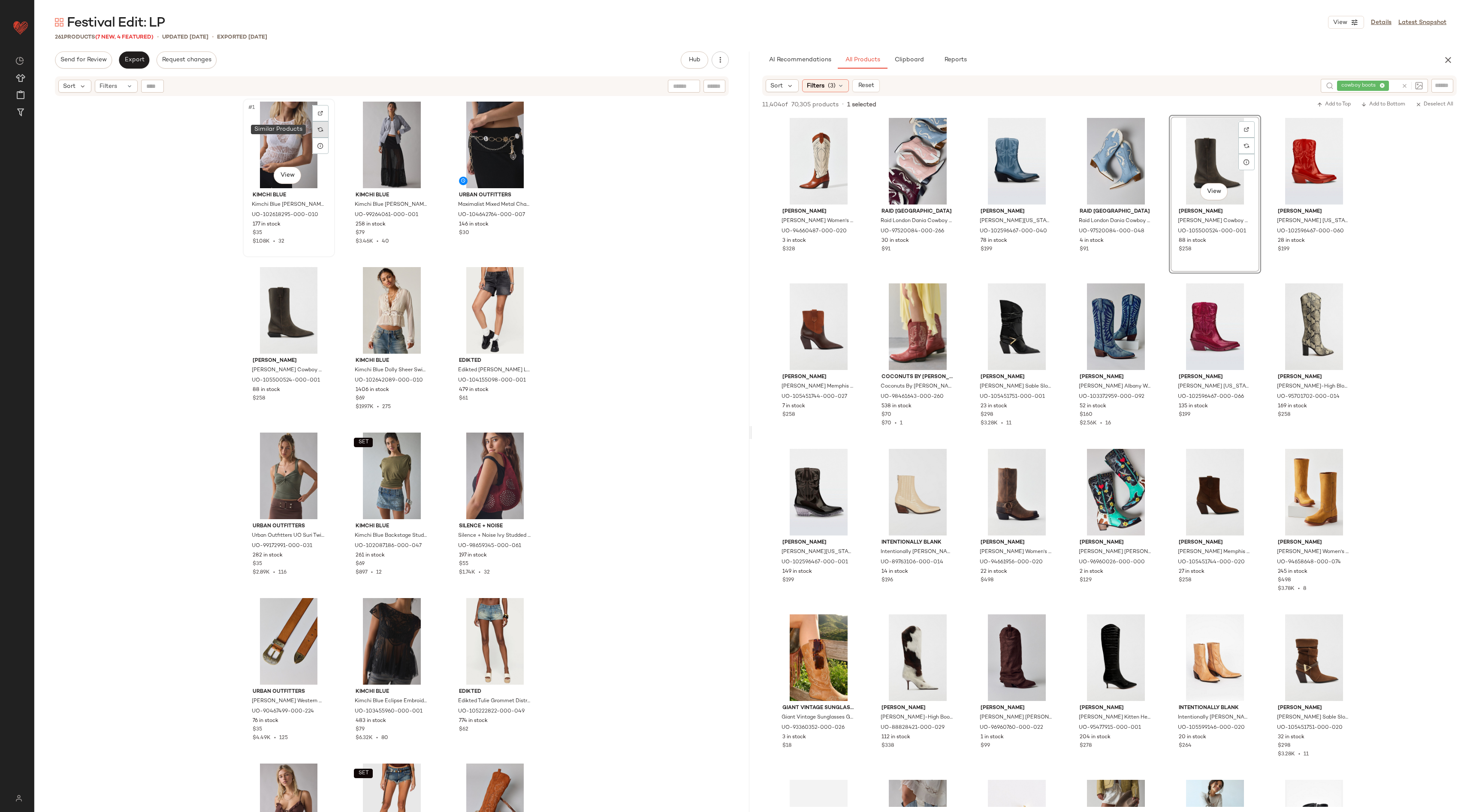
click at [313, 132] on div at bounding box center [320, 130] width 16 height 16
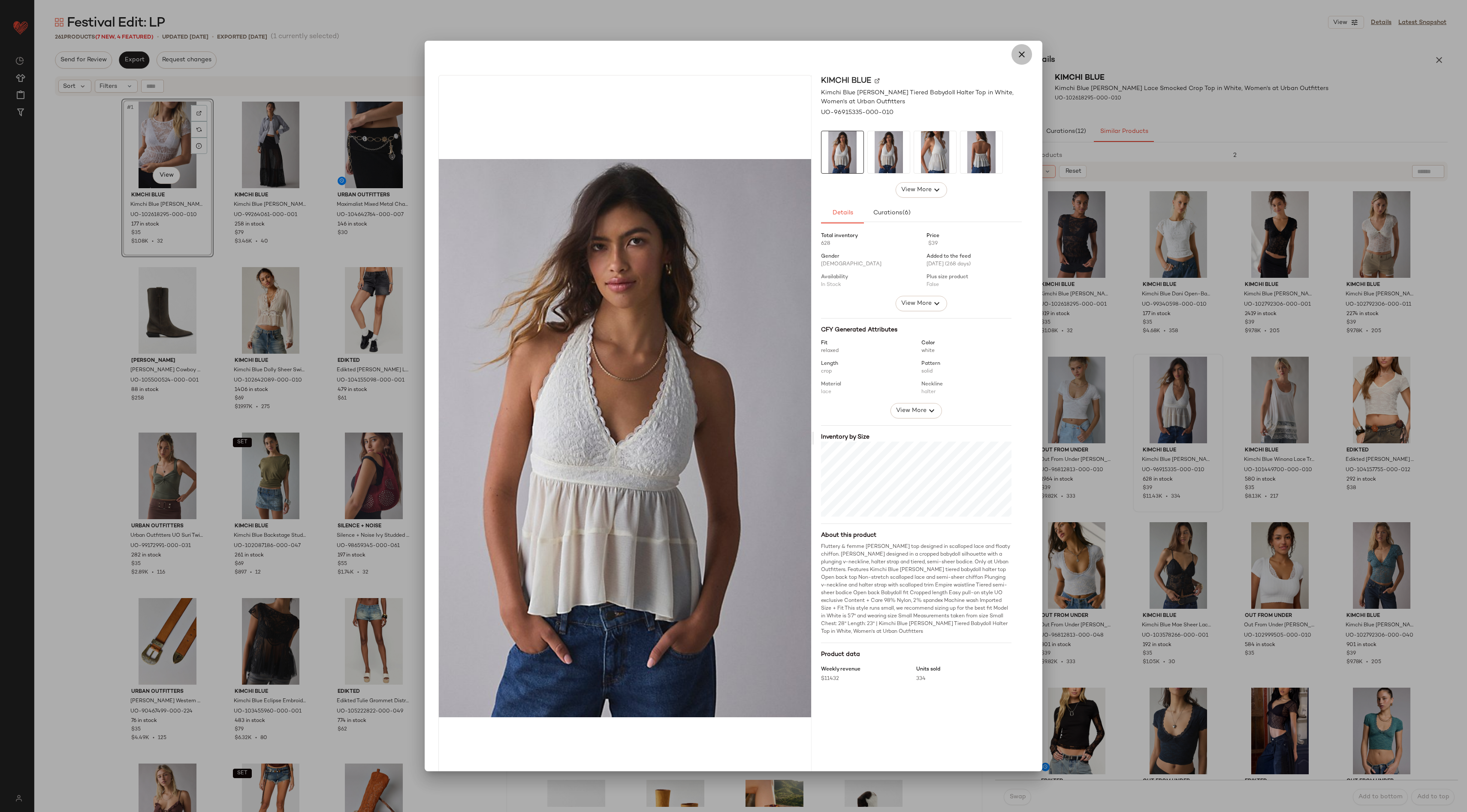
click at [1019, 52] on icon "button" at bounding box center [1021, 54] width 10 height 10
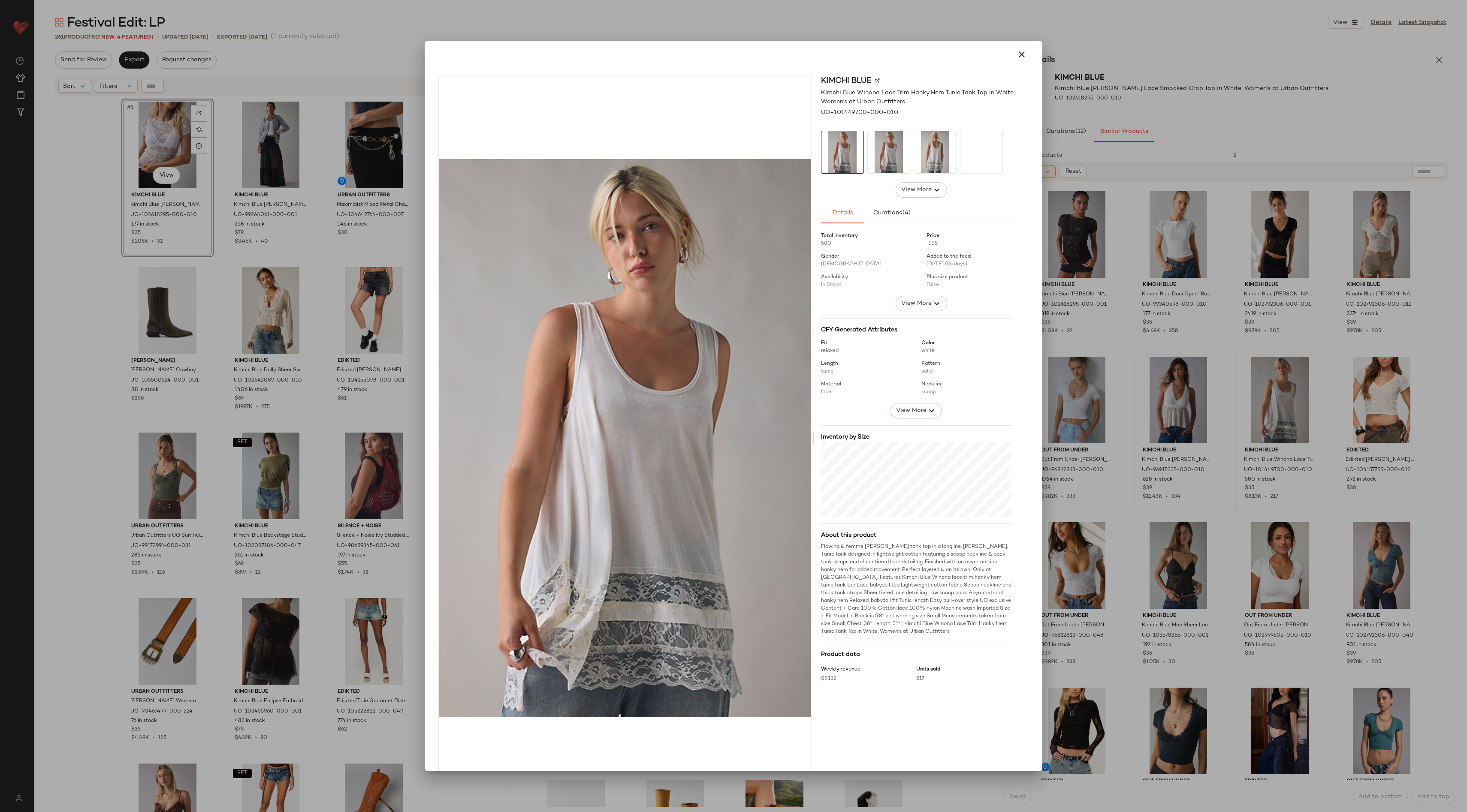
click at [1268, 427] on div at bounding box center [733, 406] width 1467 height 812
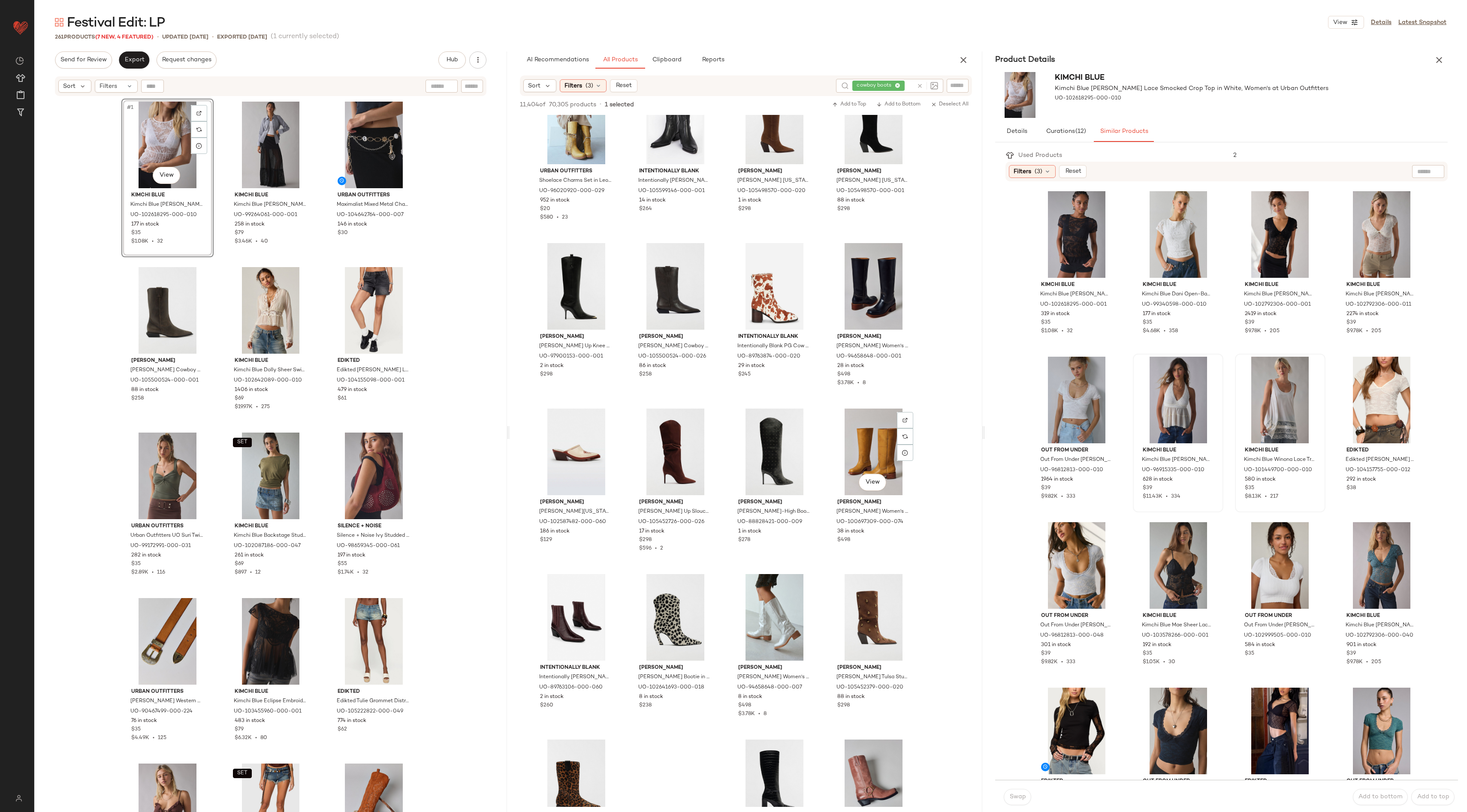
scroll to position [1200, 0]
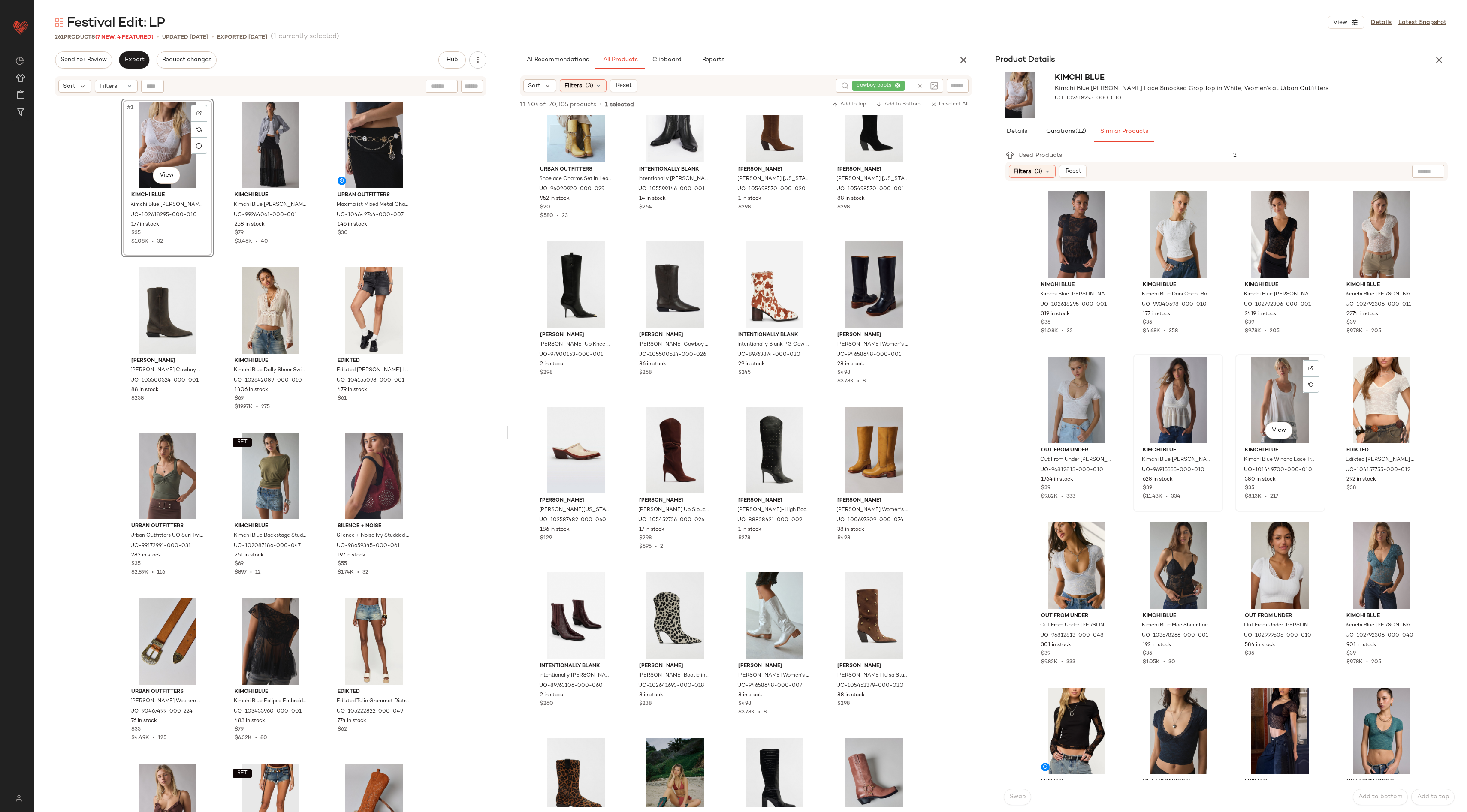
click at [1277, 398] on div "View" at bounding box center [1280, 400] width 85 height 87
click at [1017, 792] on button "Swap" at bounding box center [1017, 797] width 27 height 16
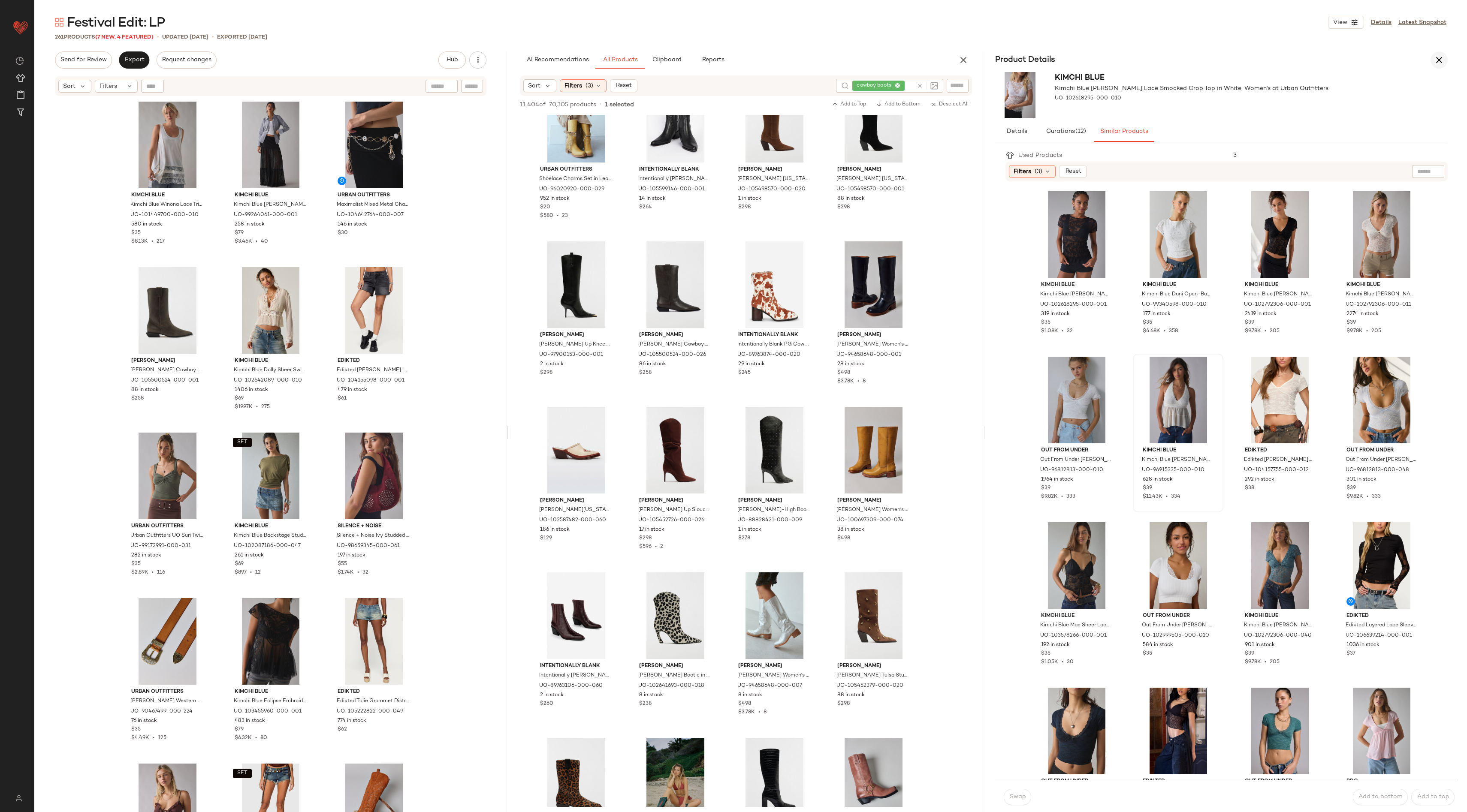
click at [1440, 65] on icon "button" at bounding box center [1438, 59] width 10 height 10
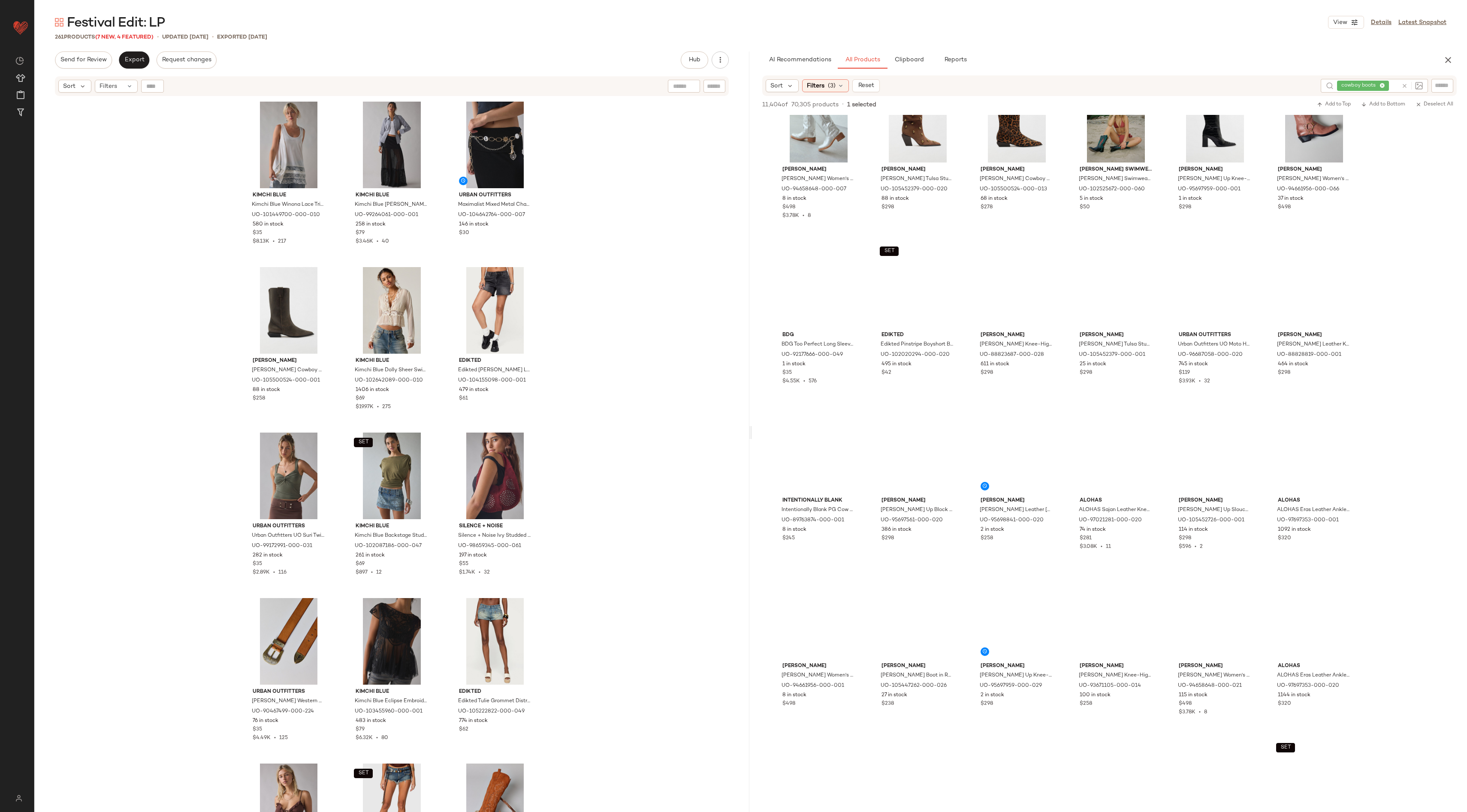
scroll to position [704, 0]
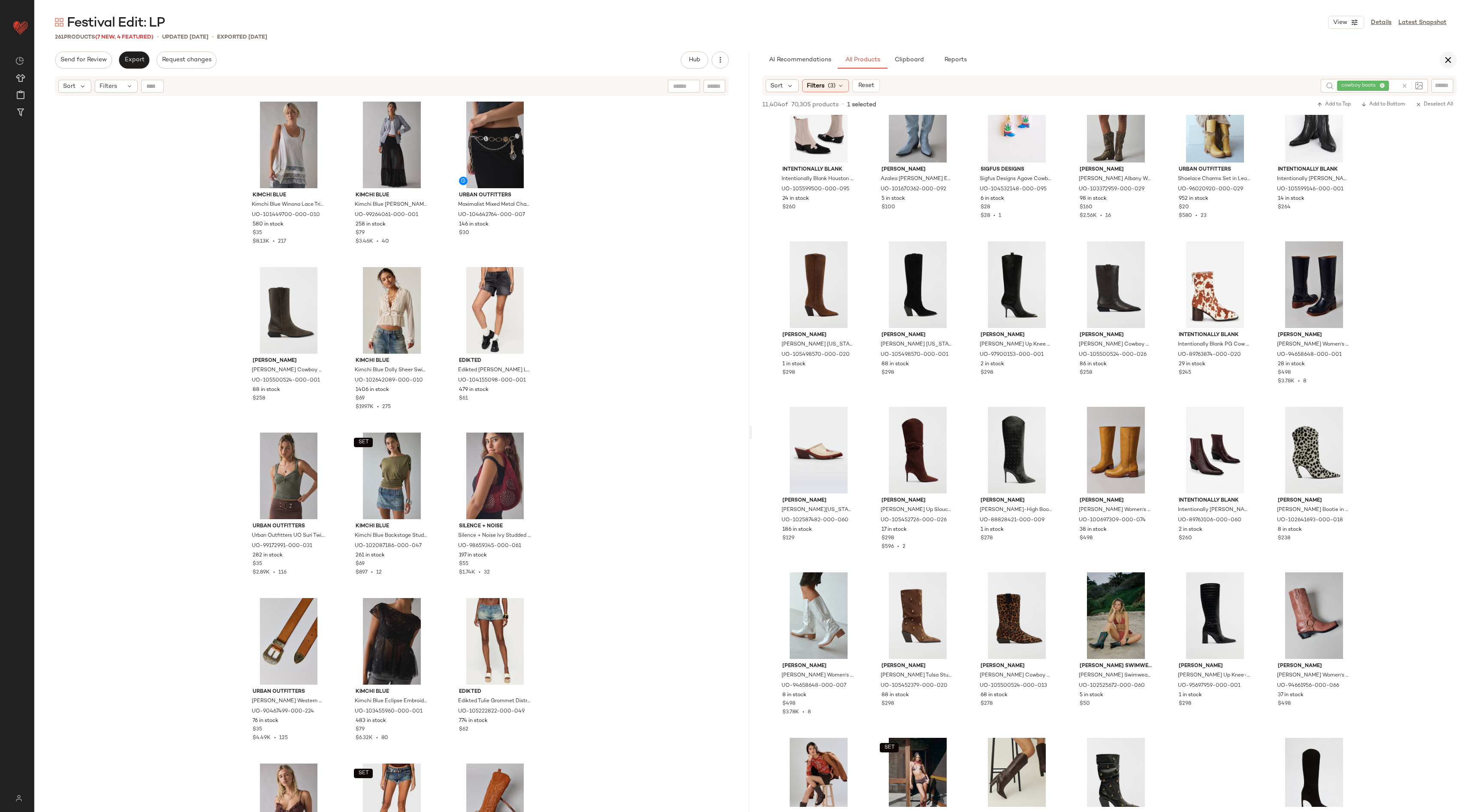
click at [1451, 60] on icon "button" at bounding box center [1448, 59] width 10 height 10
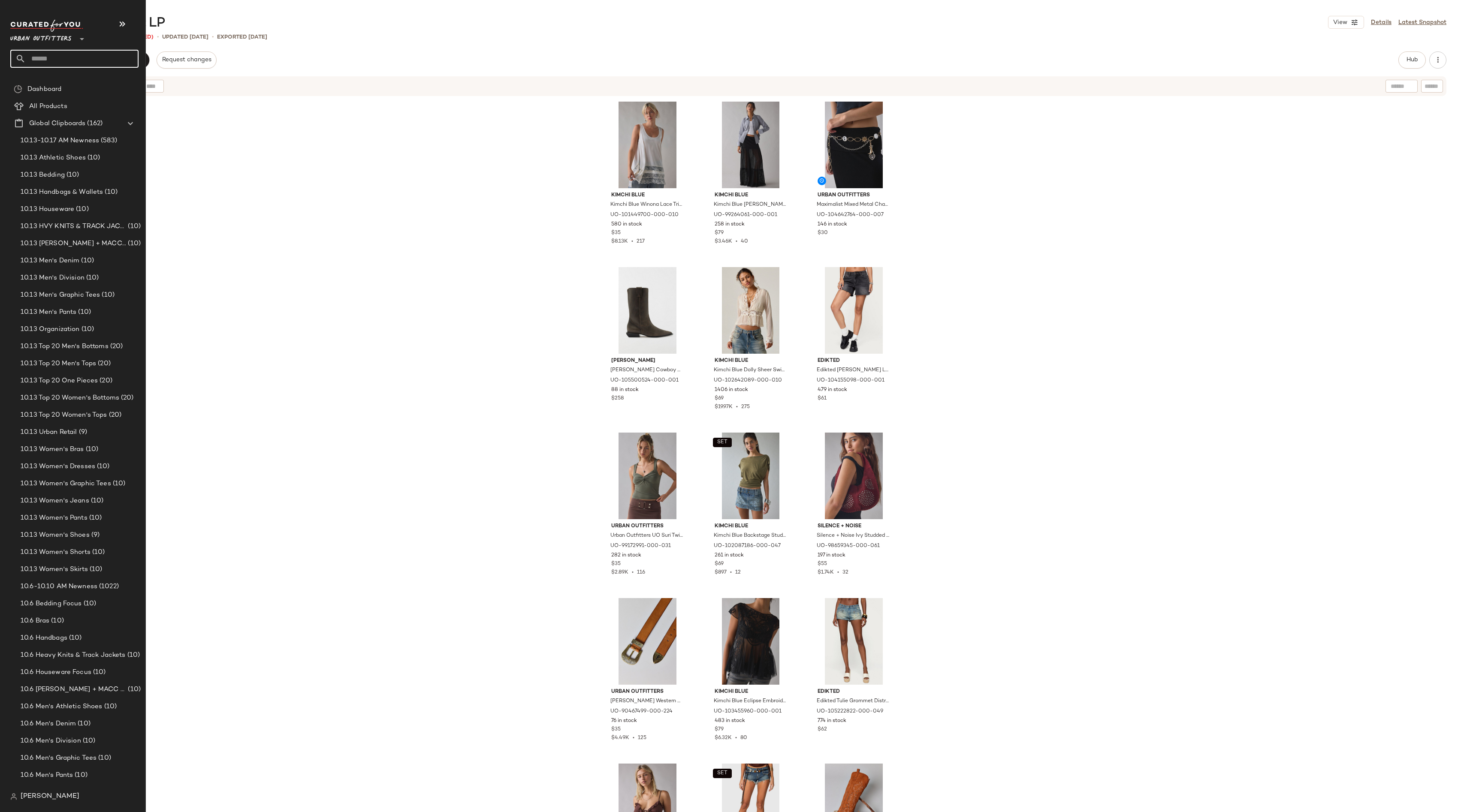
click at [44, 59] on input "text" at bounding box center [82, 59] width 113 height 18
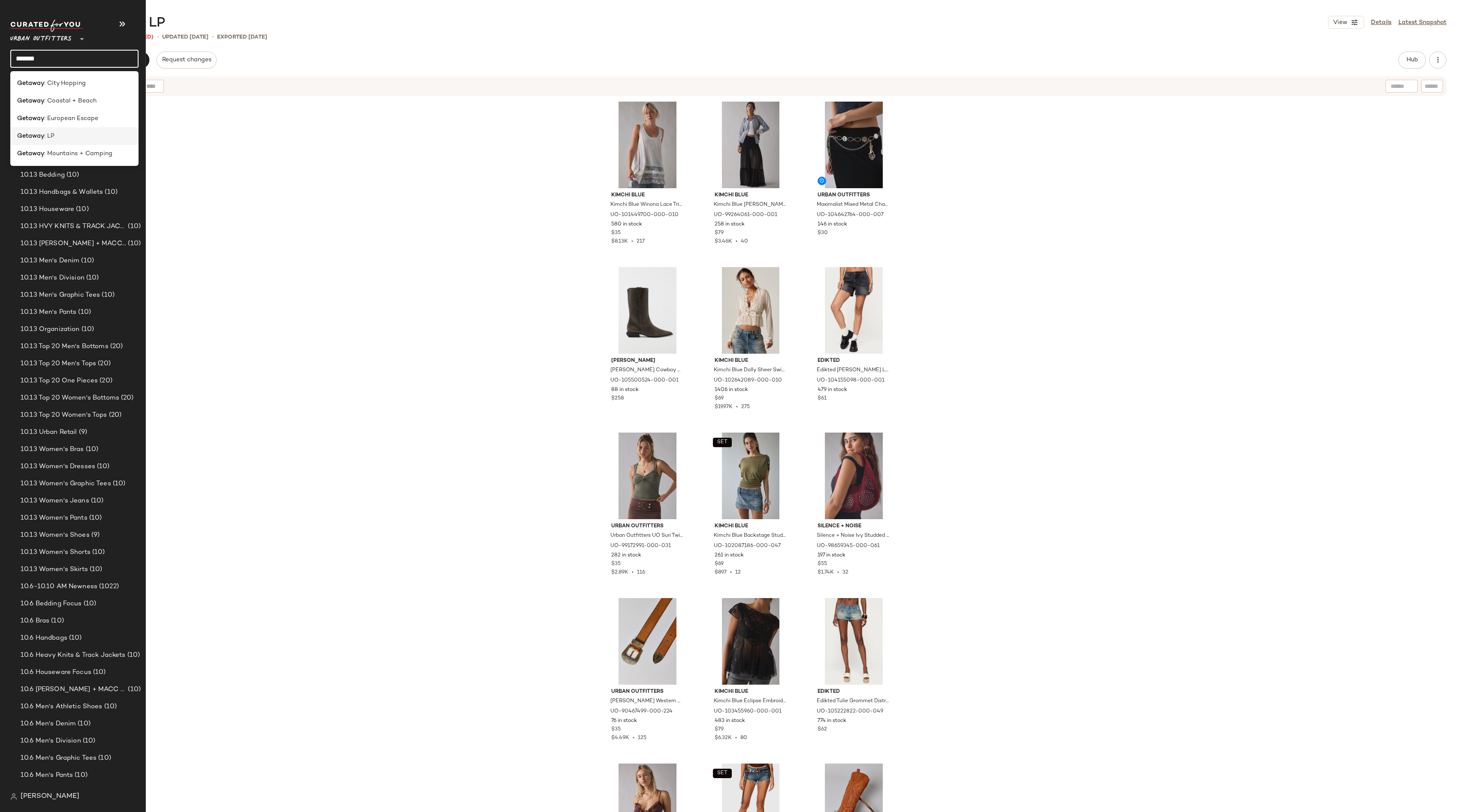
type input "*******"
click at [69, 138] on div "Getaway : LP" at bounding box center [74, 136] width 115 height 9
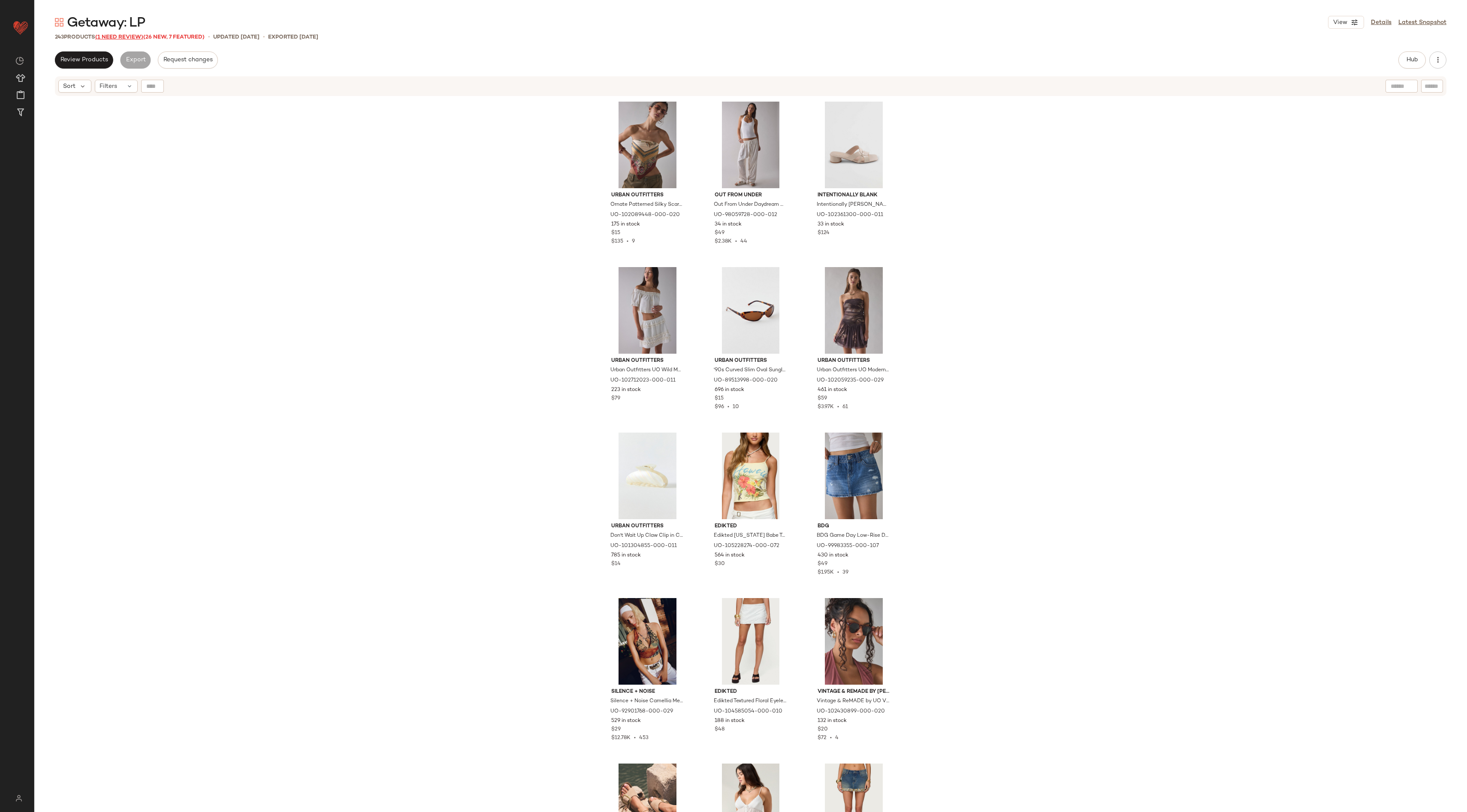
click at [133, 35] on span "(1 Need Review)" at bounding box center [119, 37] width 48 height 6
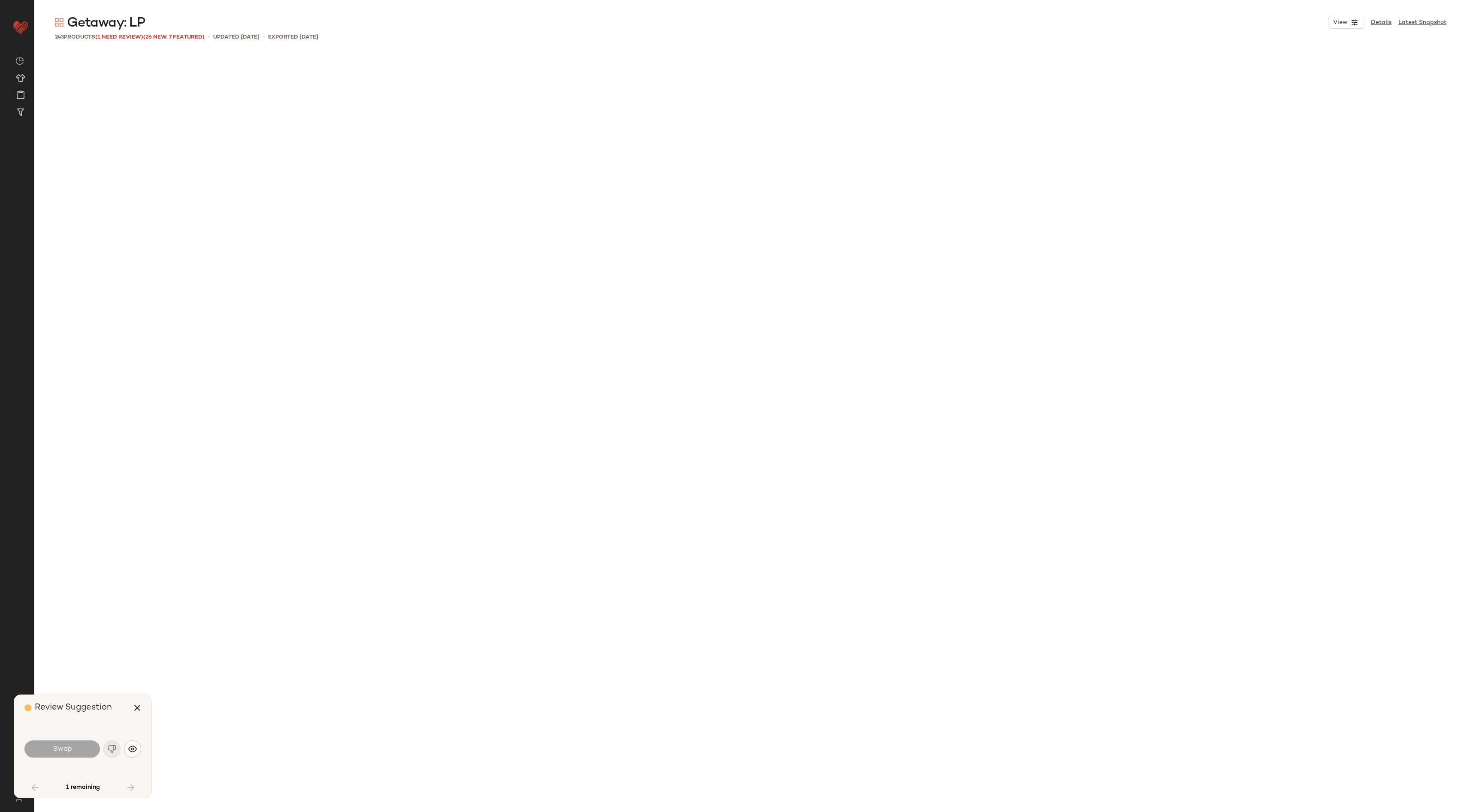
scroll to position [1324, 0]
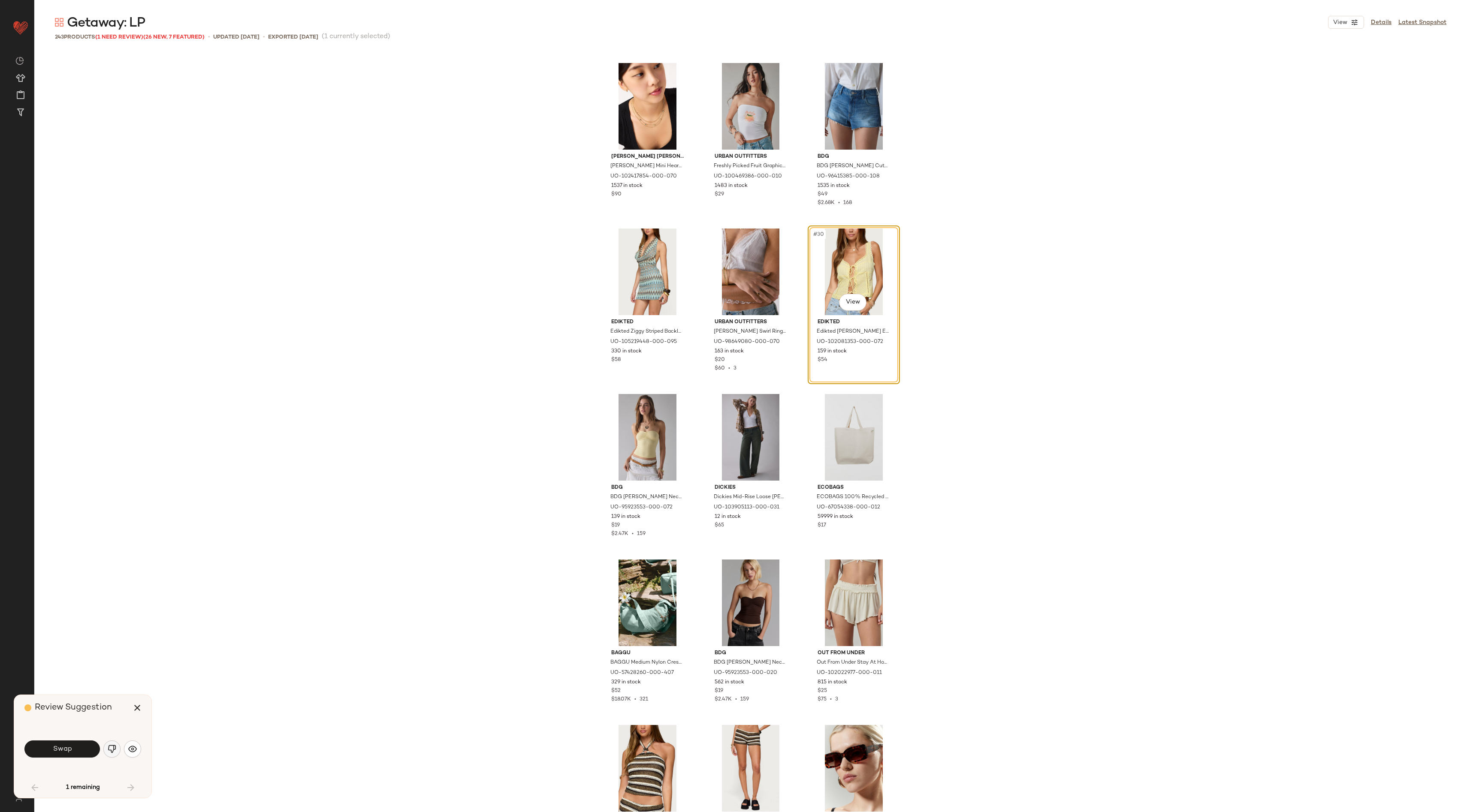
click at [113, 748] on img "button" at bounding box center [112, 749] width 9 height 9
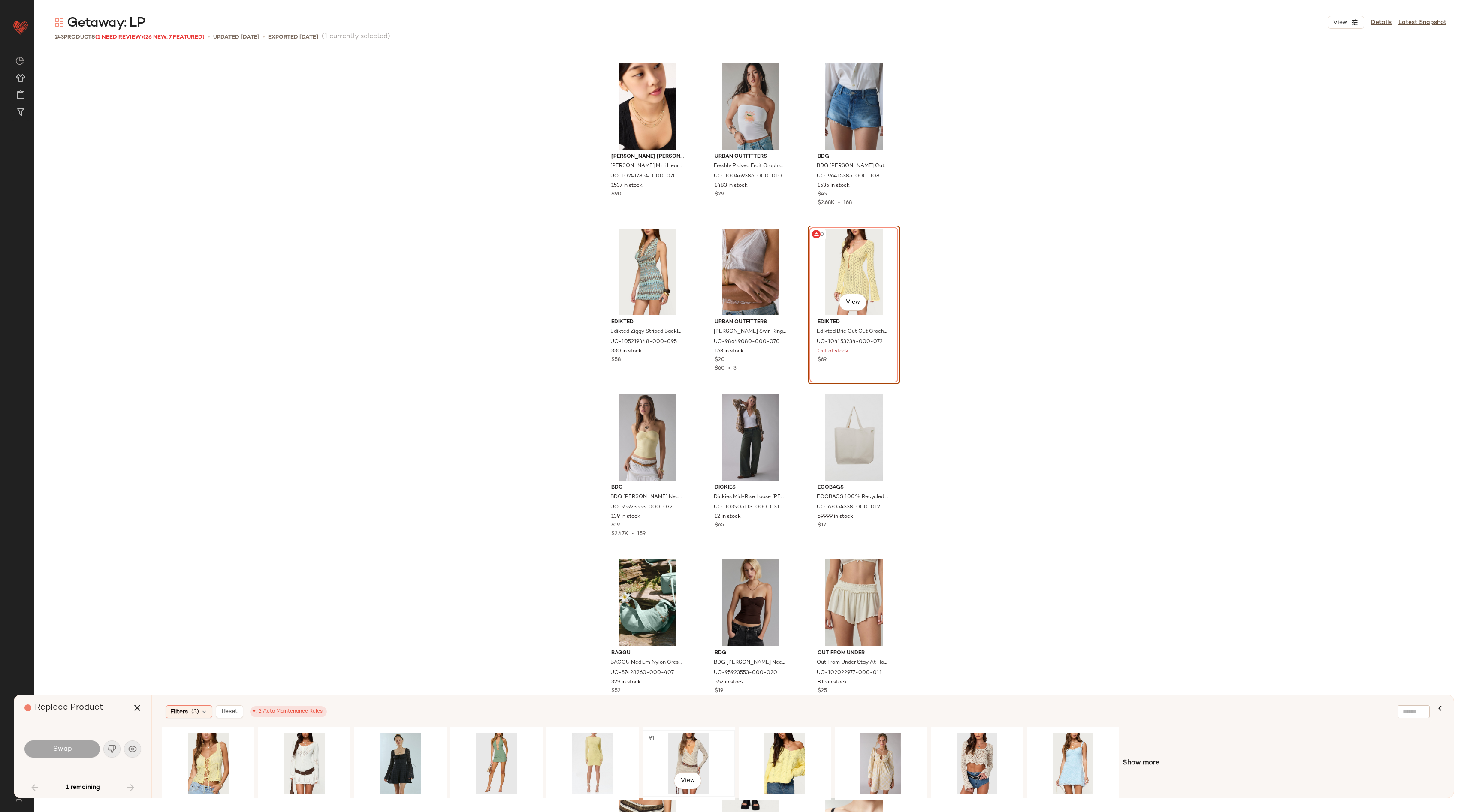
click at [700, 755] on div "#1 View" at bounding box center [689, 763] width 86 height 61
click at [73, 746] on button "Swap" at bounding box center [62, 749] width 76 height 17
